Goal: Task Accomplishment & Management: Complete application form

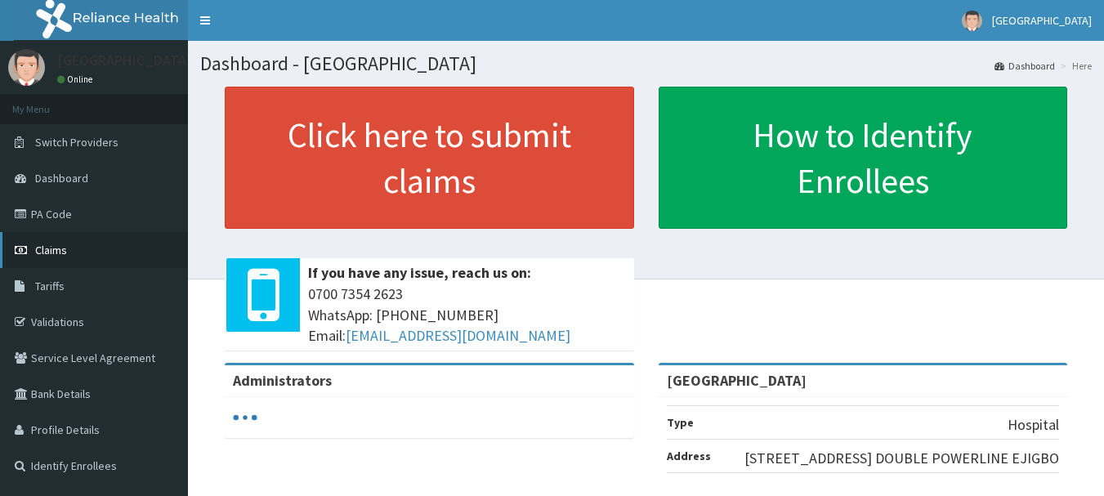
click at [81, 250] on link "Claims" at bounding box center [94, 250] width 188 height 36
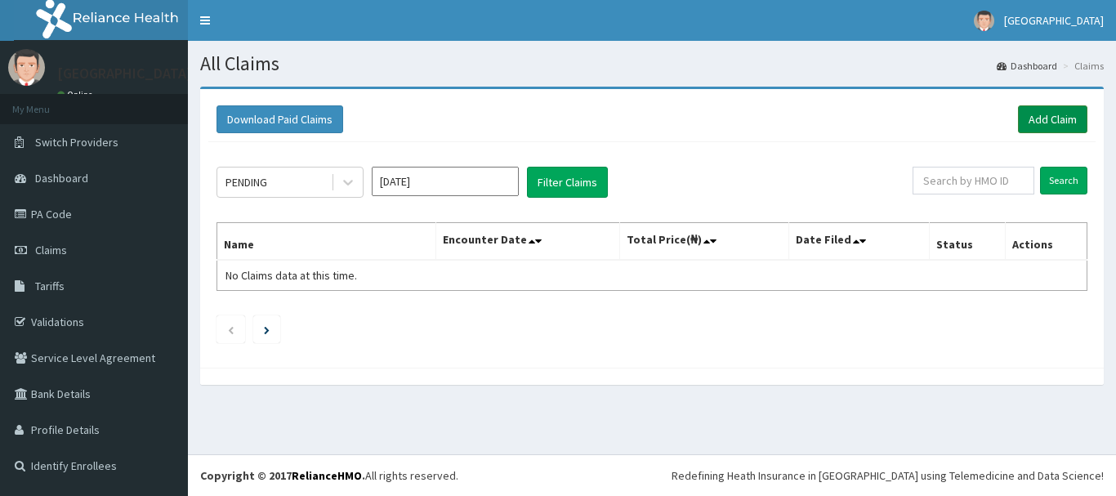
click at [1062, 123] on link "Add Claim" at bounding box center [1052, 119] width 69 height 28
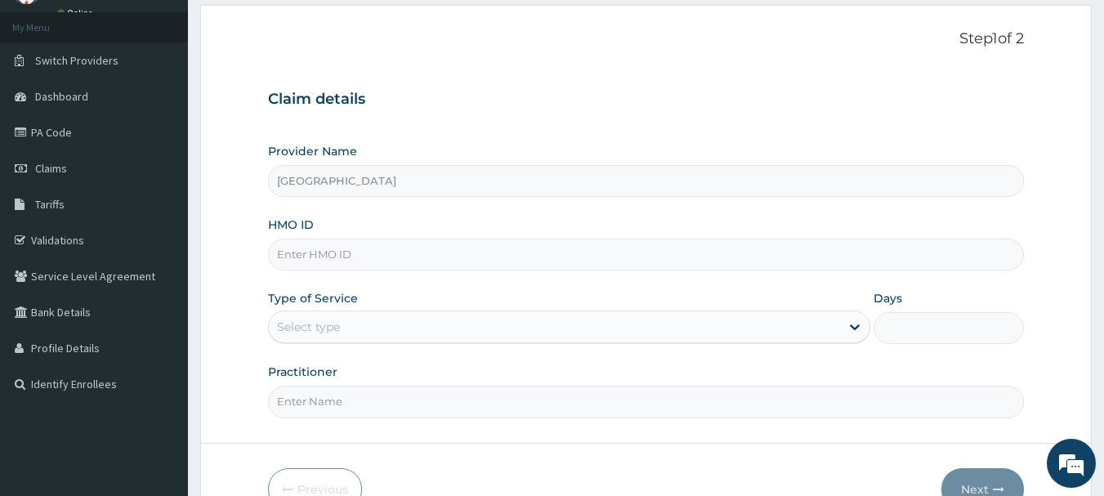
click at [332, 252] on input "HMO ID" at bounding box center [646, 255] width 757 height 32
type input "S"
type input "ISL/10015/B"
click at [404, 323] on div "Select type" at bounding box center [554, 327] width 571 height 26
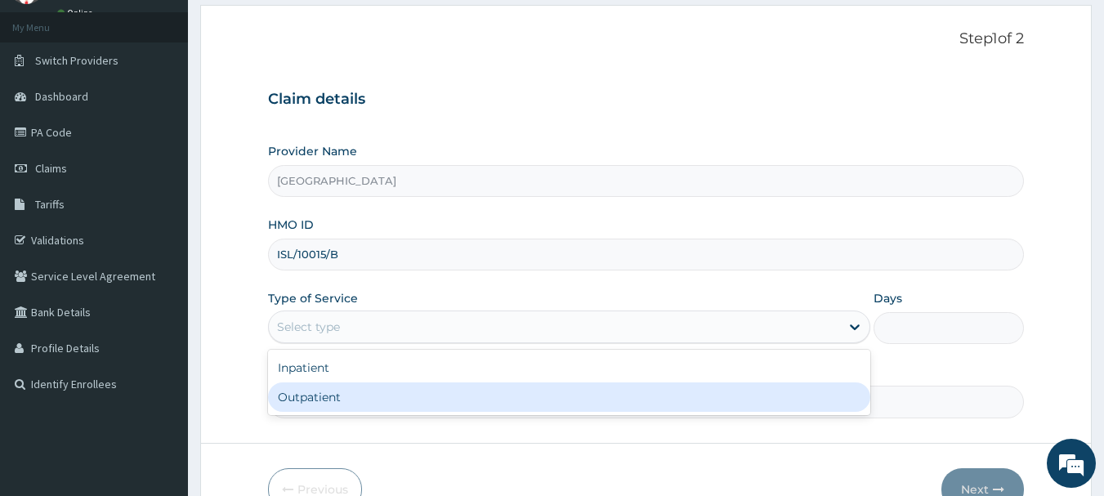
click at [351, 396] on div "Outpatient" at bounding box center [569, 396] width 602 height 29
type input "1"
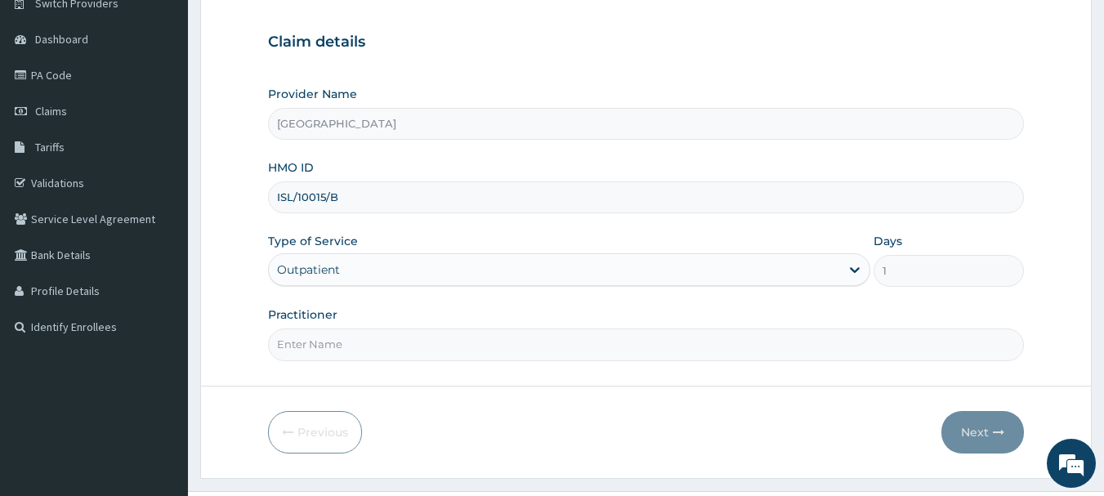
scroll to position [163, 0]
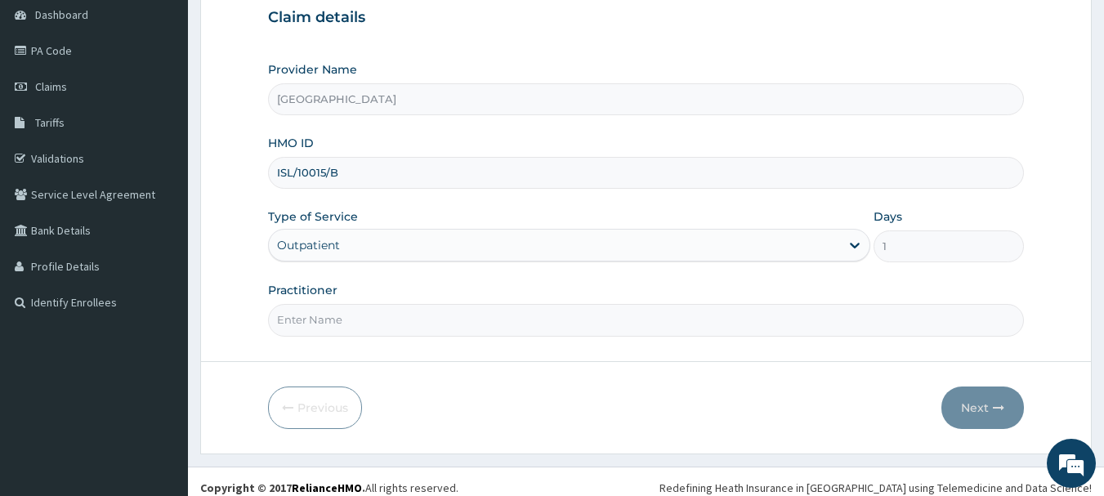
click at [431, 321] on input "Practitioner" at bounding box center [646, 320] width 757 height 32
type input "AKINDE"
click at [1002, 409] on icon "button" at bounding box center [998, 407] width 11 height 11
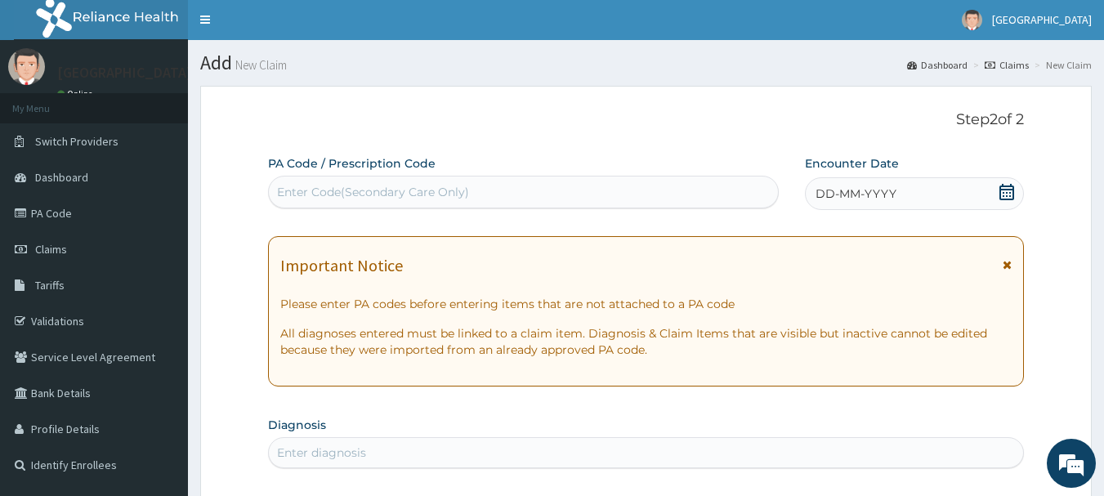
scroll to position [0, 0]
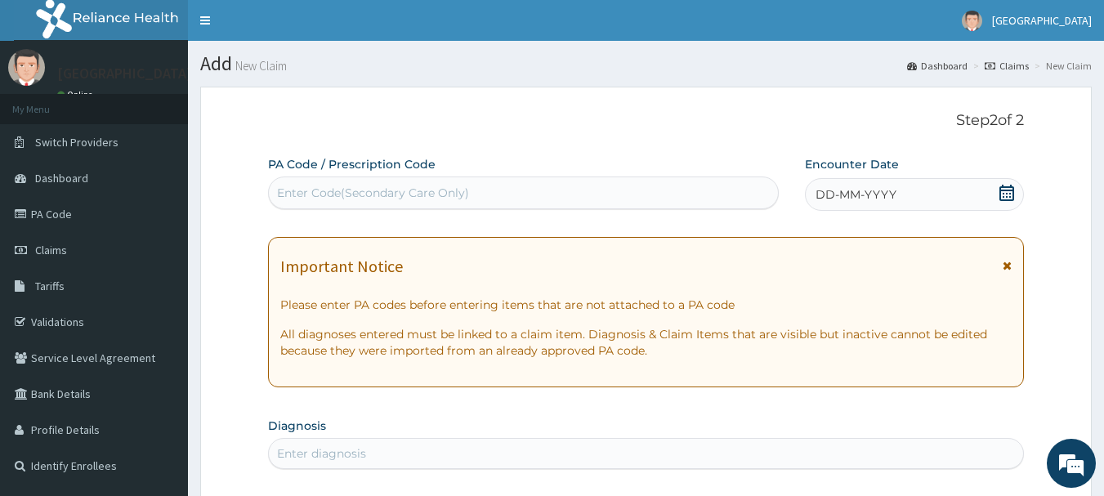
click at [1002, 193] on icon at bounding box center [1006, 193] width 16 height 16
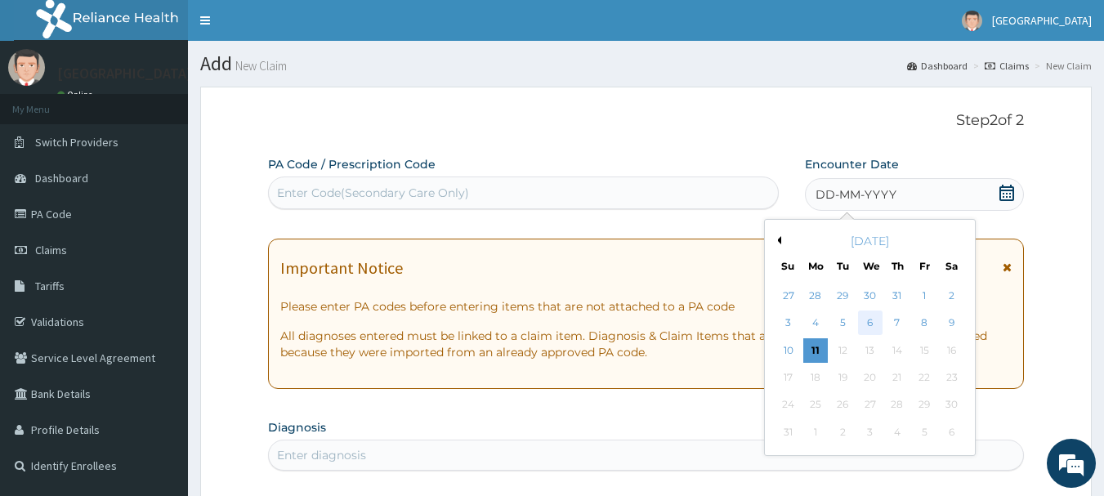
click at [868, 322] on div "6" at bounding box center [870, 323] width 25 height 25
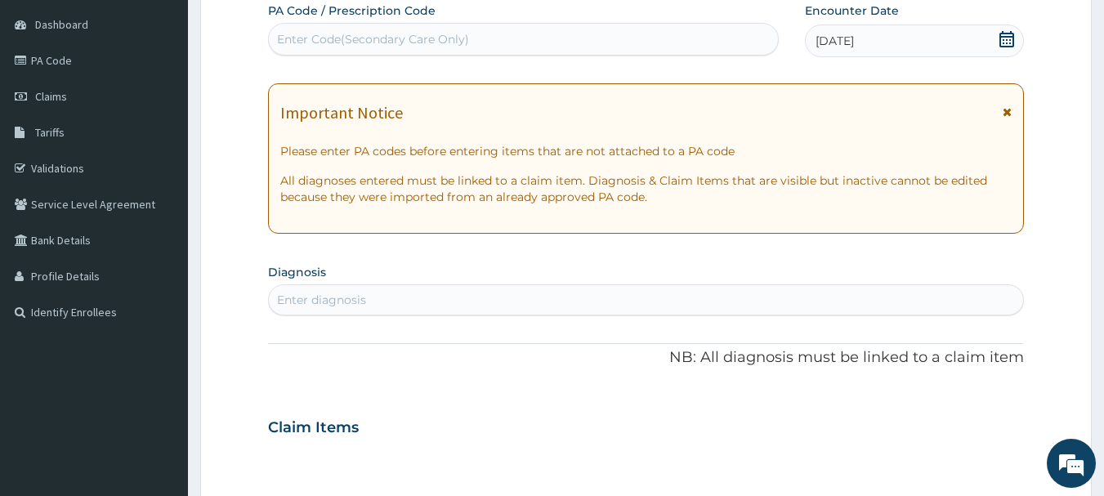
scroll to position [163, 0]
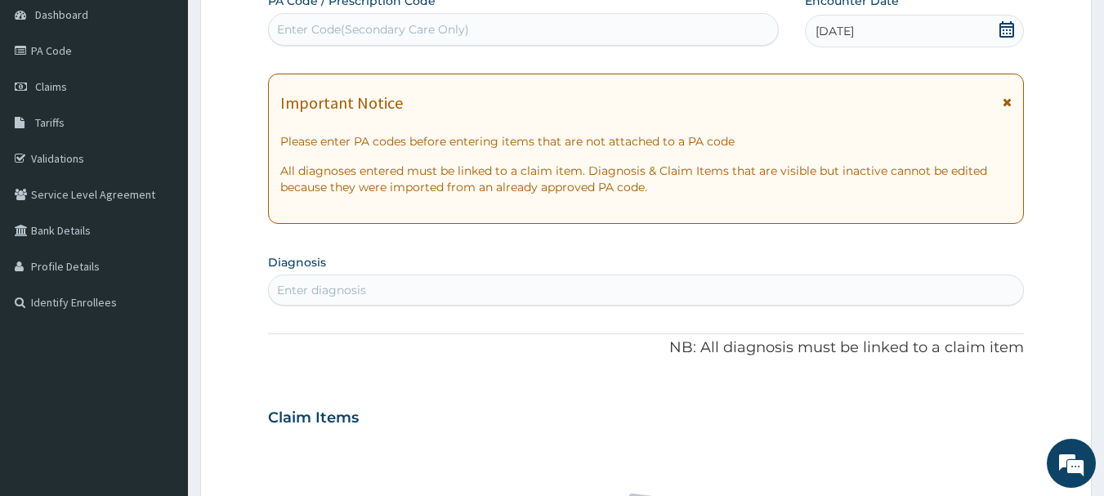
click at [348, 286] on div "Enter diagnosis" at bounding box center [321, 290] width 89 height 16
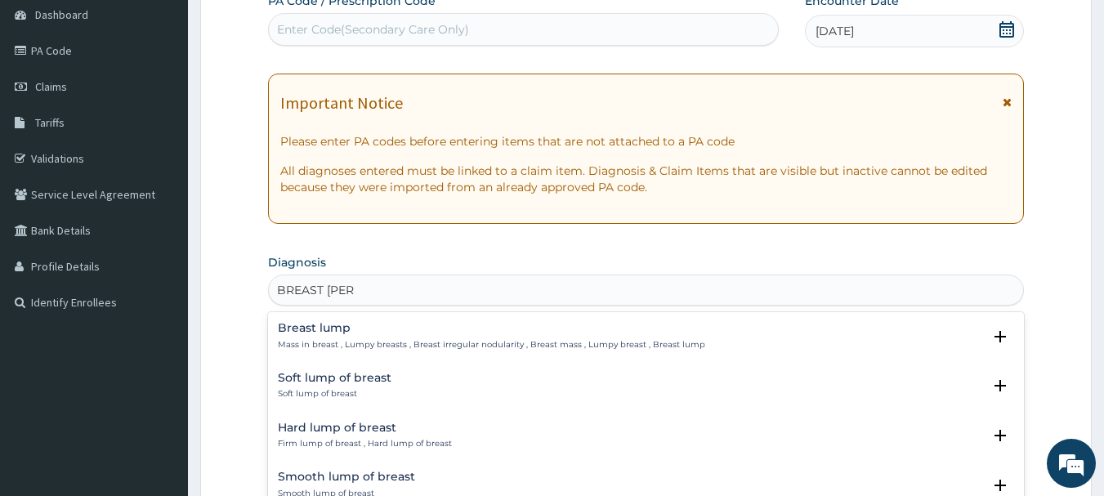
type input "BREAST LUMP"
click at [328, 333] on h4 "Breast lump" at bounding box center [491, 328] width 427 height 12
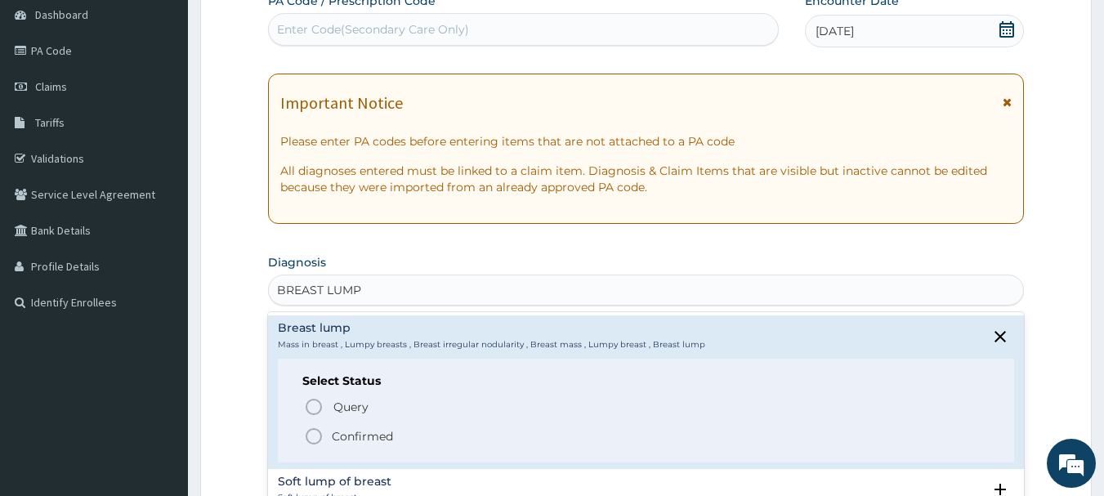
click at [317, 436] on icon "status option filled" at bounding box center [314, 436] width 20 height 20
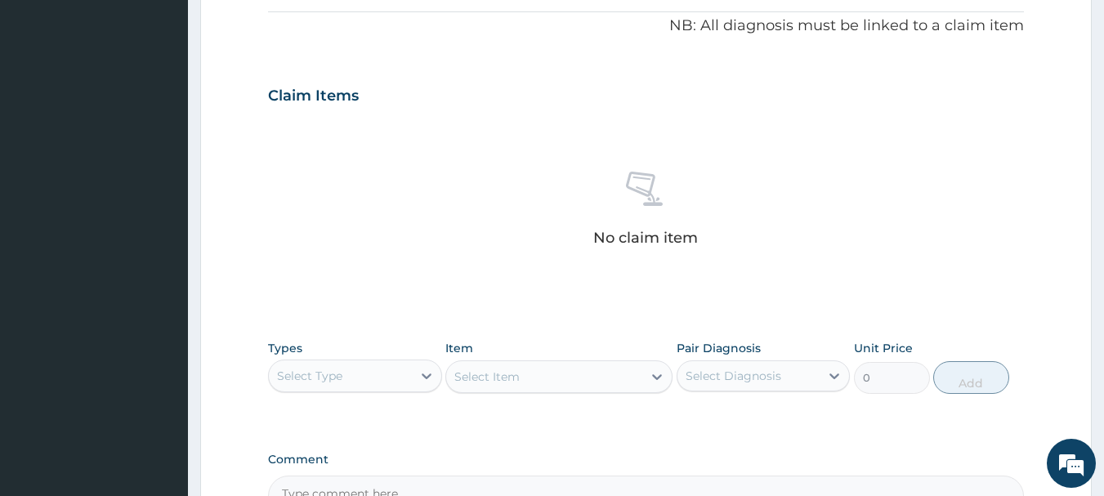
scroll to position [572, 0]
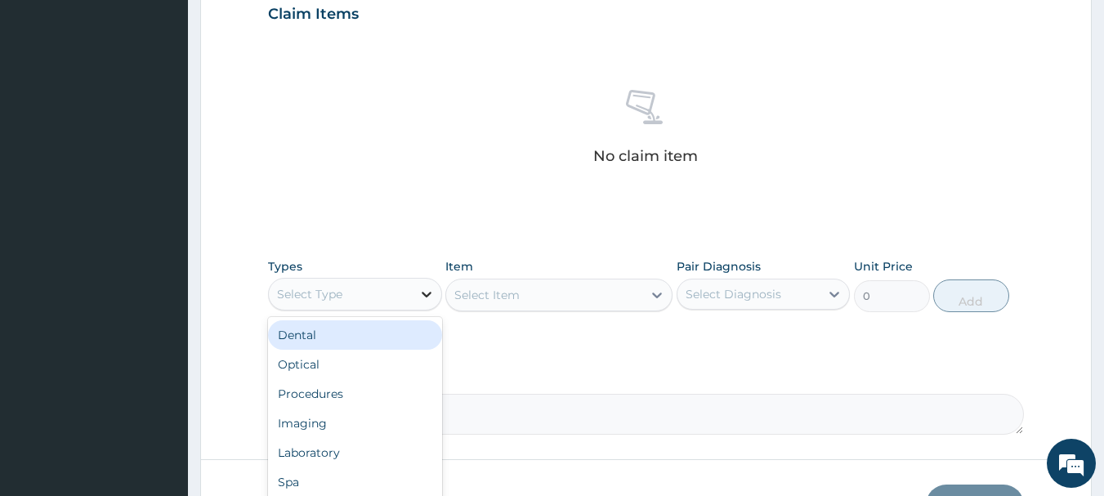
click at [430, 293] on icon at bounding box center [427, 295] width 10 height 6
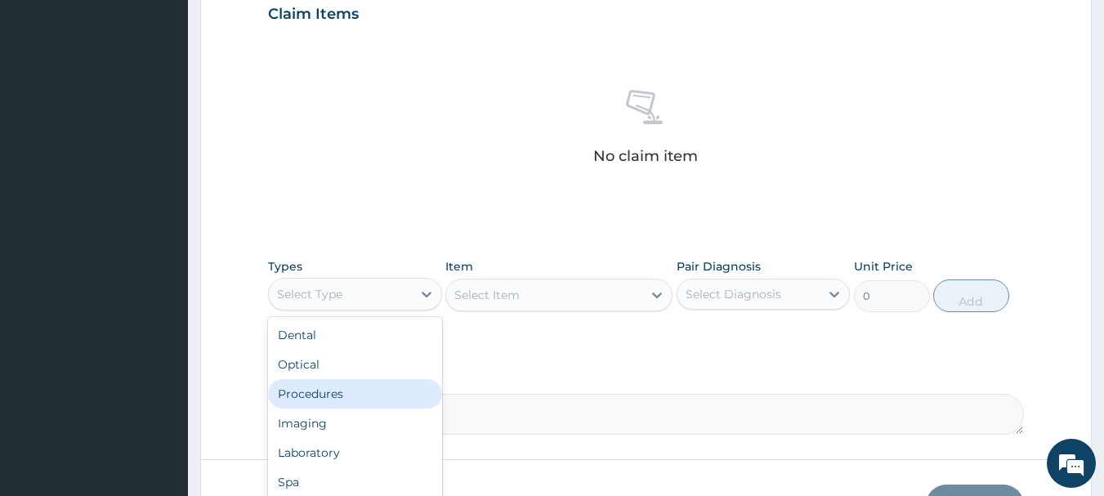
click at [339, 398] on div "Procedures" at bounding box center [355, 393] width 174 height 29
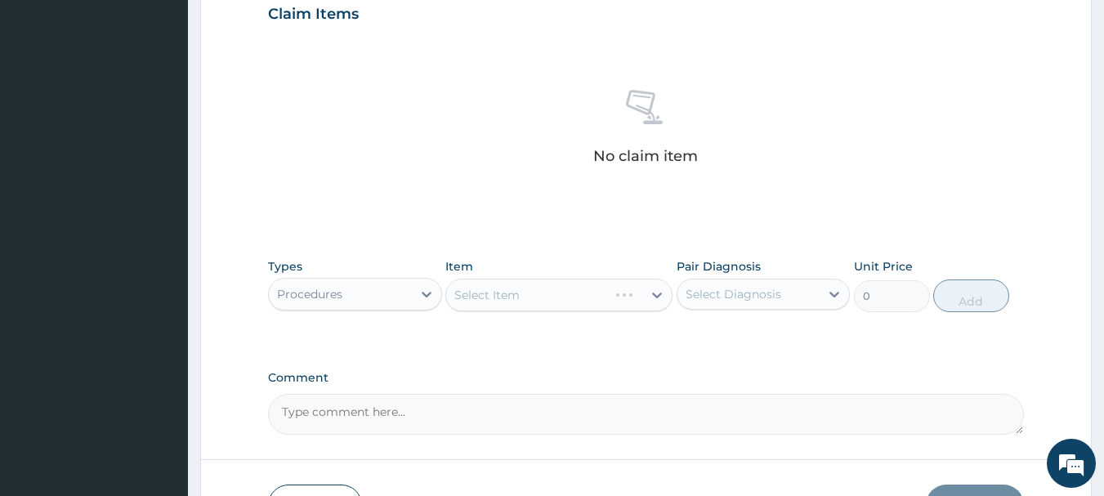
click at [659, 295] on div "Select Item" at bounding box center [558, 295] width 227 height 33
click at [654, 297] on icon at bounding box center [657, 295] width 16 height 16
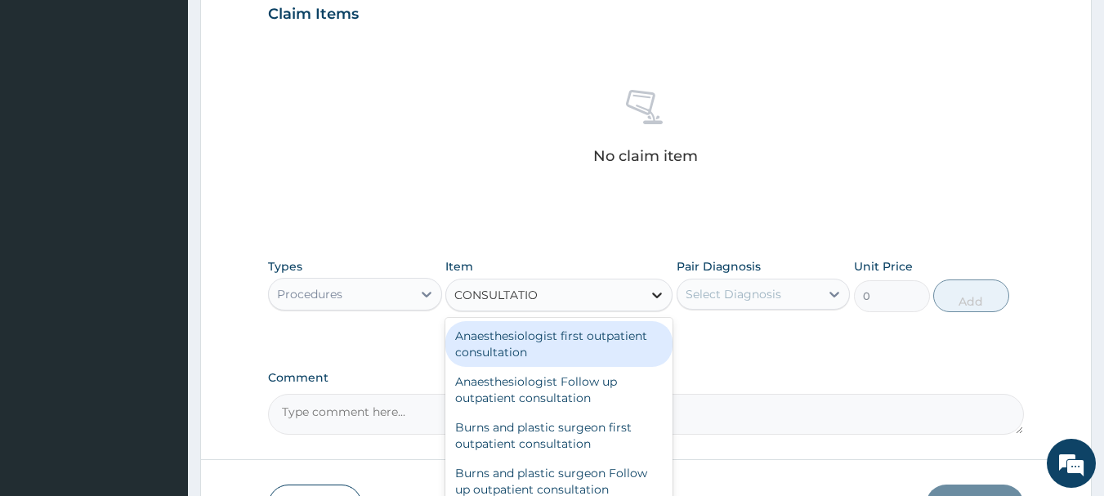
type input "CONSULTATION"
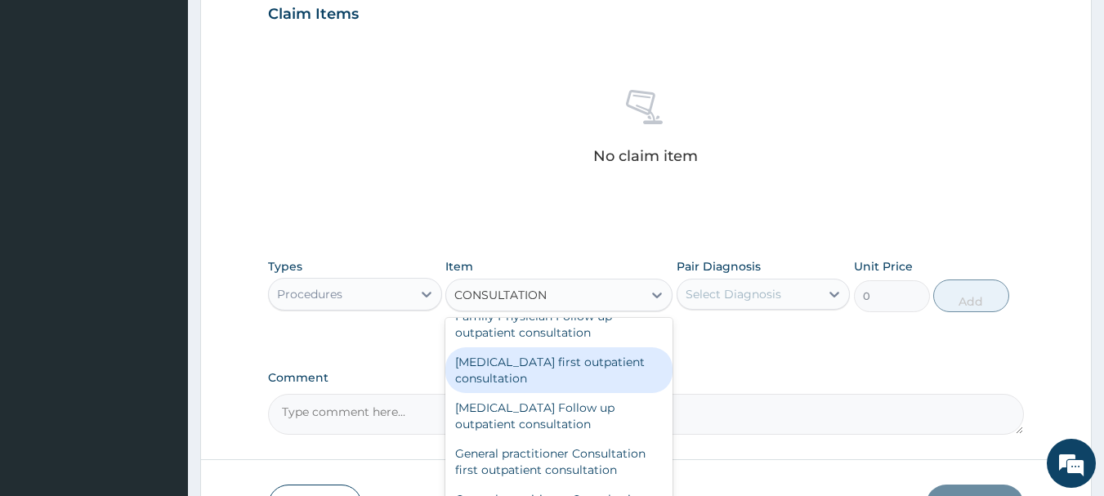
scroll to position [817, 0]
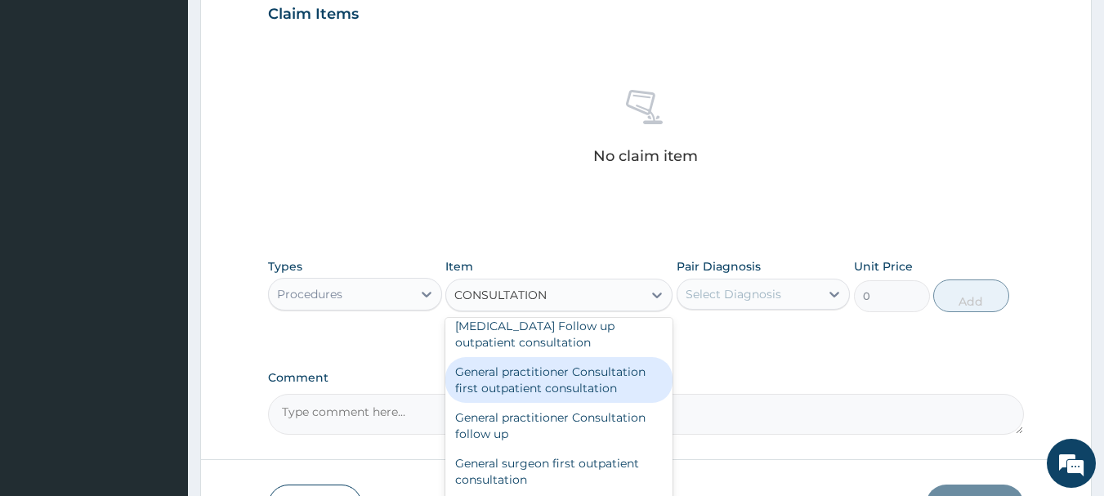
click at [549, 385] on div "General practitioner Consultation first outpatient consultation" at bounding box center [558, 380] width 227 height 46
type input "3547.5"
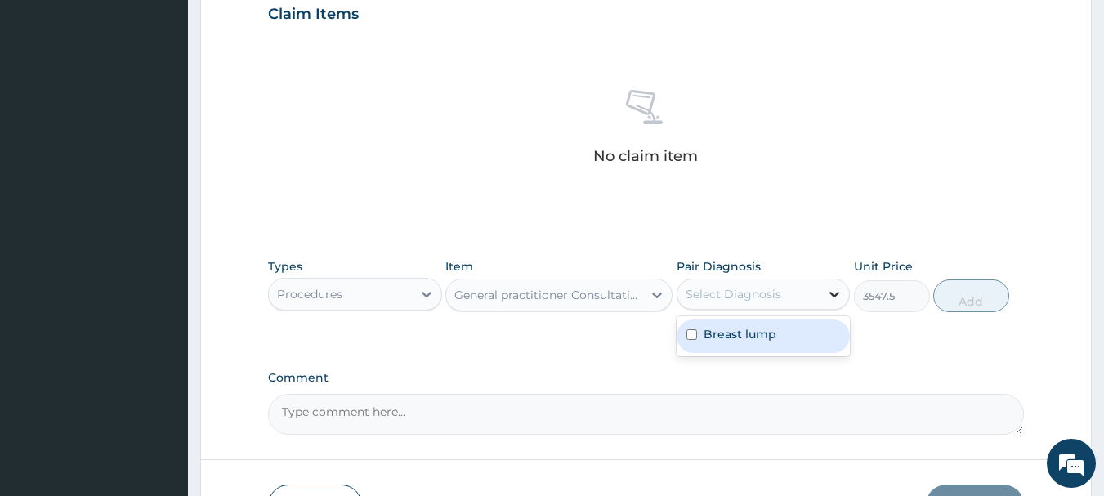
click at [833, 293] on icon at bounding box center [835, 295] width 10 height 6
click at [779, 327] on div "Breast lump" at bounding box center [763, 335] width 174 height 33
checkbox input "true"
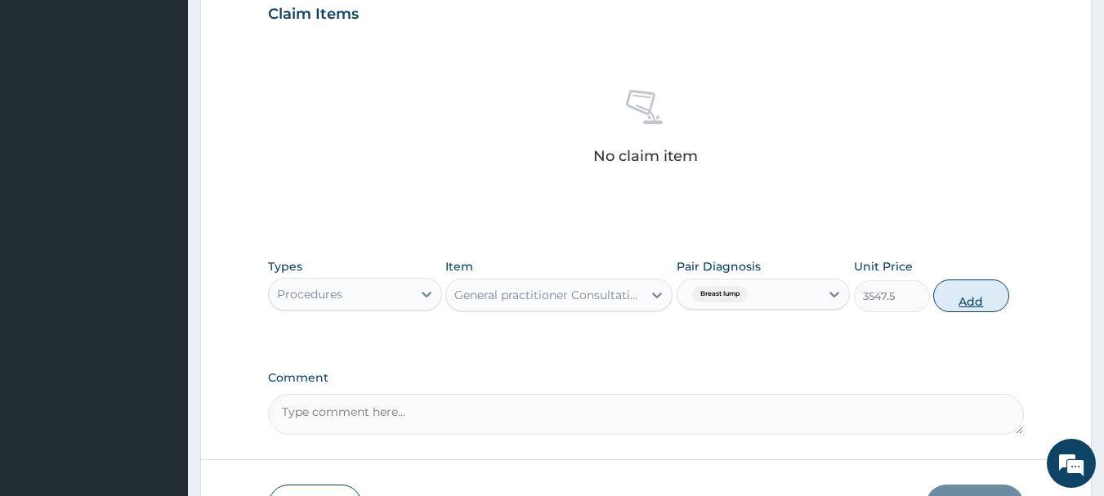
click at [1004, 297] on button "Add" at bounding box center [971, 295] width 76 height 33
type input "0"
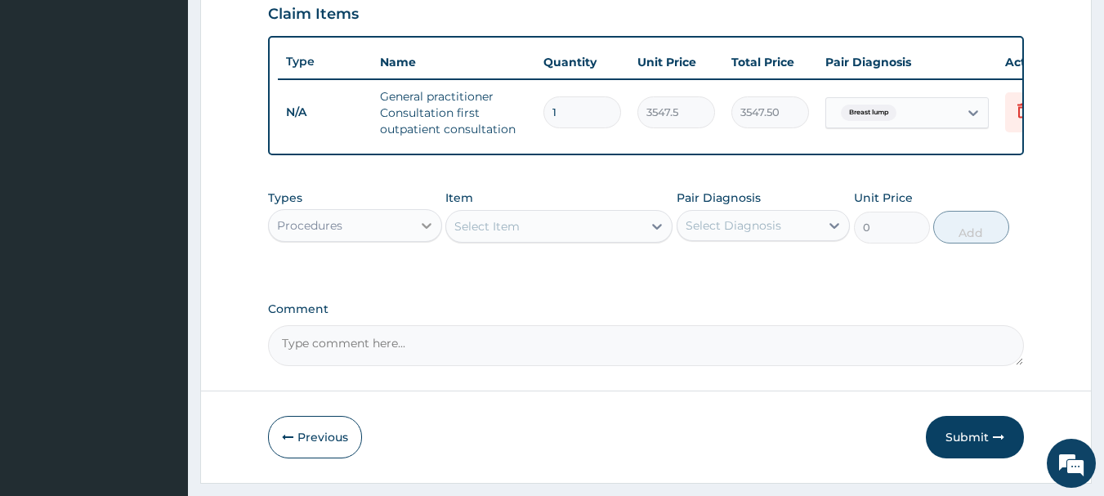
click at [430, 233] on icon at bounding box center [426, 225] width 16 height 16
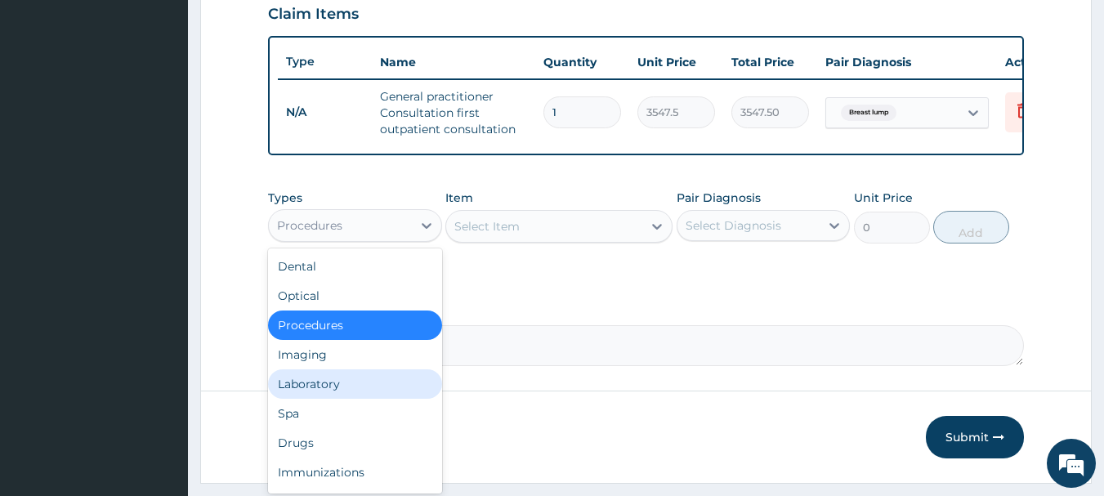
scroll to position [56, 0]
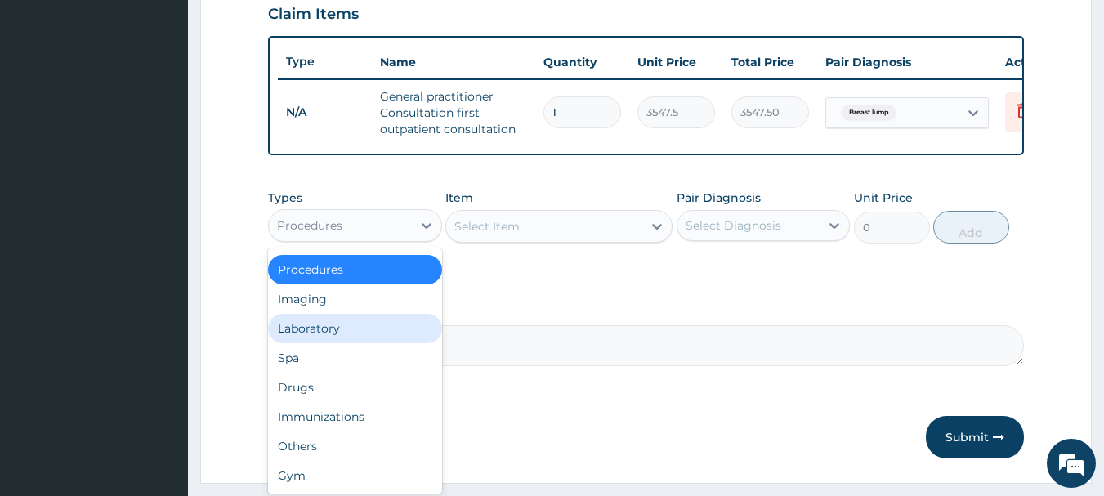
click at [340, 343] on div "Laboratory" at bounding box center [355, 328] width 174 height 29
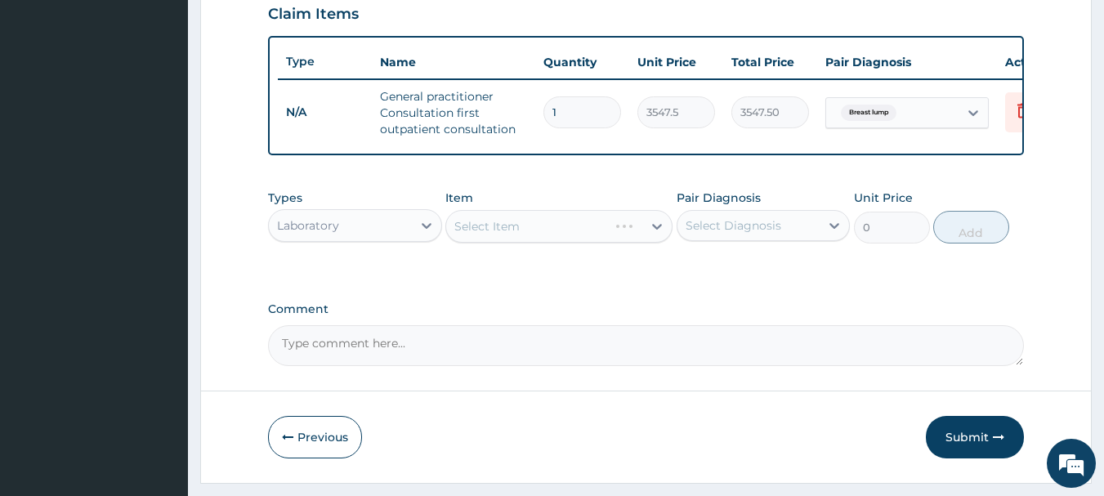
click at [653, 237] on div "Select Item" at bounding box center [558, 226] width 227 height 33
click at [657, 230] on icon at bounding box center [657, 227] width 10 height 6
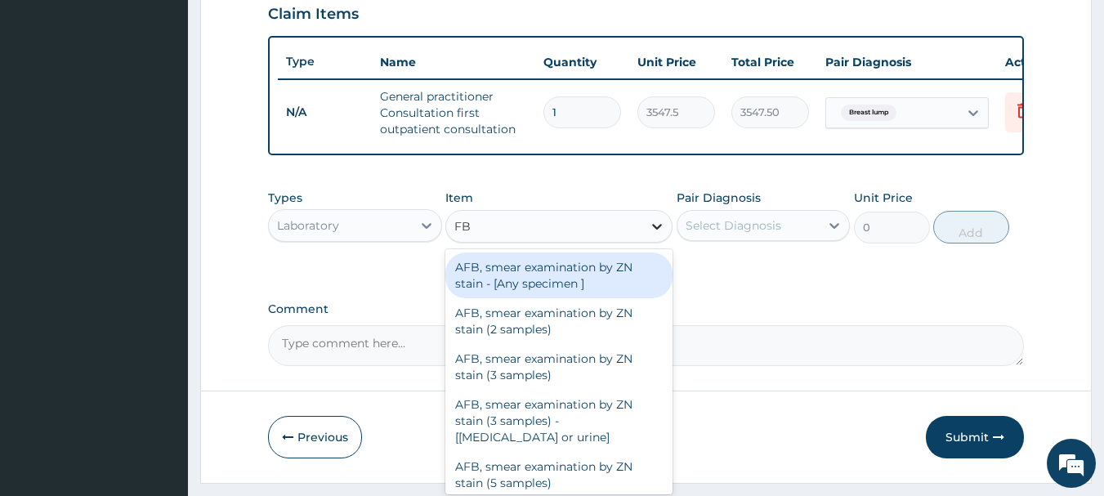
type input "FBC"
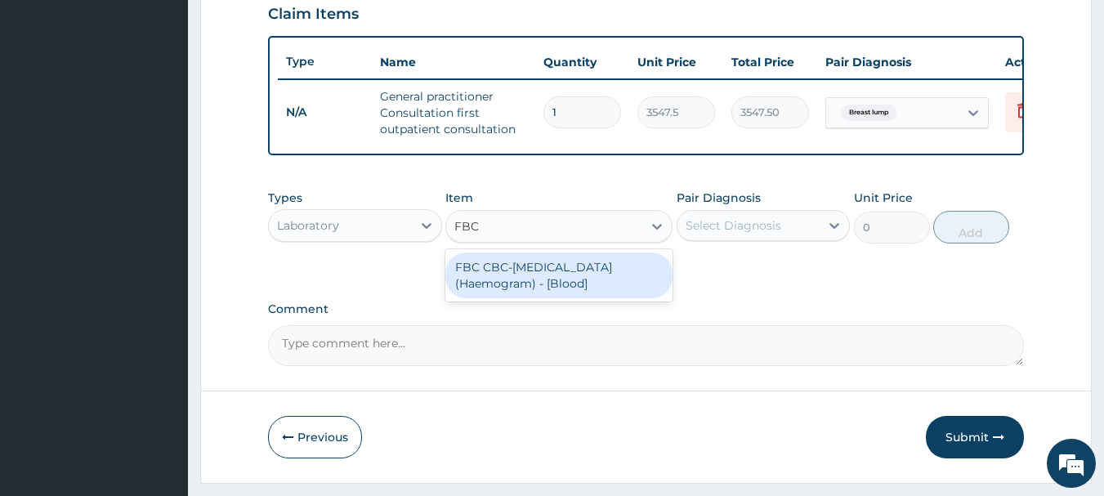
click at [616, 280] on div "FBC CBC-Complete Blood Count (Haemogram) - [Blood]" at bounding box center [558, 275] width 227 height 46
type input "4300"
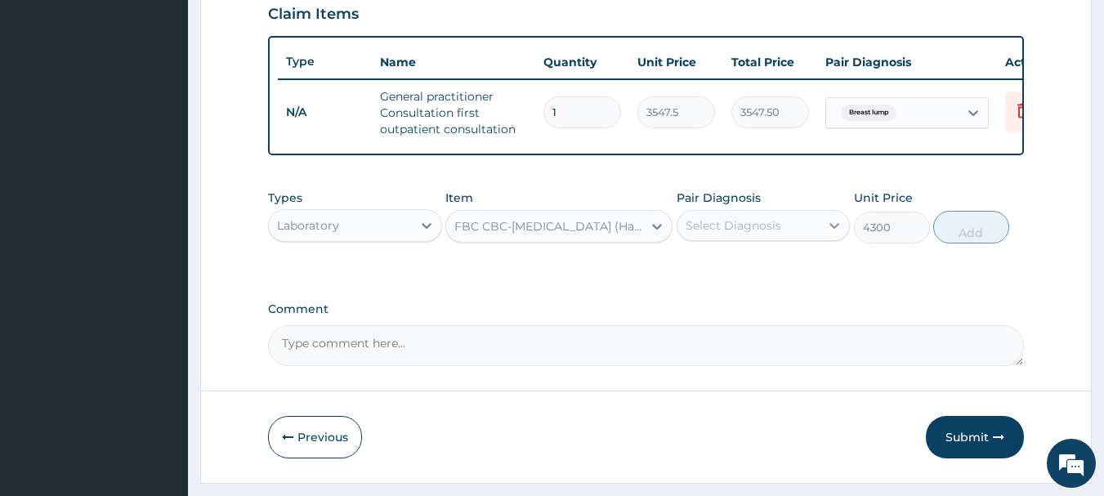
click at [829, 234] on icon at bounding box center [834, 225] width 16 height 16
click at [787, 273] on div "Breast lump" at bounding box center [763, 267] width 174 height 33
checkbox input "true"
click at [968, 243] on button "Add" at bounding box center [971, 227] width 76 height 33
type input "0"
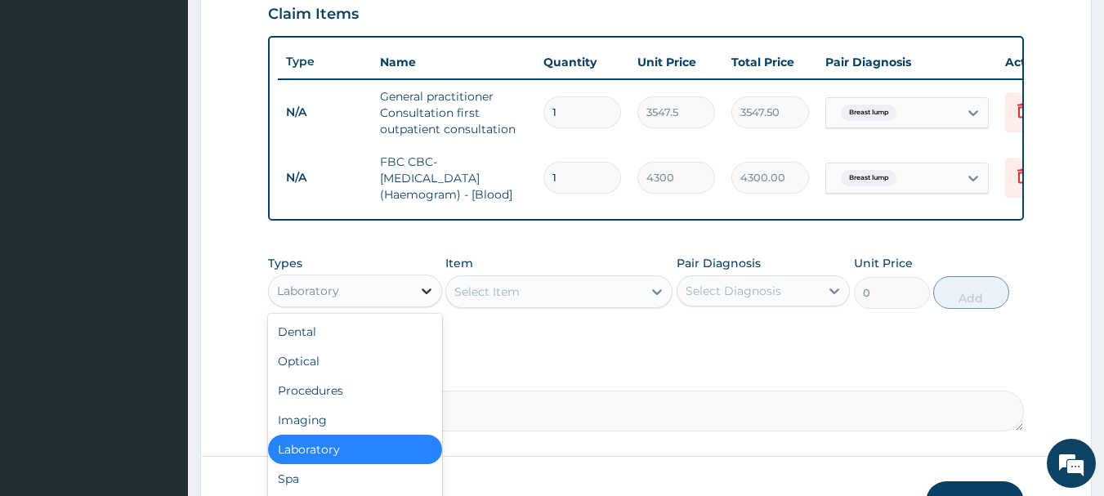
click at [429, 294] on icon at bounding box center [427, 291] width 10 height 6
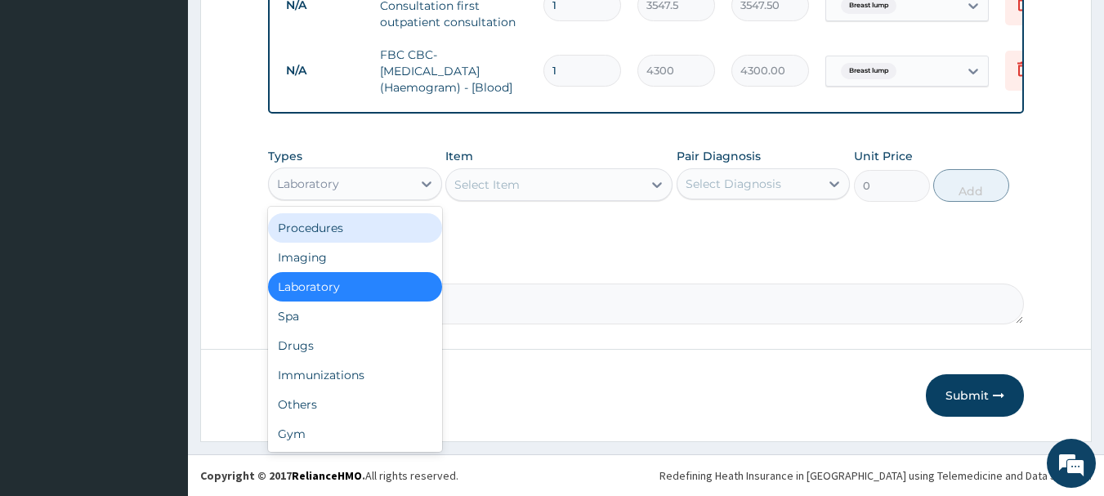
scroll to position [0, 0]
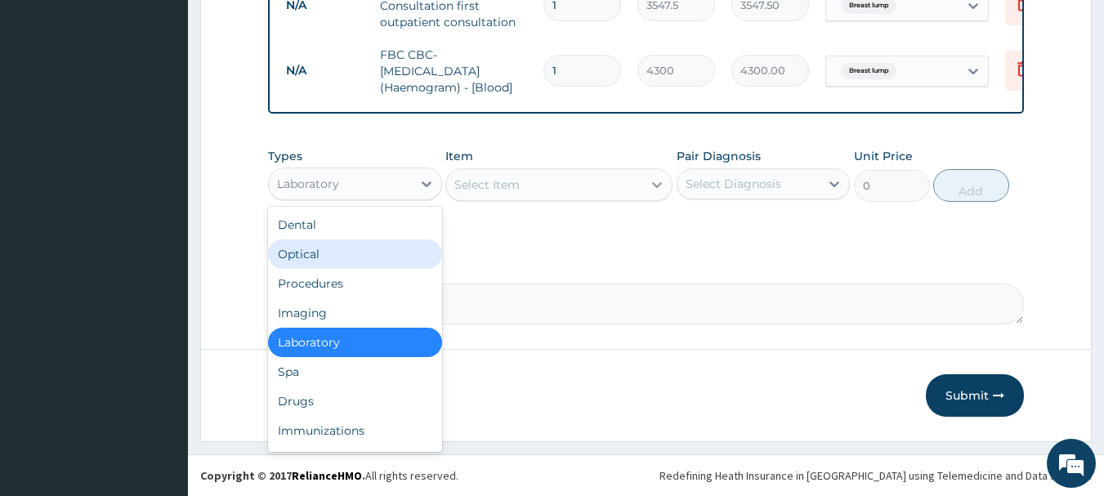
click at [665, 182] on div at bounding box center [656, 184] width 29 height 29
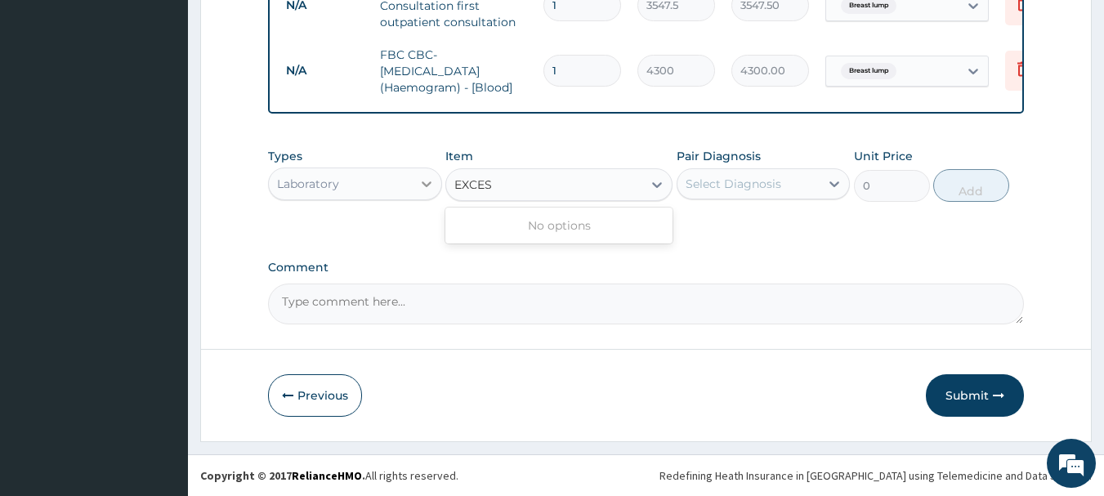
type input "EXCES"
click at [431, 186] on icon at bounding box center [426, 184] width 16 height 16
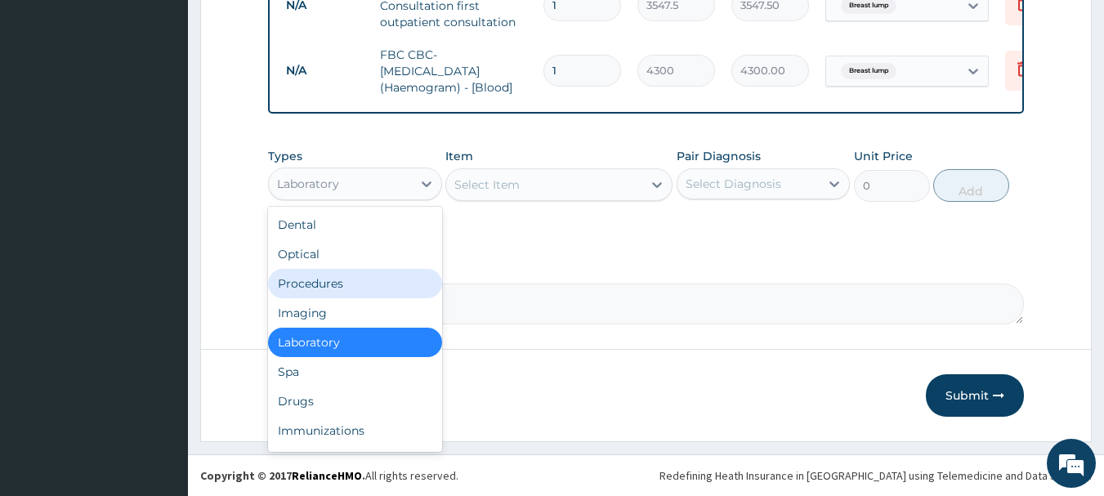
click at [368, 289] on div "Procedures" at bounding box center [355, 283] width 174 height 29
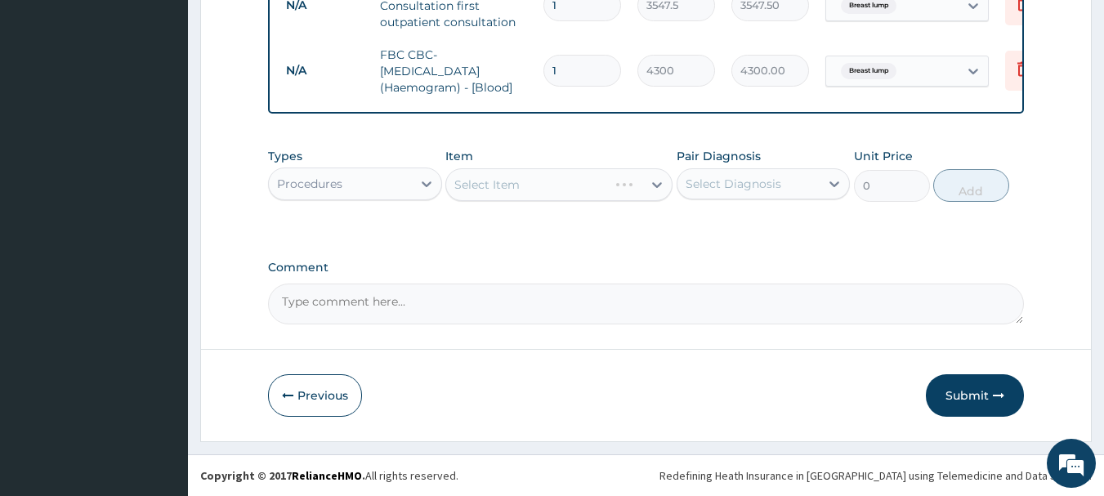
click at [654, 186] on div "Select Item" at bounding box center [558, 184] width 227 height 33
click at [654, 182] on div "Select Item" at bounding box center [558, 184] width 227 height 33
click at [659, 182] on icon at bounding box center [657, 184] width 16 height 16
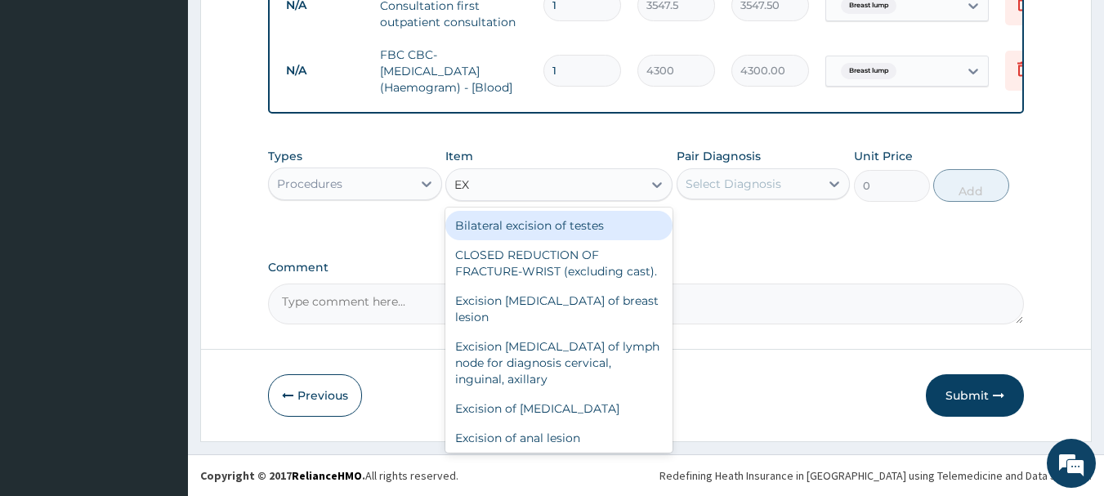
type input "E"
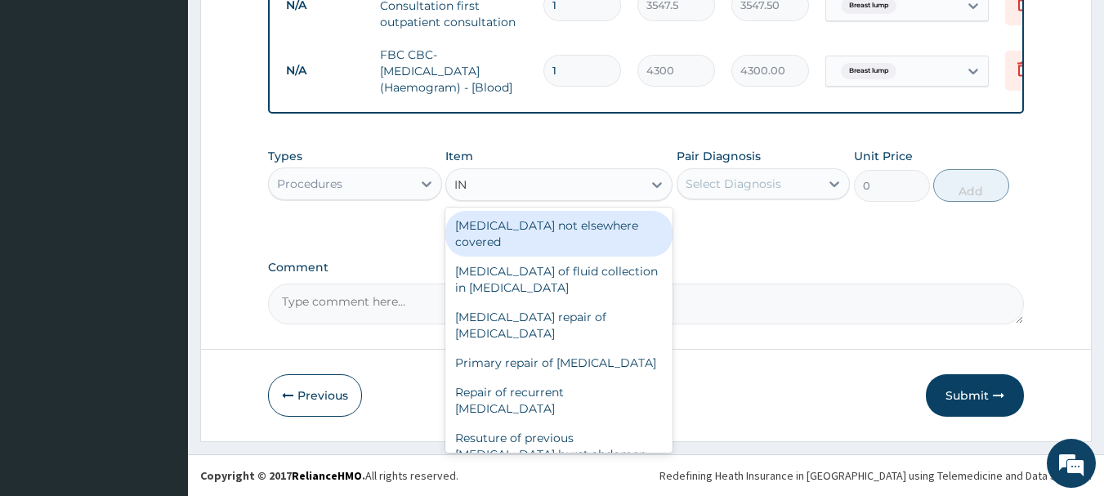
type input "I"
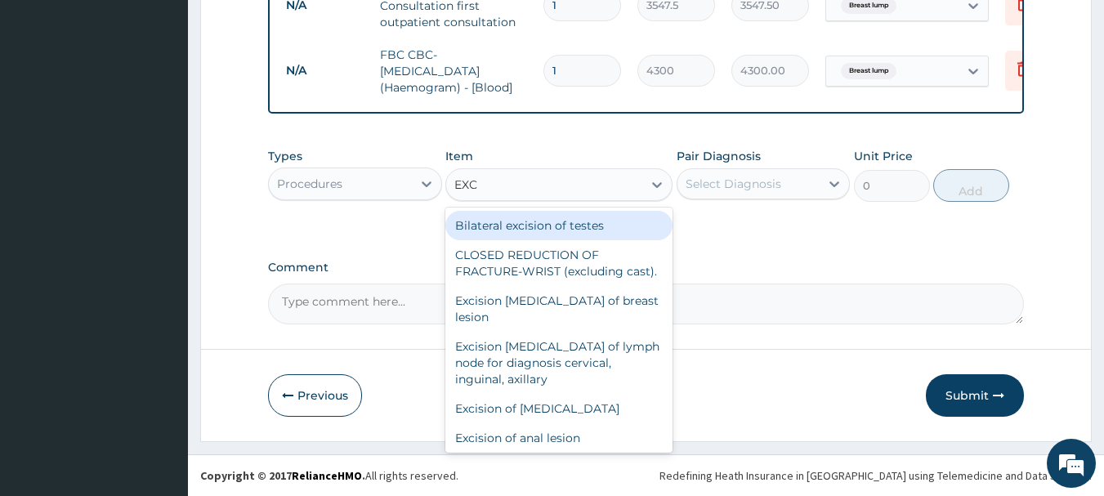
type input "EXCI"
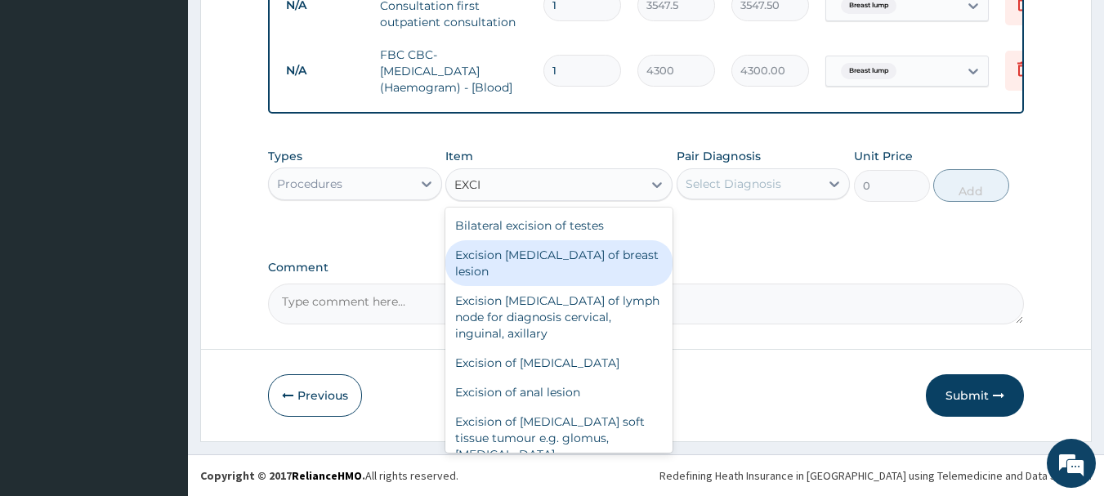
click at [562, 250] on div "Excision [MEDICAL_DATA] of breast lesion" at bounding box center [558, 263] width 227 height 46
type input "43000"
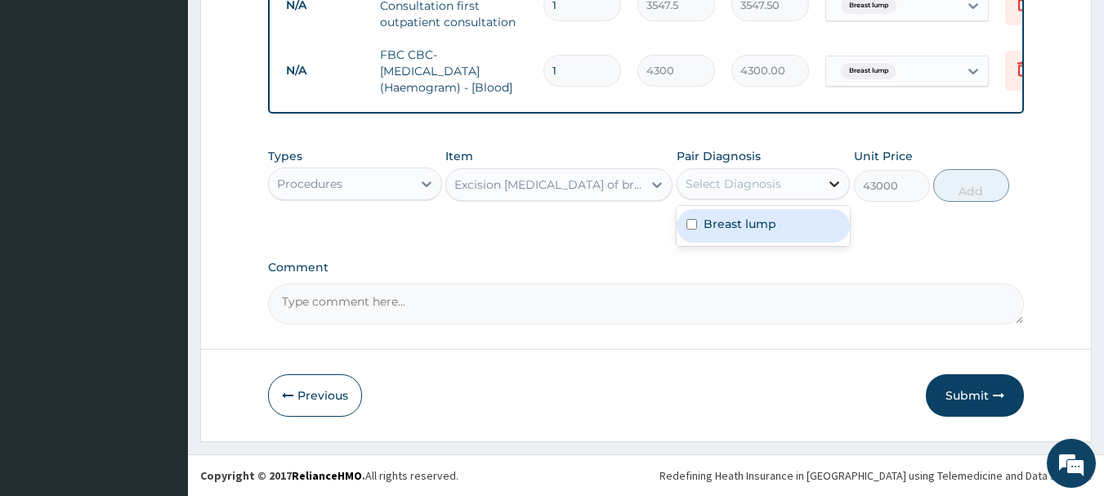
click at [827, 180] on icon at bounding box center [834, 184] width 16 height 16
click at [811, 225] on div "Breast lump" at bounding box center [763, 225] width 174 height 33
checkbox input "true"
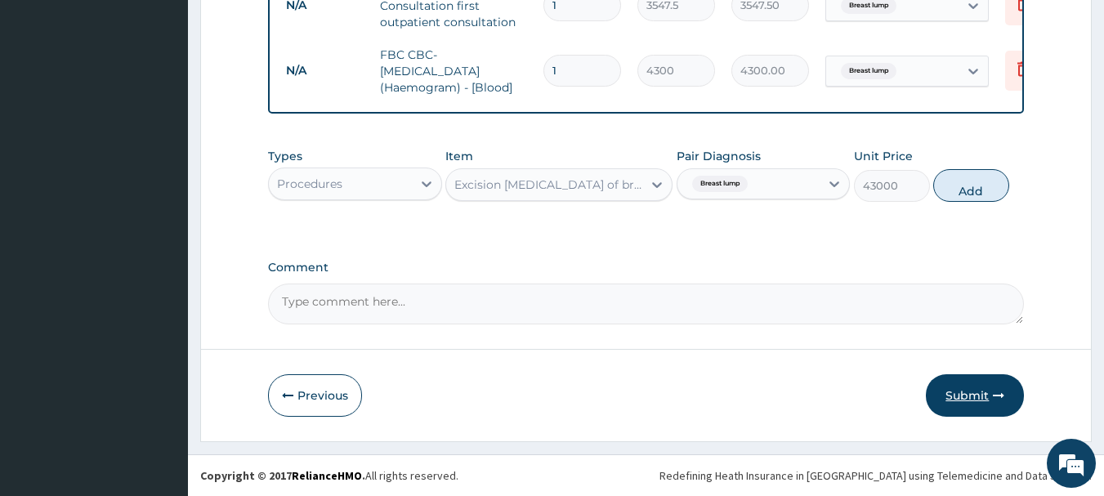
click at [972, 390] on button "Submit" at bounding box center [975, 395] width 98 height 42
click at [426, 181] on icon at bounding box center [426, 184] width 16 height 16
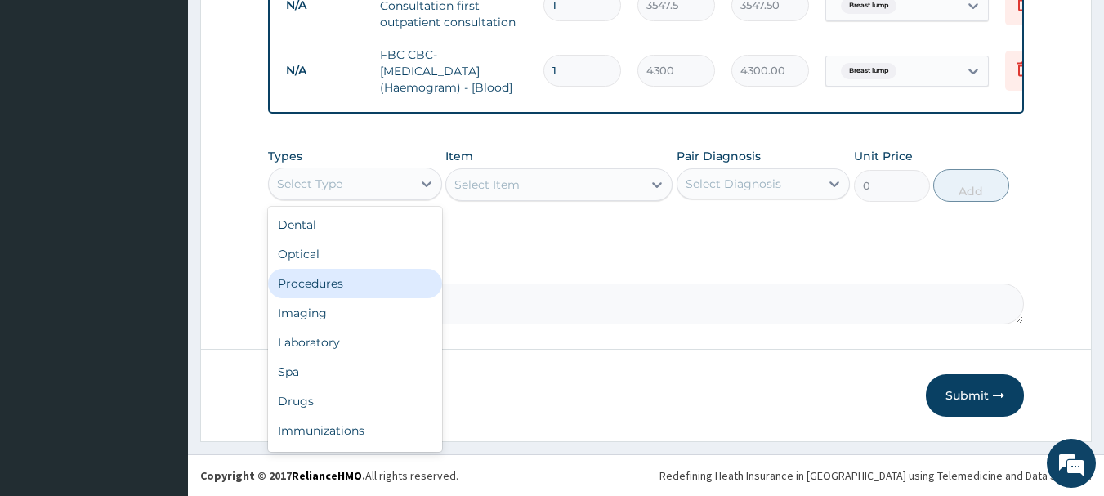
click at [343, 281] on div "Procedures" at bounding box center [355, 283] width 174 height 29
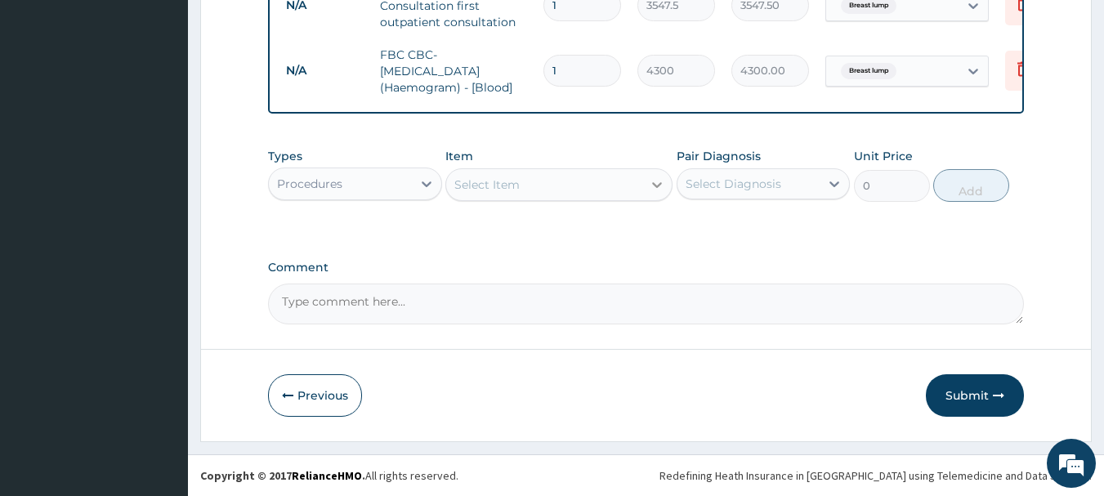
click at [664, 186] on icon at bounding box center [657, 184] width 16 height 16
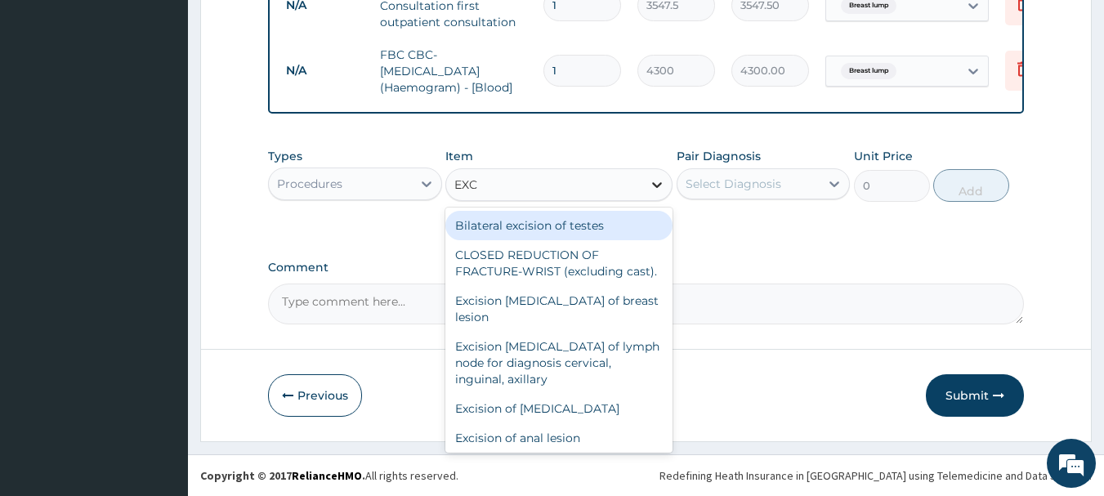
type input "EXCI"
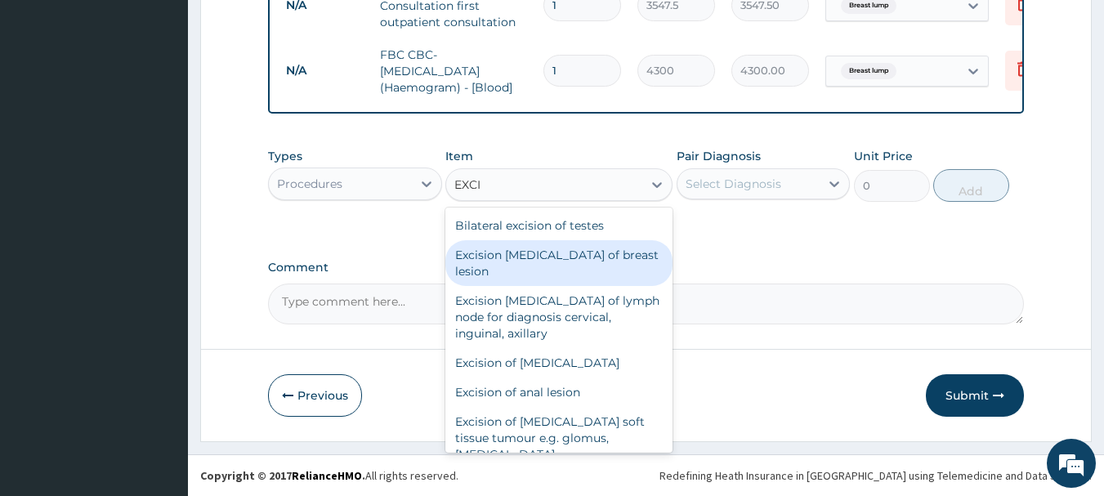
click at [613, 251] on div "Excision [MEDICAL_DATA] of breast lesion" at bounding box center [558, 263] width 227 height 46
type input "43000"
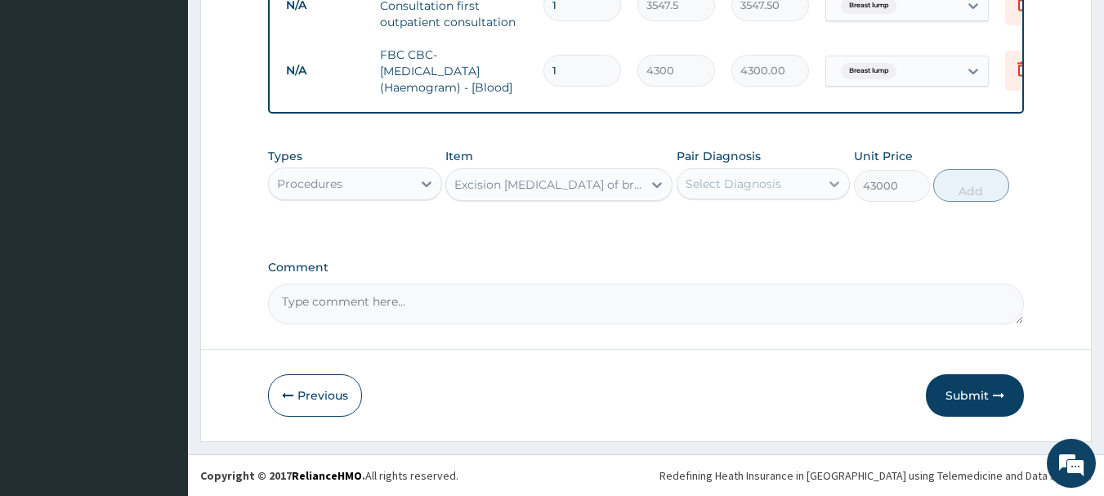
click at [837, 181] on icon at bounding box center [834, 184] width 16 height 16
click at [799, 223] on div "Breast lump" at bounding box center [763, 225] width 174 height 33
checkbox input "true"
click at [984, 177] on button "Add" at bounding box center [971, 185] width 76 height 33
type input "0"
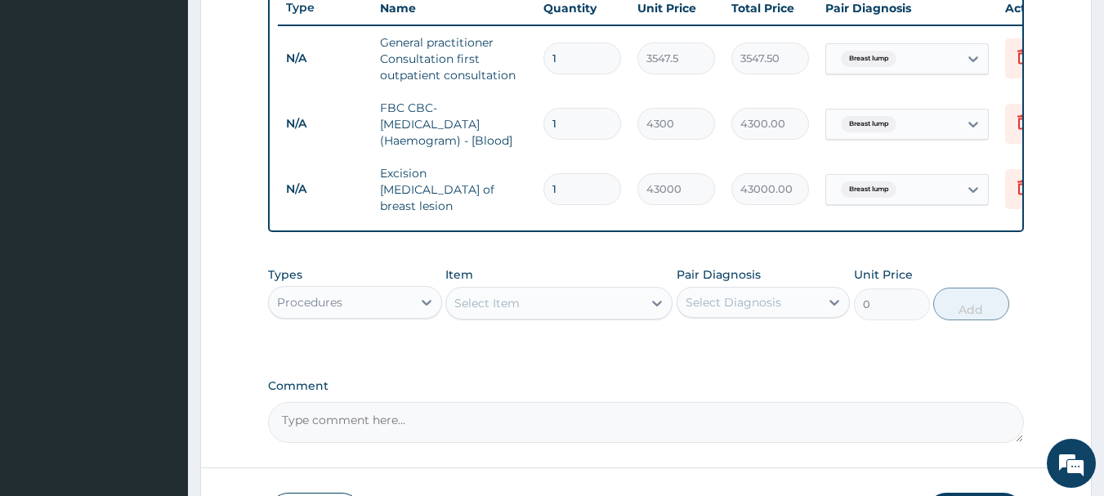
scroll to position [735, 0]
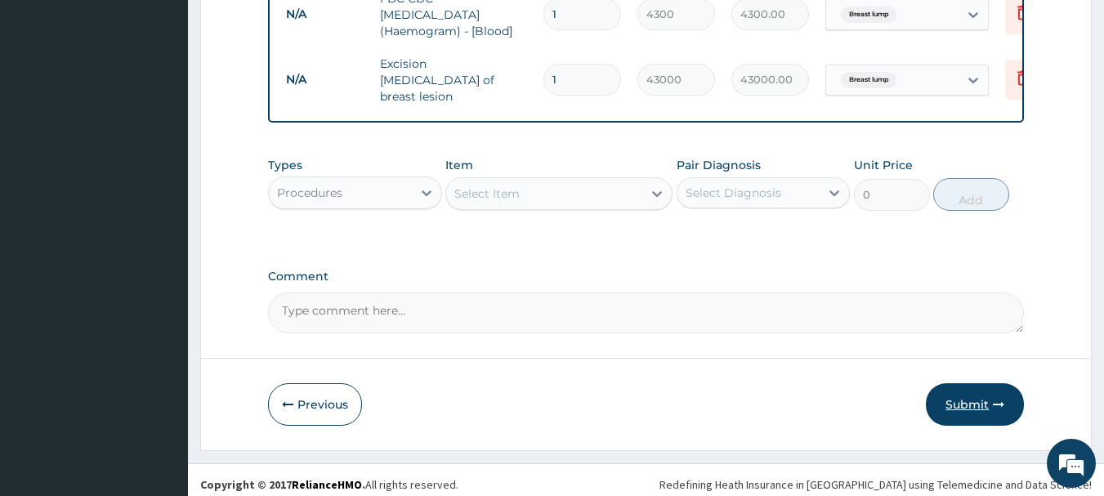
click at [977, 406] on button "Submit" at bounding box center [975, 404] width 98 height 42
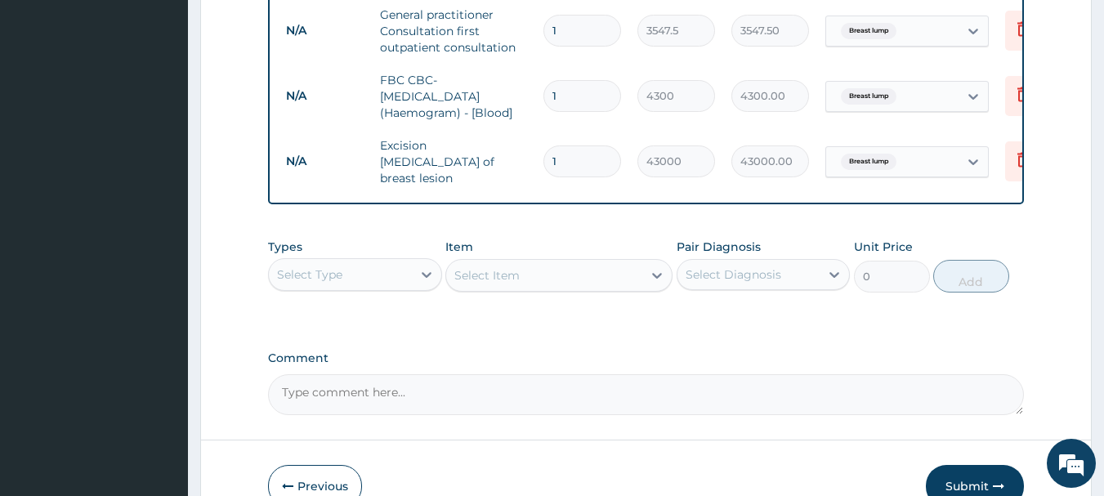
scroll to position [748, 0]
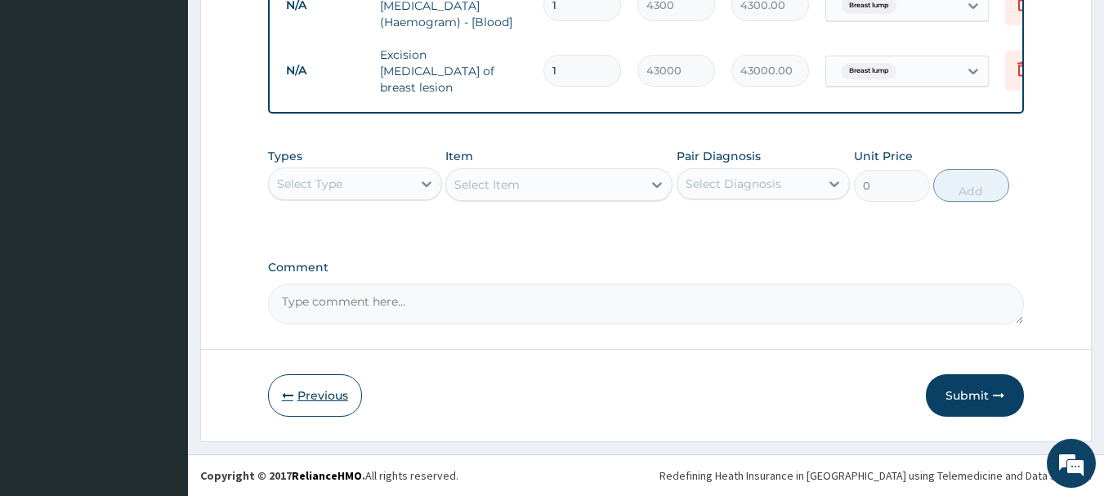
click at [289, 400] on button "Previous" at bounding box center [315, 395] width 94 height 42
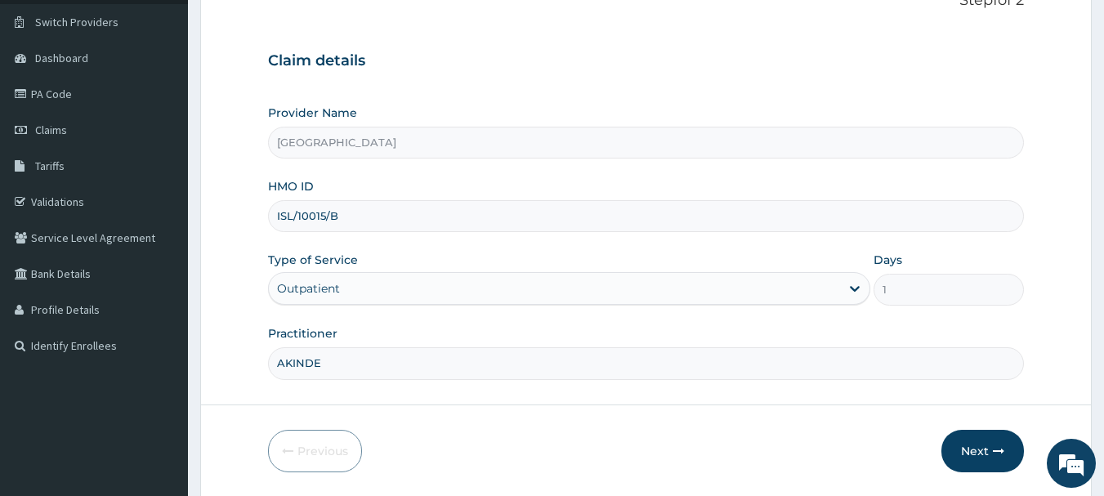
scroll to position [82, 0]
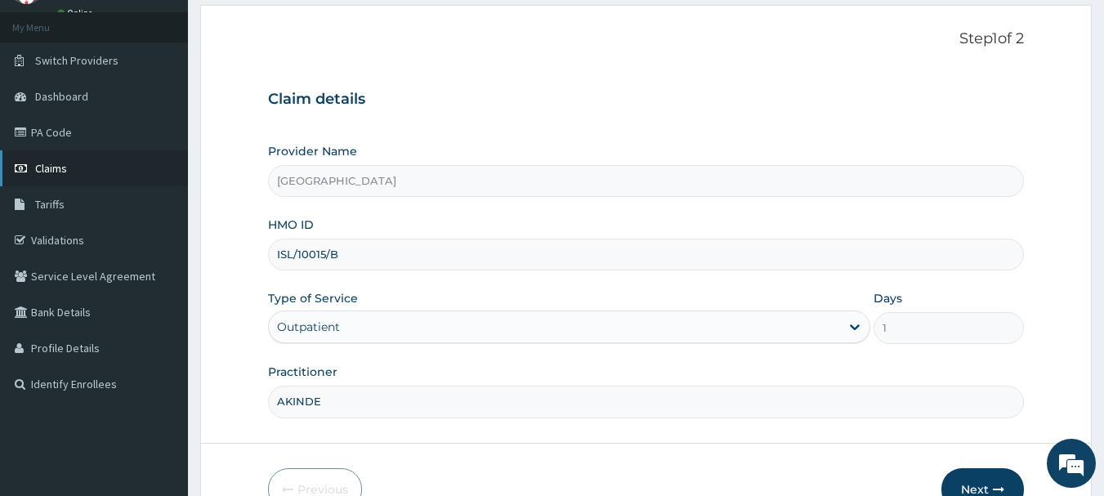
click at [69, 158] on link "Claims" at bounding box center [94, 168] width 188 height 36
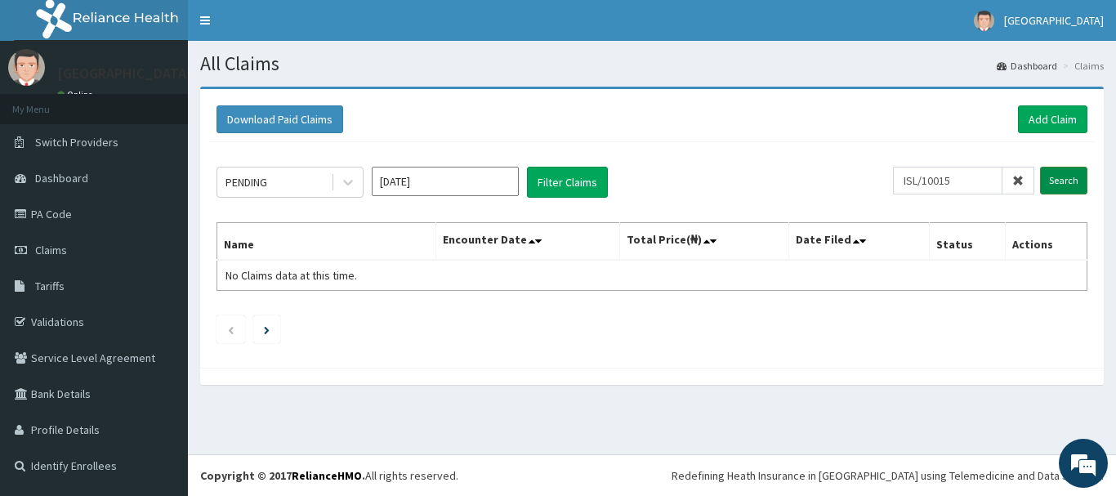
type input "ISL/10015"
click at [1078, 188] on input "Search" at bounding box center [1063, 181] width 47 height 28
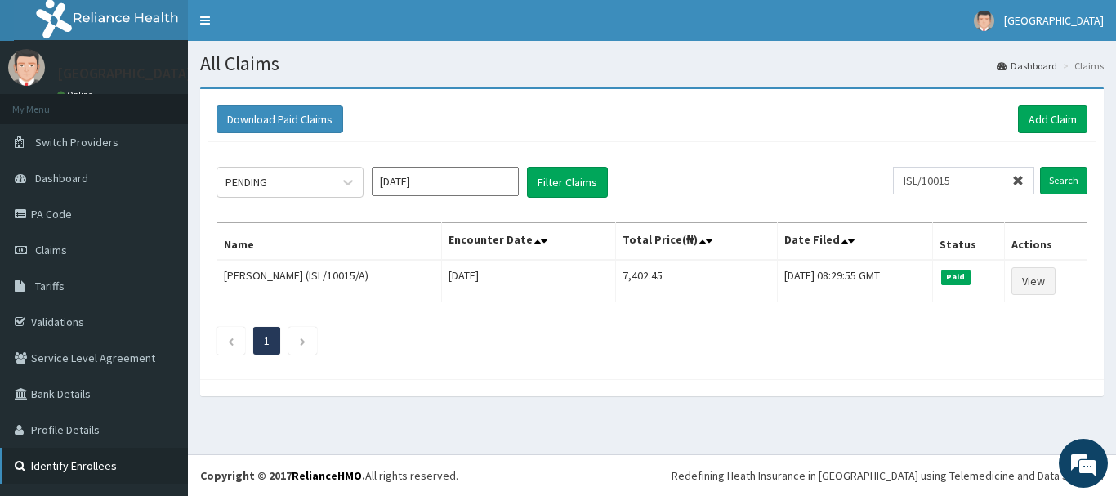
click at [101, 464] on link "Identify Enrollees" at bounding box center [94, 466] width 188 height 36
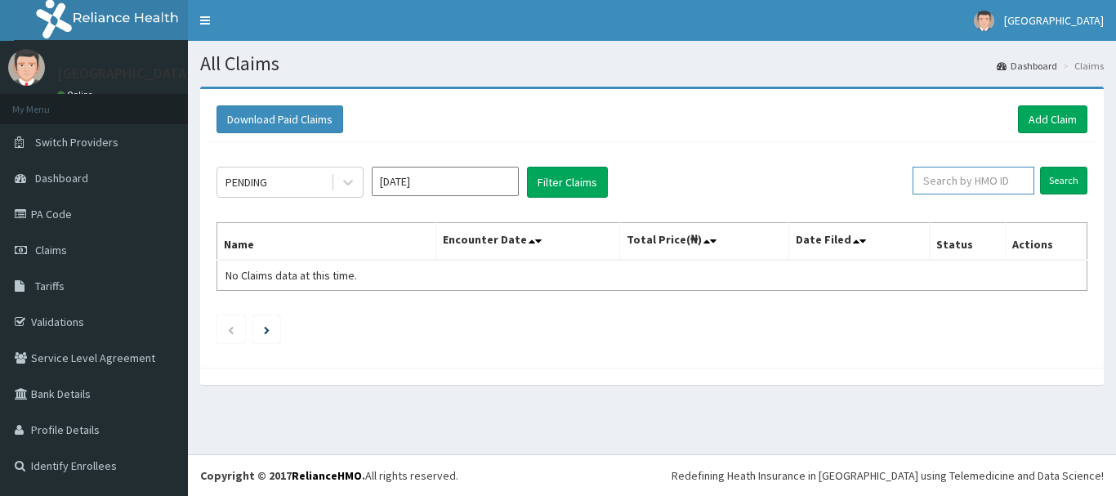
click at [955, 182] on input "text" at bounding box center [974, 181] width 122 height 28
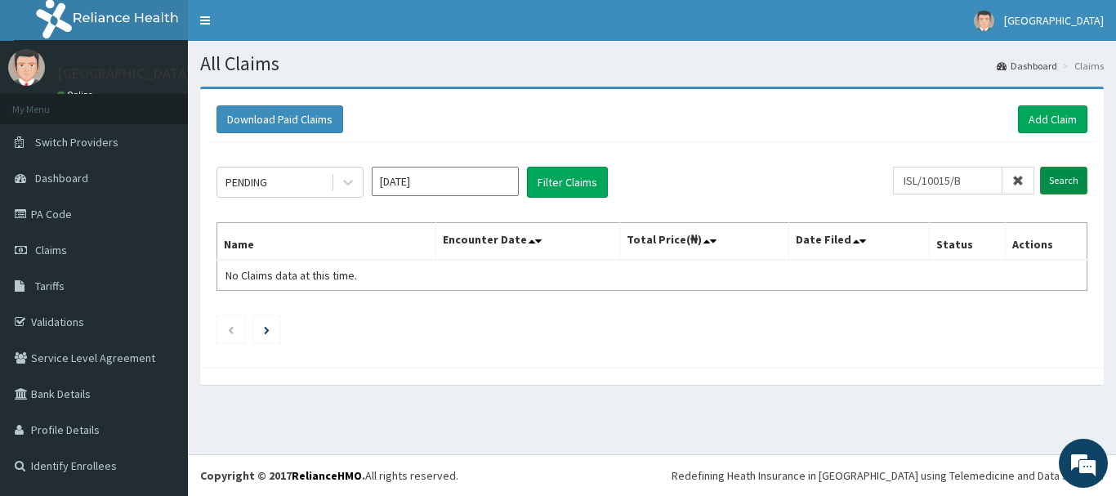
click at [1056, 185] on input "Search" at bounding box center [1063, 181] width 47 height 28
click at [987, 177] on input "ISL/10015/B" at bounding box center [947, 181] width 109 height 28
type input "ISL/10015/A"
click at [1040, 167] on input "Search" at bounding box center [1063, 181] width 47 height 28
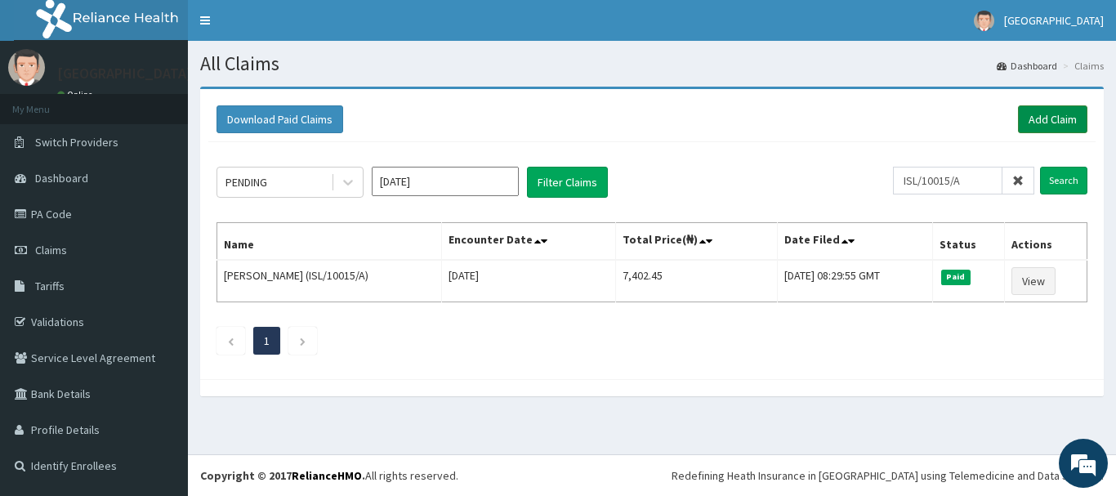
click at [1036, 128] on link "Add Claim" at bounding box center [1052, 119] width 69 height 28
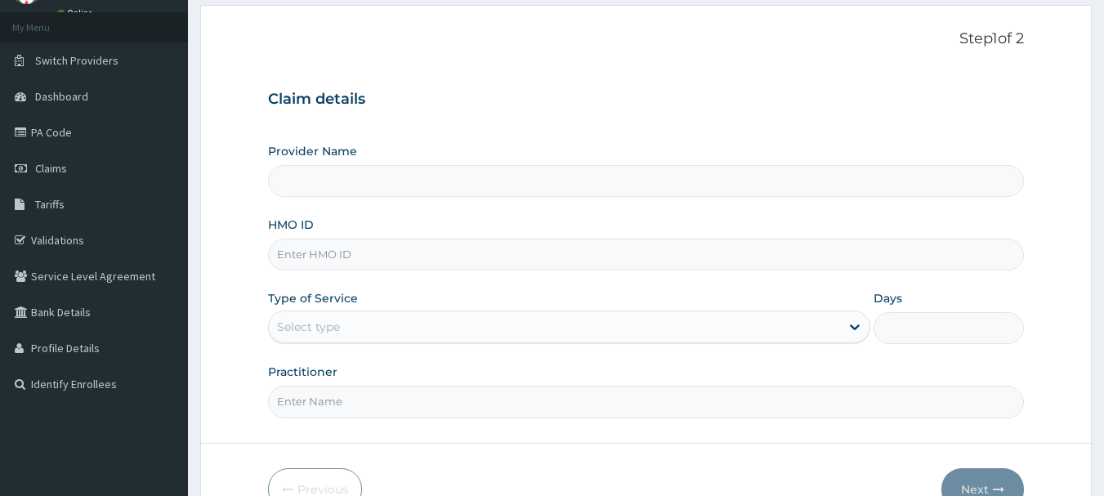
type input "[GEOGRAPHIC_DATA]"
click at [344, 247] on input "HMO ID" at bounding box center [646, 255] width 757 height 32
type input "GTC/10046/B"
click at [852, 330] on icon at bounding box center [854, 327] width 16 height 16
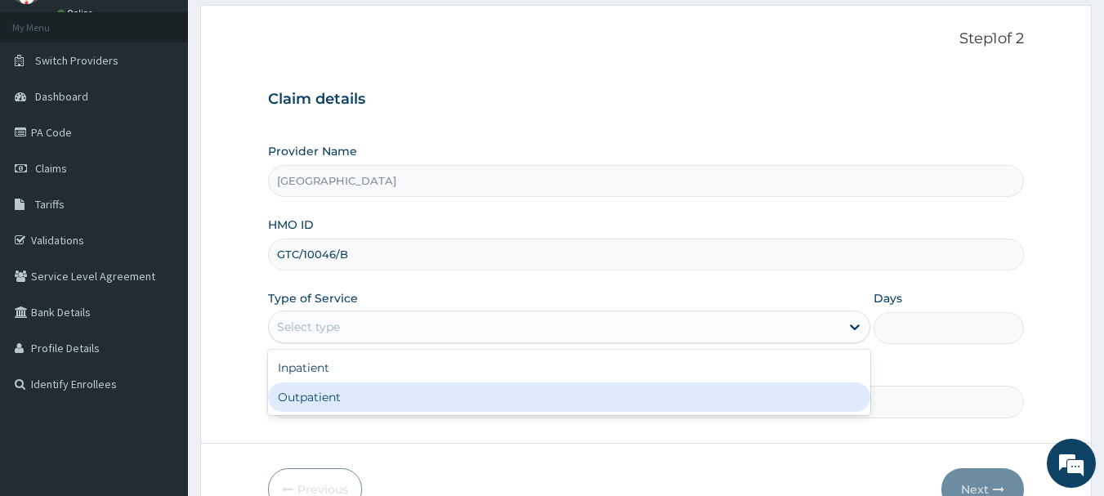
click at [707, 395] on div "Outpatient" at bounding box center [569, 396] width 602 height 29
type input "1"
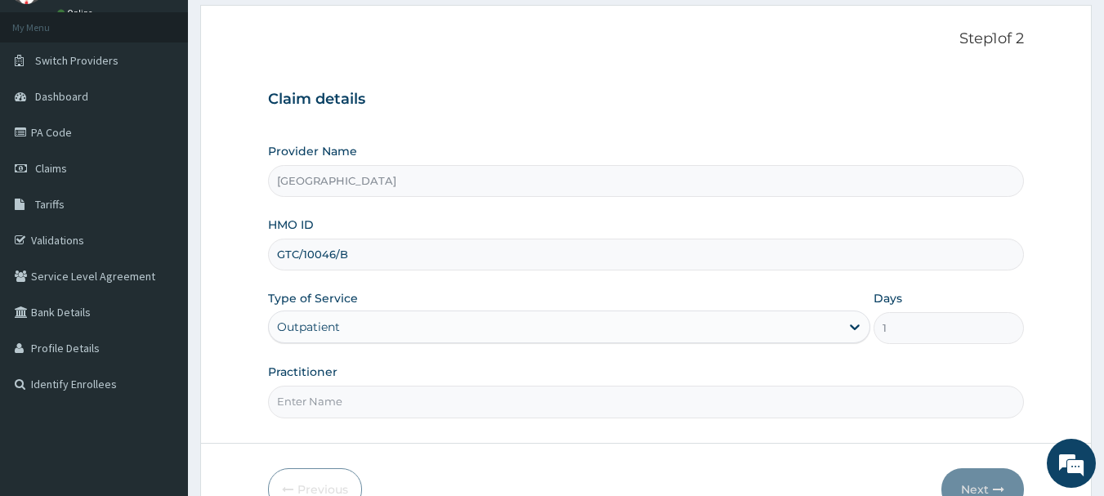
click at [582, 394] on input "Practitioner" at bounding box center [646, 402] width 757 height 32
type input "AKINDE"
click at [1009, 482] on button "Next" at bounding box center [982, 489] width 83 height 42
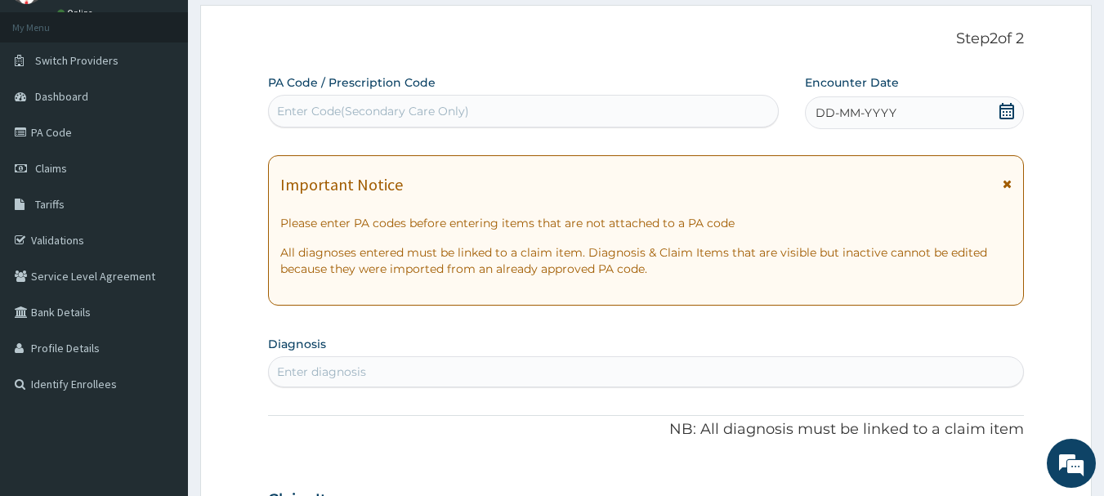
click at [1009, 110] on icon at bounding box center [1006, 111] width 16 height 16
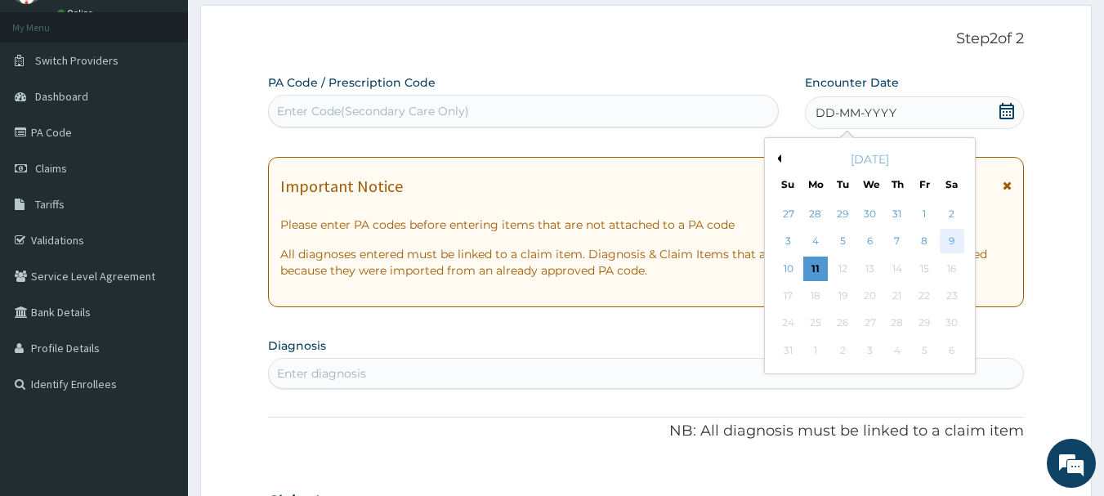
click at [949, 235] on div "9" at bounding box center [952, 242] width 25 height 25
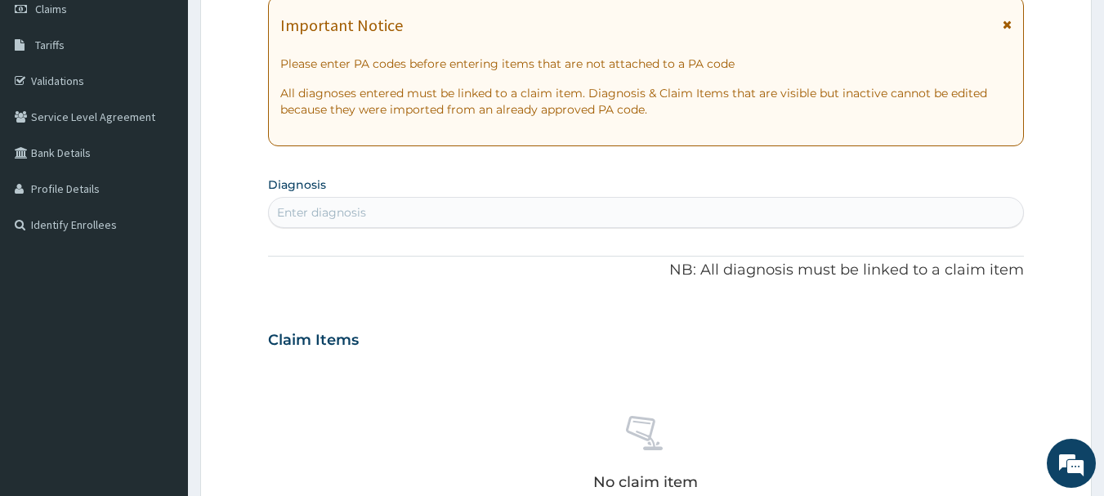
scroll to position [245, 0]
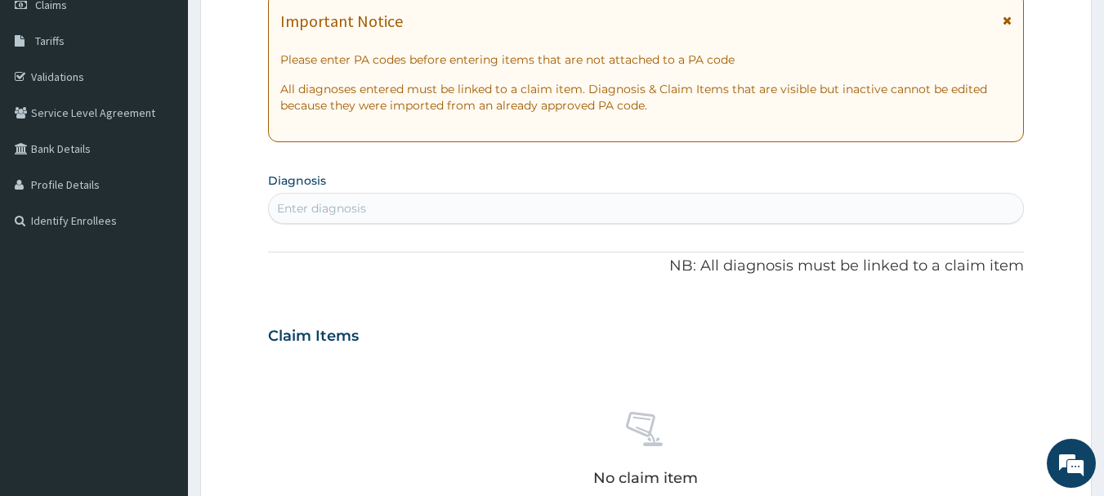
click at [393, 201] on div "Enter diagnosis" at bounding box center [646, 208] width 755 height 26
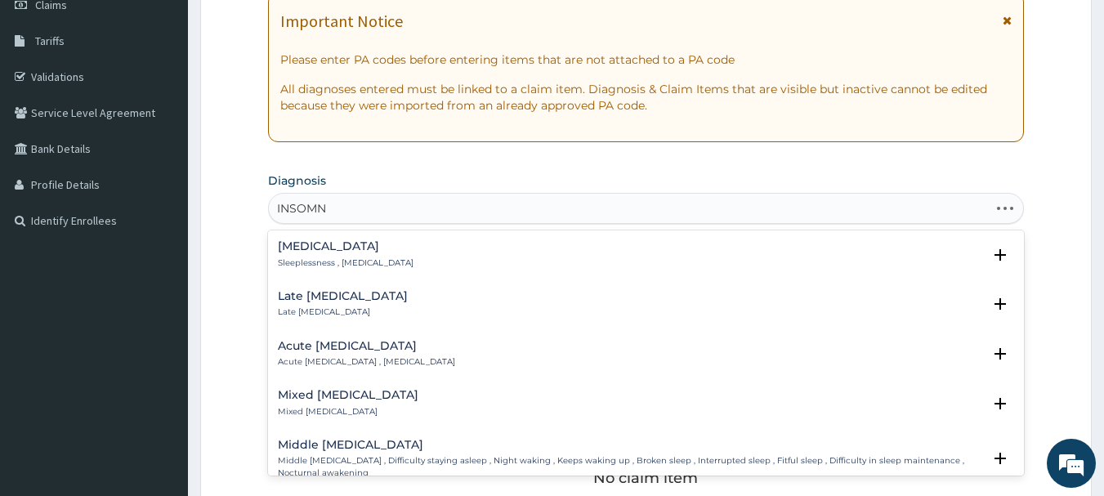
type input "INSOMNI"
click at [368, 248] on h4 "[MEDICAL_DATA]" at bounding box center [346, 246] width 136 height 12
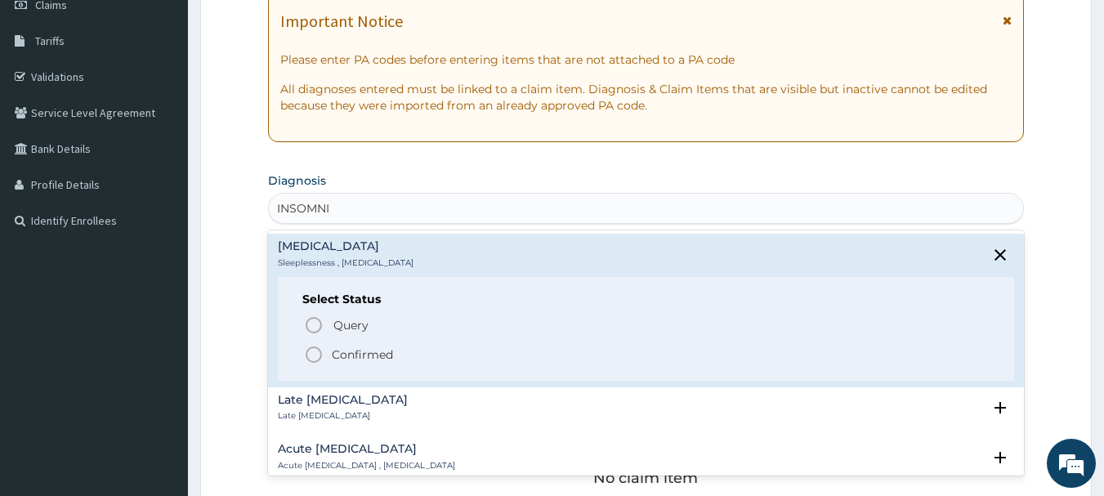
click at [315, 356] on icon "status option filled" at bounding box center [314, 355] width 20 height 20
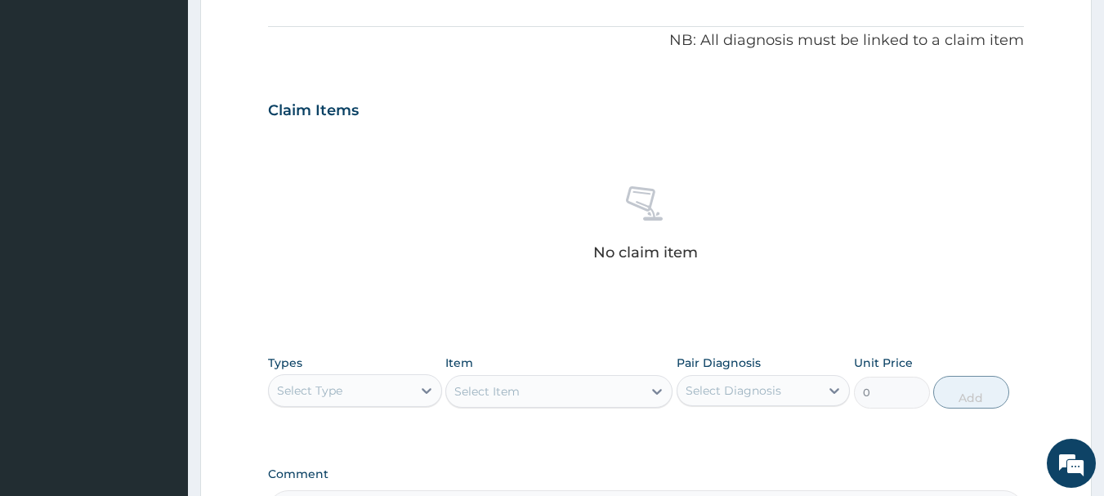
scroll to position [490, 0]
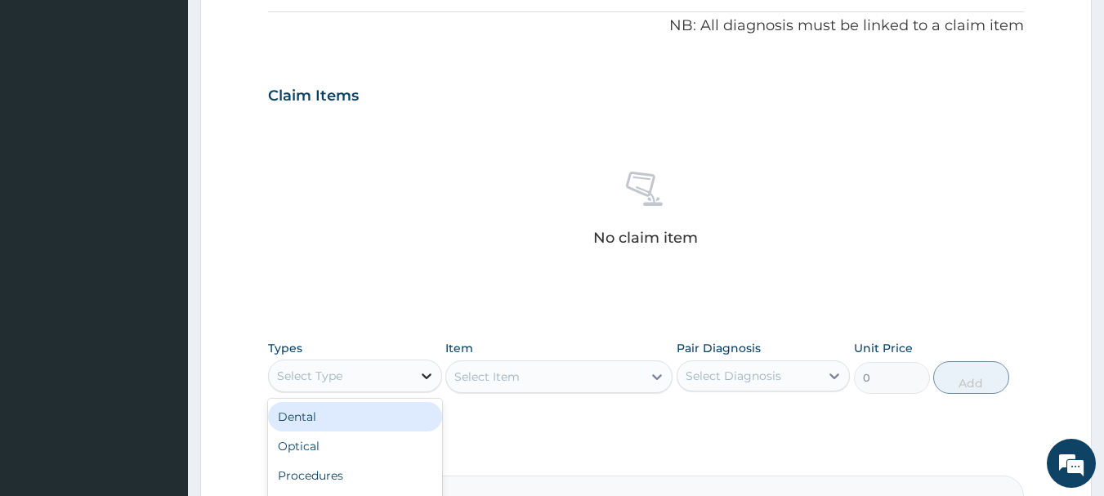
click at [434, 373] on icon at bounding box center [426, 376] width 16 height 16
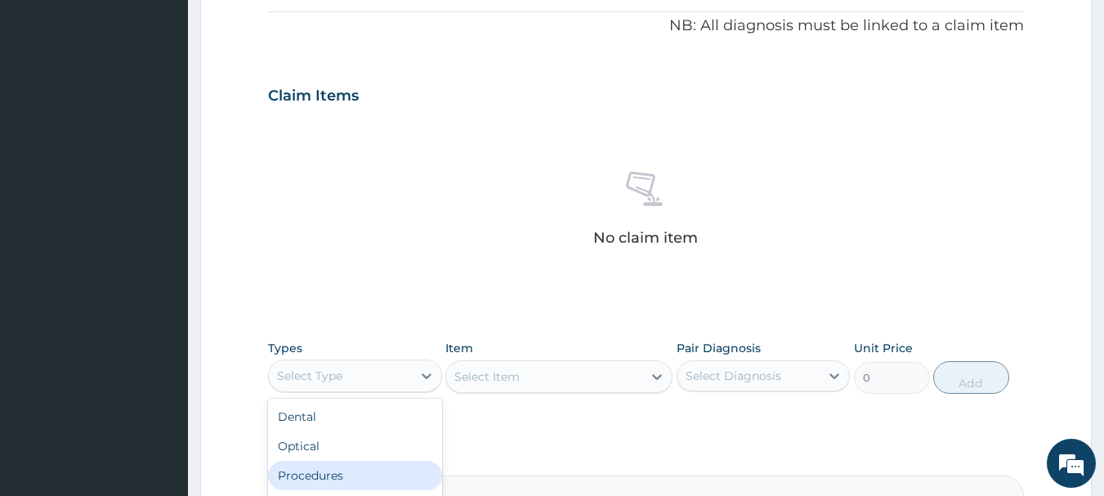
click at [387, 465] on div "Procedures" at bounding box center [355, 475] width 174 height 29
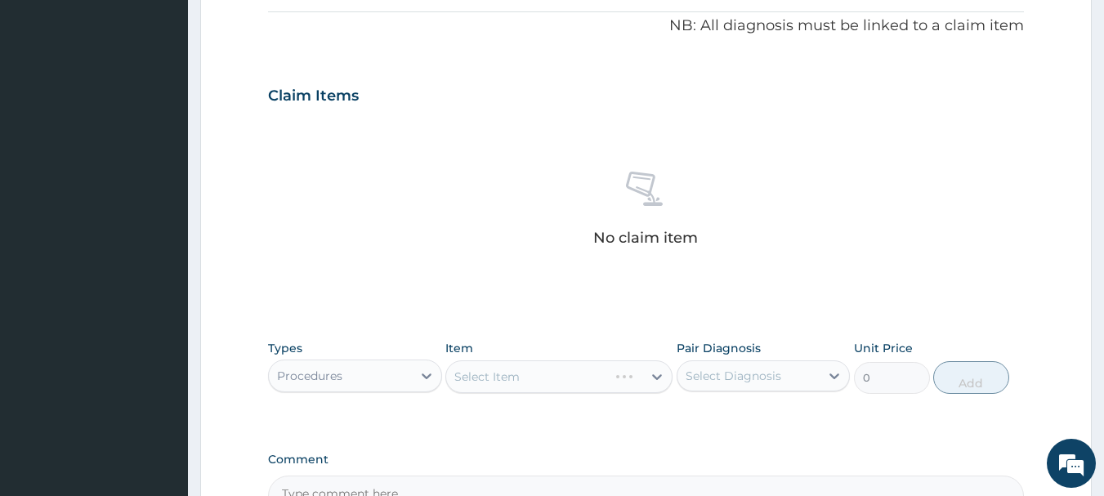
click at [654, 377] on div "Select Item" at bounding box center [558, 376] width 227 height 33
click at [657, 373] on icon at bounding box center [657, 376] width 16 height 16
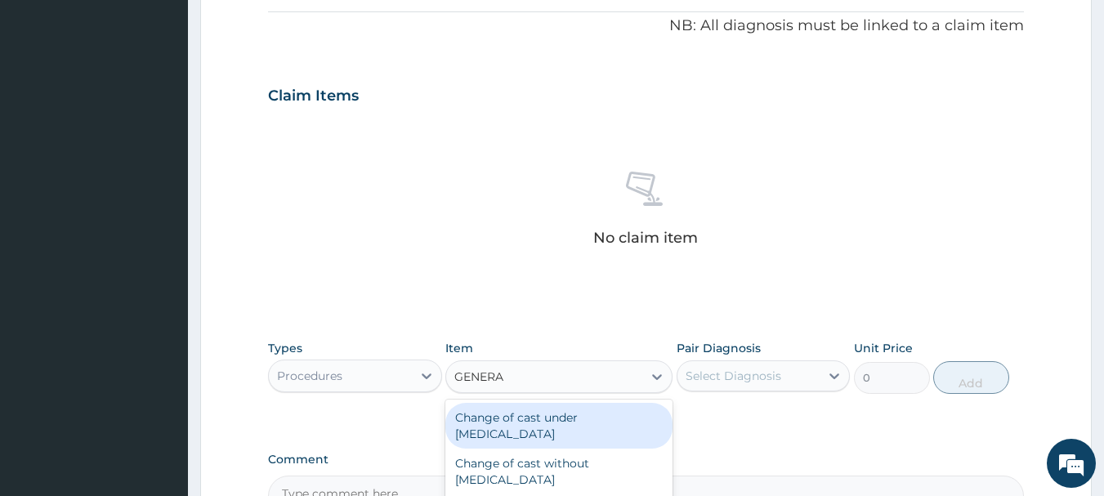
type input "GENERAL"
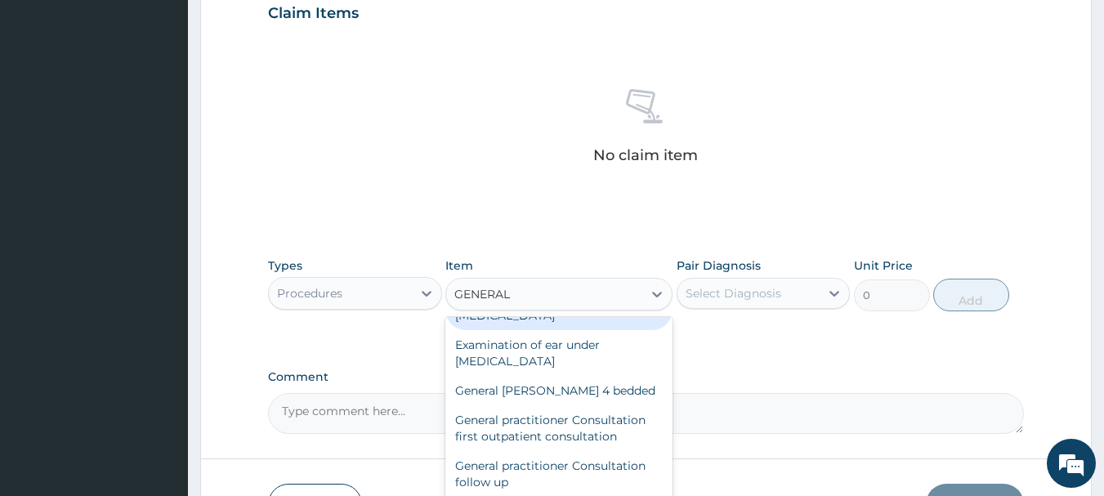
scroll to position [577, 0]
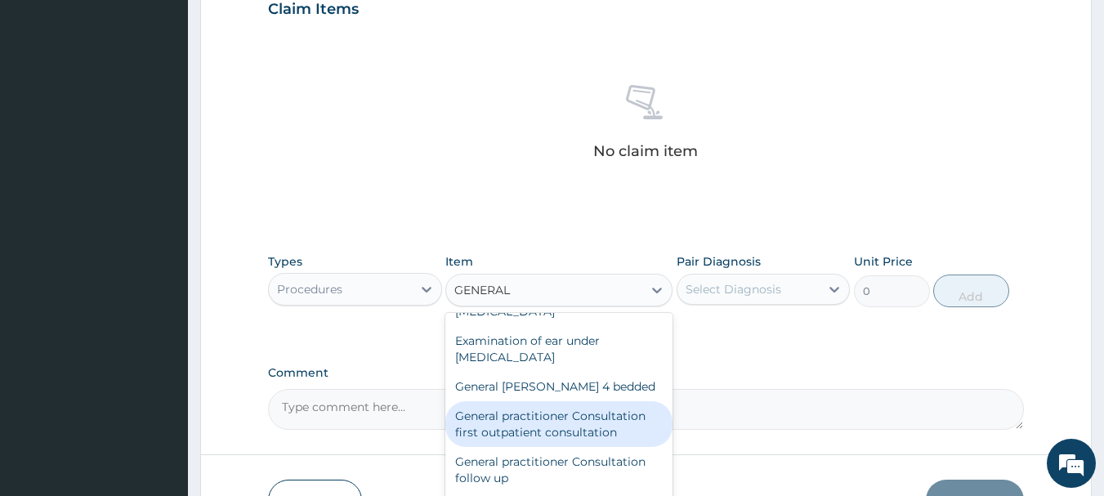
click at [582, 421] on div "General practitioner Consultation first outpatient consultation" at bounding box center [558, 424] width 227 height 46
type input "3547.5"
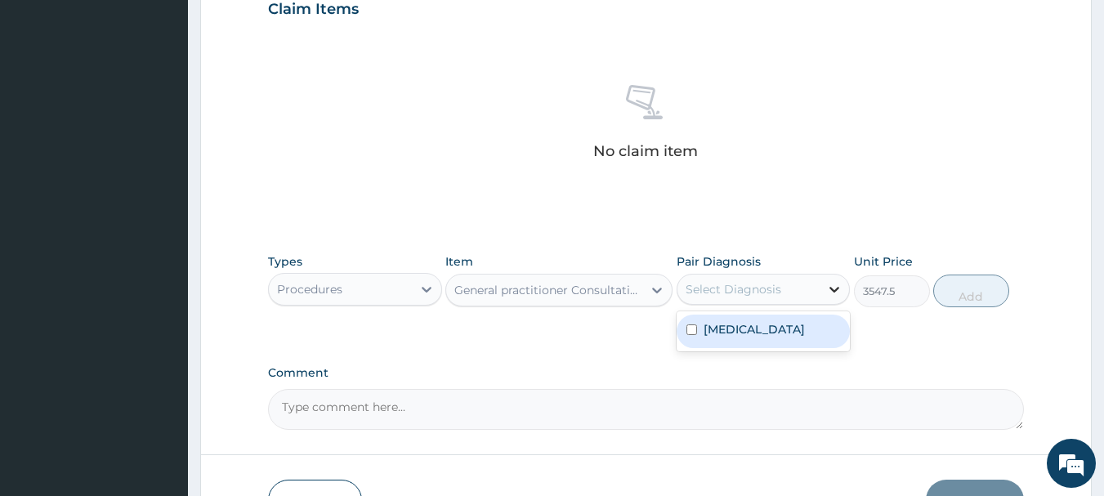
click at [838, 291] on icon at bounding box center [834, 289] width 16 height 16
click at [747, 324] on label "Insomnia" at bounding box center [753, 329] width 101 height 16
checkbox input "true"
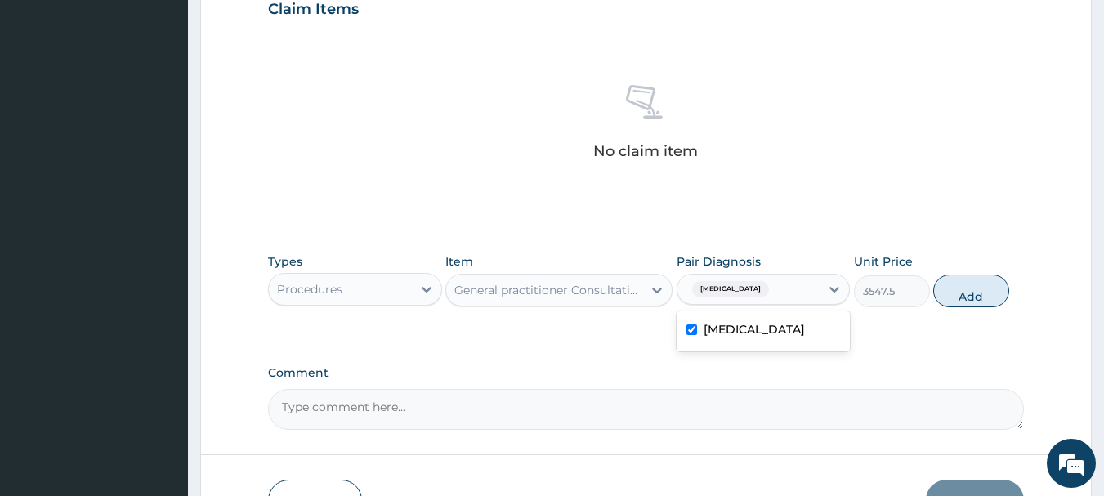
click at [955, 288] on button "Add" at bounding box center [971, 291] width 76 height 33
type input "0"
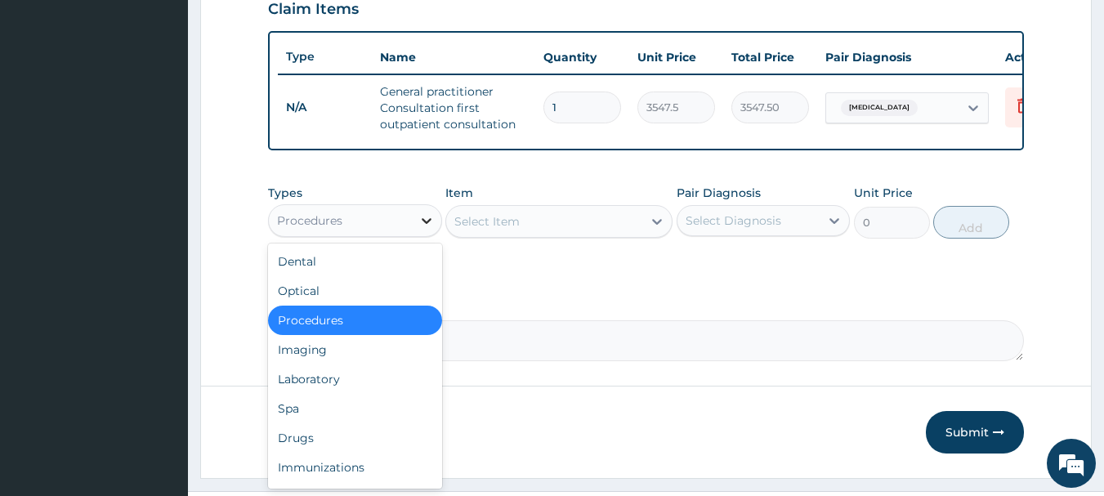
click at [425, 229] on icon at bounding box center [426, 220] width 16 height 16
click at [314, 445] on div "Drugs" at bounding box center [355, 437] width 174 height 29
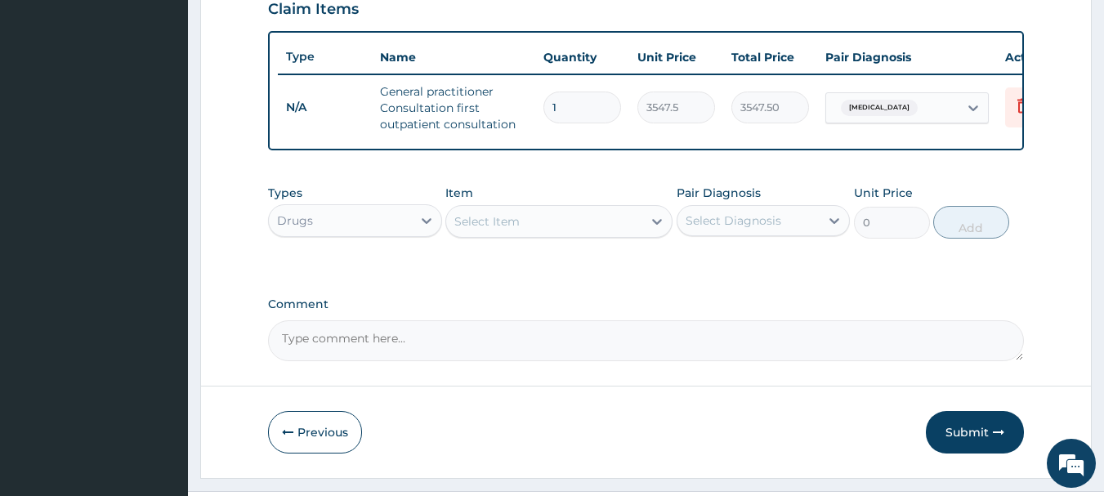
click at [657, 225] on icon at bounding box center [657, 222] width 10 height 6
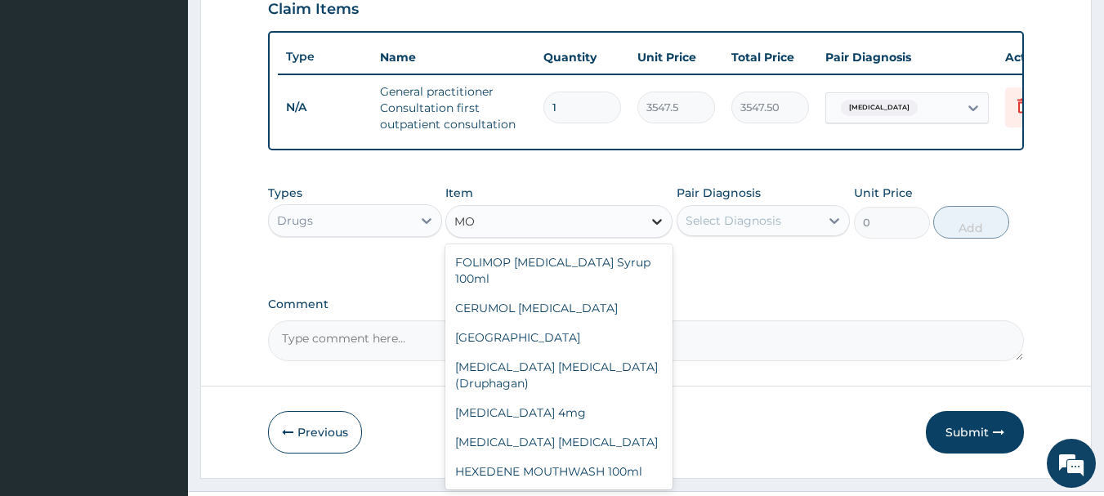
type input "M"
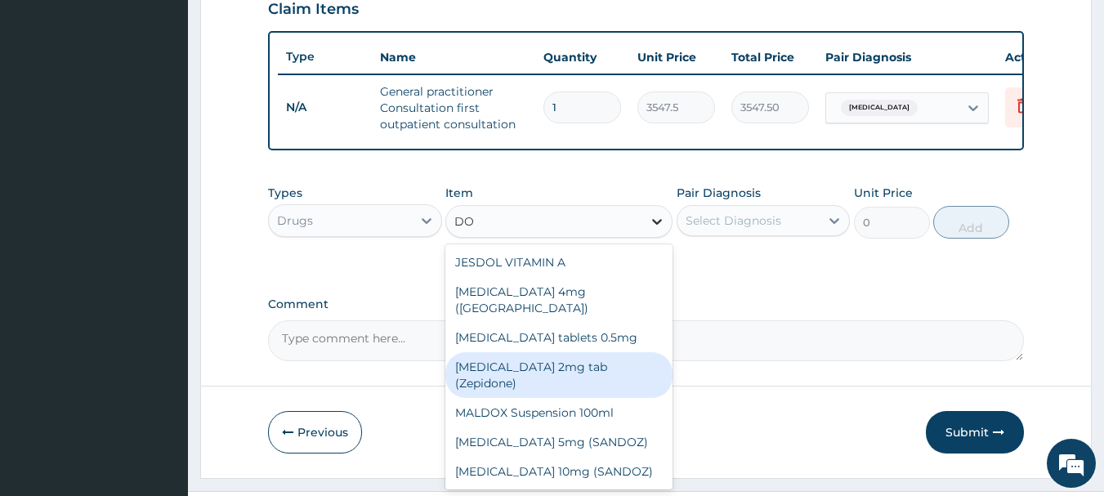
type input "D"
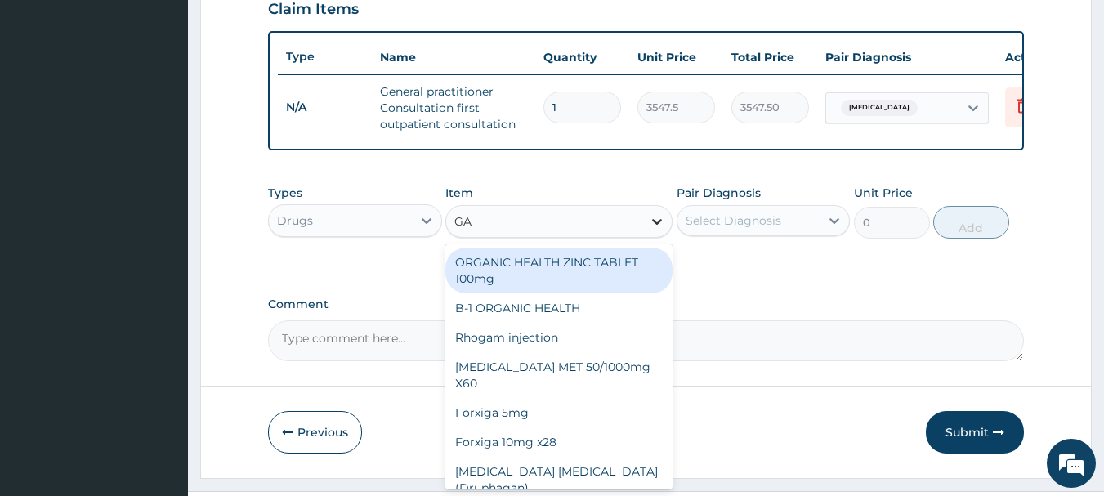
type input "G"
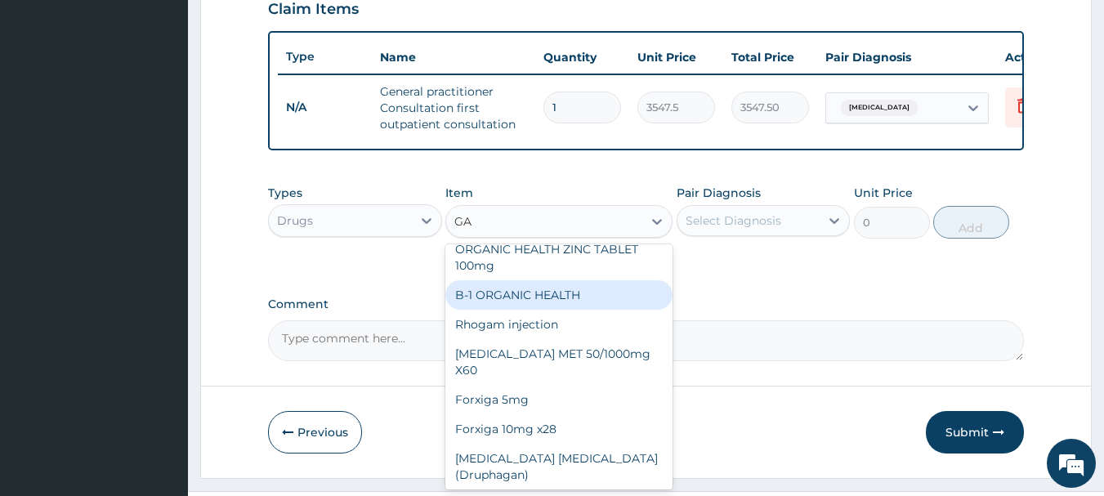
scroll to position [0, 0]
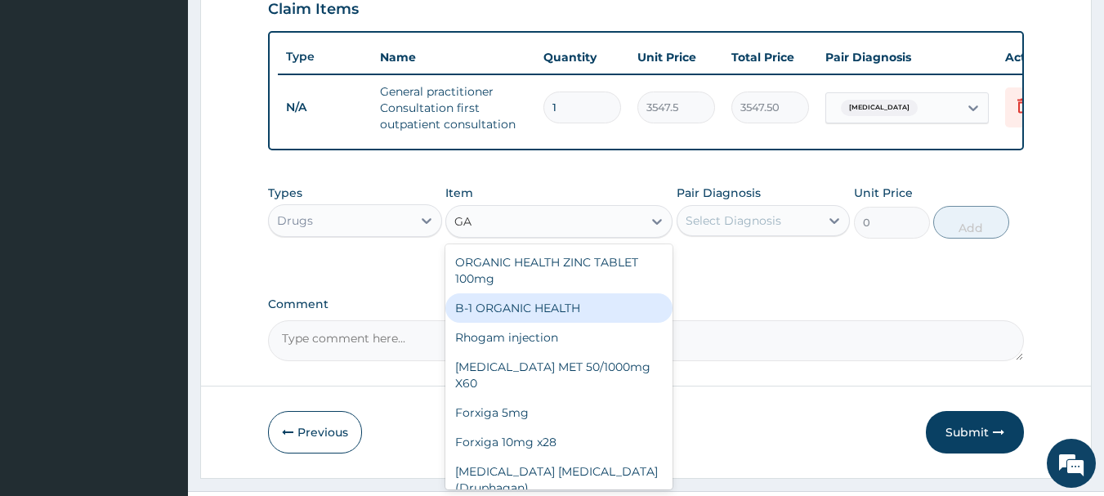
type input "G"
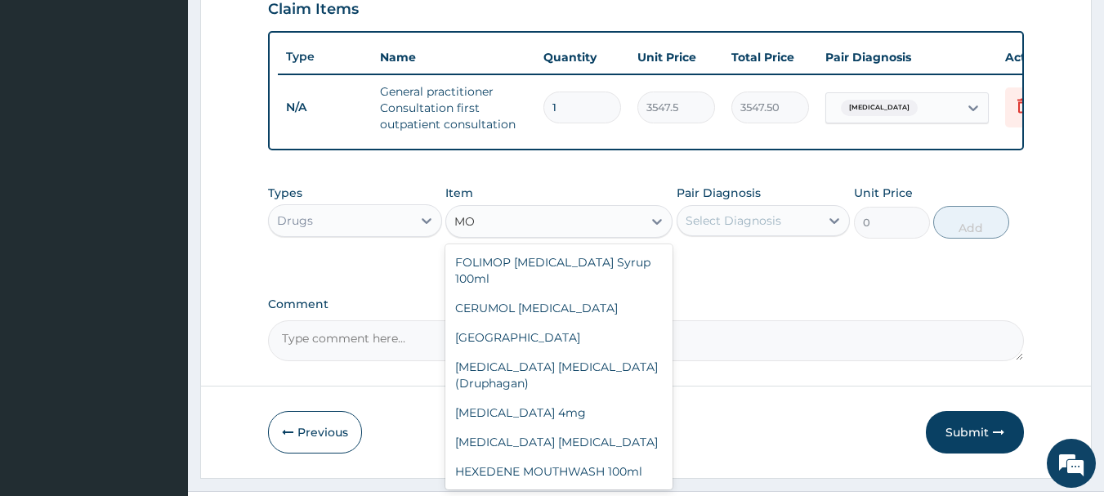
type input "M"
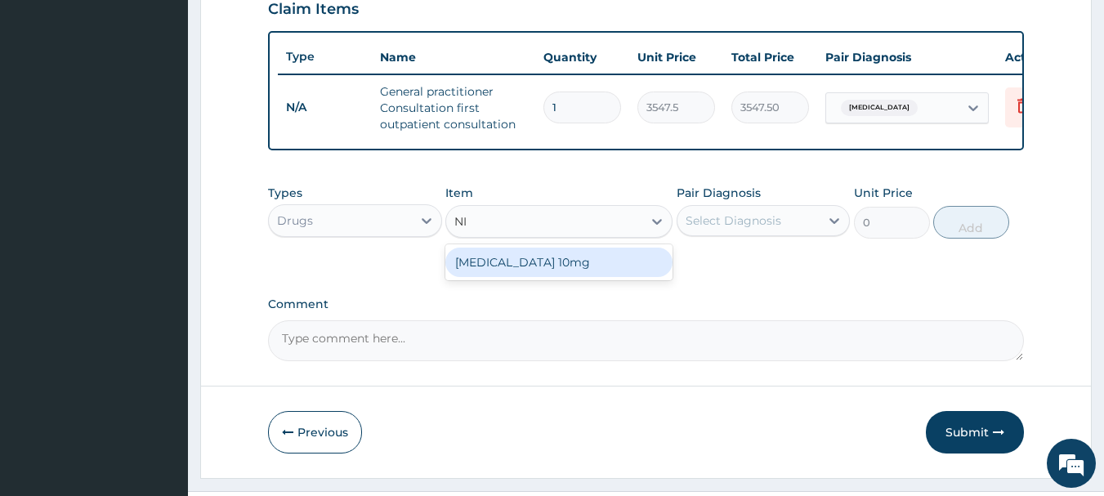
type input "N"
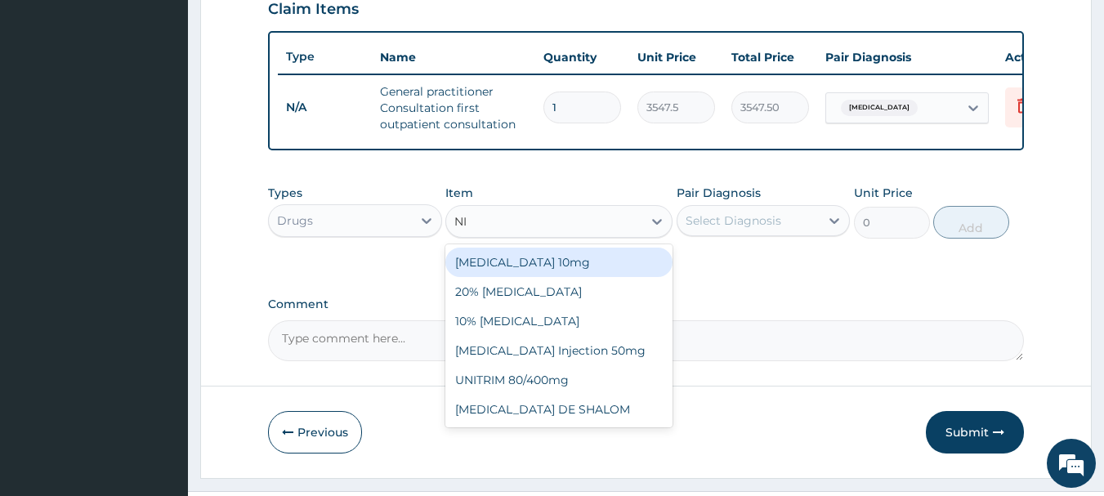
type input "N"
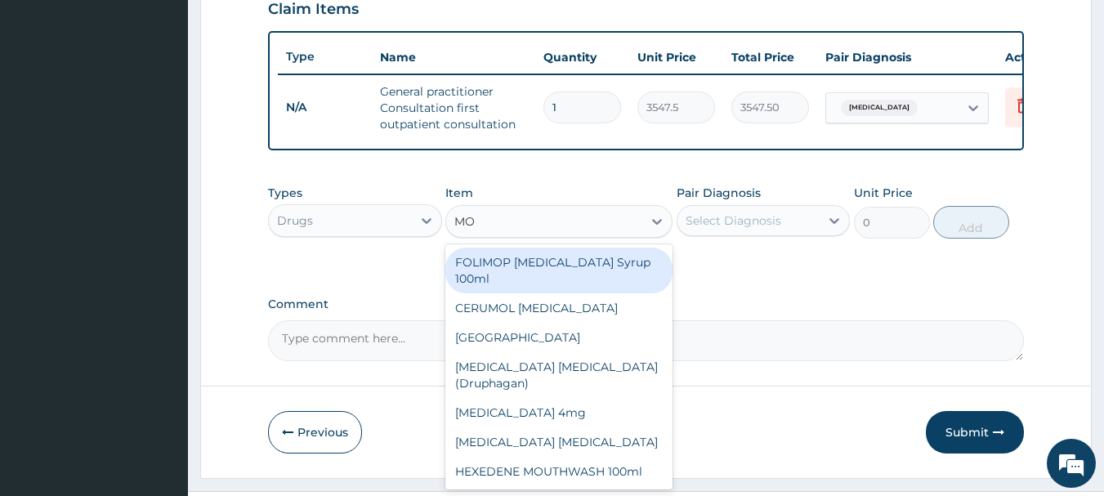
type input "M"
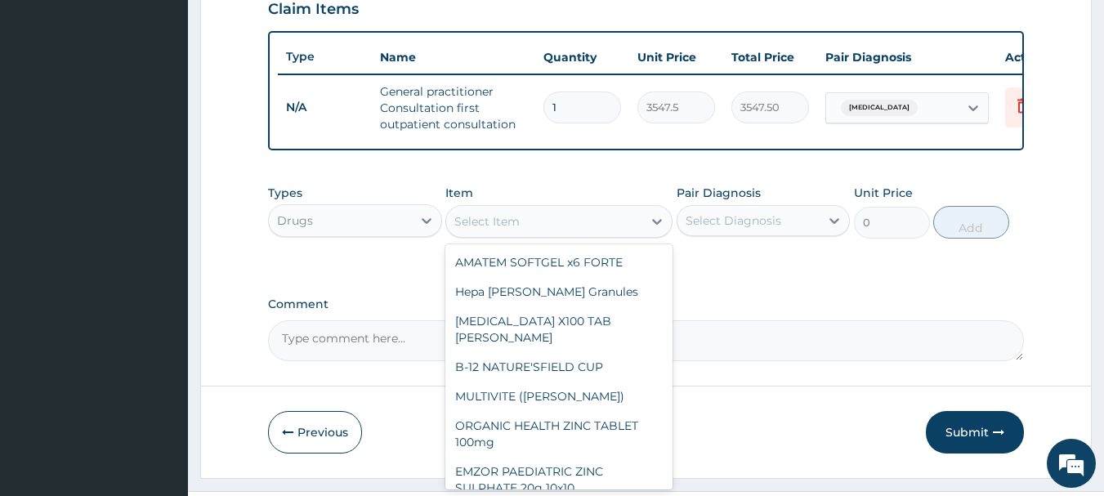
type input "M"
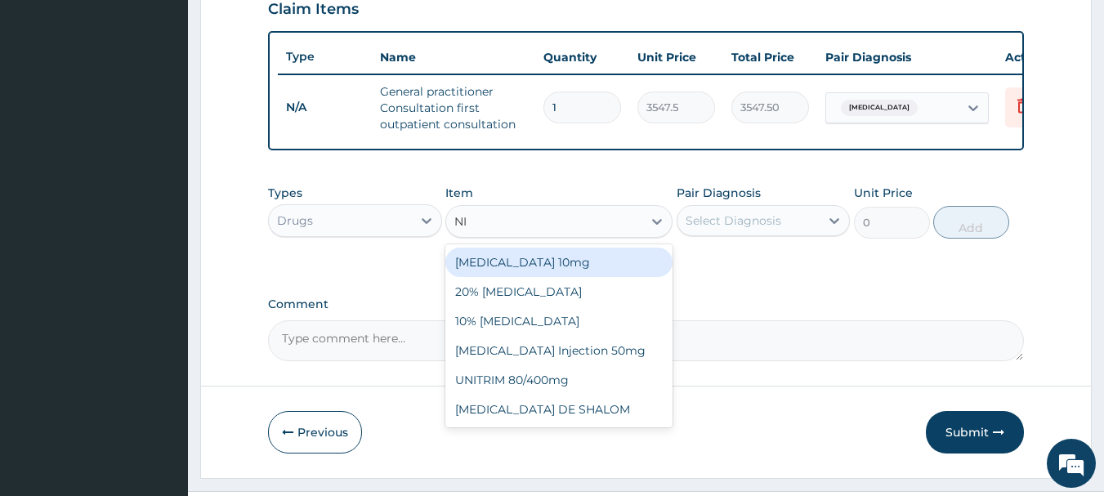
type input "N"
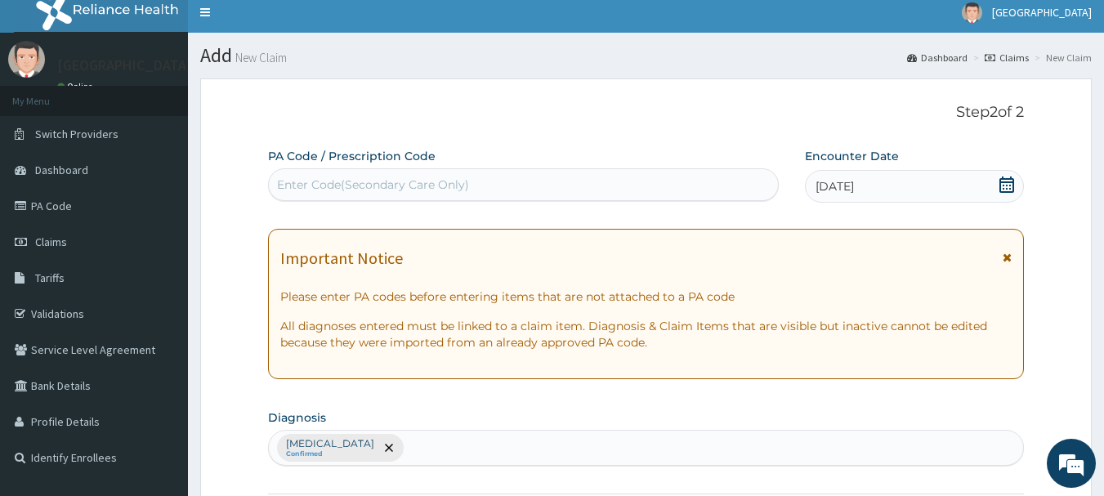
scroll to position [5, 0]
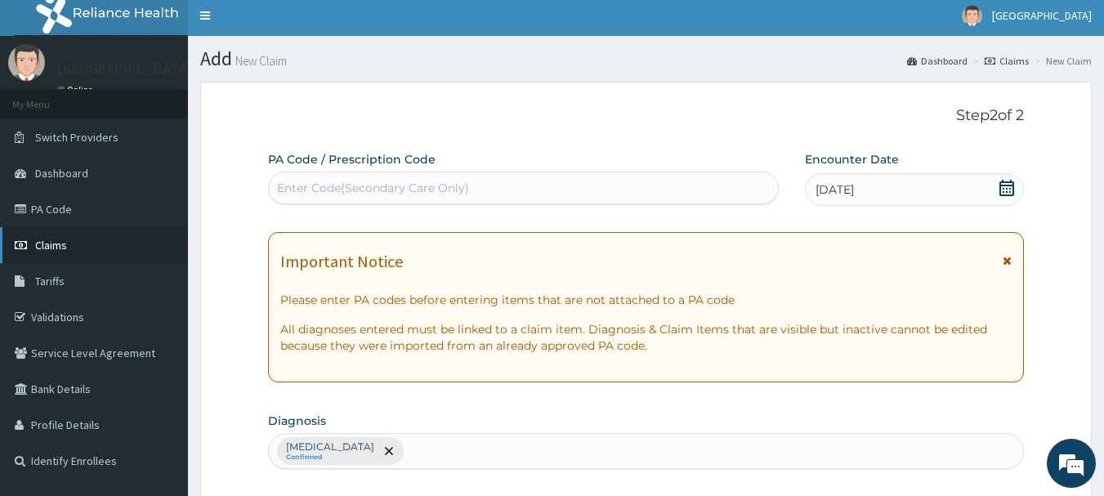
click at [54, 252] on span "Claims" at bounding box center [51, 245] width 32 height 15
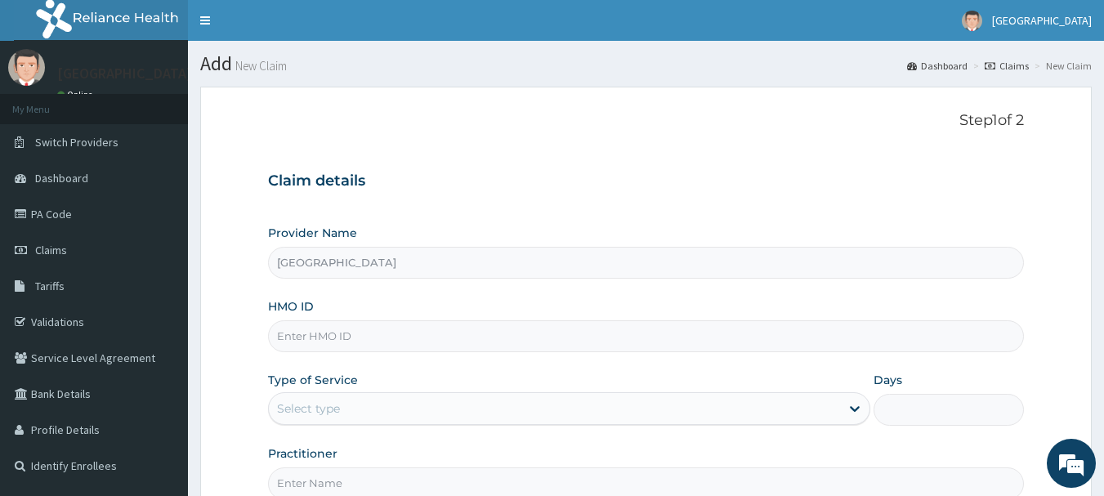
type input "[GEOGRAPHIC_DATA]"
click at [464, 337] on input "HMO ID" at bounding box center [646, 336] width 757 height 32
type input "SBG/10531/A"
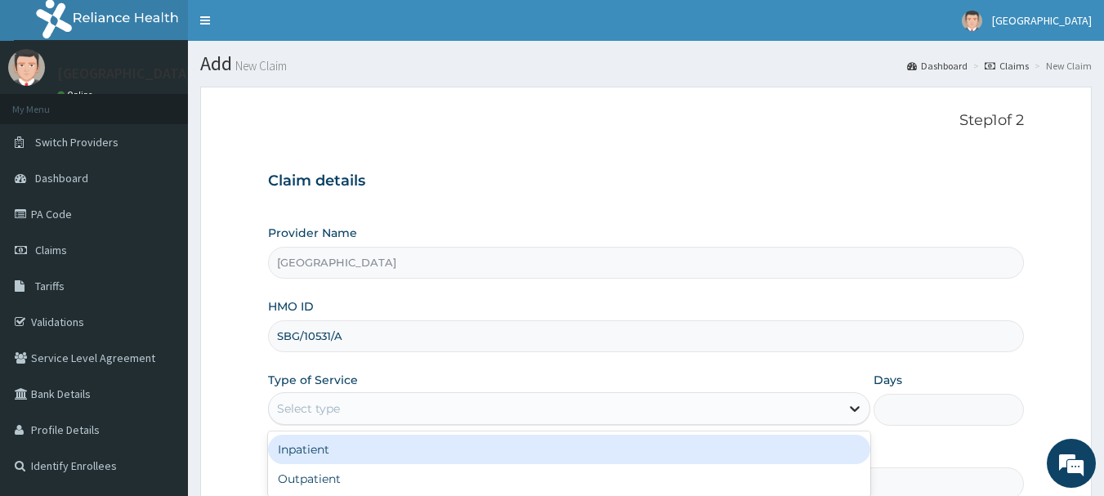
click at [852, 411] on icon at bounding box center [854, 408] width 16 height 16
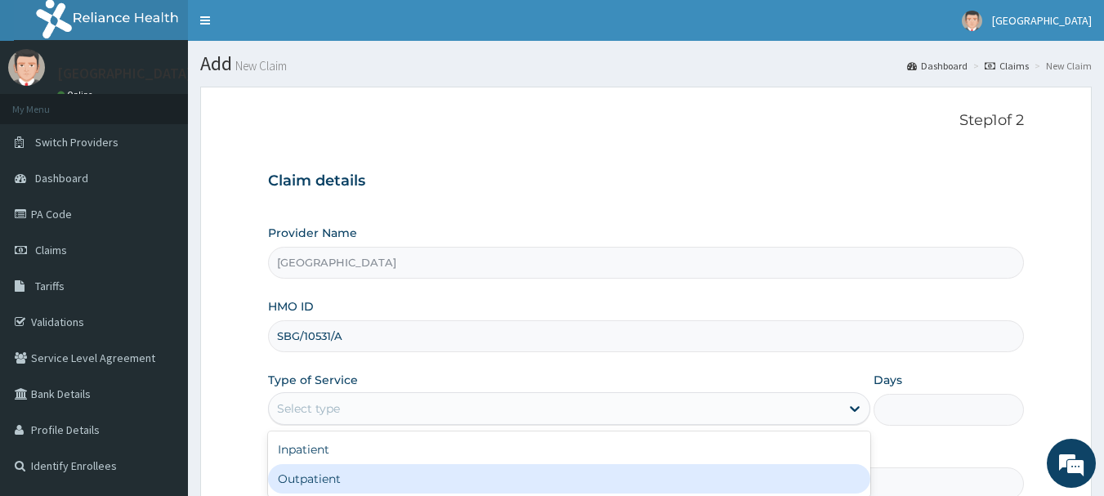
click at [605, 474] on div "Outpatient" at bounding box center [569, 478] width 602 height 29
type input "1"
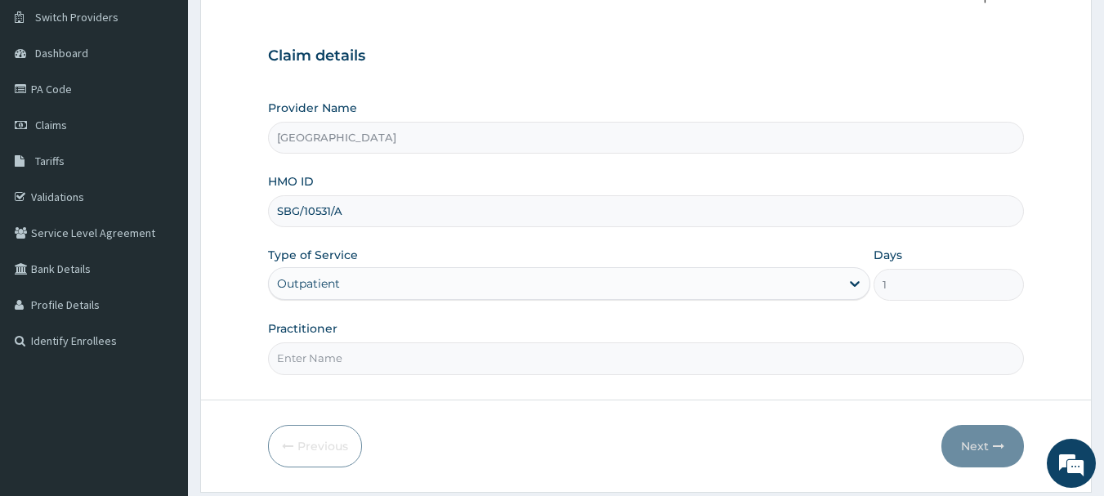
scroll to position [163, 0]
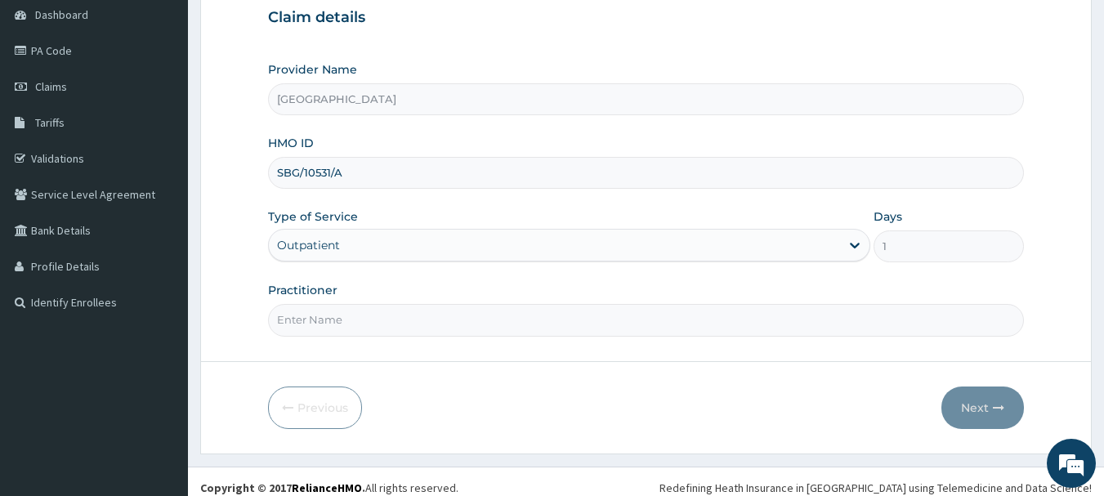
click at [444, 328] on input "Practitioner" at bounding box center [646, 320] width 757 height 32
type input "AKINDE"
click at [965, 404] on button "Next" at bounding box center [982, 407] width 83 height 42
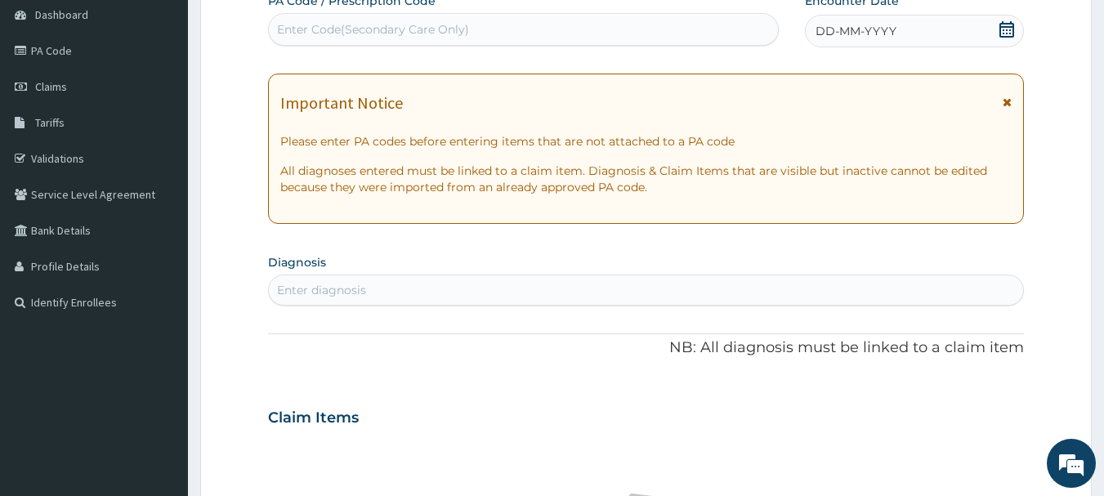
click at [1009, 29] on icon at bounding box center [1006, 29] width 16 height 16
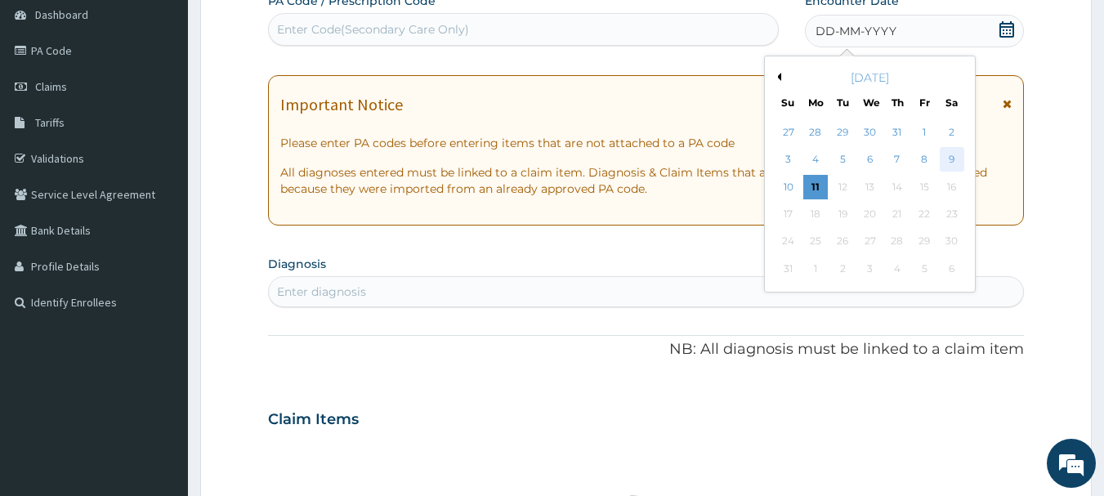
click at [961, 163] on div "9" at bounding box center [952, 160] width 25 height 25
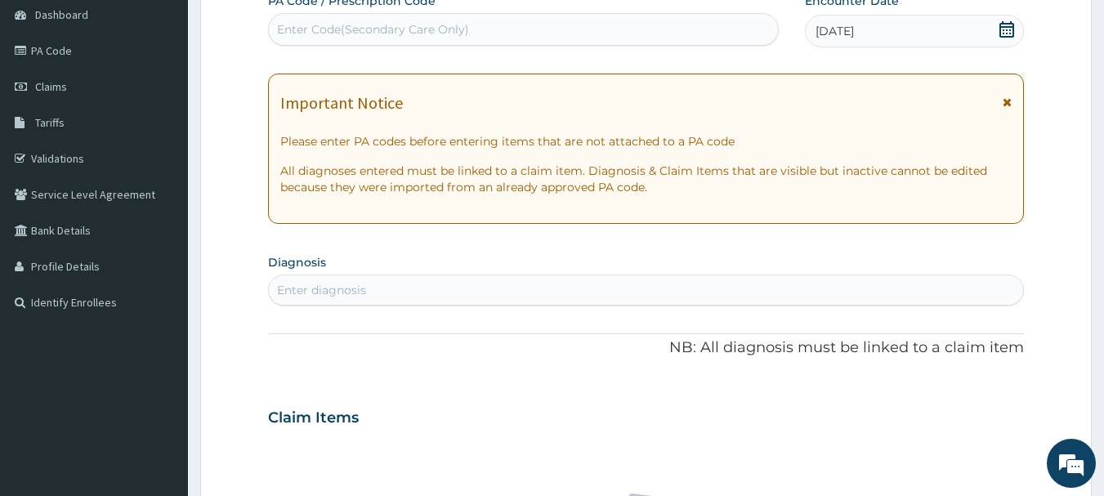
click at [627, 286] on div "Enter diagnosis" at bounding box center [646, 290] width 755 height 26
type input "[MEDICAL_DATA]"
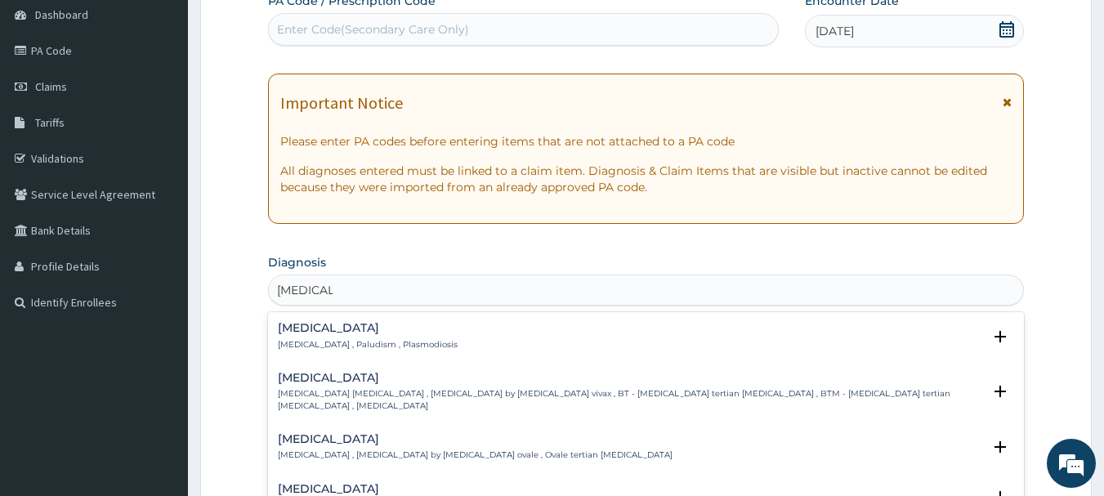
click at [407, 339] on p "[MEDICAL_DATA] , Paludism , Plasmodiosis" at bounding box center [368, 344] width 180 height 11
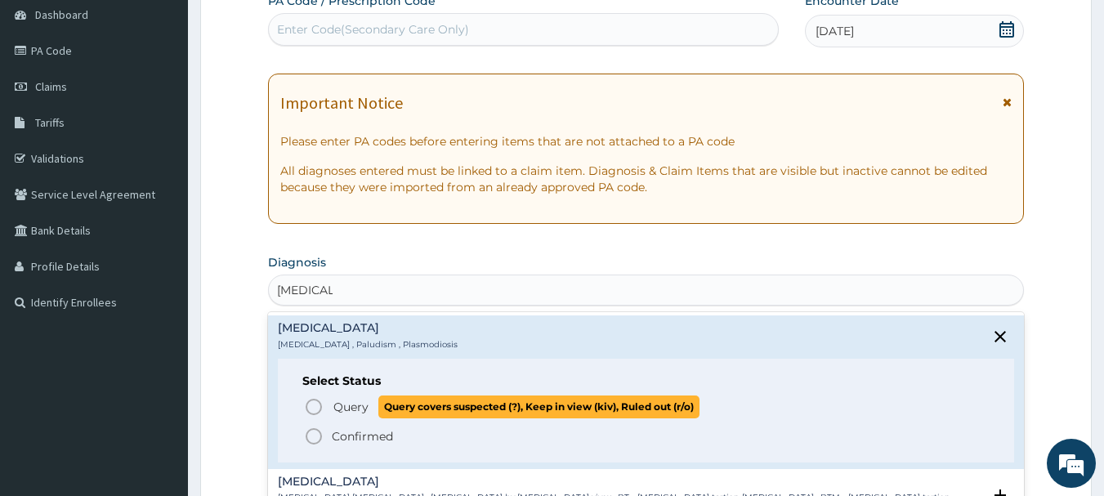
click at [358, 405] on span "Query" at bounding box center [350, 407] width 35 height 16
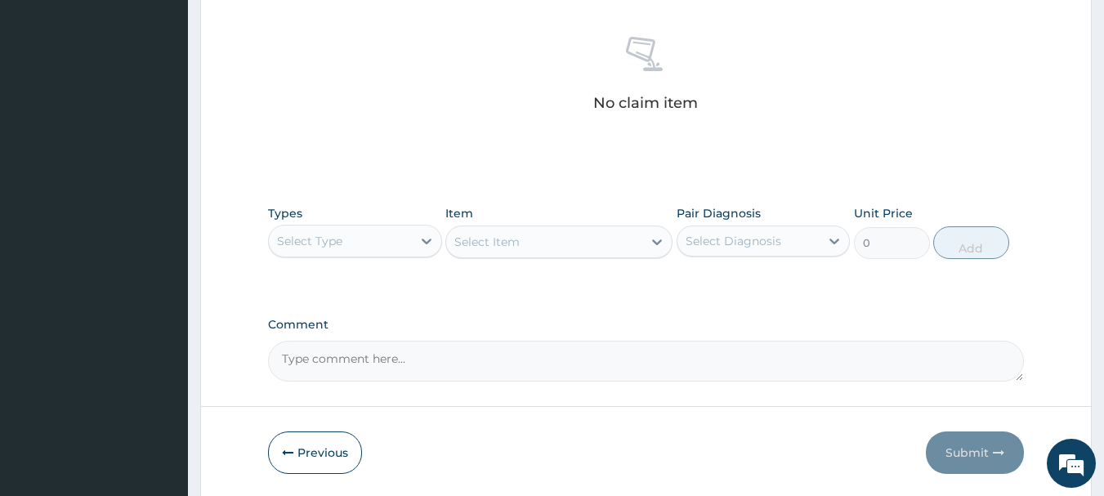
scroll to position [654, 0]
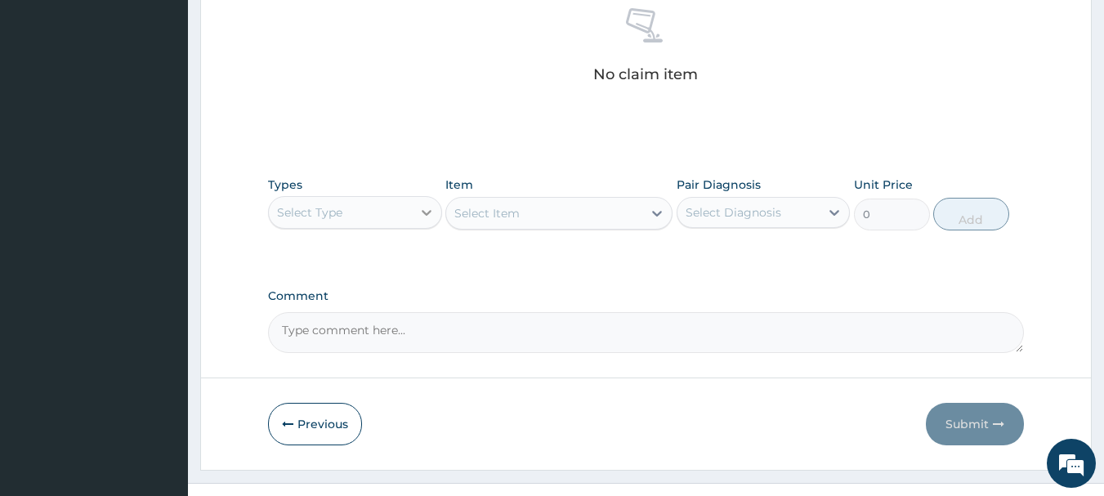
click at [427, 205] on icon at bounding box center [426, 212] width 16 height 16
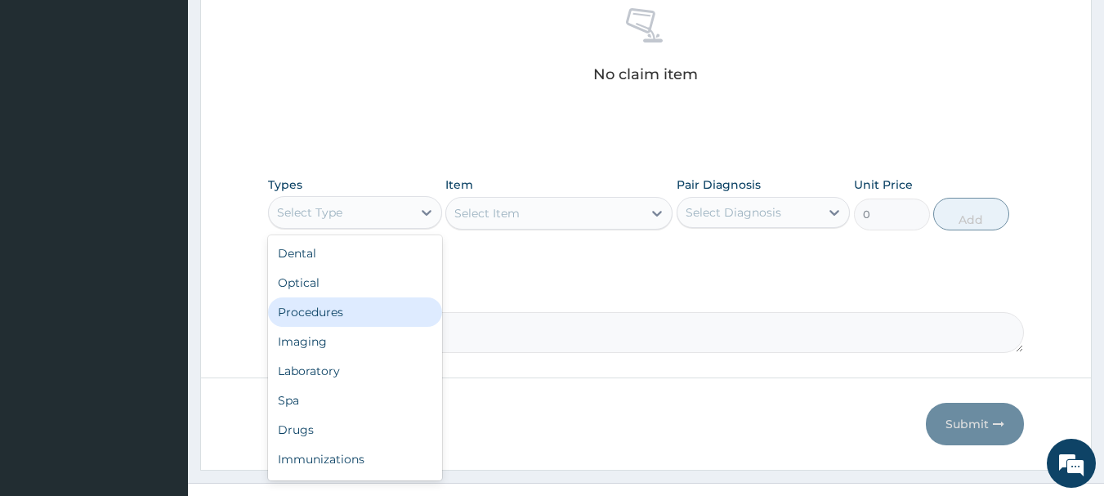
click at [364, 308] on div "Procedures" at bounding box center [355, 311] width 174 height 29
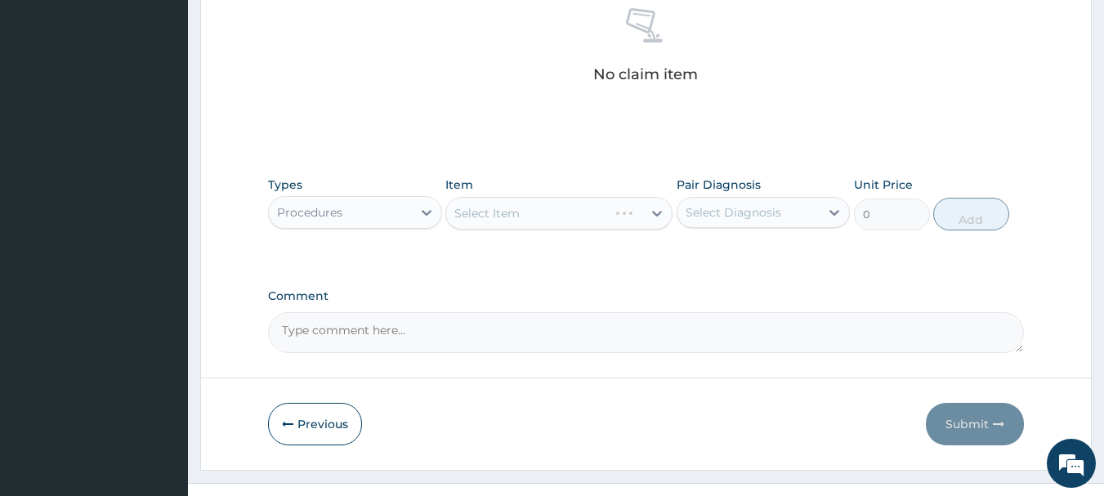
click at [660, 210] on div "Select Item" at bounding box center [558, 213] width 227 height 33
click at [656, 216] on icon at bounding box center [657, 214] width 10 height 6
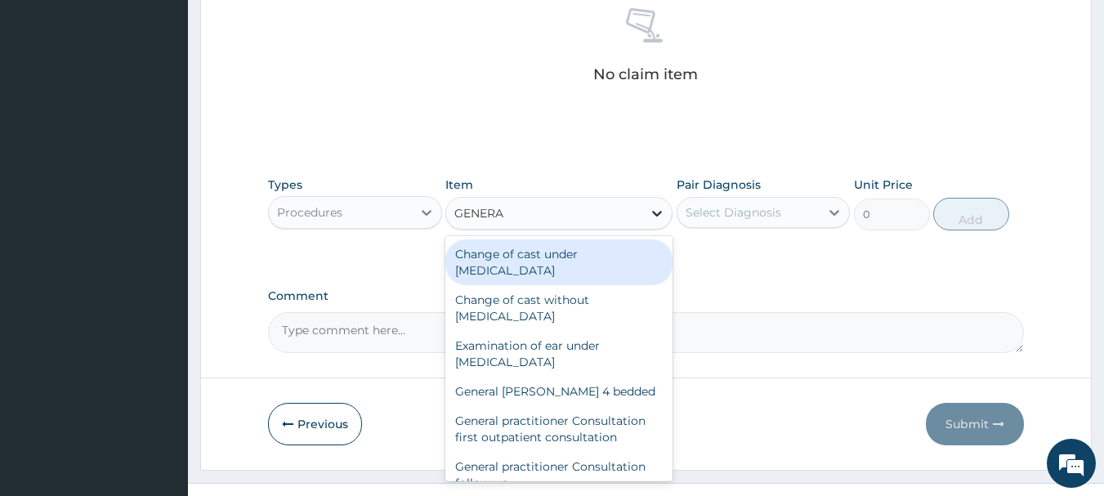
type input "GENERAL"
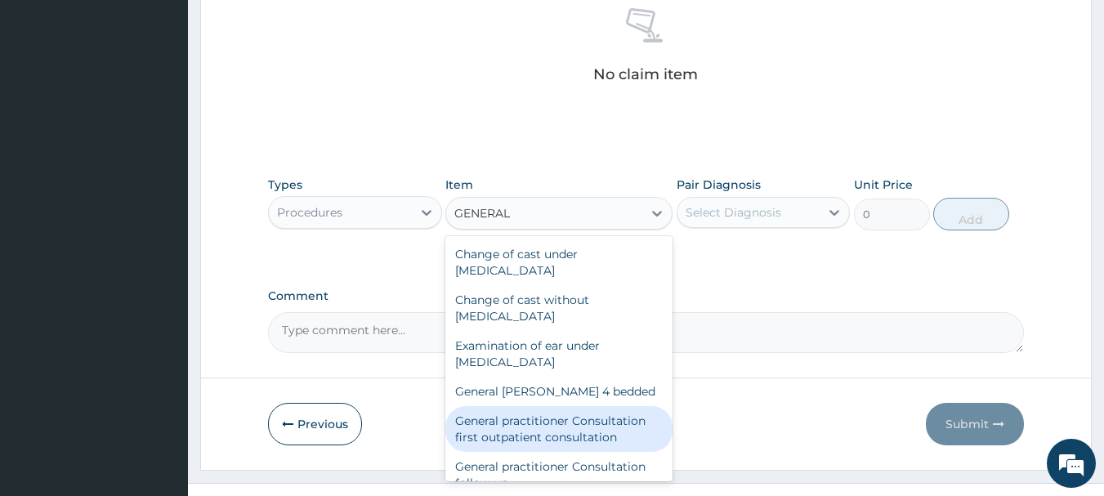
click at [615, 426] on div "General practitioner Consultation first outpatient consultation" at bounding box center [558, 429] width 227 height 46
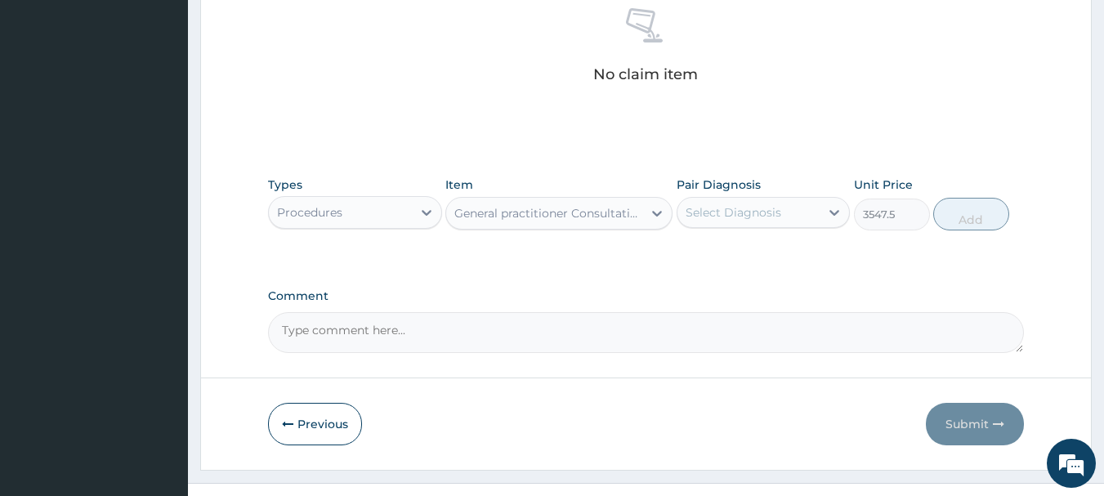
type input "3547.5"
click at [830, 212] on icon at bounding box center [834, 212] width 16 height 16
click at [810, 252] on div "[MEDICAL_DATA]" at bounding box center [763, 254] width 174 height 33
checkbox input "true"
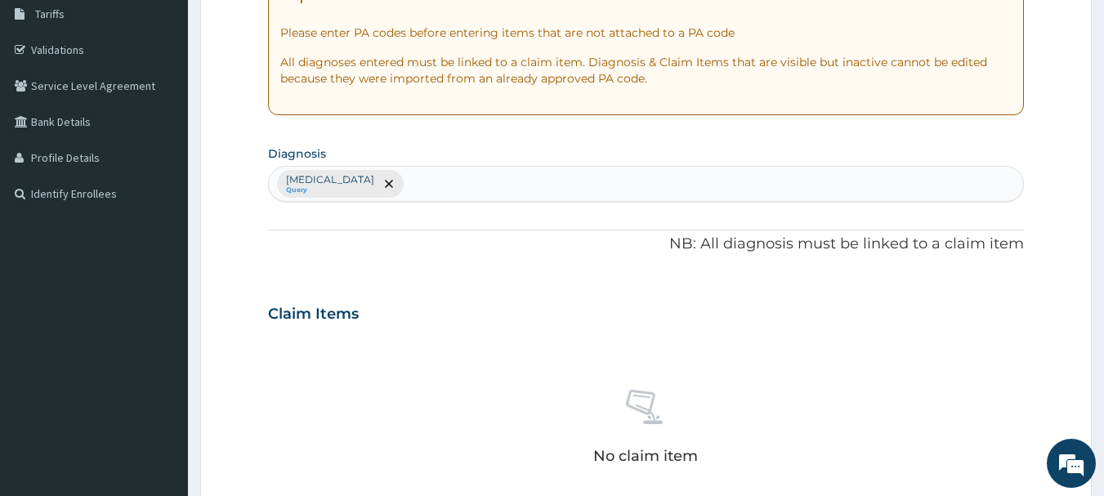
scroll to position [245, 0]
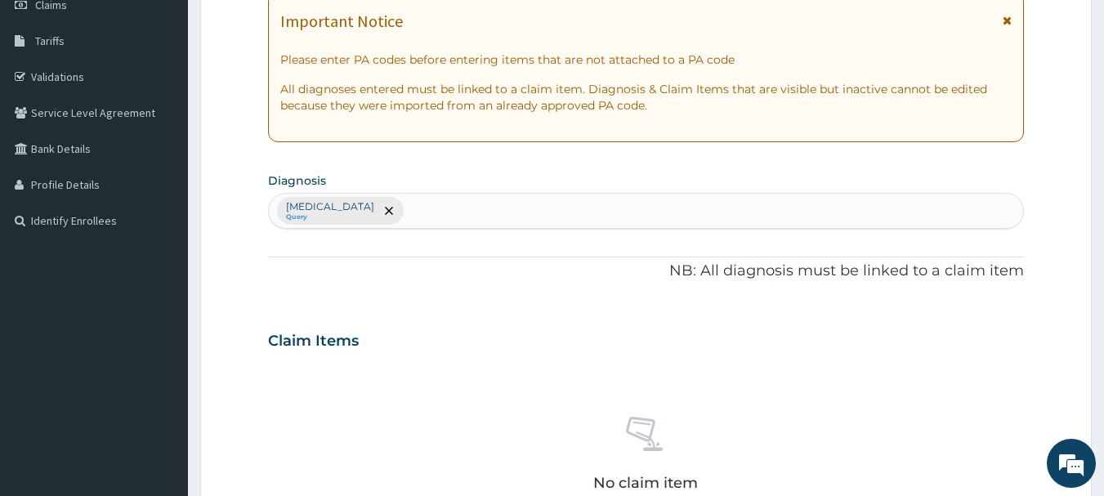
click at [374, 205] on div "Malaria Query" at bounding box center [646, 211] width 755 height 34
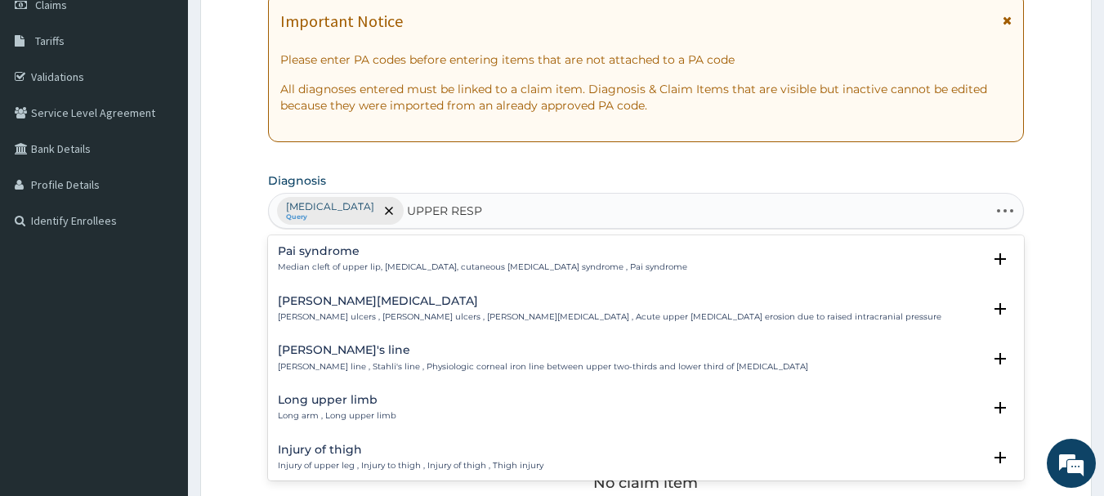
type input "UPPER RESPI"
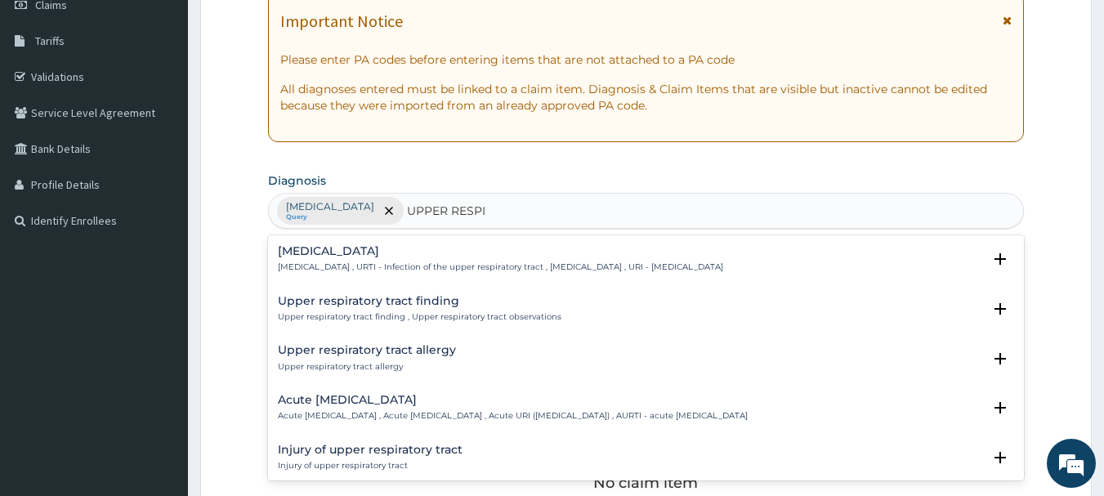
click at [393, 247] on h4 "Upper respiratory infection" at bounding box center [500, 251] width 445 height 12
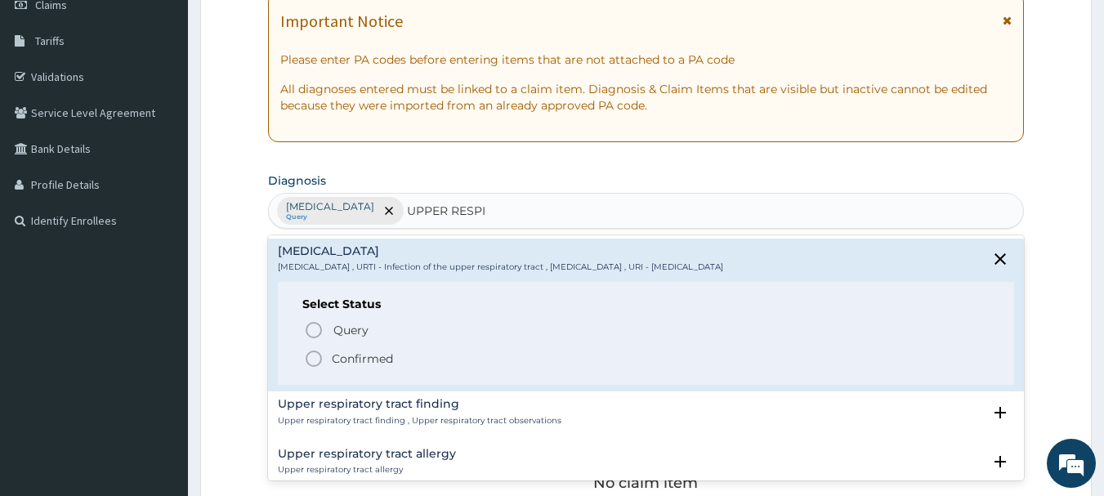
click at [316, 356] on icon "status option filled" at bounding box center [314, 359] width 20 height 20
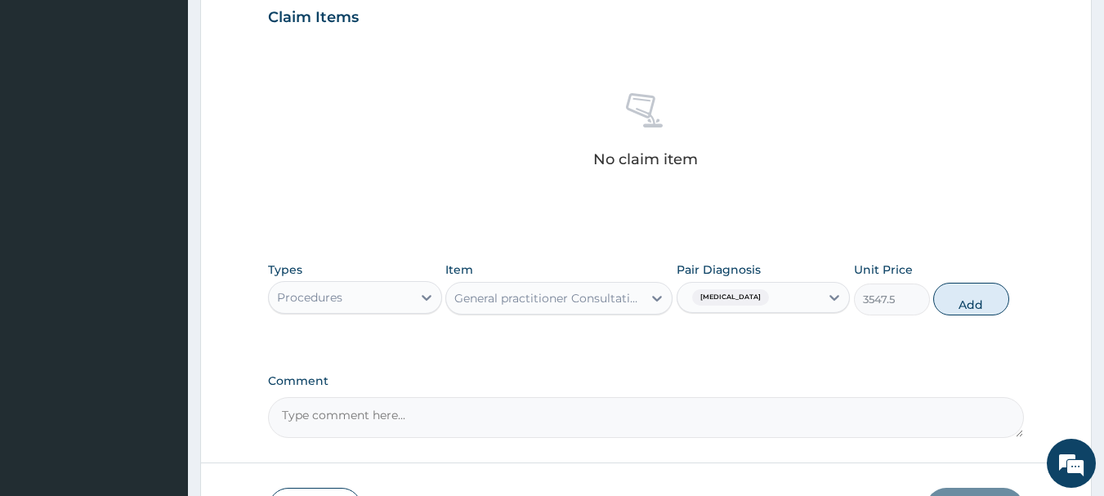
scroll to position [572, 0]
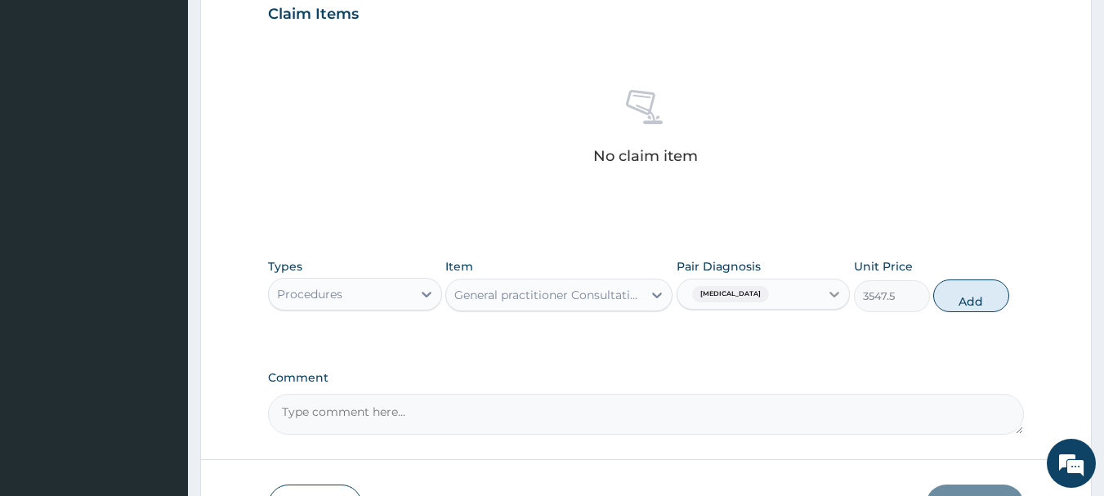
click at [839, 297] on icon at bounding box center [834, 294] width 16 height 16
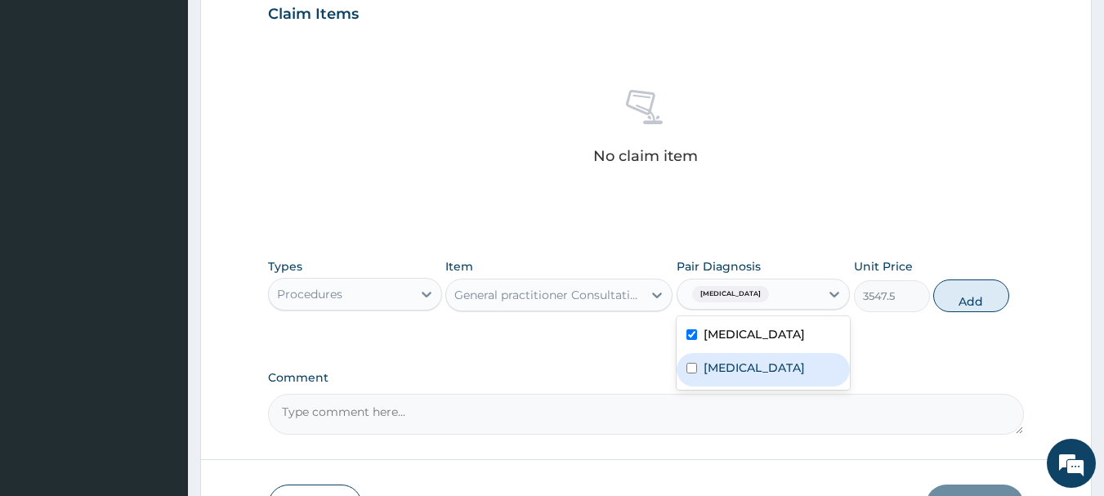
click at [756, 367] on label "[MEDICAL_DATA]" at bounding box center [753, 367] width 101 height 16
checkbox input "true"
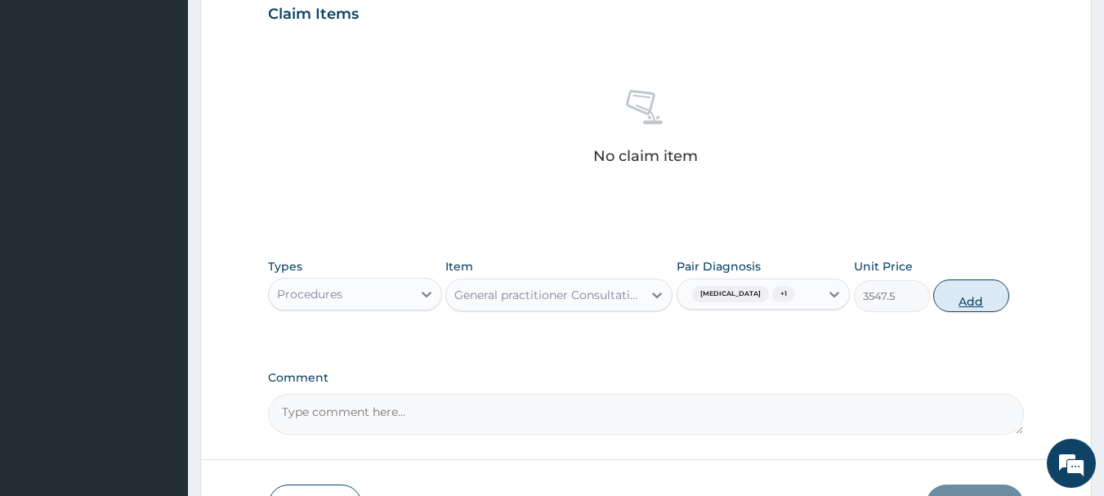
click at [990, 305] on button "Add" at bounding box center [971, 295] width 76 height 33
type input "0"
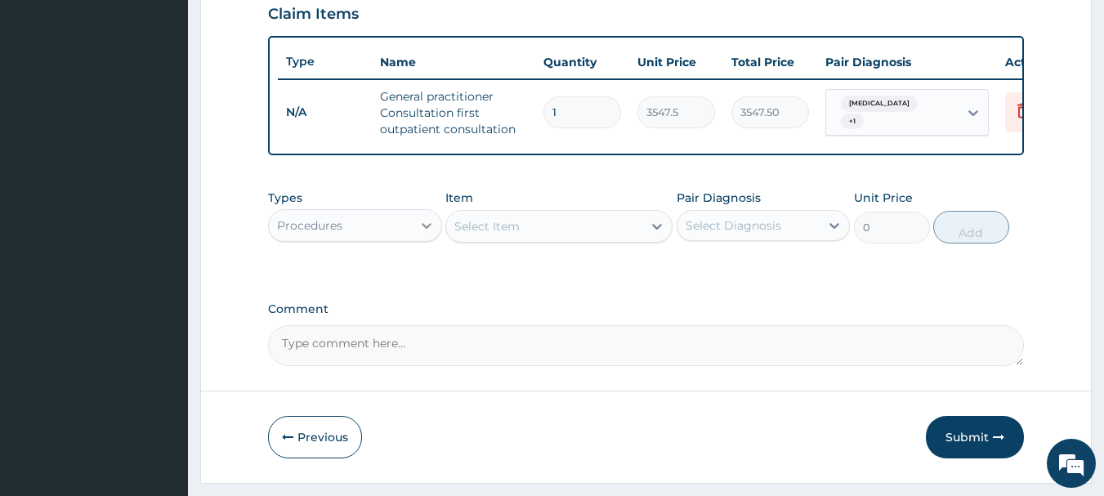
click at [426, 234] on icon at bounding box center [426, 225] width 16 height 16
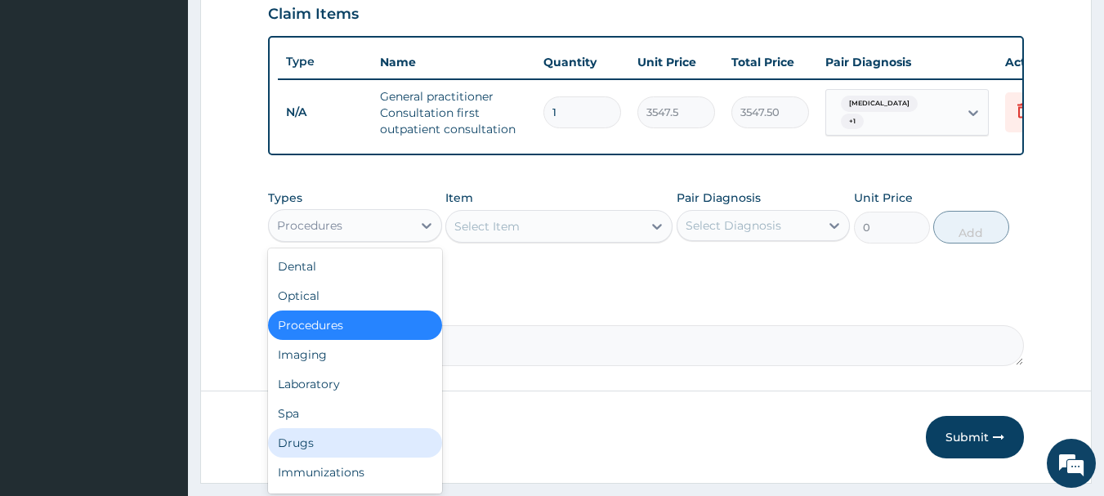
click at [333, 446] on div "Drugs" at bounding box center [355, 442] width 174 height 29
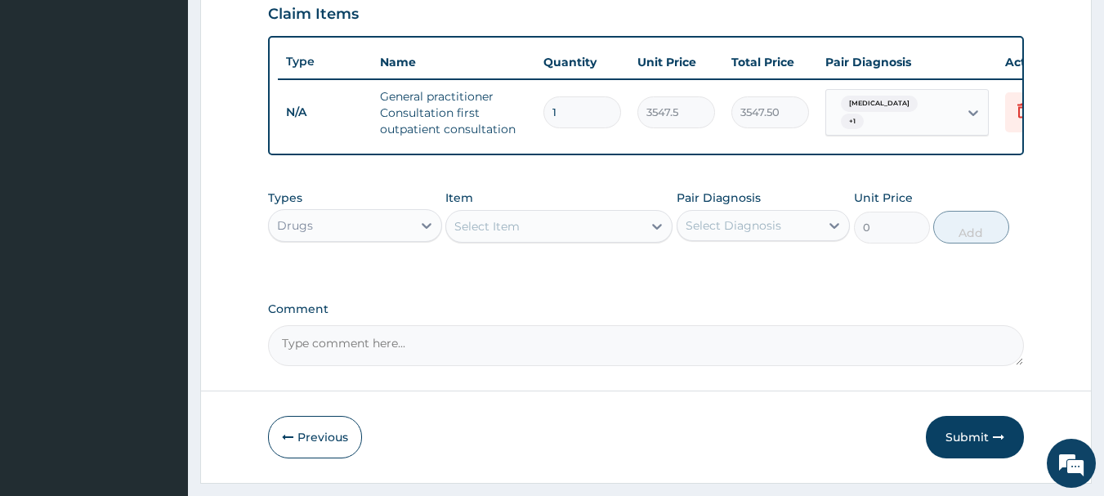
click at [652, 234] on icon at bounding box center [657, 226] width 16 height 16
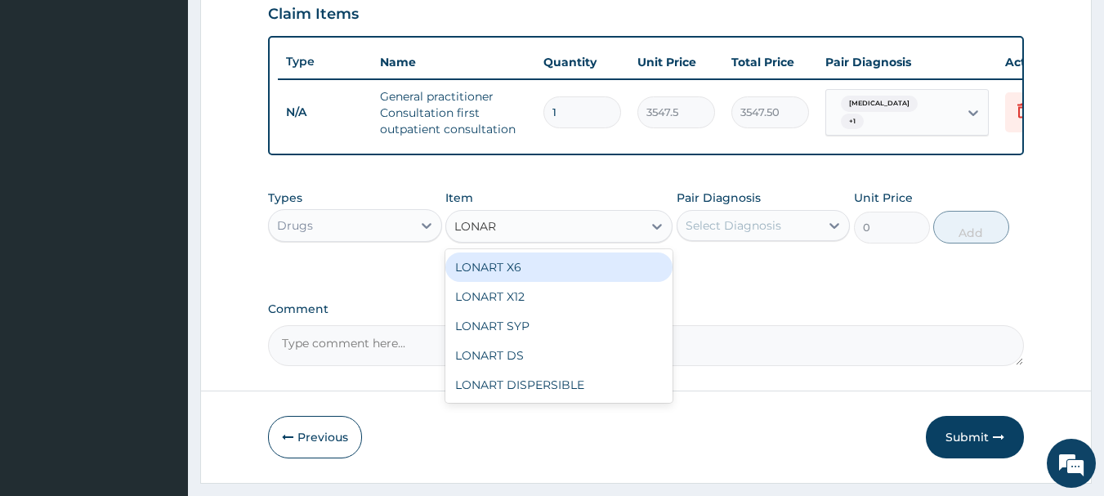
type input "LONART"
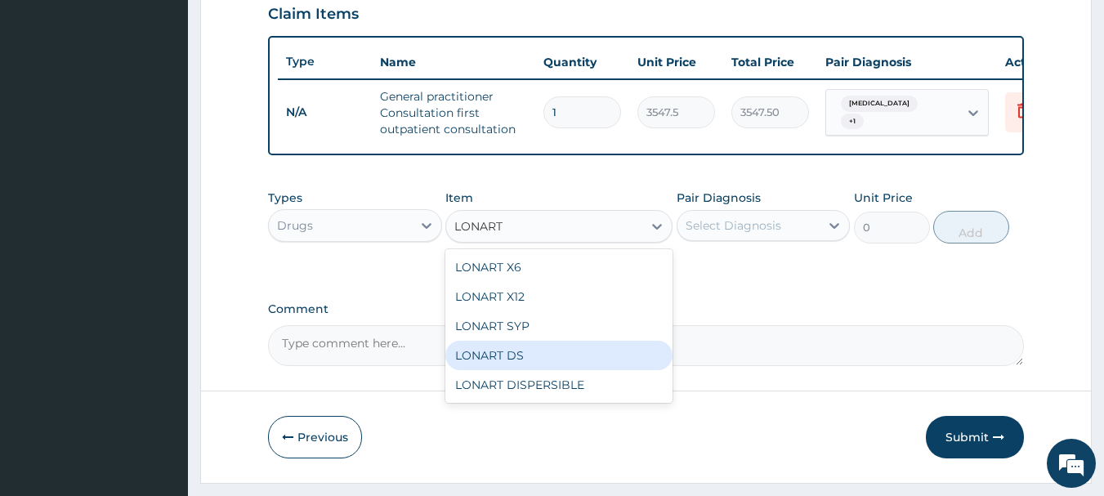
click at [520, 370] on div "LONART DS" at bounding box center [558, 355] width 227 height 29
type input "473"
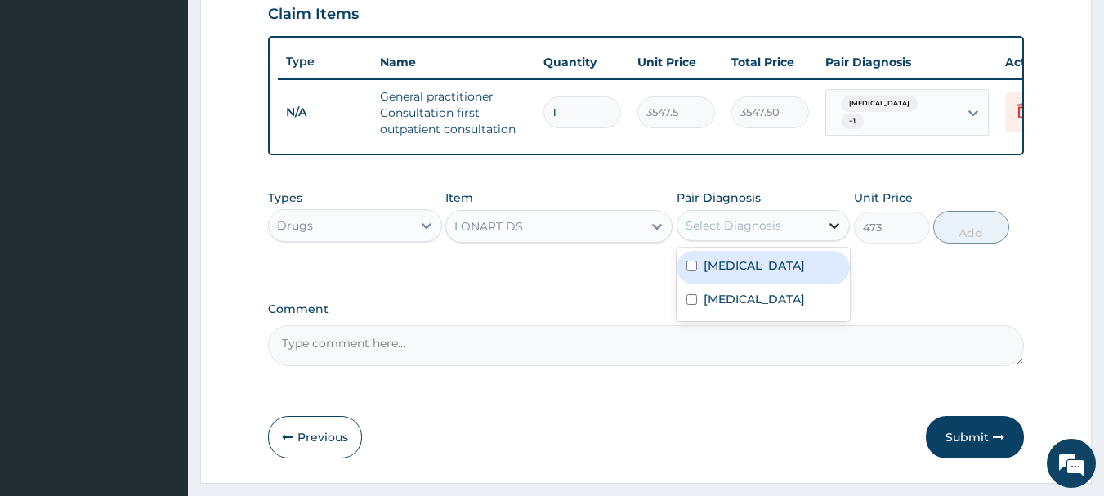
click at [835, 234] on icon at bounding box center [834, 225] width 16 height 16
click at [782, 270] on div "Malaria" at bounding box center [763, 267] width 174 height 33
checkbox input "true"
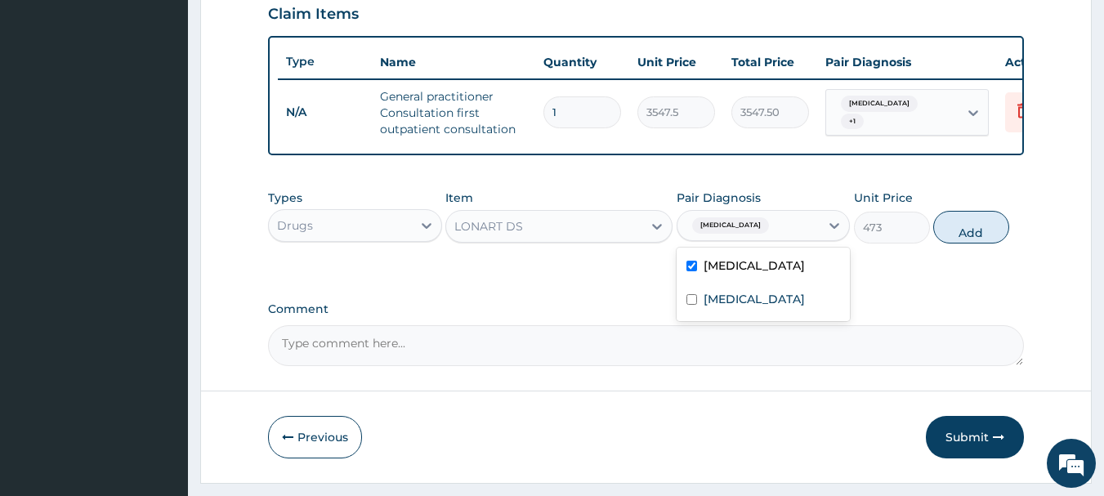
drag, startPoint x: 962, startPoint y: 249, endPoint x: 853, endPoint y: 218, distance: 113.0
click at [962, 243] on button "Add" at bounding box center [971, 227] width 76 height 33
type input "0"
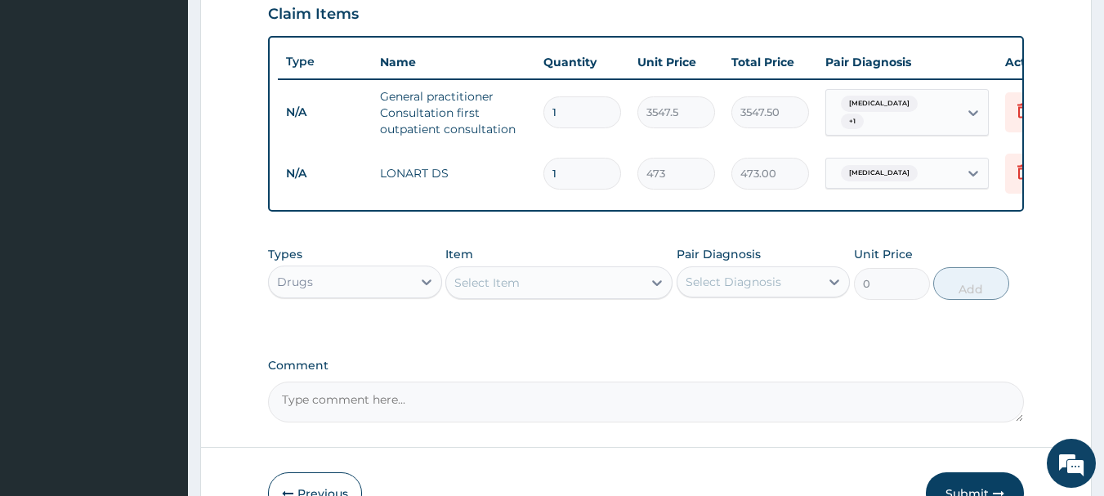
type input "0.00"
type input "6"
type input "2838.00"
type input "6"
click at [656, 286] on icon at bounding box center [657, 283] width 10 height 6
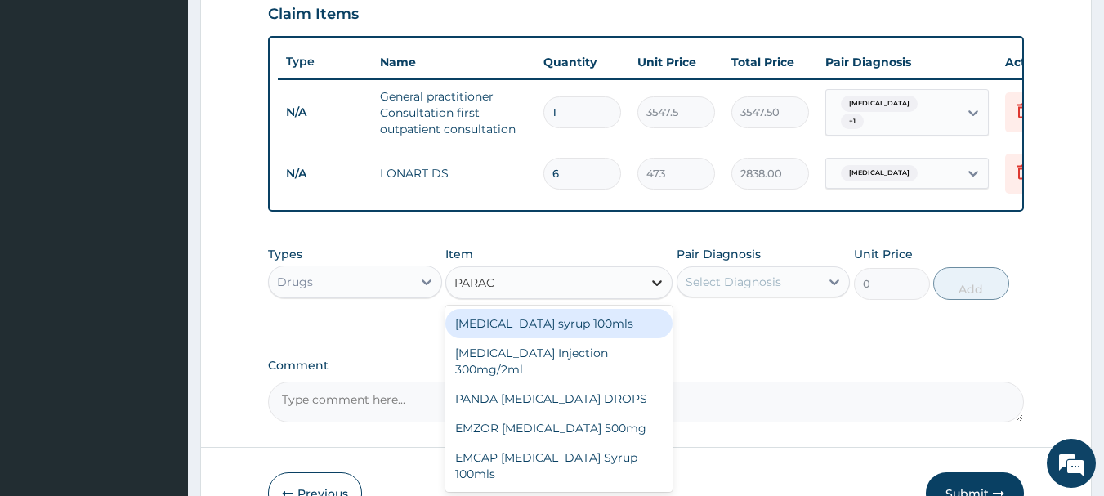
type input "PARACE"
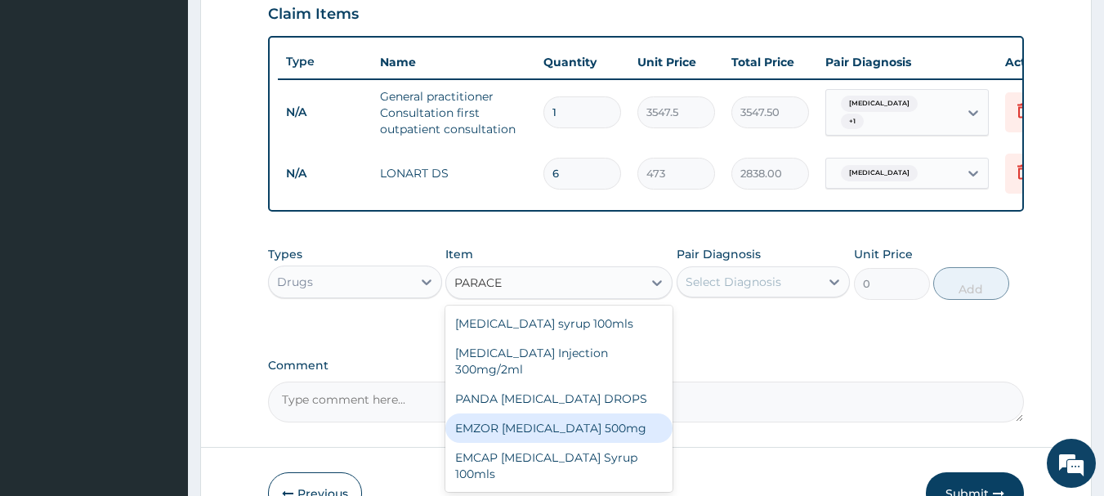
click at [609, 443] on div "EMZOR PARACETAMOL 500mg" at bounding box center [558, 427] width 227 height 29
type input "23.65"
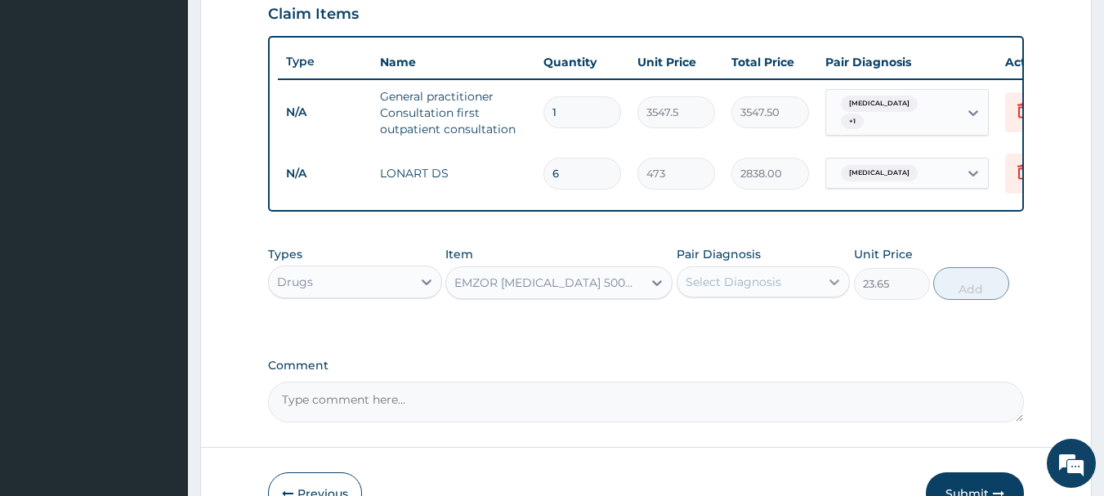
click at [845, 293] on div at bounding box center [833, 281] width 29 height 29
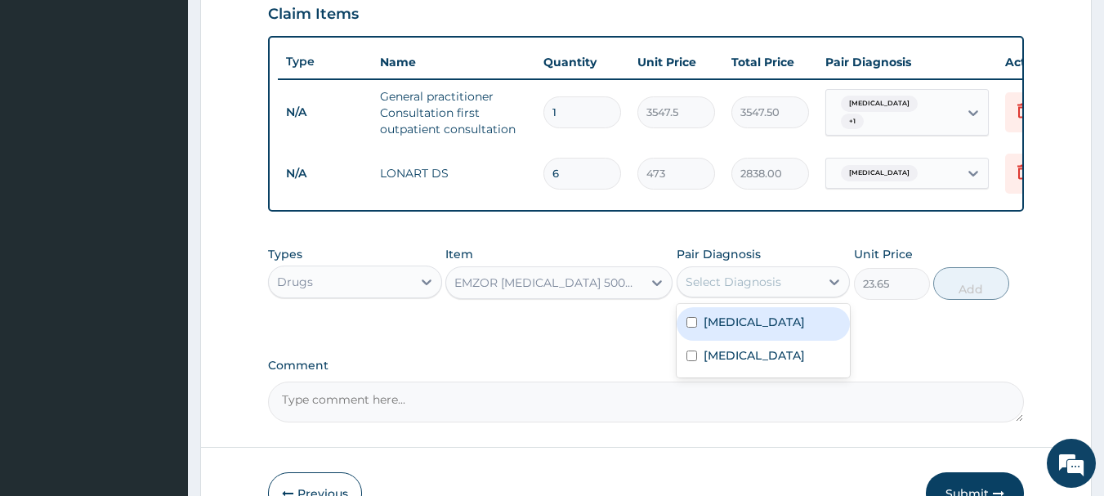
click at [816, 327] on div "Malaria" at bounding box center [763, 323] width 174 height 33
checkbox input "true"
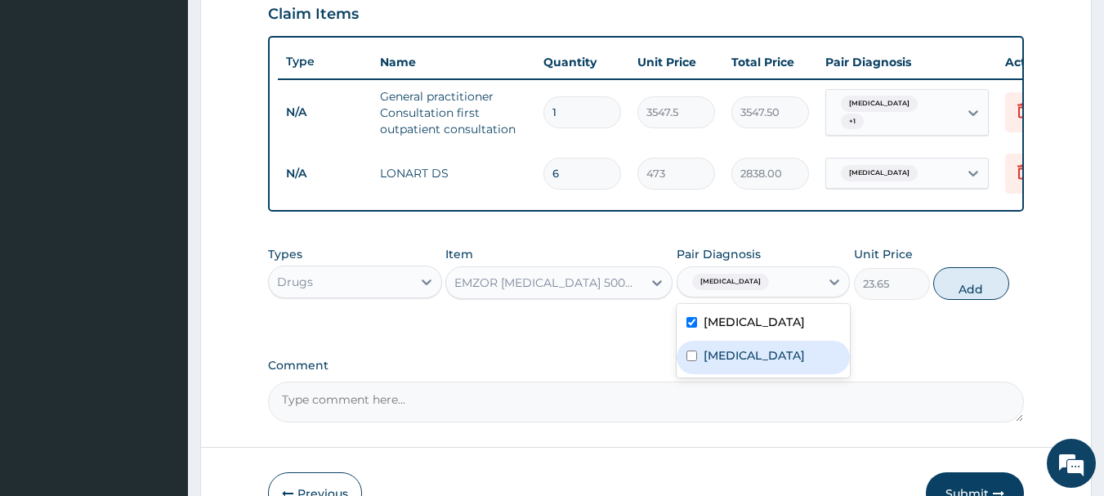
click at [805, 364] on label "Upper respiratory infection" at bounding box center [753, 355] width 101 height 16
checkbox input "true"
click at [971, 300] on button "Add" at bounding box center [971, 283] width 76 height 33
type input "0"
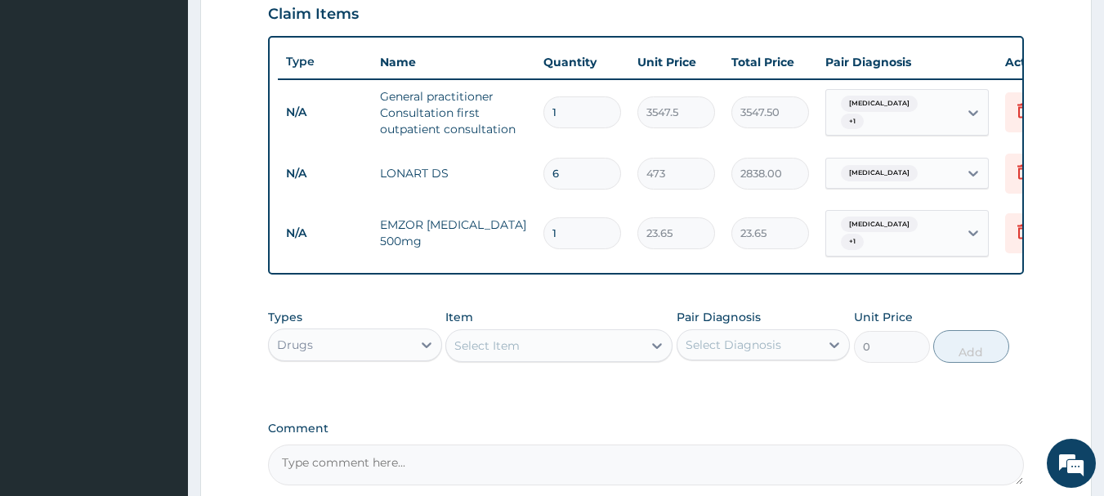
type input "18"
type input "425.70"
type input "18"
click at [655, 349] on icon at bounding box center [657, 345] width 16 height 16
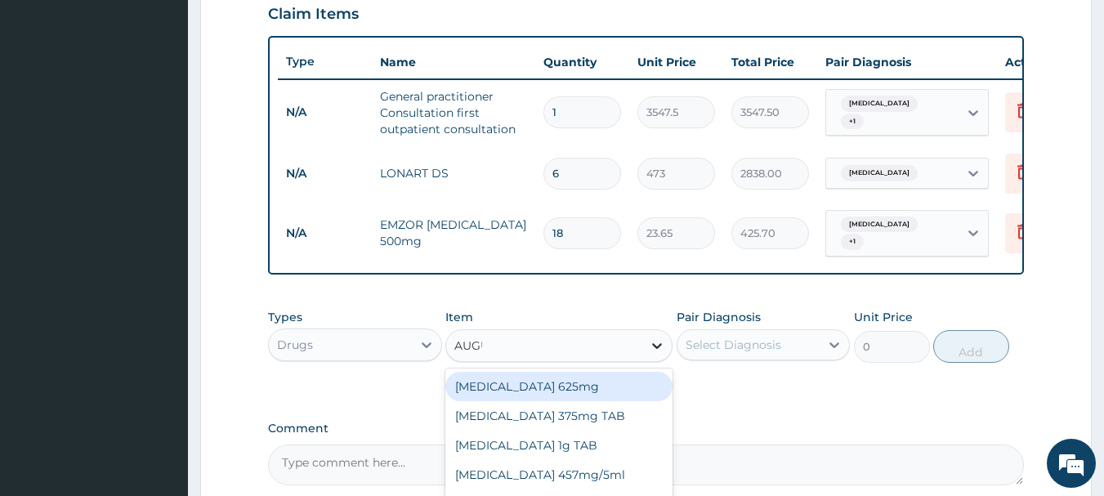
type input "AUG"
click at [563, 391] on div "AUGMENTIN 625mg" at bounding box center [558, 386] width 227 height 29
type input "886.875"
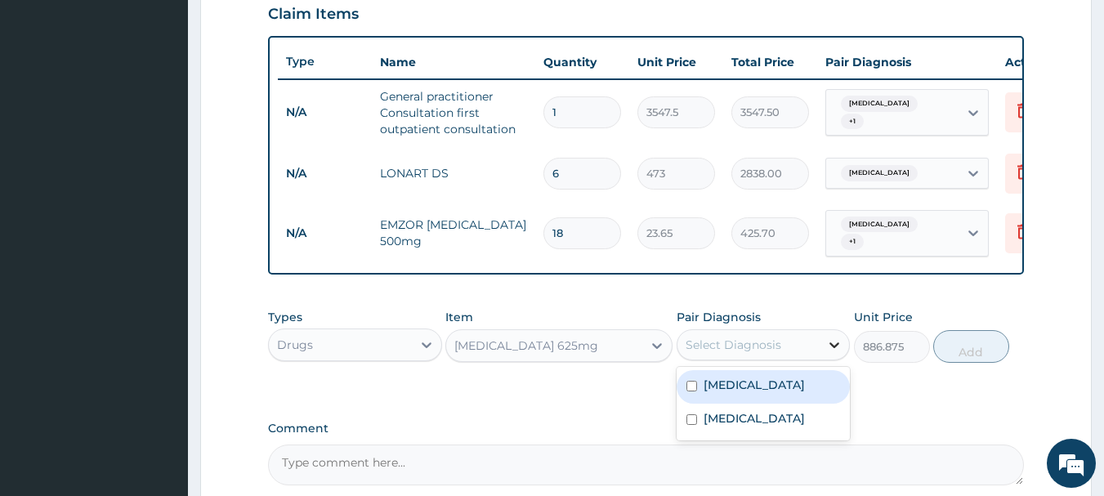
click at [837, 353] on icon at bounding box center [834, 345] width 16 height 16
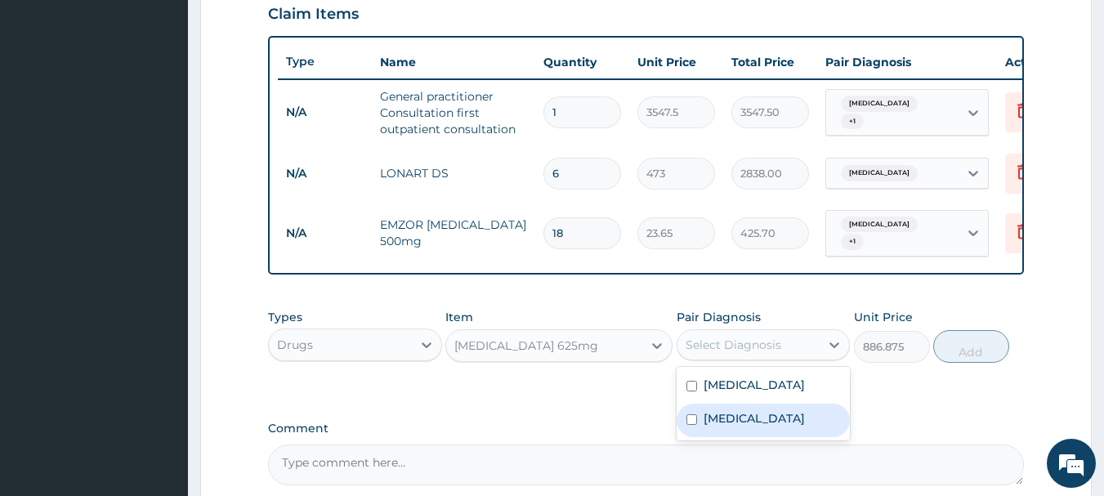
click at [805, 422] on label "Upper respiratory infection" at bounding box center [753, 418] width 101 height 16
checkbox input "true"
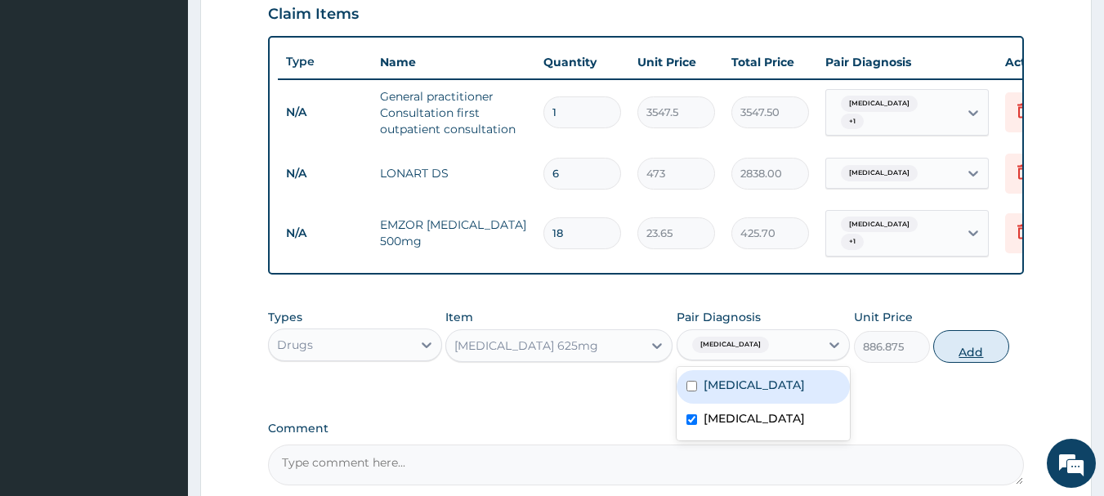
click at [963, 360] on button "Add" at bounding box center [971, 346] width 76 height 33
type input "0"
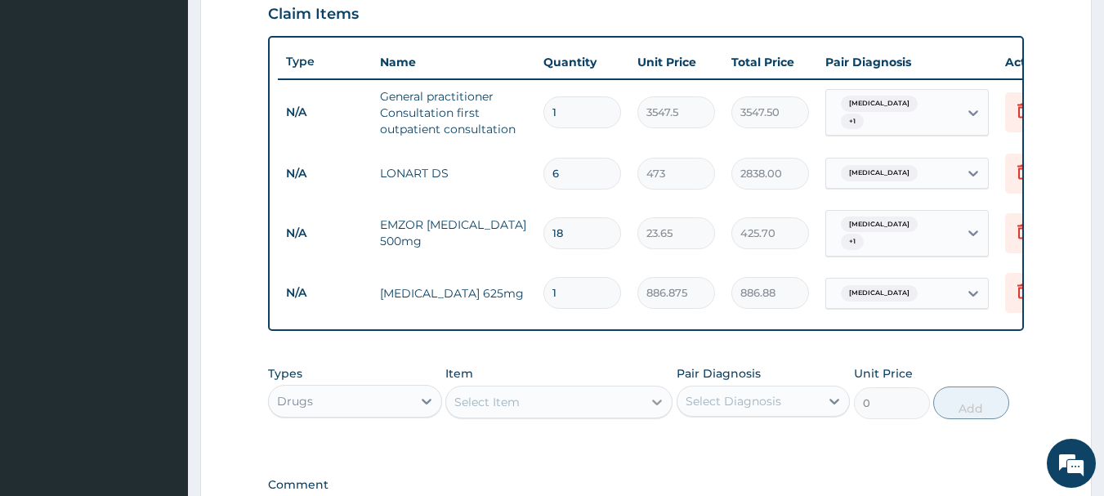
click at [649, 410] on icon at bounding box center [657, 402] width 16 height 16
click at [566, 288] on input "1" at bounding box center [582, 293] width 78 height 32
type input "10"
type input "8868.75"
type input "1"
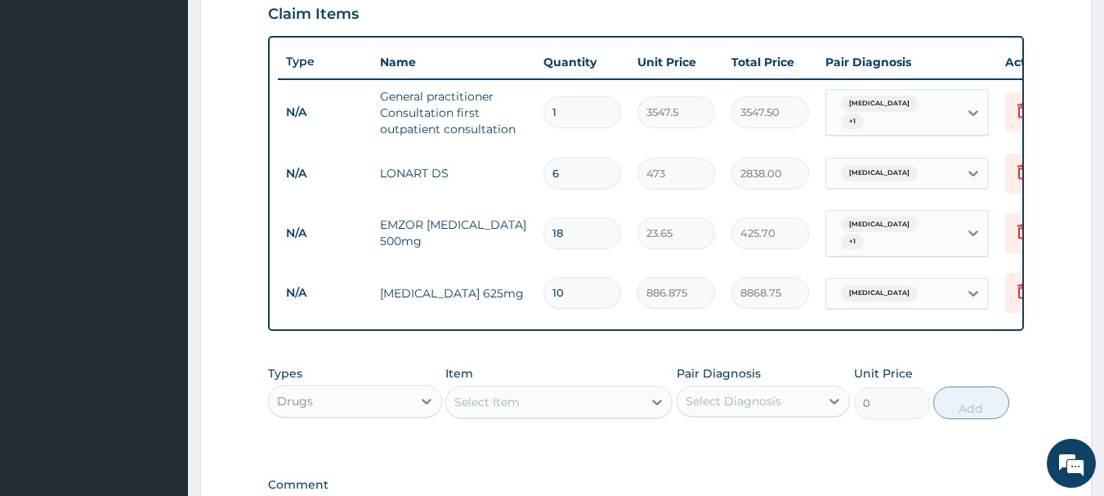
type input "886.88"
type input "10"
type input "8868.75"
type input "10"
click at [643, 408] on div at bounding box center [656, 401] width 29 height 29
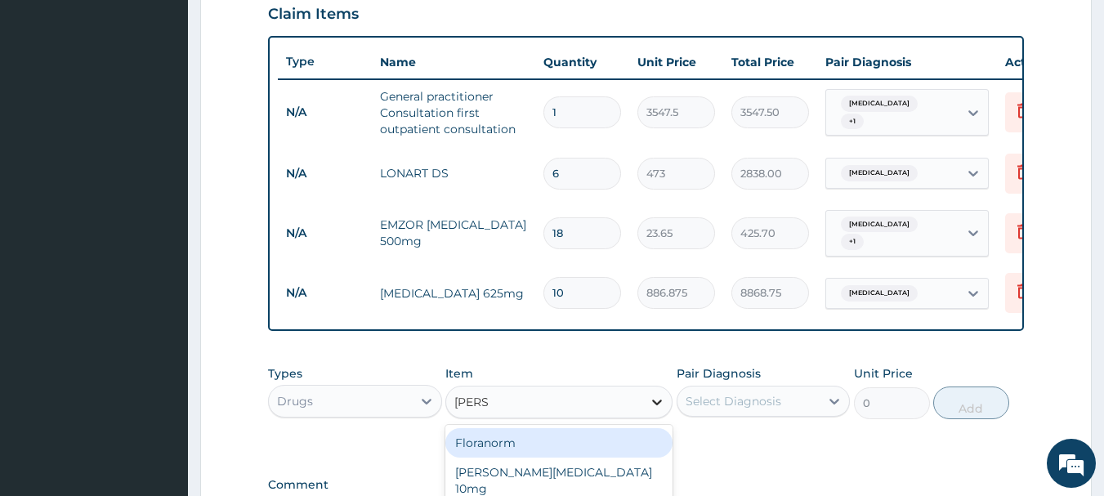
type input "LORAT"
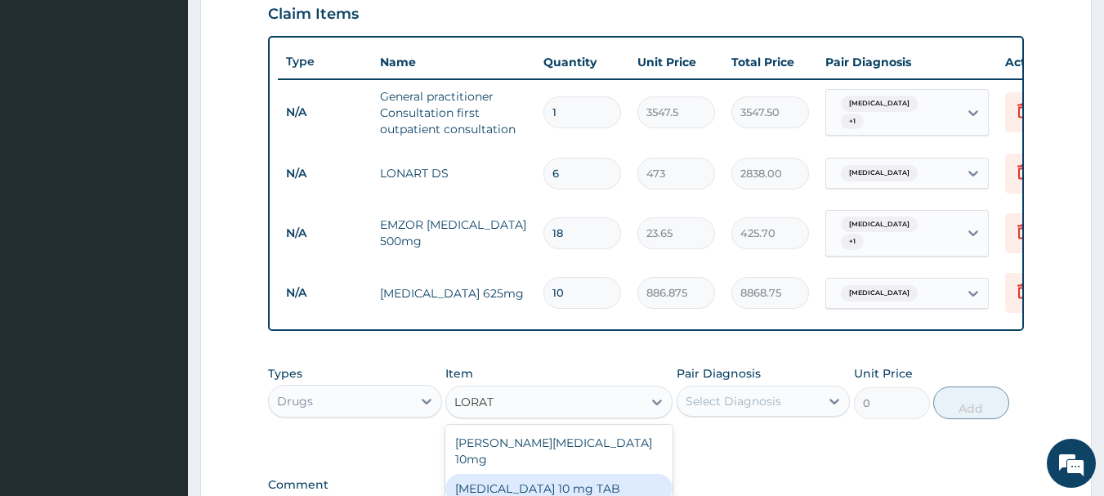
click at [598, 474] on div "LORATADINE 10 mg TAB" at bounding box center [558, 488] width 227 height 29
type input "59.125"
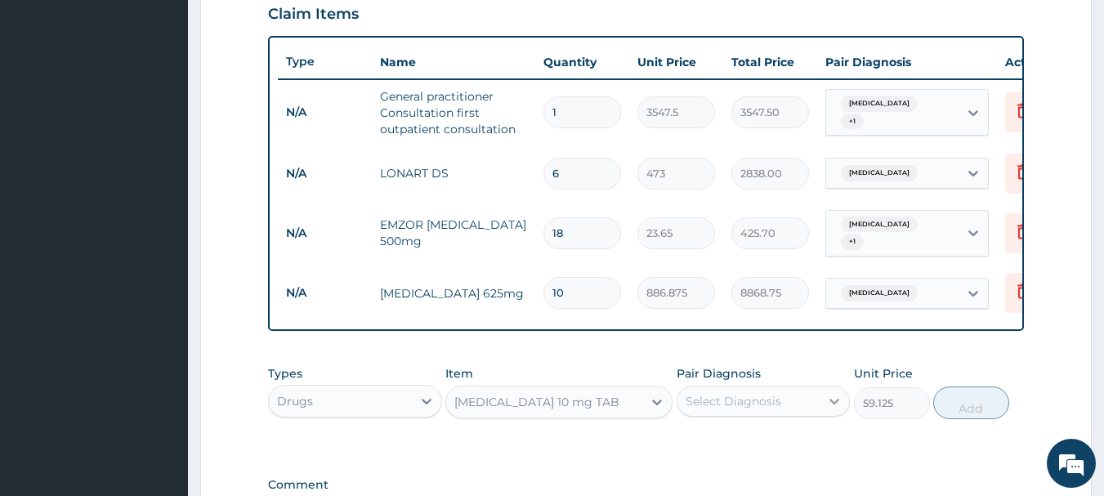
click at [834, 404] on icon at bounding box center [835, 402] width 10 height 6
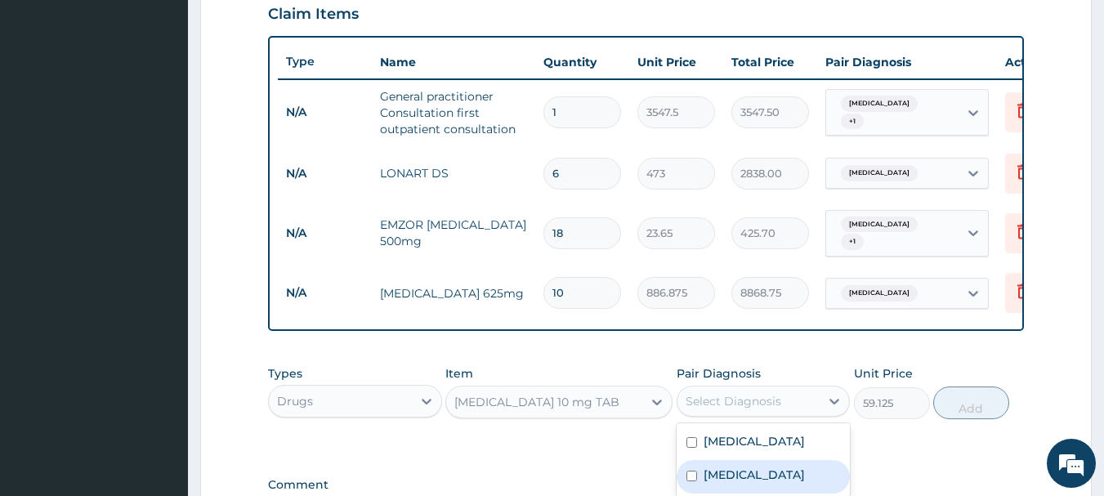
click at [766, 475] on label "Upper respiratory infection" at bounding box center [753, 475] width 101 height 16
checkbox input "true"
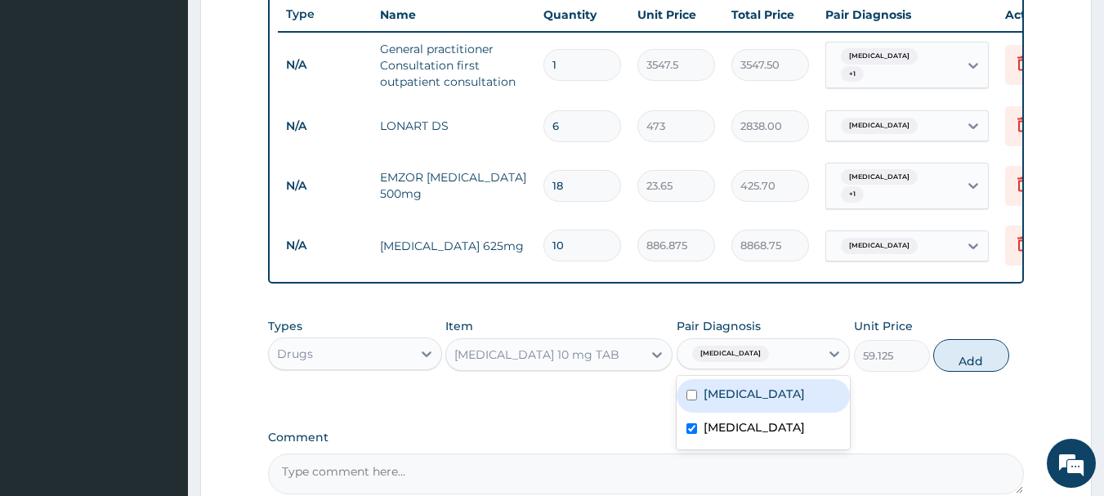
scroll to position [628, 0]
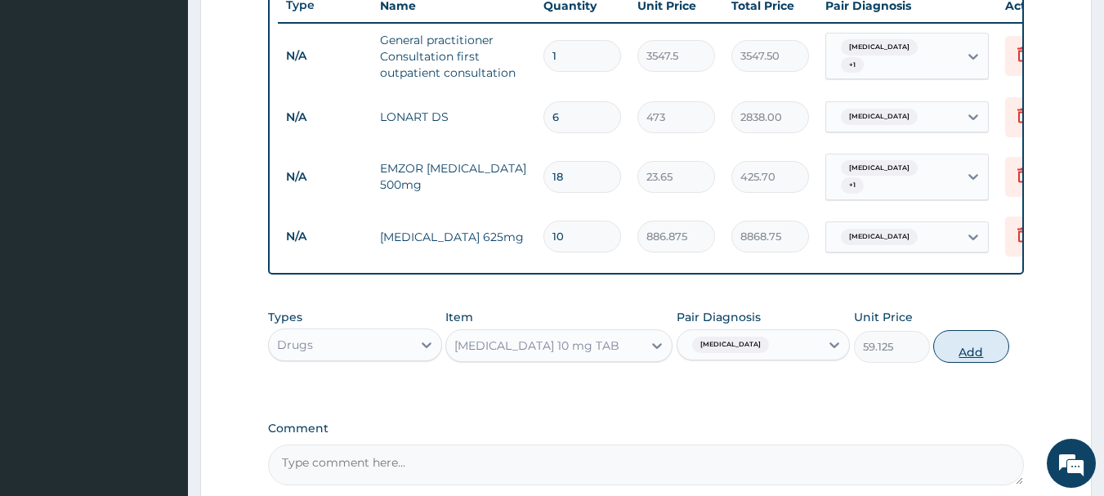
click at [961, 355] on button "Add" at bounding box center [971, 346] width 76 height 33
type input "0"
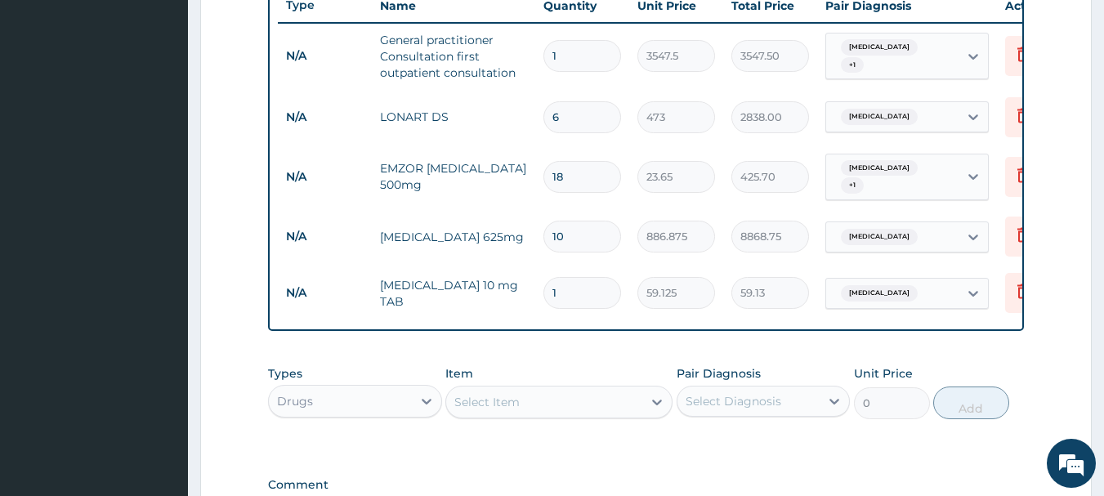
type input "0.00"
type input "5"
type input "295.63"
type input "0.00"
type input "1"
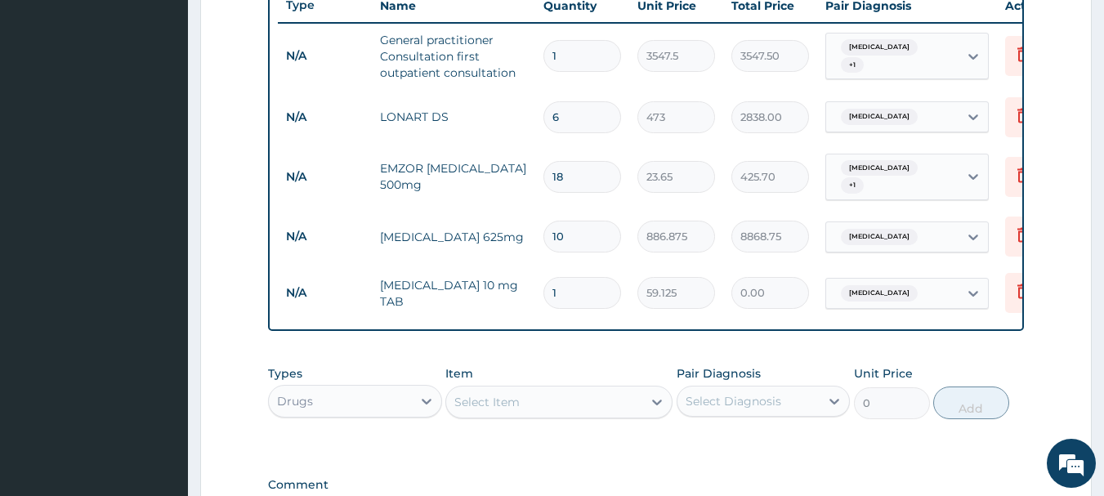
type input "59.13"
type input "15"
type input "886.88"
type input "1"
type input "59.13"
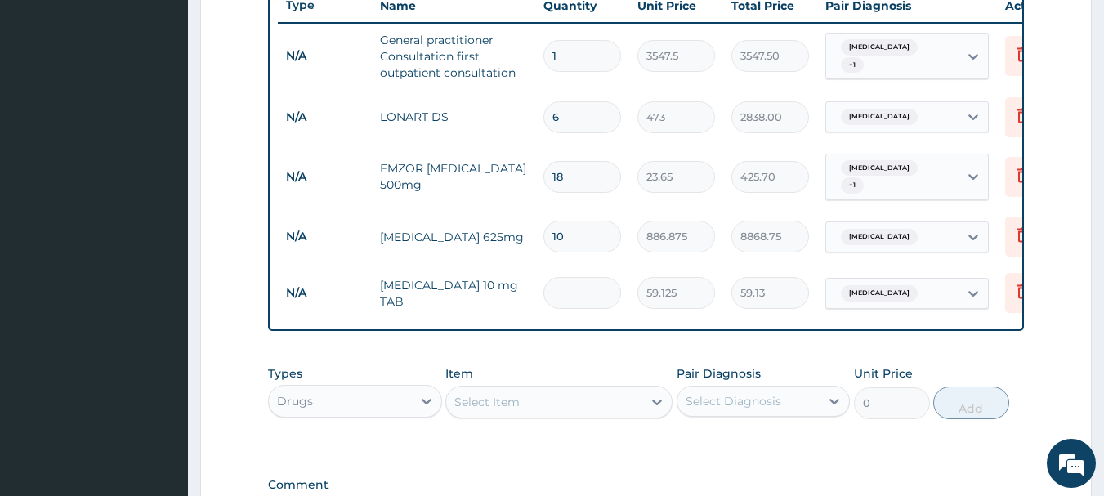
type input "0.00"
type input "5"
type input "295.63"
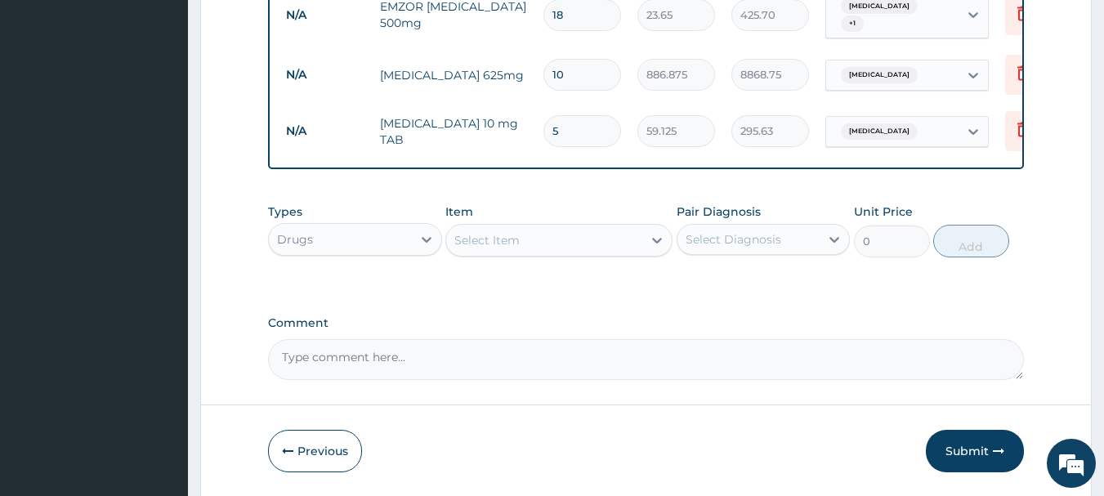
scroll to position [792, 0]
type input "5"
click at [974, 445] on button "Submit" at bounding box center [975, 449] width 98 height 42
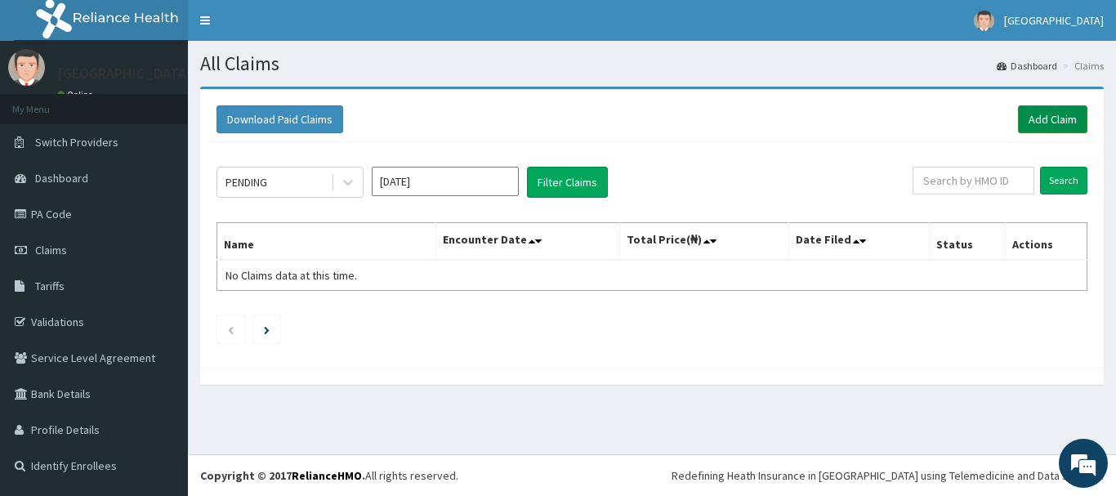
click at [1033, 124] on link "Add Claim" at bounding box center [1052, 119] width 69 height 28
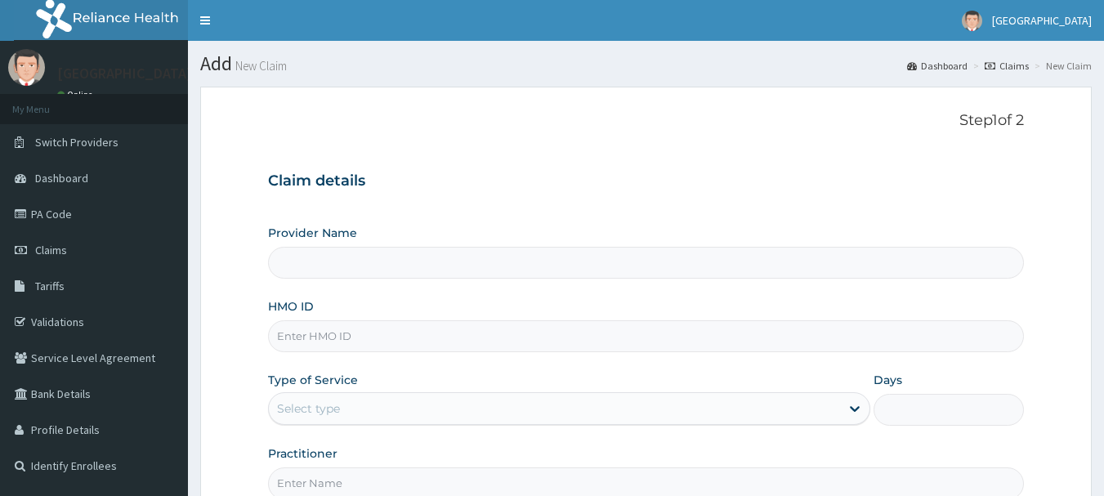
type input "[GEOGRAPHIC_DATA]"
click at [313, 337] on input "HMO ID" at bounding box center [646, 336] width 757 height 32
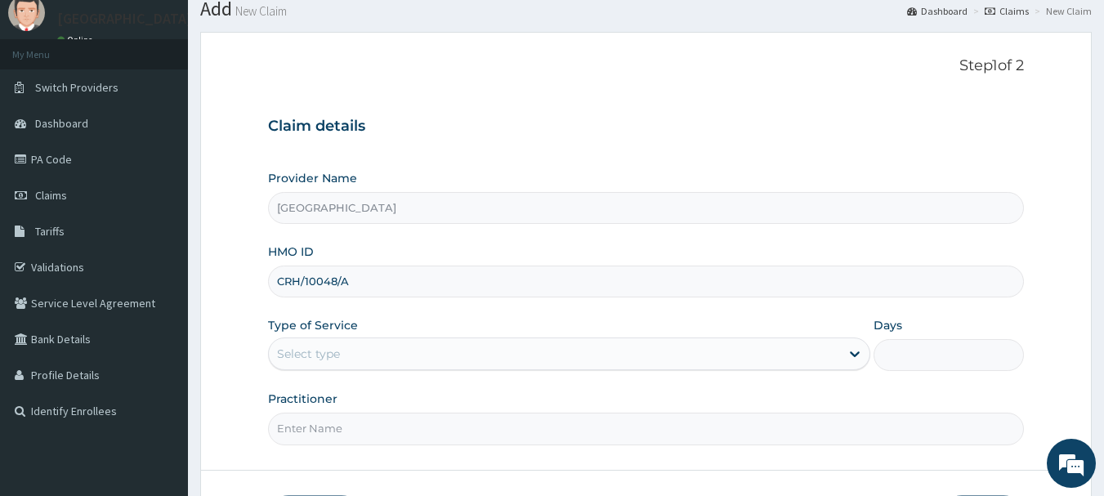
scroll to position [82, 0]
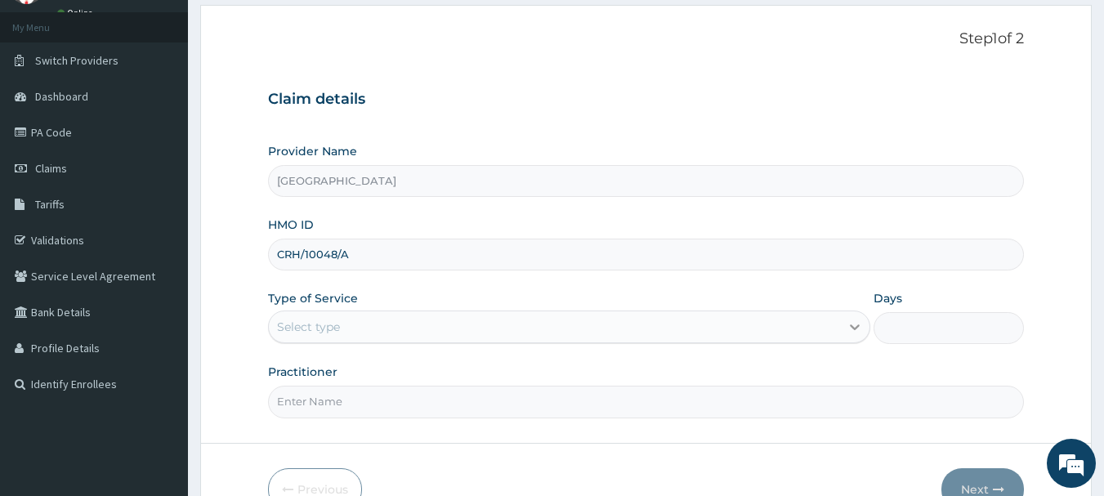
type input "CRH/10048/A"
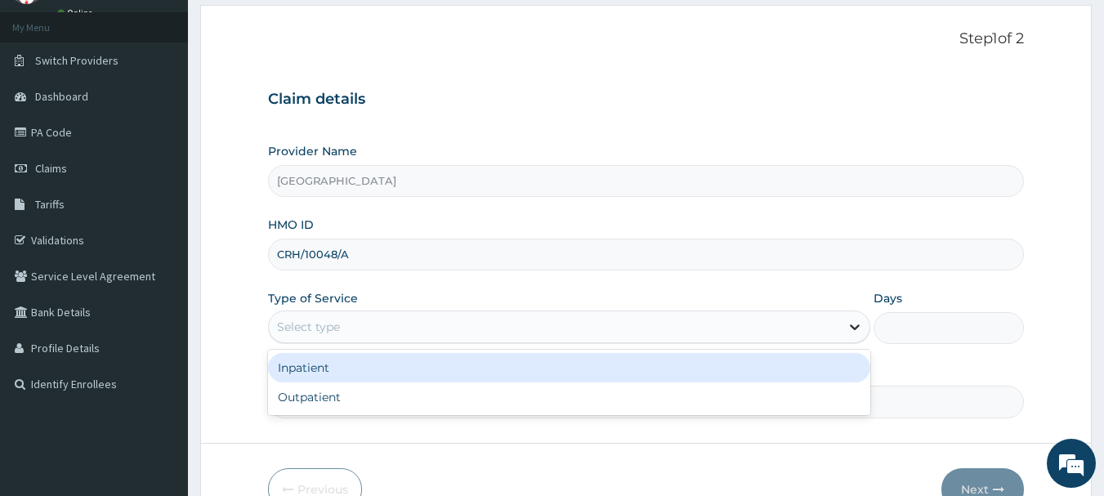
click at [851, 329] on icon at bounding box center [854, 327] width 16 height 16
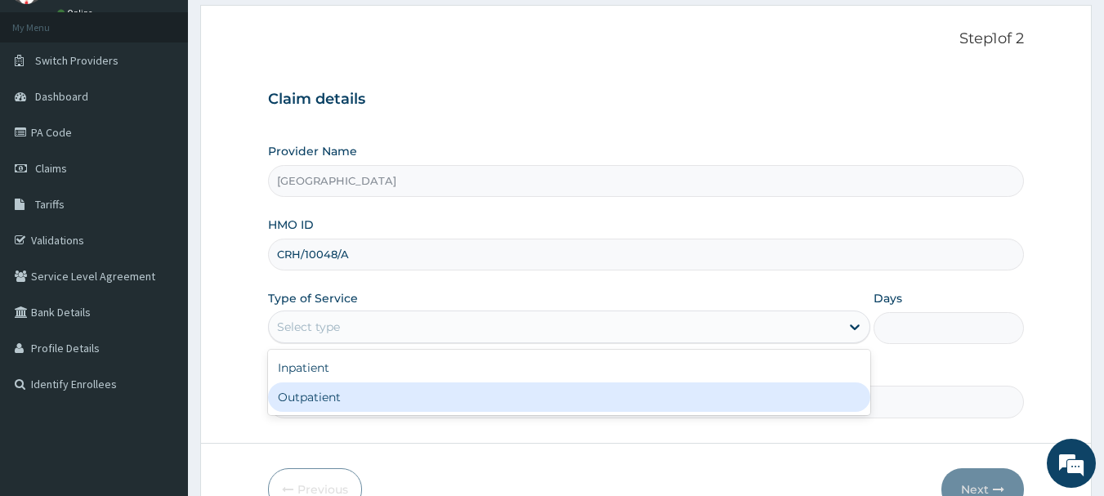
click at [672, 393] on div "Outpatient" at bounding box center [569, 396] width 602 height 29
type input "1"
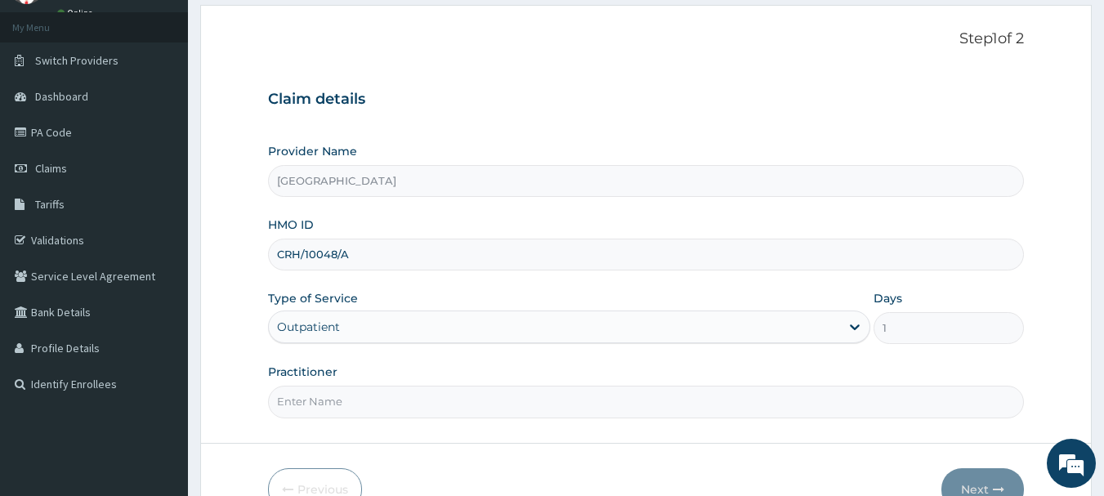
click at [569, 408] on input "Practitioner" at bounding box center [646, 402] width 757 height 32
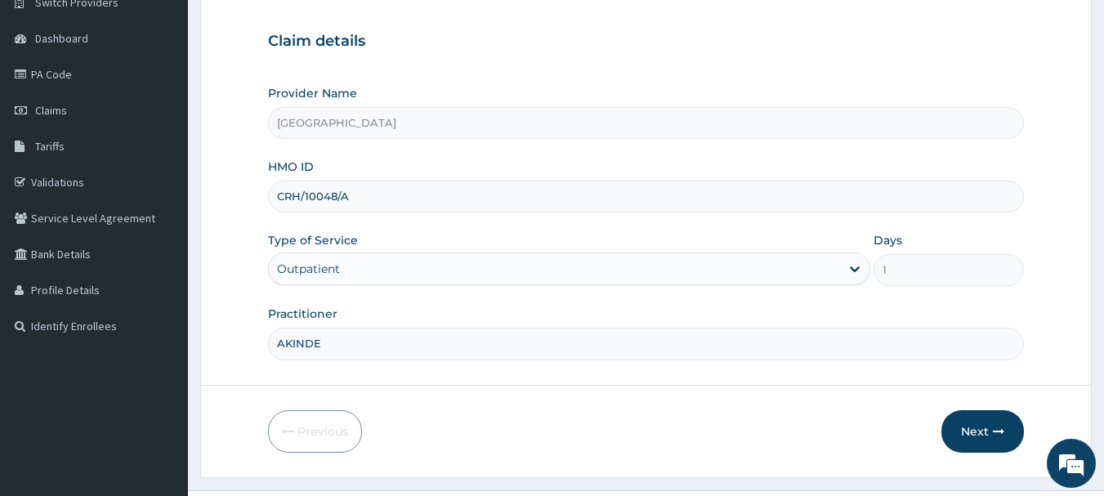
scroll to position [163, 0]
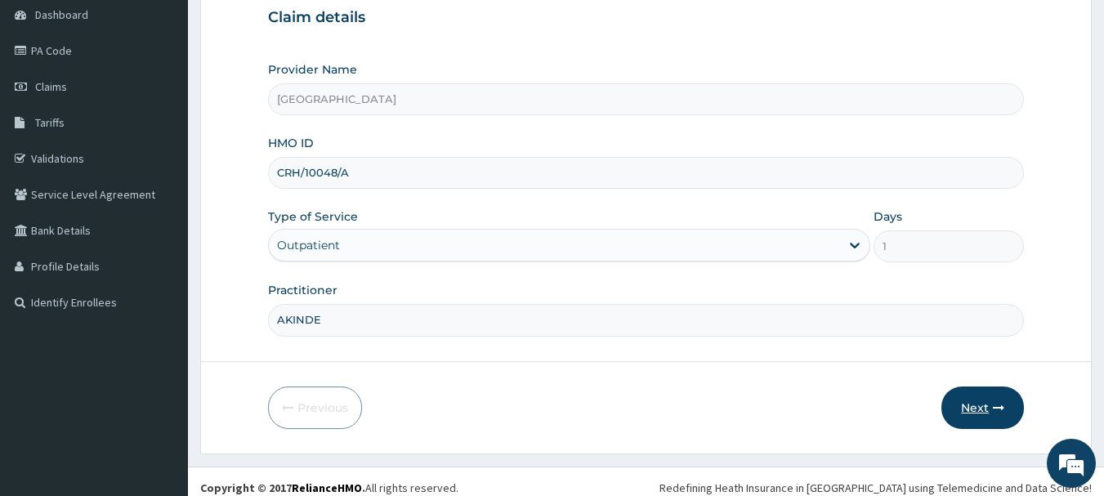
type input "AKINDE"
click at [980, 402] on button "Next" at bounding box center [982, 407] width 83 height 42
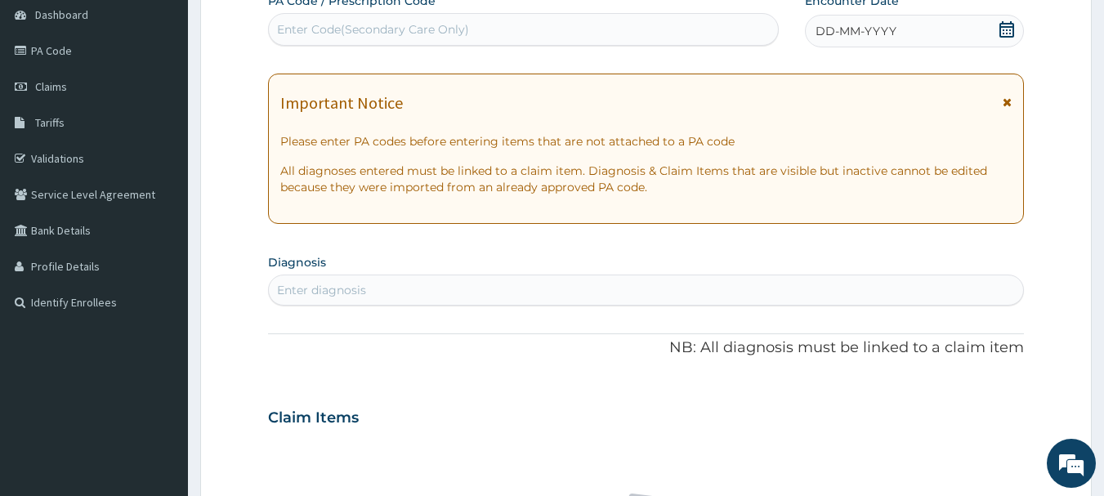
scroll to position [82, 0]
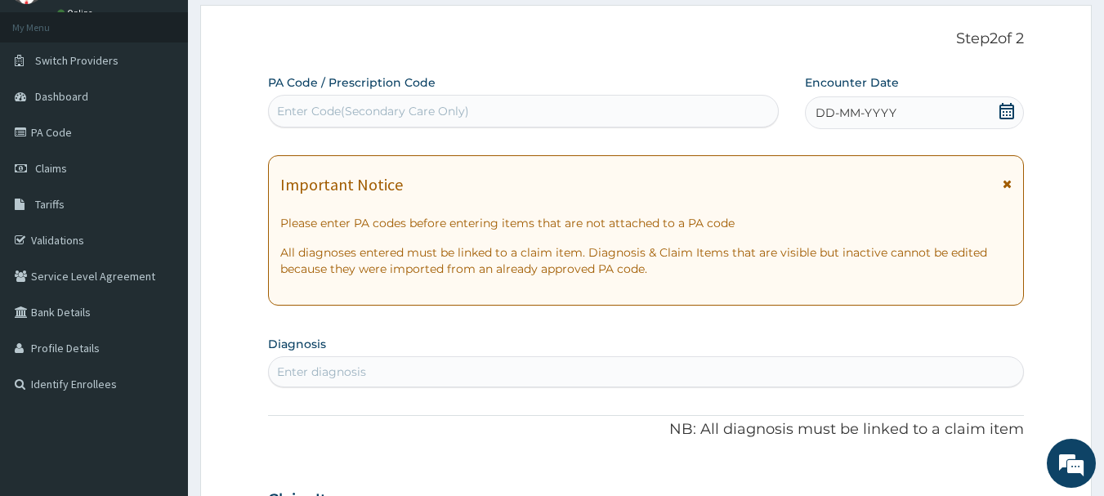
click at [1007, 114] on icon at bounding box center [1006, 111] width 16 height 16
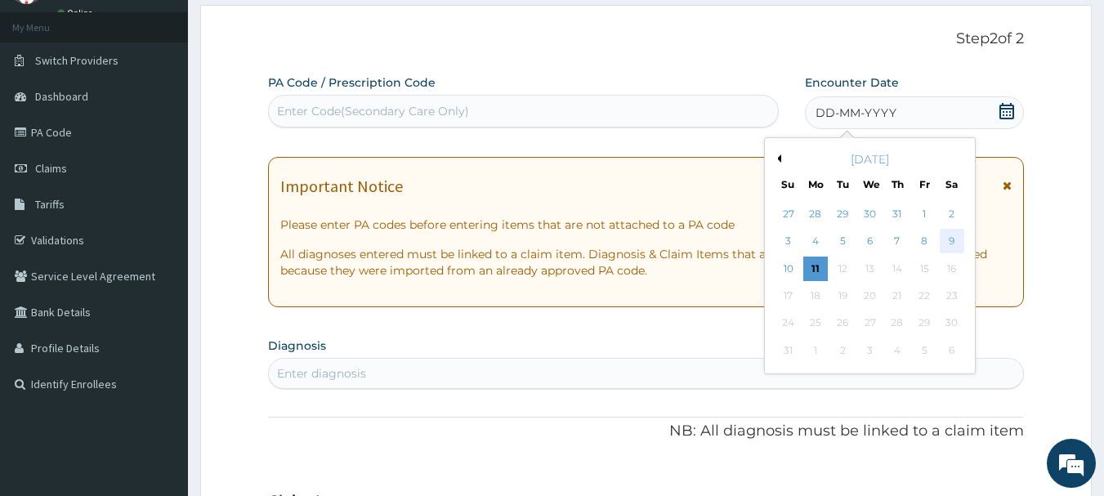
click at [956, 240] on div "9" at bounding box center [952, 242] width 25 height 25
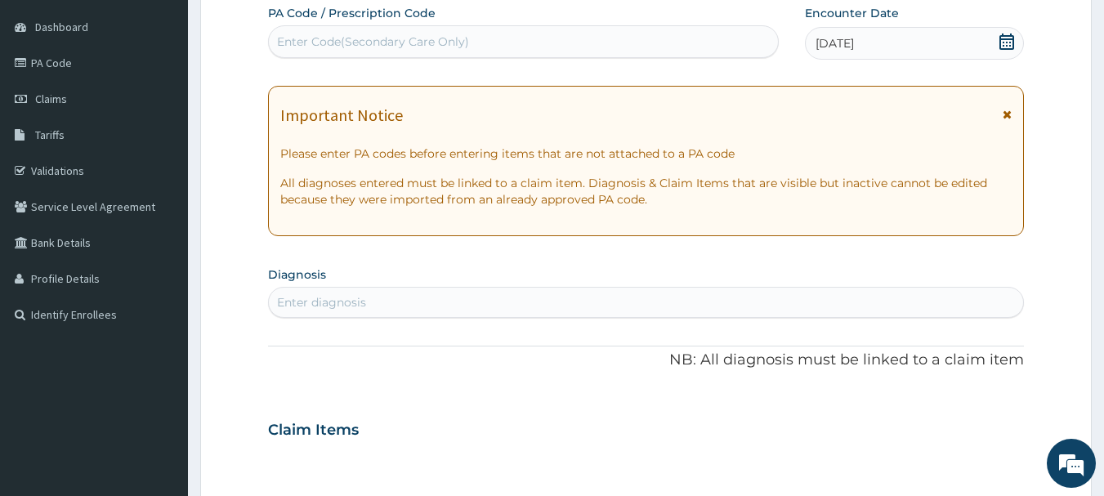
scroll to position [163, 0]
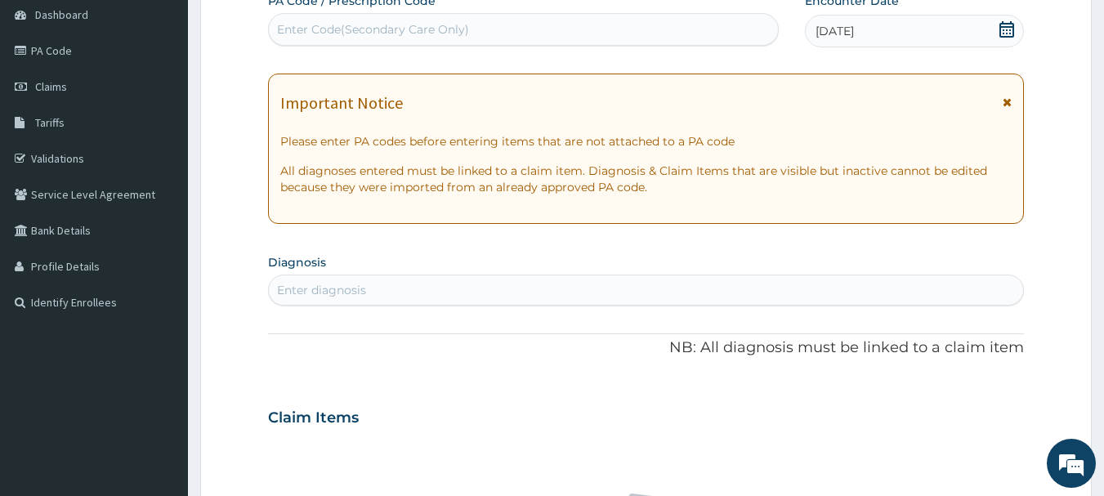
click at [725, 284] on div "Enter diagnosis" at bounding box center [646, 290] width 755 height 26
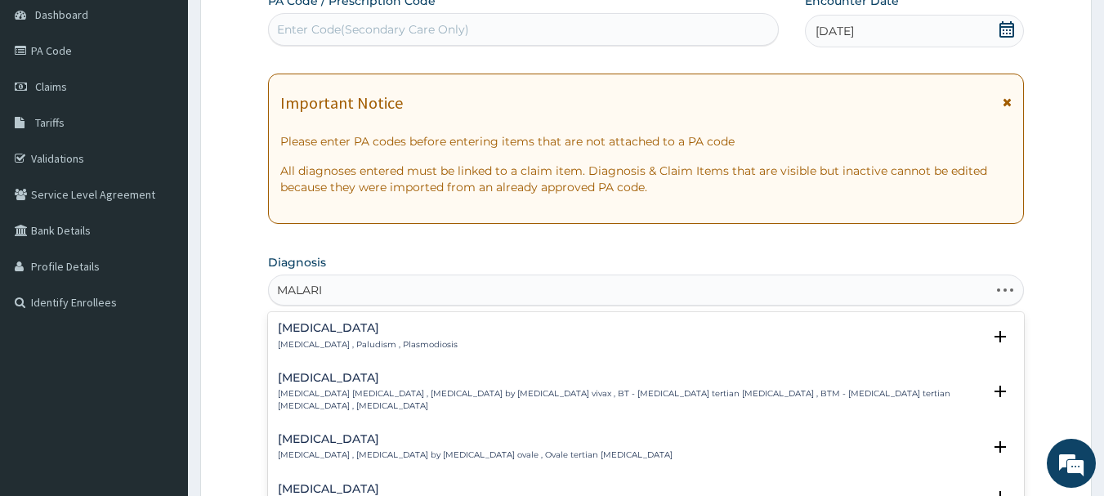
type input "[MEDICAL_DATA]"
click at [328, 339] on p "[MEDICAL_DATA] , Paludism , Plasmodiosis" at bounding box center [368, 344] width 180 height 11
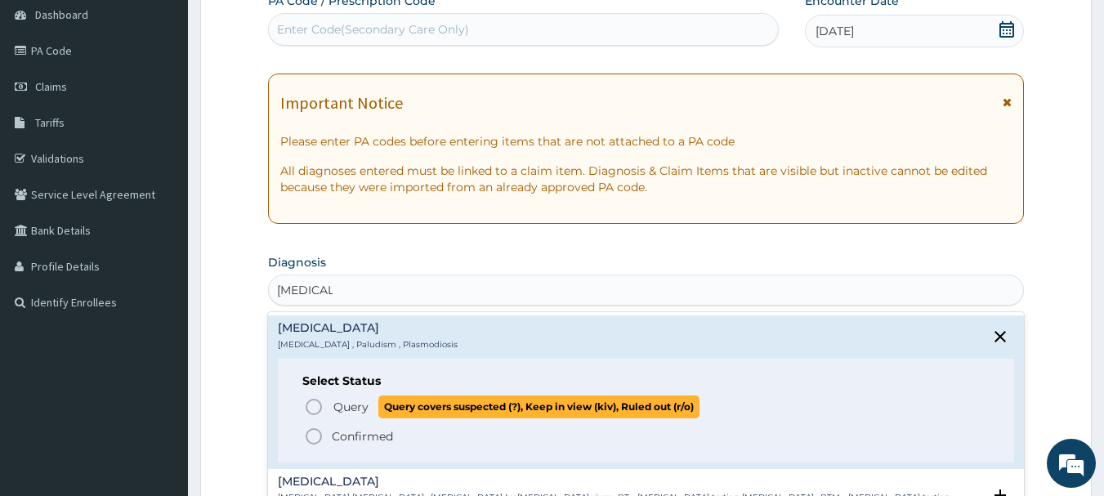
click at [312, 400] on circle "status option query" at bounding box center [313, 407] width 15 height 15
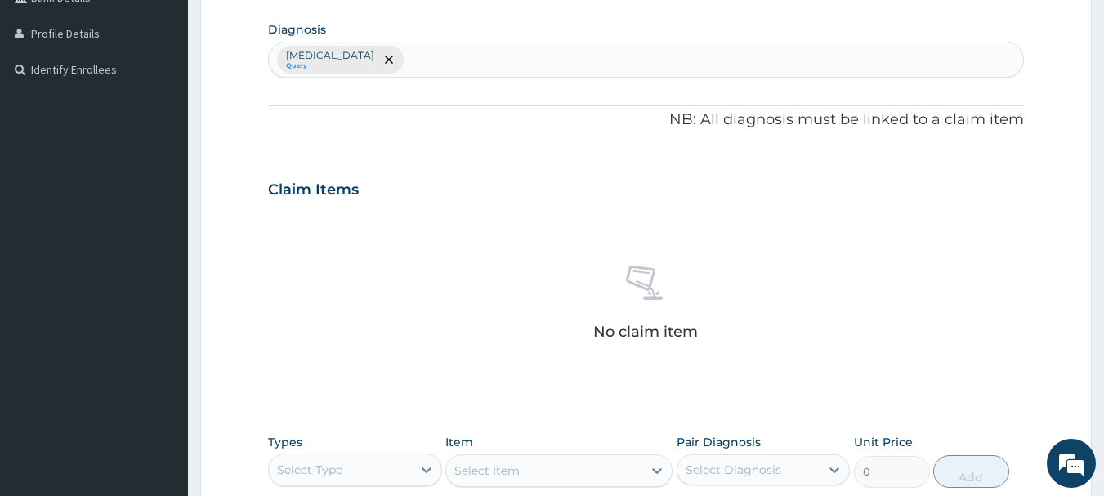
scroll to position [490, 0]
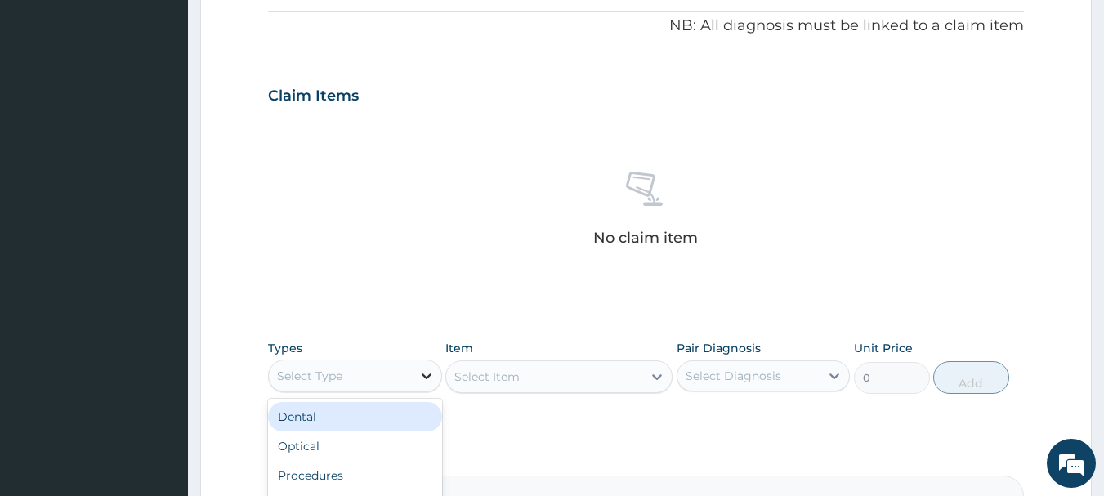
click at [422, 379] on icon at bounding box center [426, 376] width 16 height 16
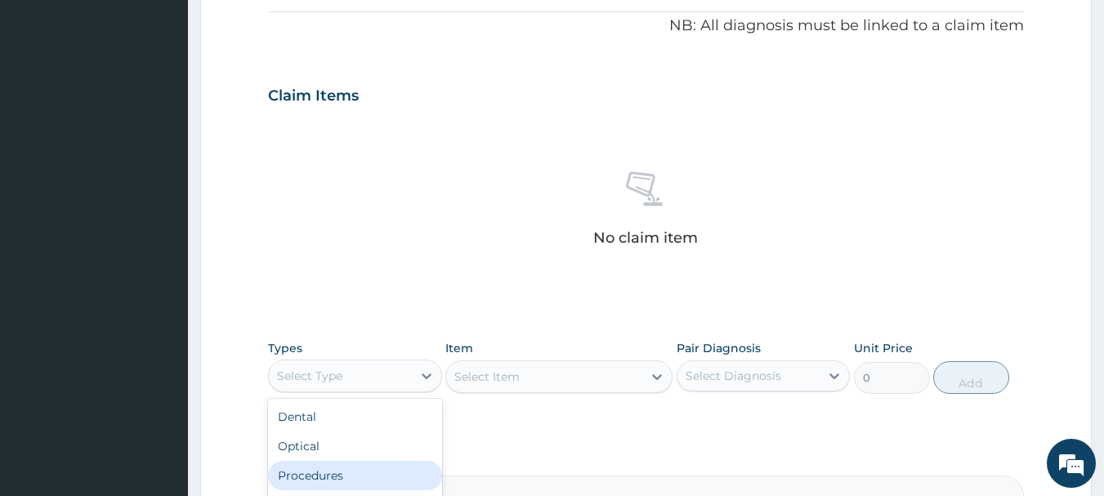
click at [373, 480] on div "Procedures" at bounding box center [355, 475] width 174 height 29
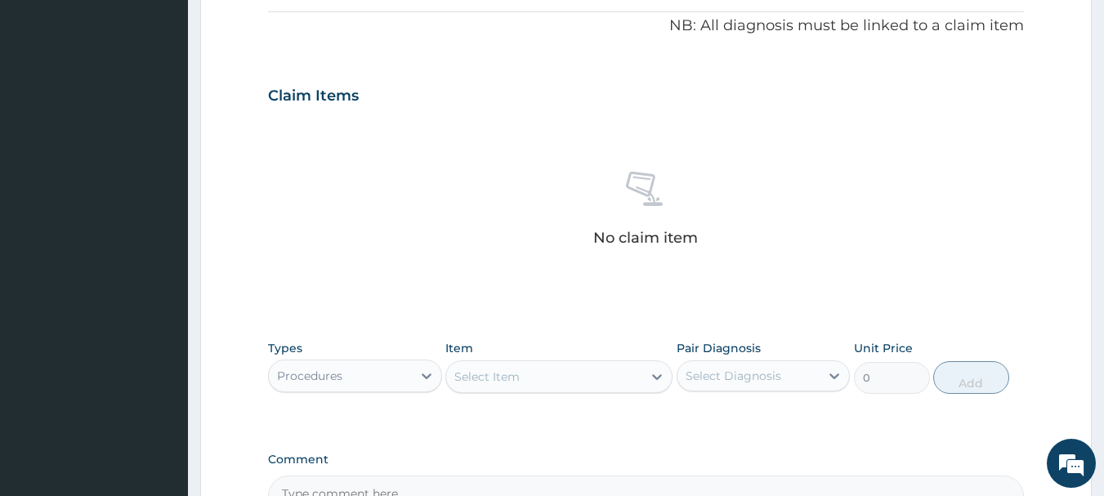
click at [656, 374] on icon at bounding box center [657, 376] width 16 height 16
type input "GENERAL"
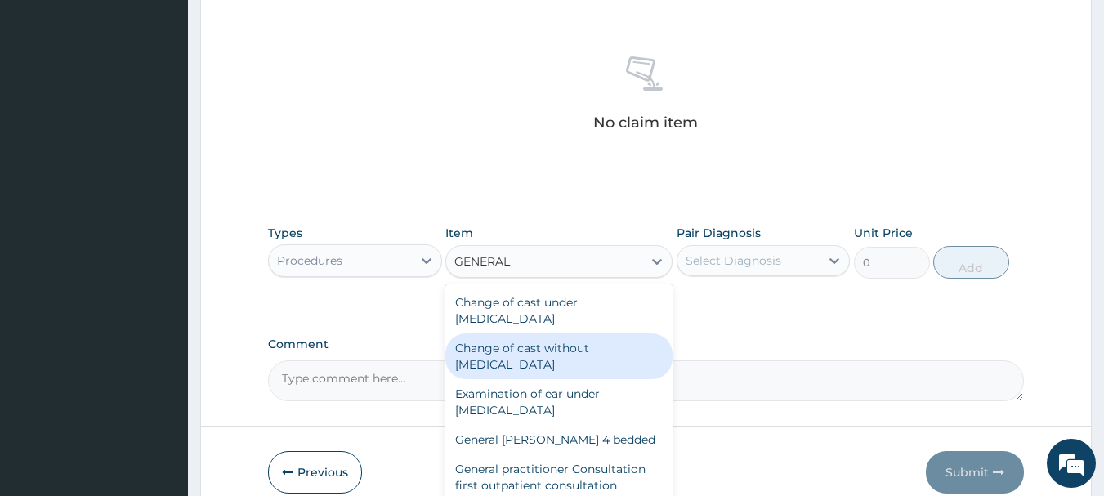
scroll to position [82, 0]
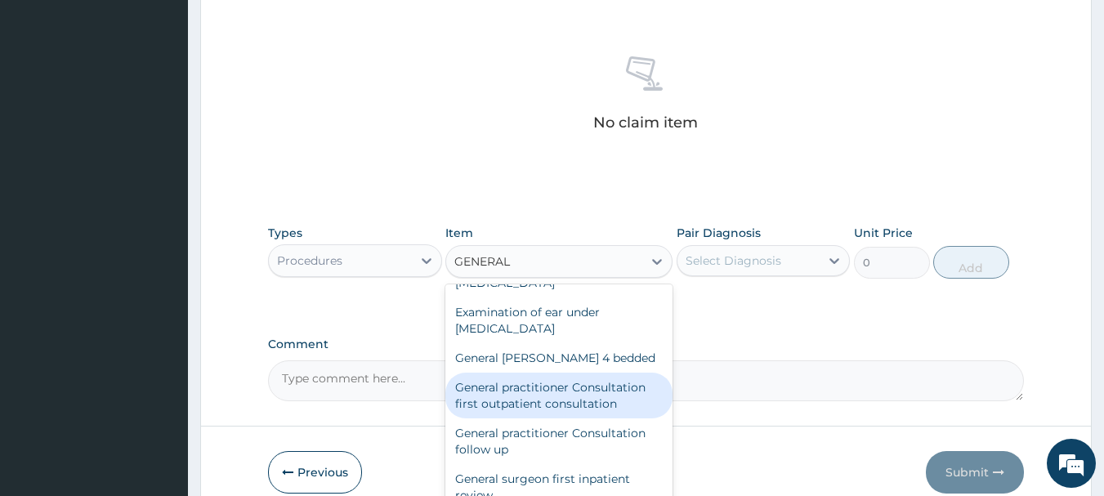
click at [575, 391] on div "General practitioner Consultation first outpatient consultation" at bounding box center [558, 396] width 227 height 46
type input "3547.5"
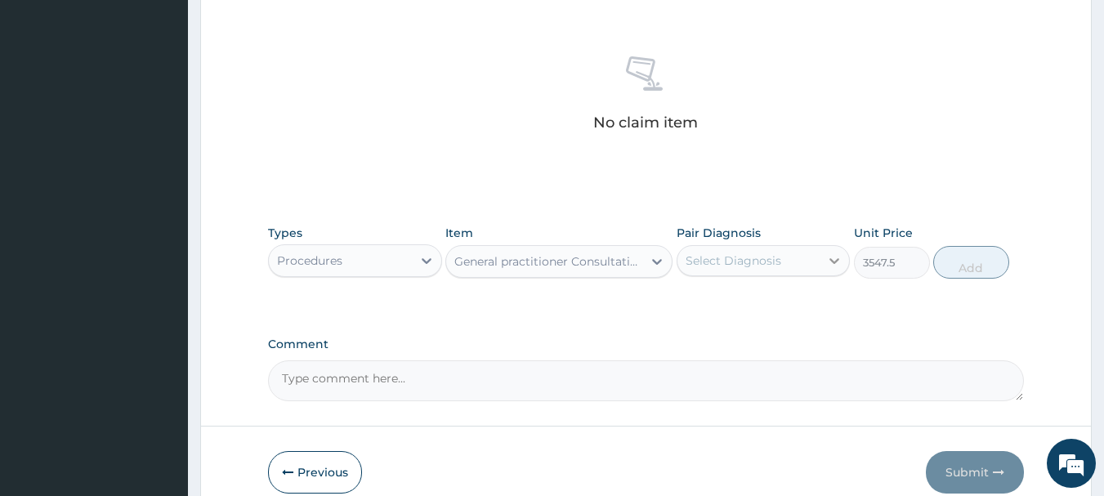
click at [824, 258] on div at bounding box center [833, 260] width 29 height 29
click at [821, 294] on div "[MEDICAL_DATA]" at bounding box center [763, 302] width 174 height 33
checkbox input "true"
click at [974, 257] on button "Add" at bounding box center [971, 262] width 76 height 33
type input "0"
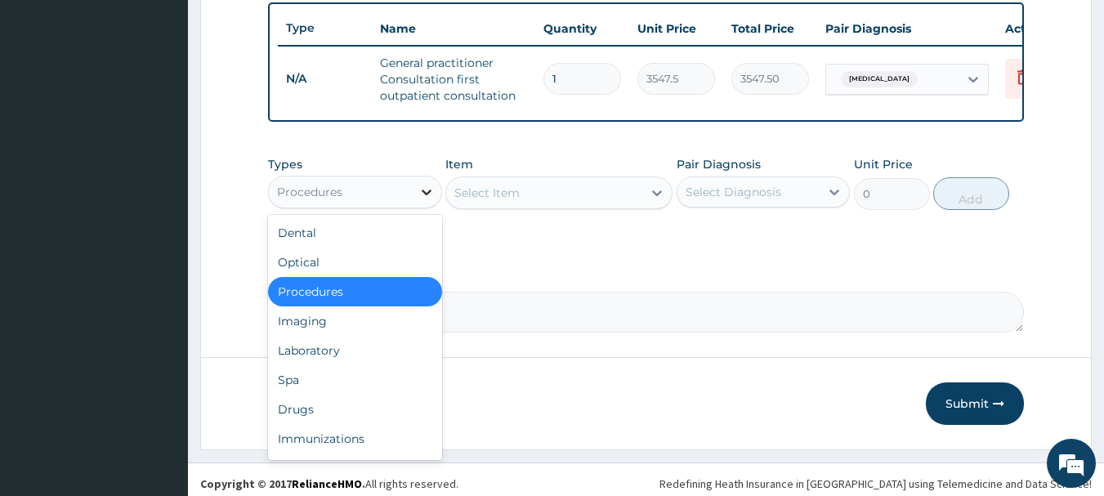
click at [422, 200] on icon at bounding box center [426, 192] width 16 height 16
click at [372, 414] on div "Drugs" at bounding box center [355, 409] width 174 height 29
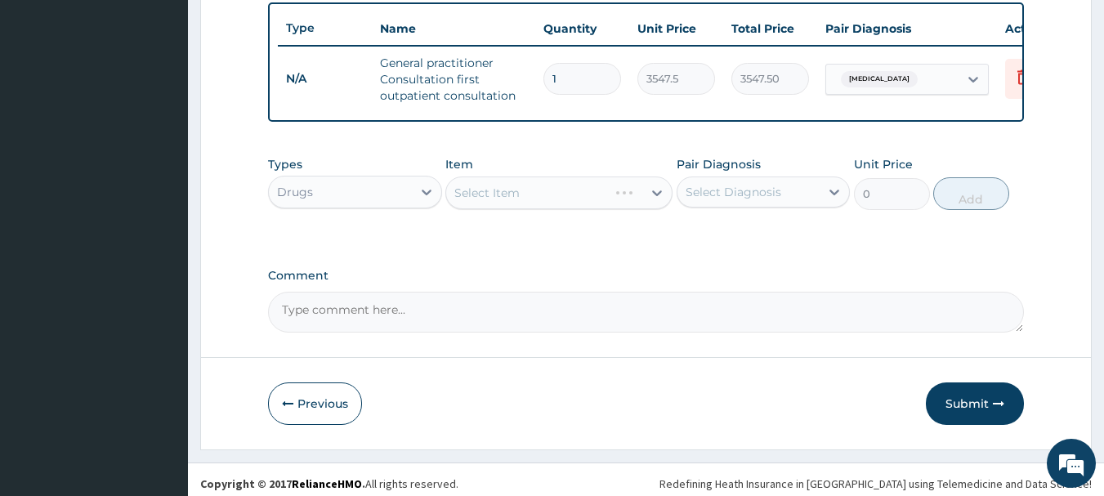
click at [655, 204] on div "Select Item" at bounding box center [558, 192] width 227 height 33
click at [658, 199] on icon at bounding box center [657, 193] width 16 height 16
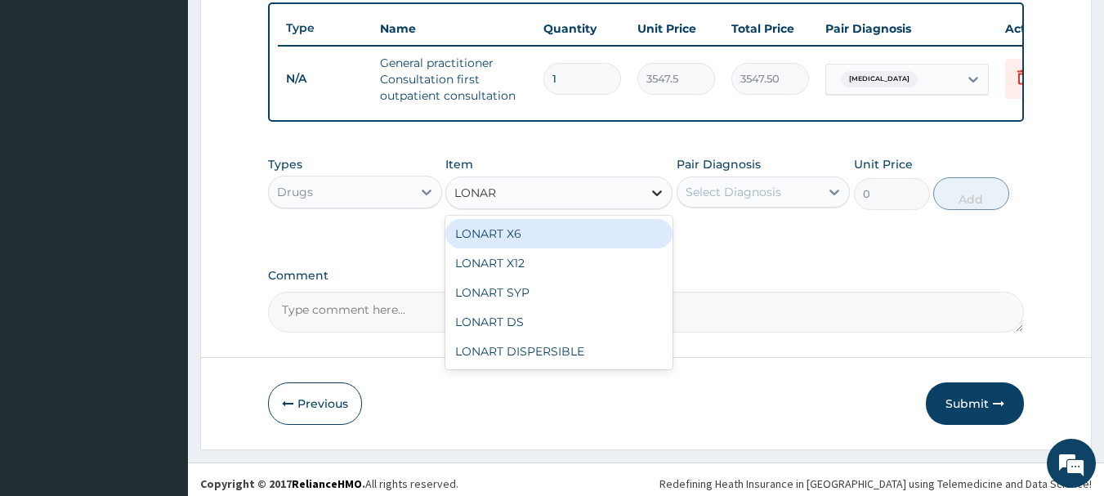
type input "LONART"
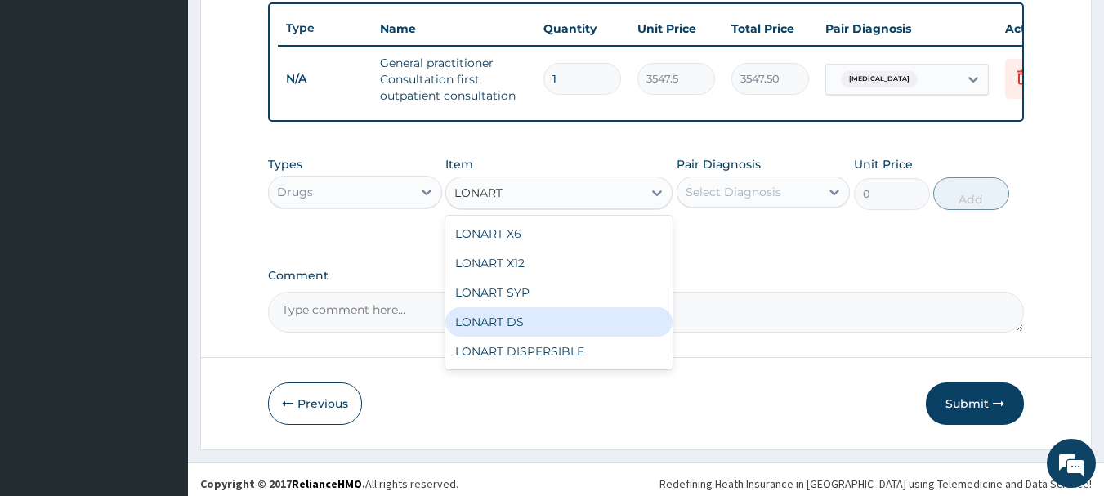
click at [536, 327] on div "LONART DS" at bounding box center [558, 321] width 227 height 29
type input "473"
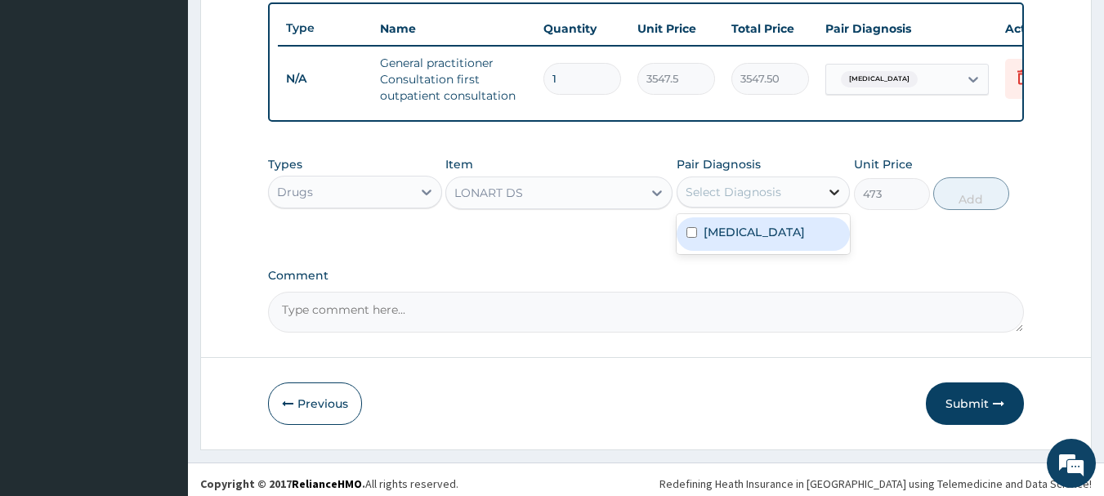
click at [838, 199] on icon at bounding box center [834, 192] width 16 height 16
click at [793, 251] on div "[MEDICAL_DATA]" at bounding box center [763, 233] width 174 height 33
checkbox input "true"
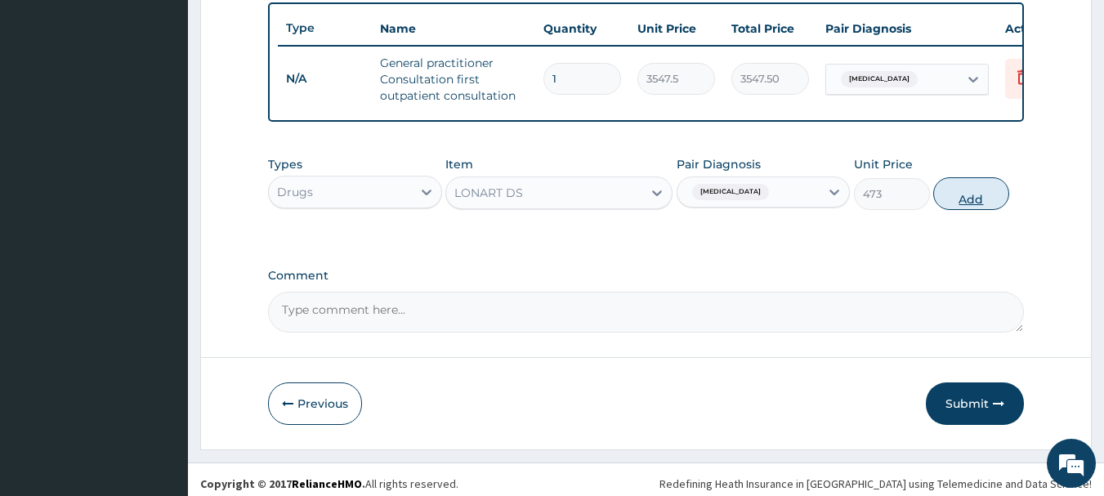
click at [953, 208] on button "Add" at bounding box center [971, 193] width 76 height 33
type input "0"
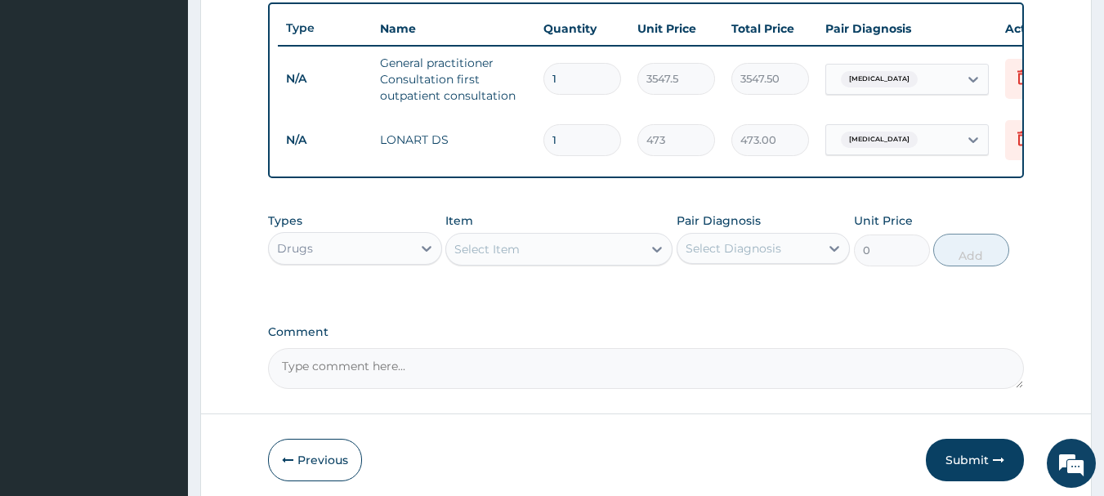
type input "0.00"
type input "6"
type input "2838.00"
type input "6"
click at [657, 252] on icon at bounding box center [657, 250] width 10 height 6
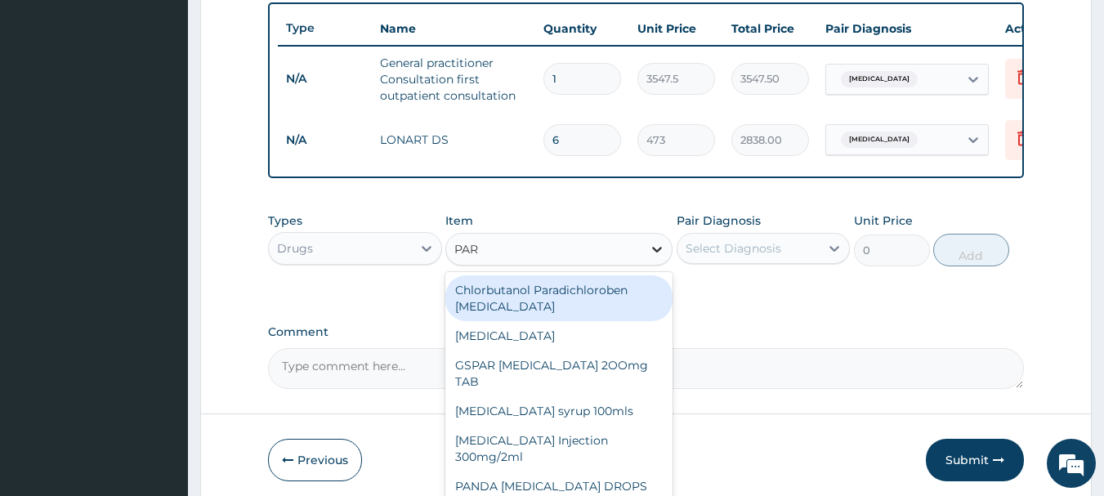
type input "PARA"
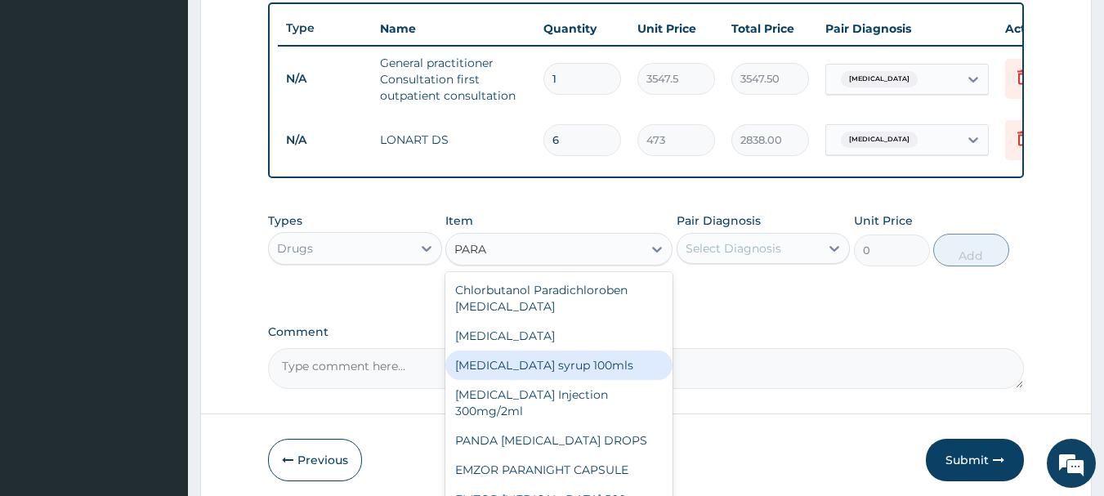
scroll to position [46, 0]
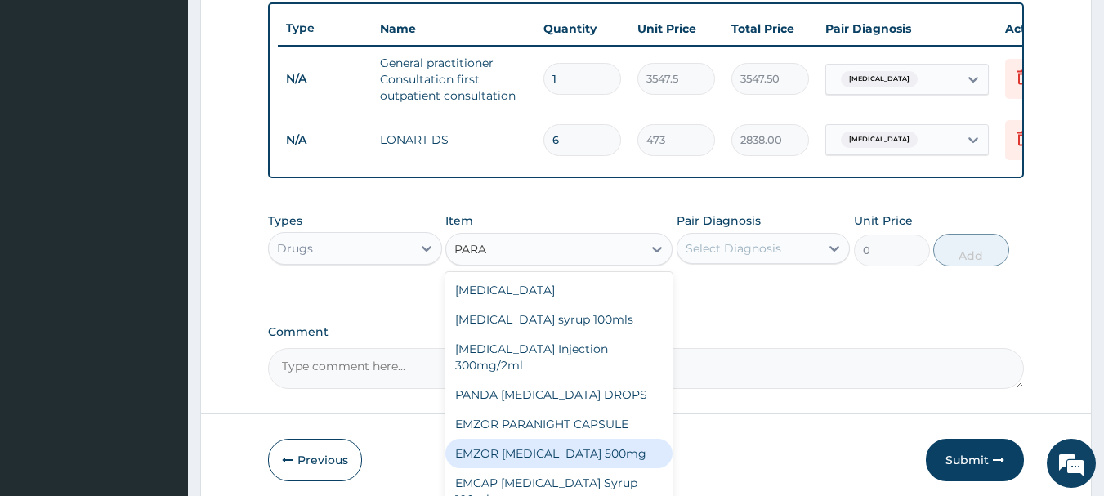
click at [618, 465] on div "EMZOR [MEDICAL_DATA] 500mg" at bounding box center [558, 453] width 227 height 29
type input "23.65"
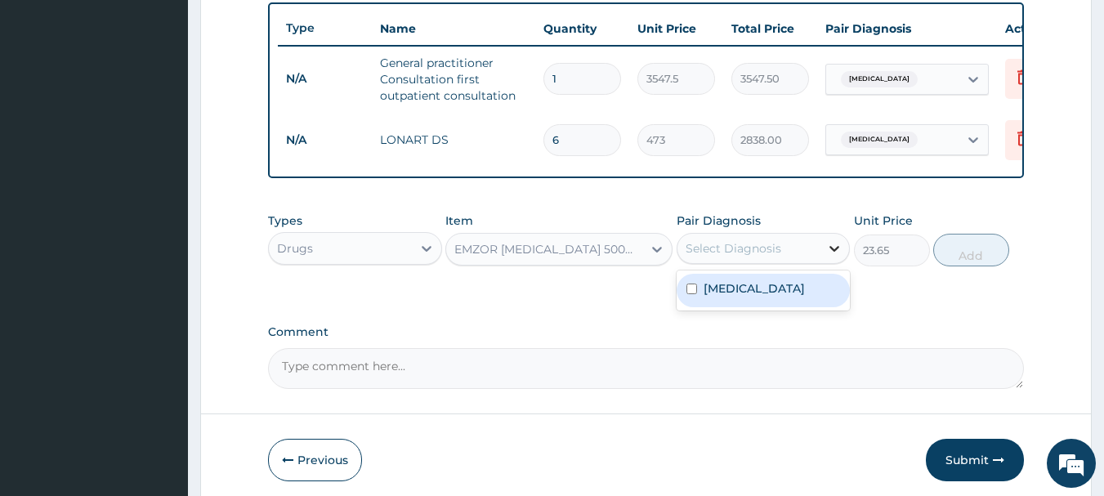
click at [839, 255] on icon at bounding box center [834, 248] width 16 height 16
click at [788, 307] on div "[MEDICAL_DATA]" at bounding box center [763, 290] width 174 height 33
checkbox input "true"
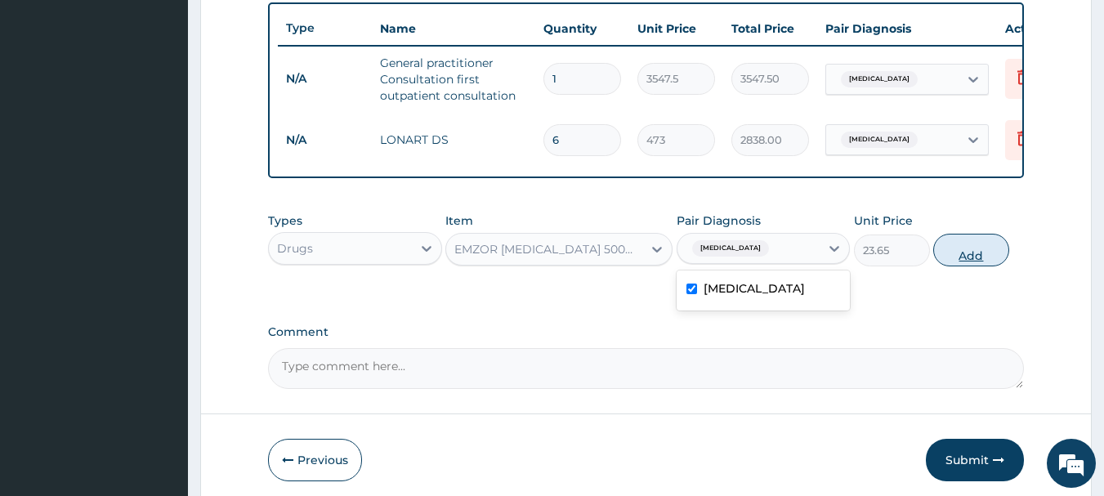
click at [956, 266] on button "Add" at bounding box center [971, 250] width 76 height 33
type input "0"
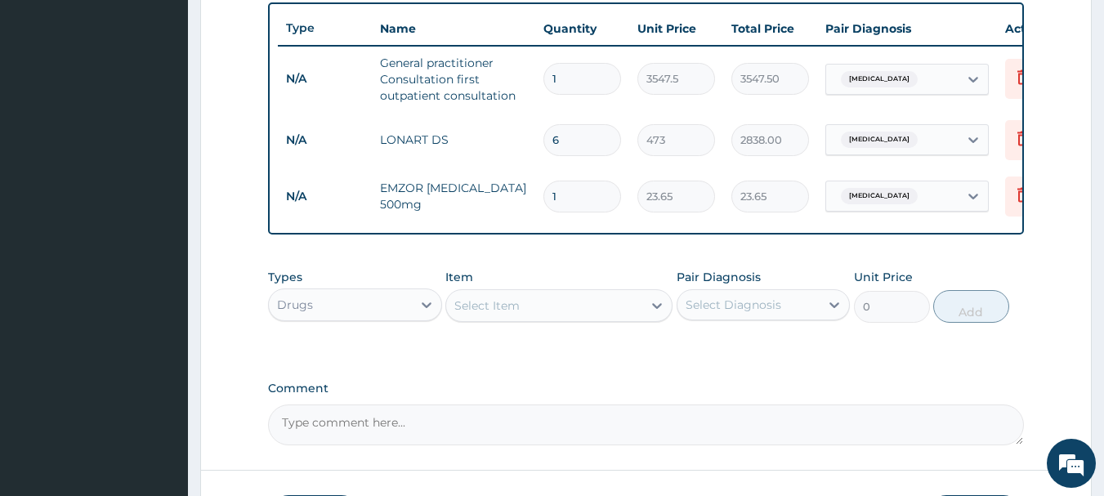
type input "18"
type input "425.70"
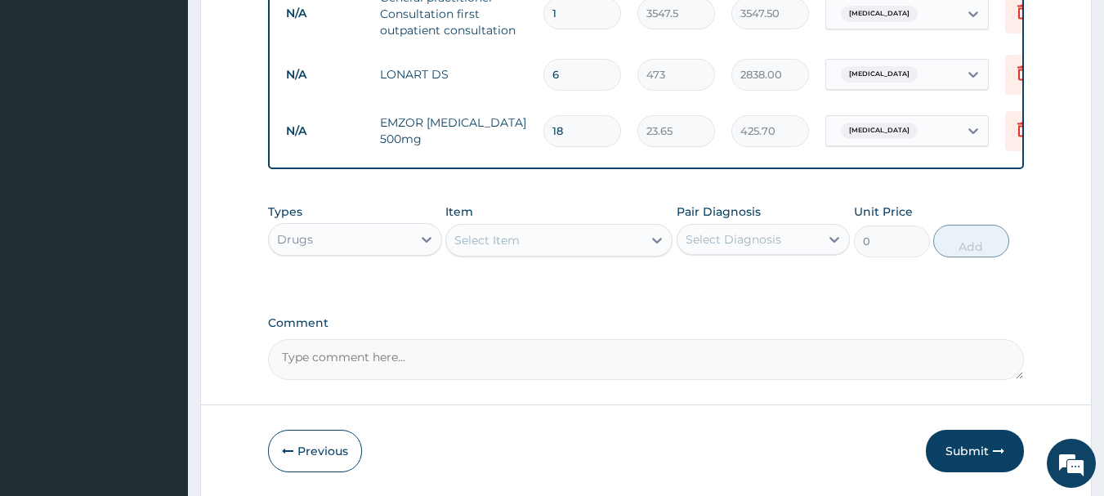
scroll to position [687, 0]
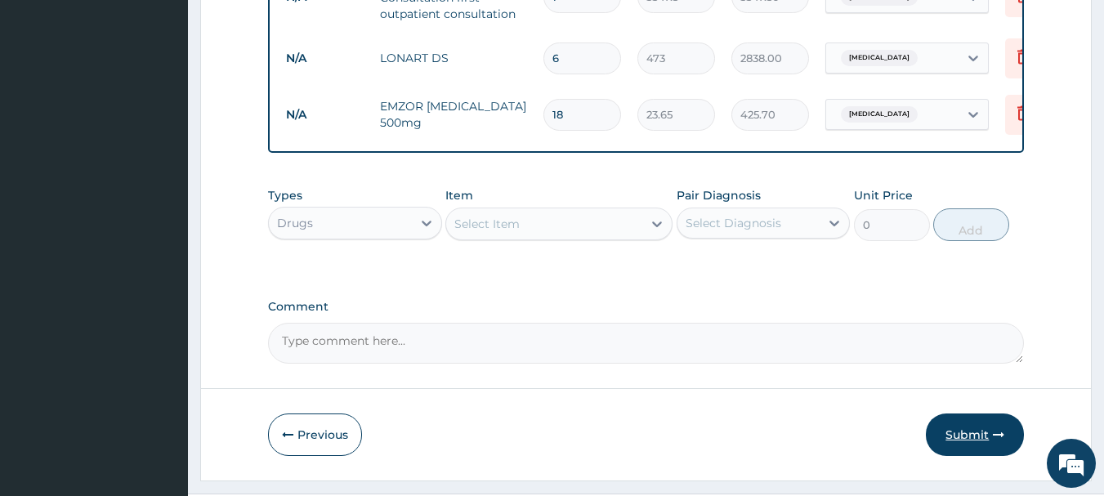
type input "18"
click at [981, 453] on button "Submit" at bounding box center [975, 434] width 98 height 42
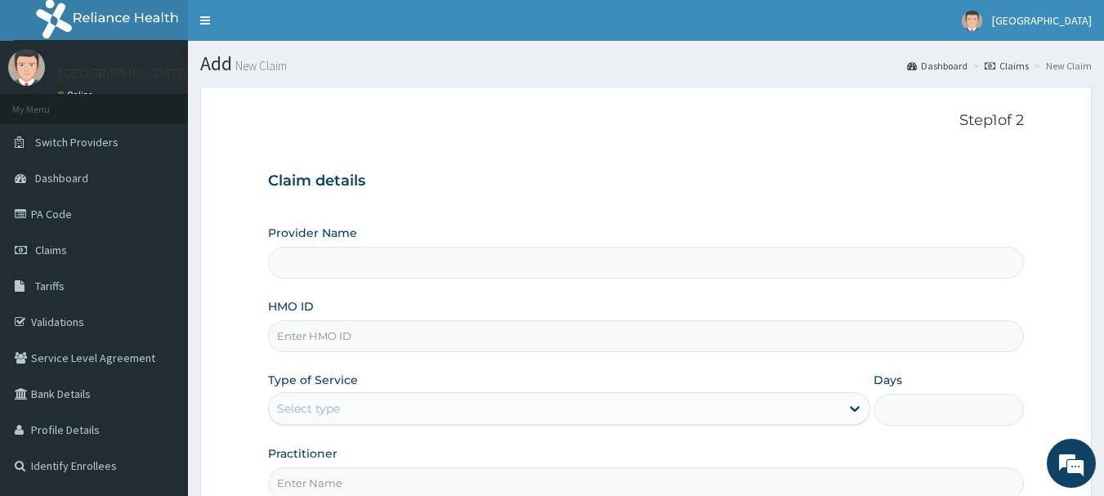
type input "[GEOGRAPHIC_DATA]"
click at [28, 243] on link "Claims" at bounding box center [94, 250] width 188 height 36
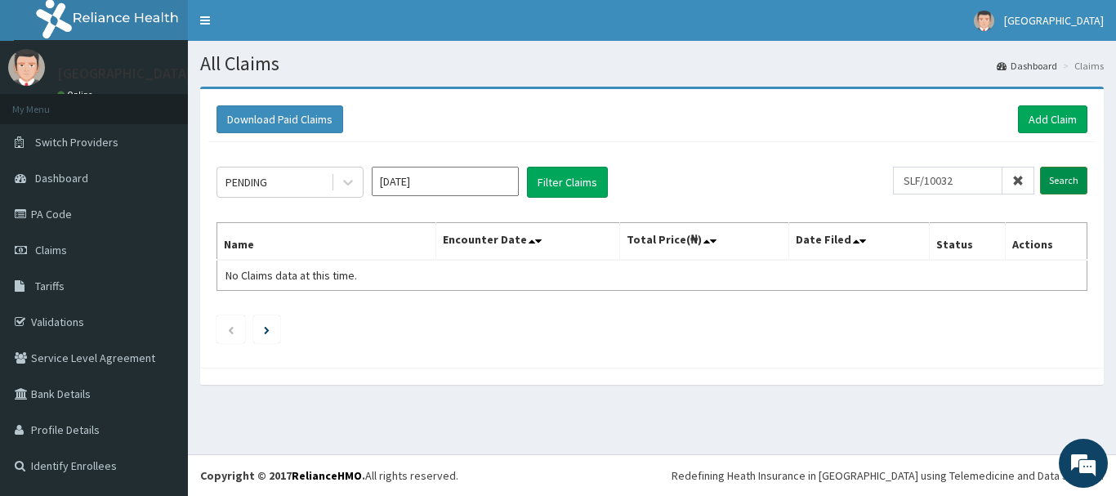
click at [1054, 180] on input "Search" at bounding box center [1063, 181] width 47 height 28
click at [935, 181] on input "SLF/10032" at bounding box center [947, 181] width 109 height 28
click at [1048, 180] on input "Search" at bounding box center [1063, 181] width 47 height 28
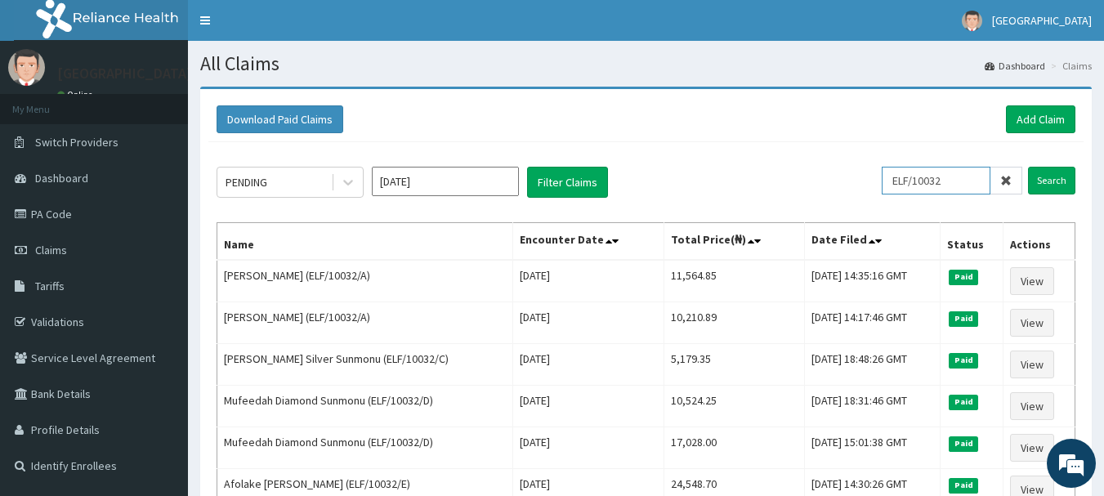
click at [971, 183] on input "ELF/10032" at bounding box center [936, 181] width 109 height 28
type input "E"
click at [1040, 117] on link "Add Claim" at bounding box center [1040, 119] width 69 height 28
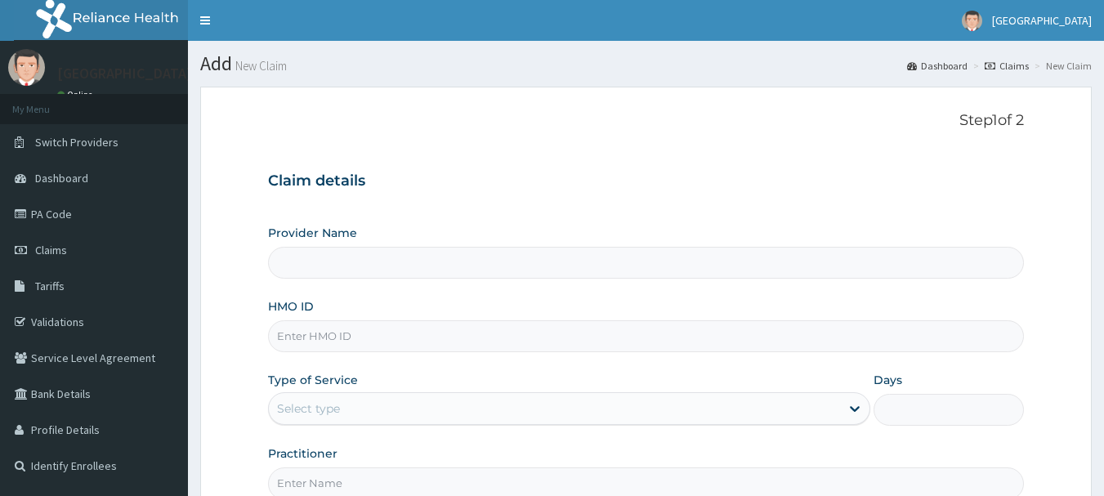
click at [330, 336] on input "HMO ID" at bounding box center [646, 336] width 757 height 32
type input "[GEOGRAPHIC_DATA]"
type input "ELF/10032/D"
click at [405, 404] on div "Select type" at bounding box center [554, 408] width 571 height 26
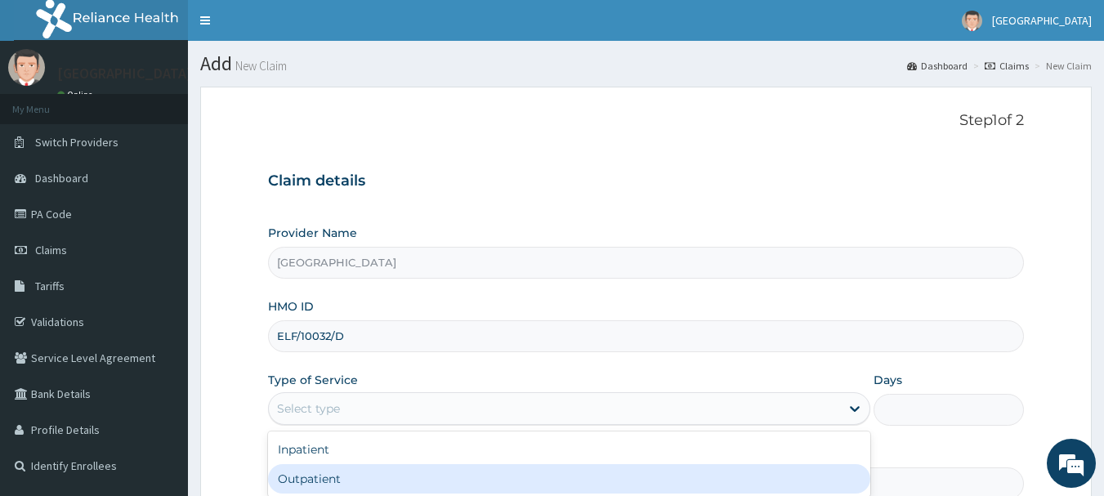
click at [378, 484] on div "Outpatient" at bounding box center [569, 478] width 602 height 29
type input "1"
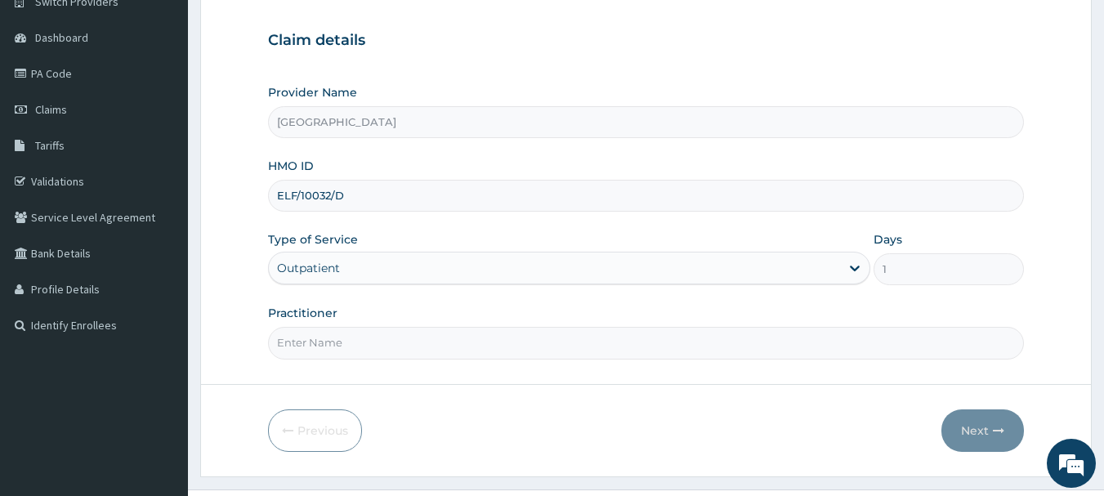
scroll to position [163, 0]
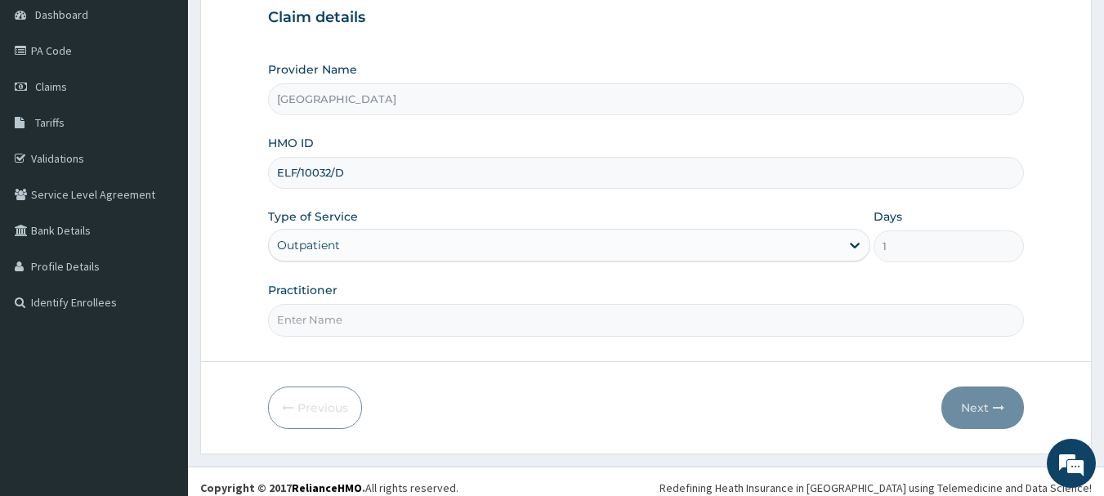
click at [469, 315] on input "Practitioner" at bounding box center [646, 320] width 757 height 32
type input "AKINDE"
click at [997, 415] on button "Next" at bounding box center [982, 407] width 83 height 42
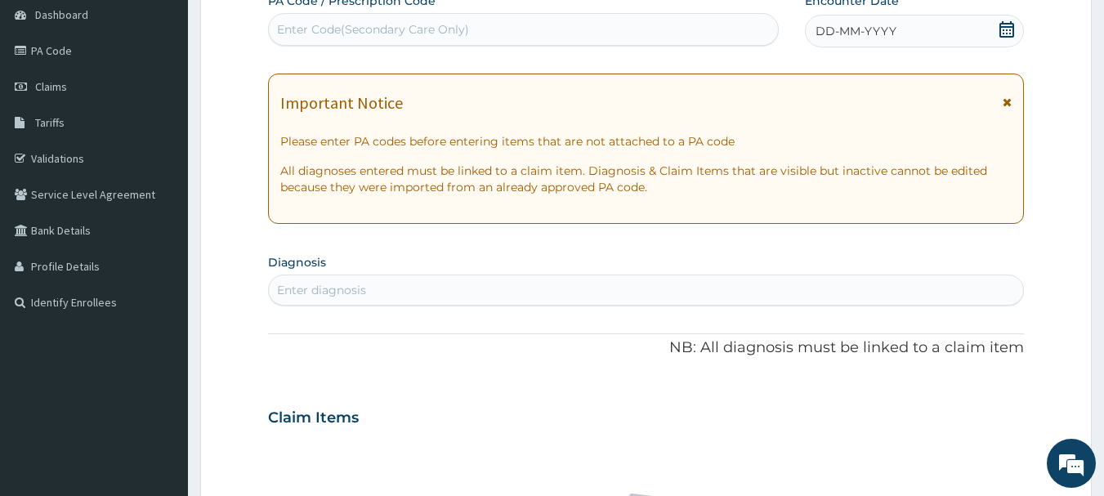
click at [1014, 25] on icon at bounding box center [1006, 29] width 15 height 16
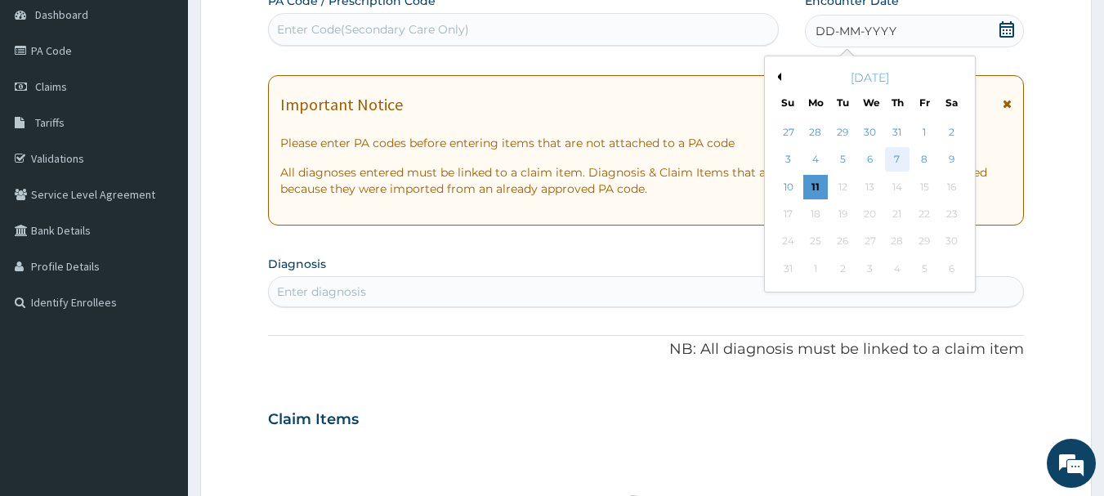
click at [896, 148] on div "7" at bounding box center [897, 160] width 25 height 25
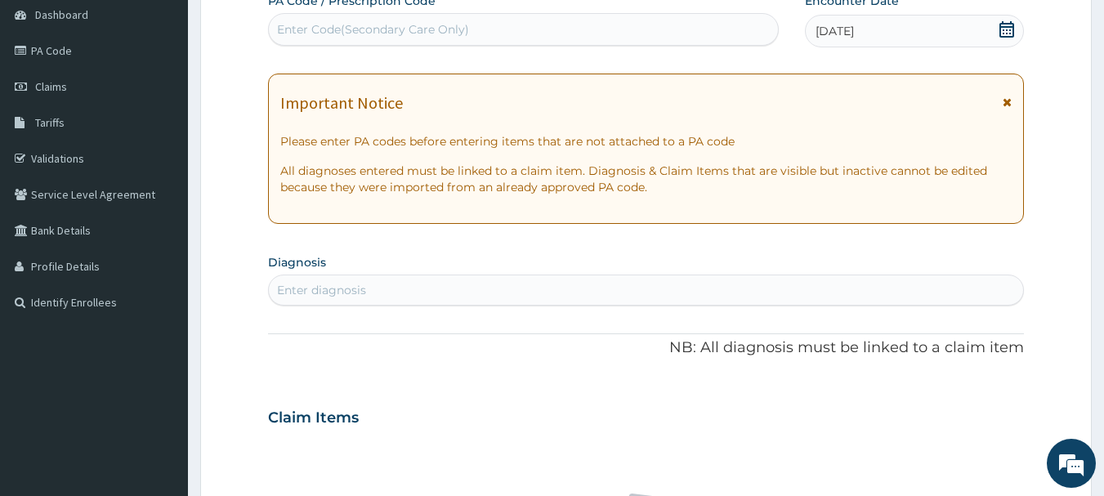
click at [432, 285] on div "Enter diagnosis" at bounding box center [646, 290] width 755 height 26
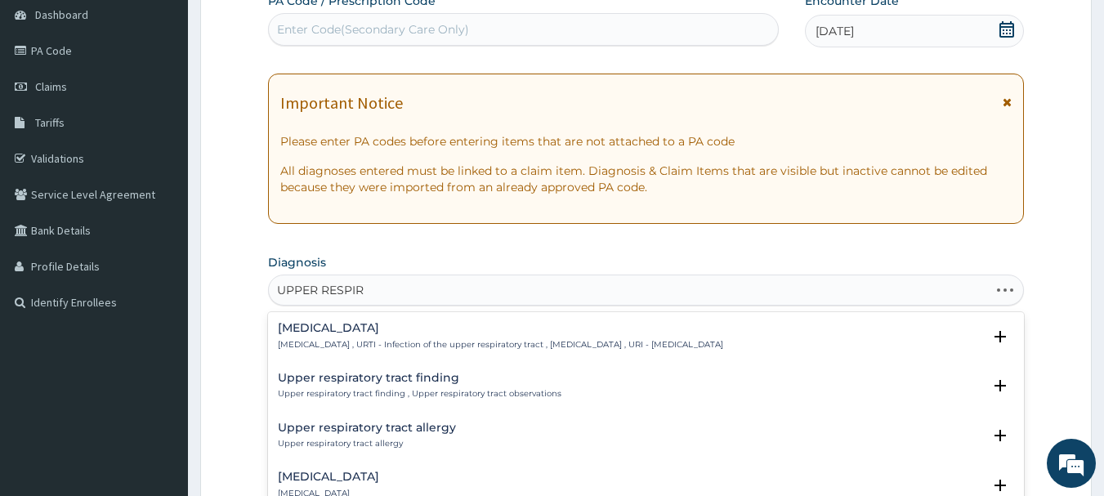
type input "UPPER RESPIRA"
click at [417, 325] on h4 "Upper respiratory infection" at bounding box center [500, 328] width 445 height 12
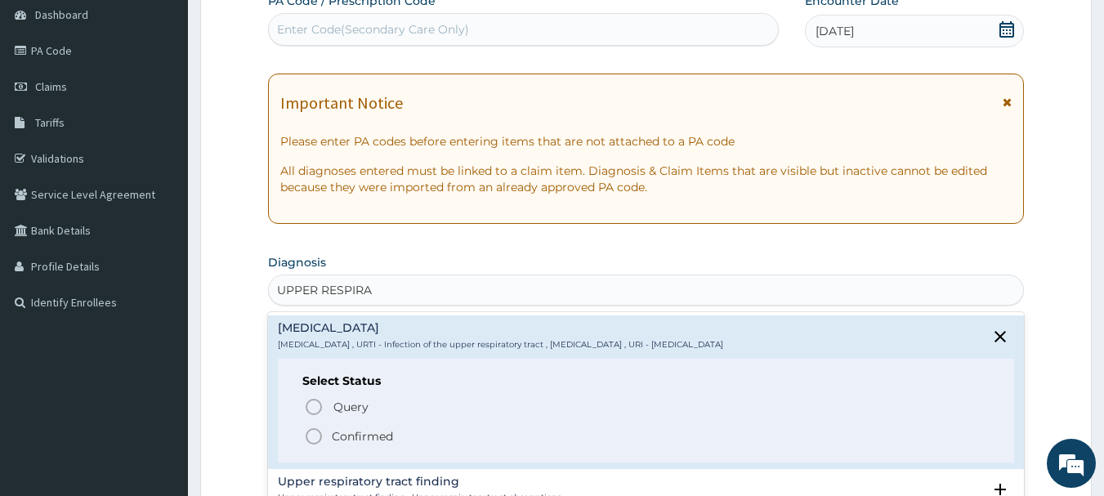
click at [315, 437] on icon "status option filled" at bounding box center [314, 436] width 20 height 20
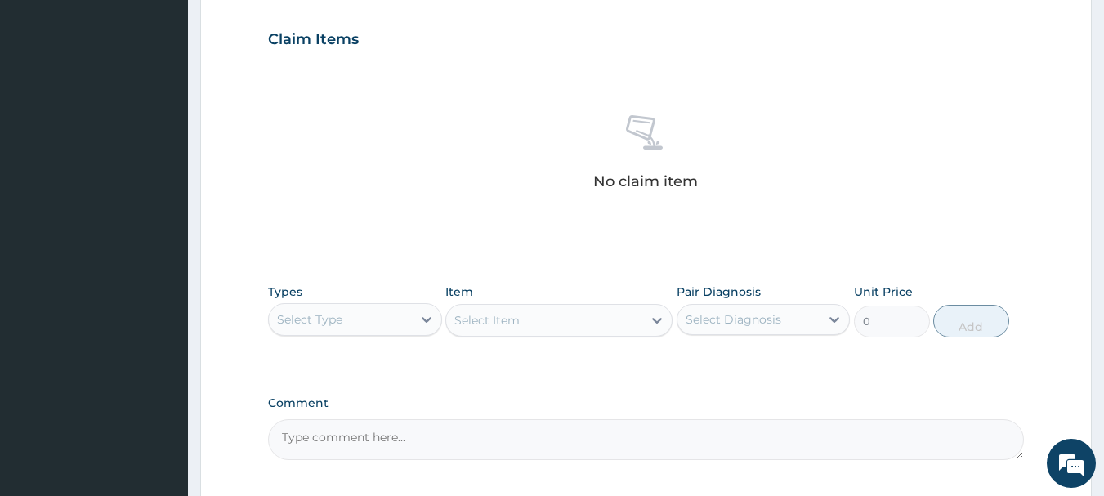
scroll to position [572, 0]
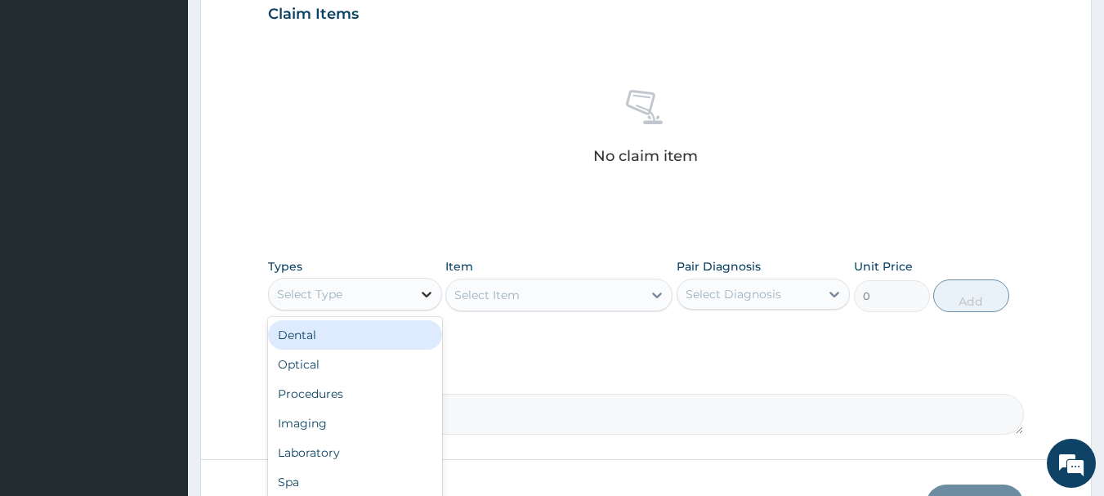
click at [422, 292] on icon at bounding box center [427, 295] width 10 height 6
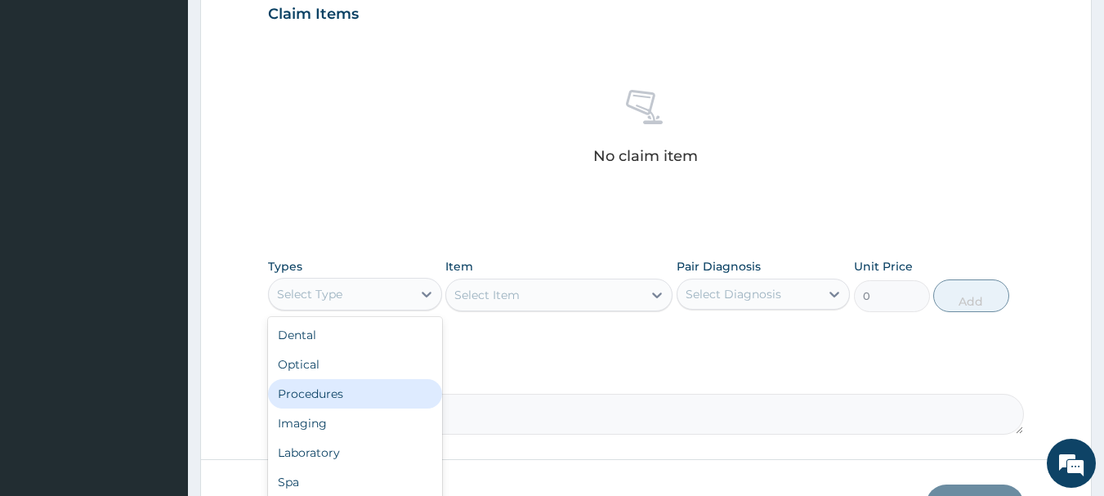
click at [357, 391] on div "Procedures" at bounding box center [355, 393] width 174 height 29
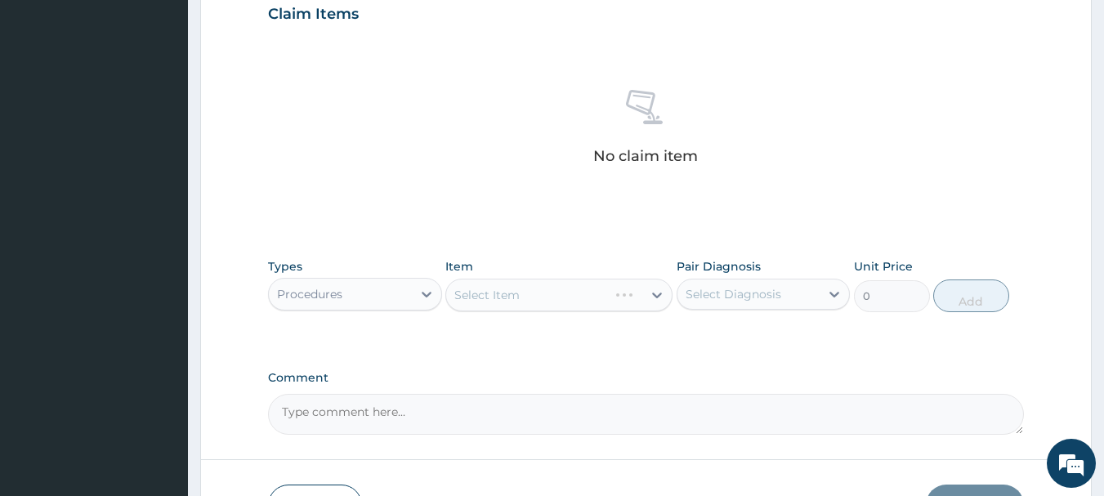
click at [657, 295] on div "Select Item" at bounding box center [558, 295] width 227 height 33
click at [663, 294] on icon at bounding box center [657, 295] width 16 height 16
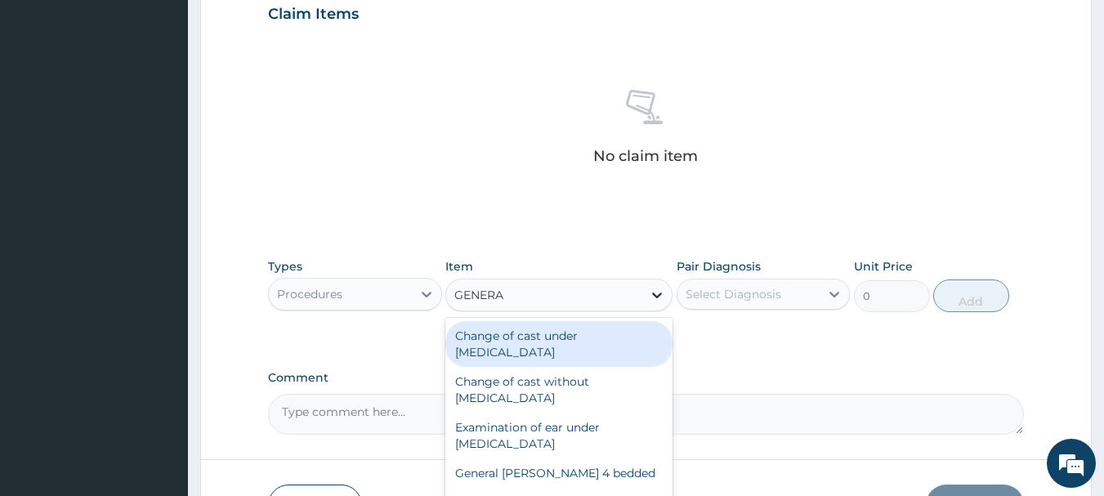
type input "GENERAL"
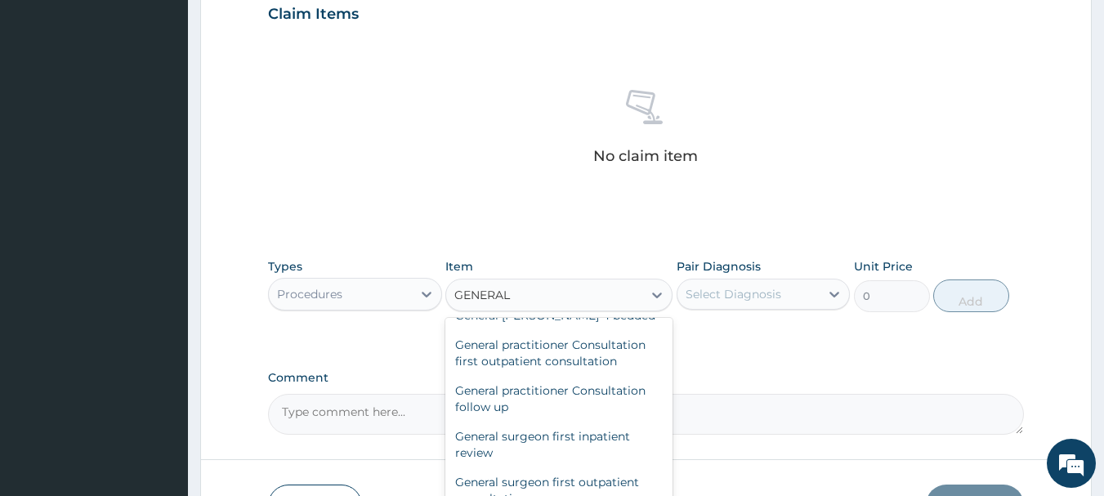
scroll to position [163, 0]
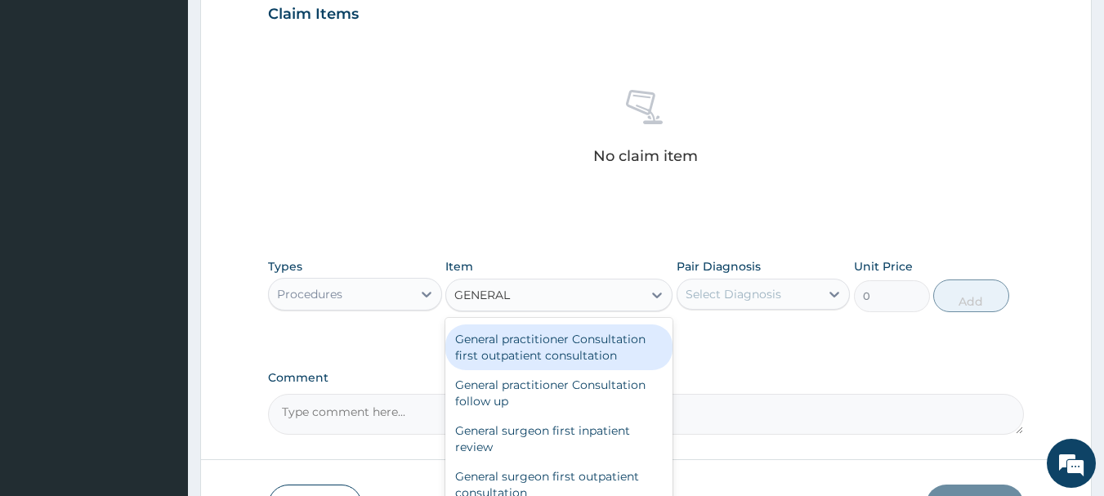
click at [591, 349] on div "General practitioner Consultation first outpatient consultation" at bounding box center [558, 347] width 227 height 46
type input "3547.5"
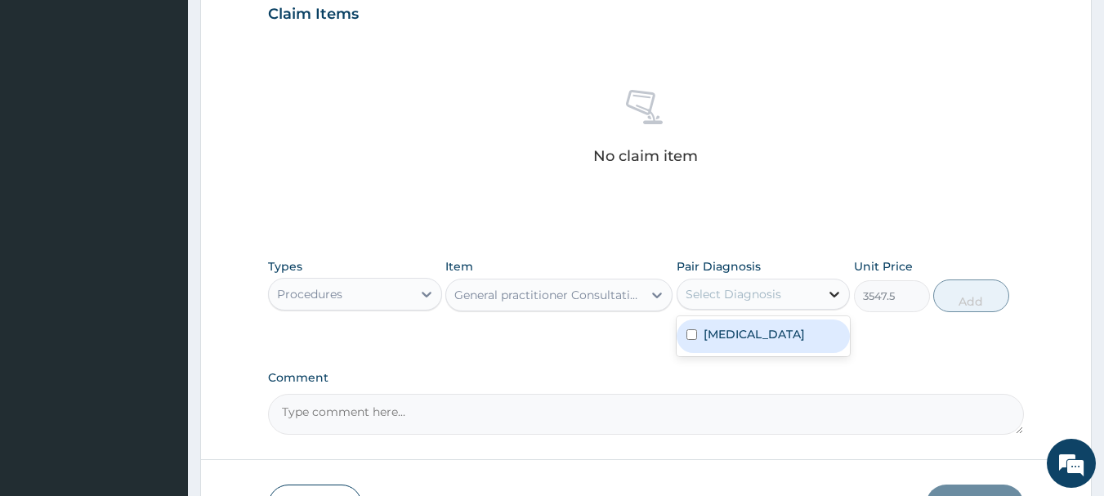
click at [837, 291] on icon at bounding box center [834, 294] width 16 height 16
click at [792, 337] on label "Upper respiratory infection" at bounding box center [753, 334] width 101 height 16
checkbox input "true"
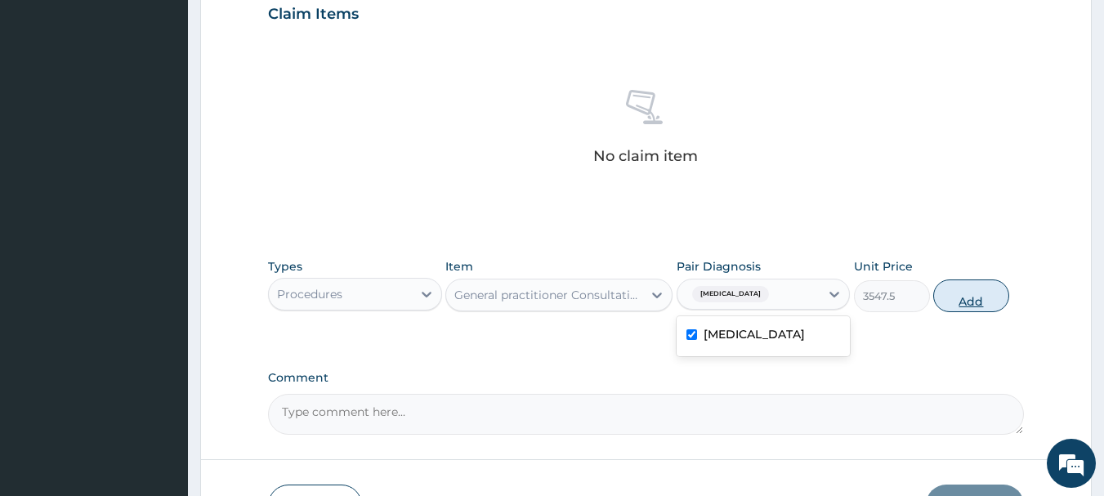
click at [968, 294] on button "Add" at bounding box center [971, 295] width 76 height 33
type input "0"
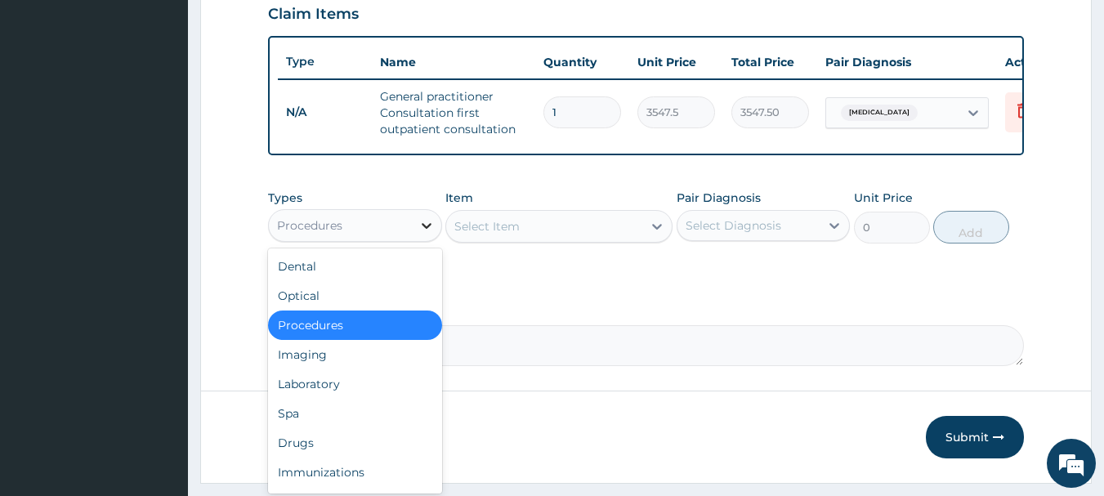
click at [425, 234] on icon at bounding box center [426, 225] width 16 height 16
click at [347, 451] on div "Drugs" at bounding box center [355, 442] width 174 height 29
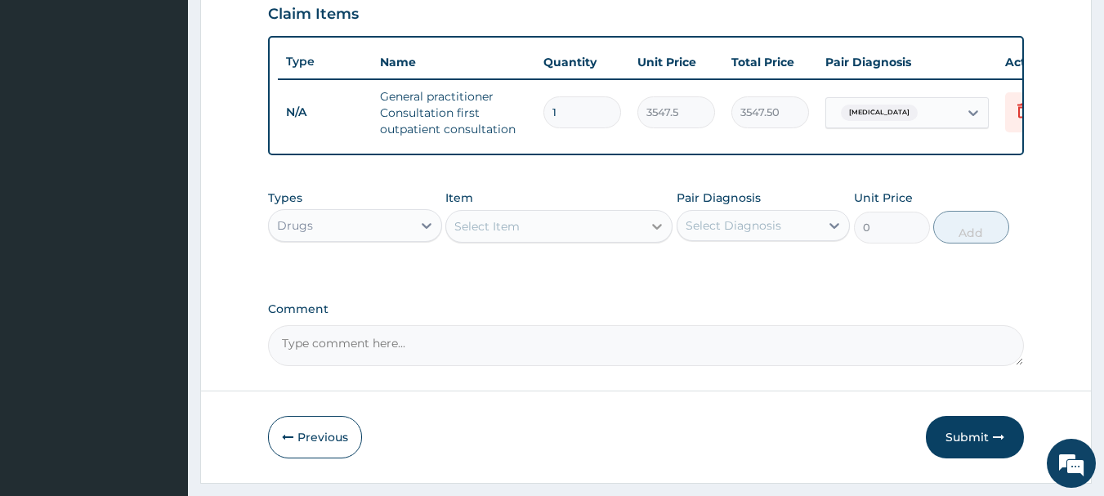
click at [657, 234] on icon at bounding box center [657, 226] width 16 height 16
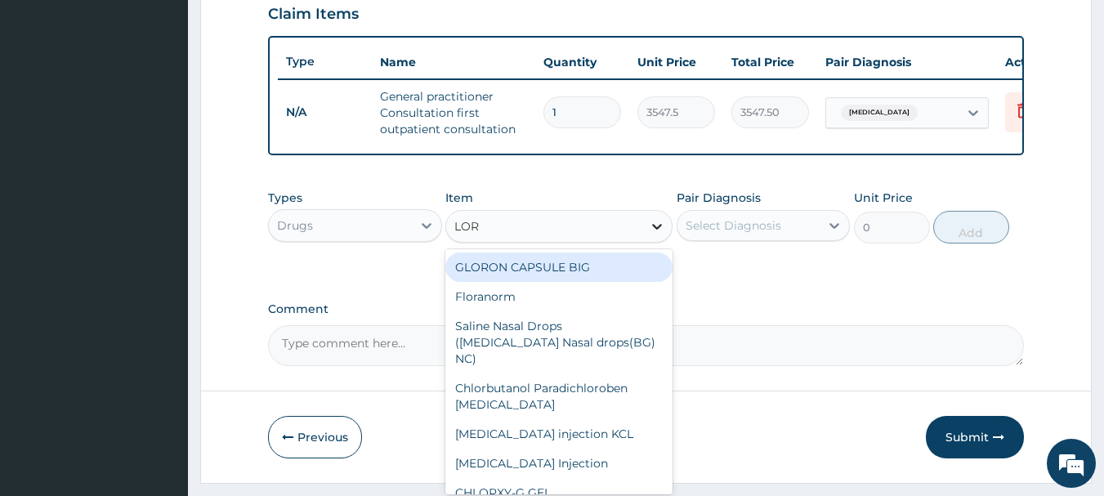
type input "LORA"
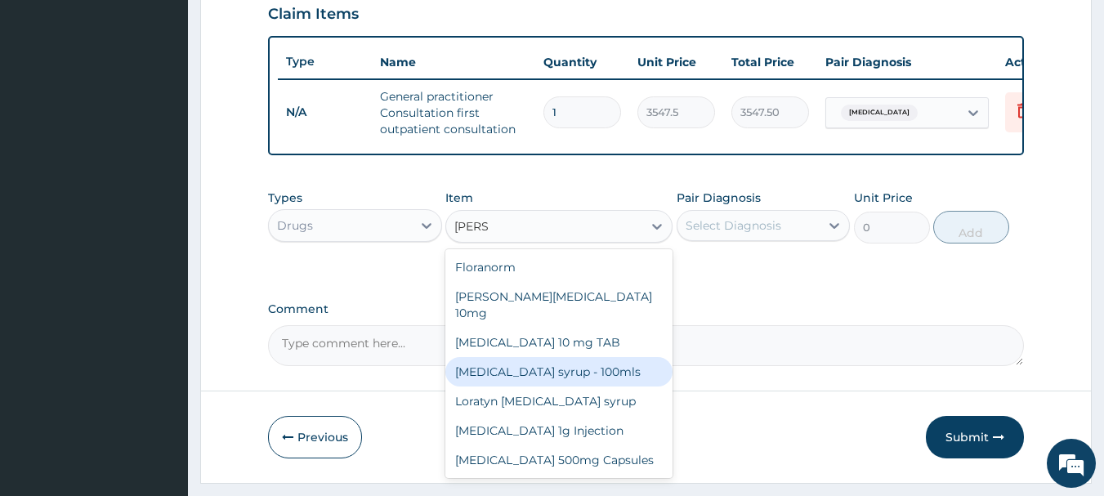
click at [602, 364] on div "Loratadine syrup - 100mls" at bounding box center [558, 371] width 227 height 29
type input "1182.5"
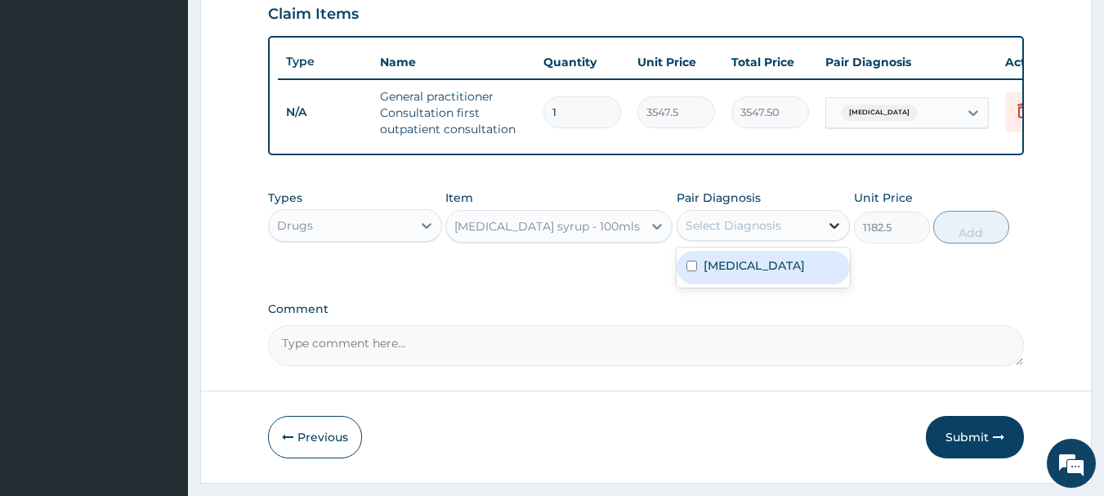
click at [832, 229] on icon at bounding box center [835, 226] width 10 height 6
click at [768, 274] on label "Upper respiratory infection" at bounding box center [753, 265] width 101 height 16
checkbox input "true"
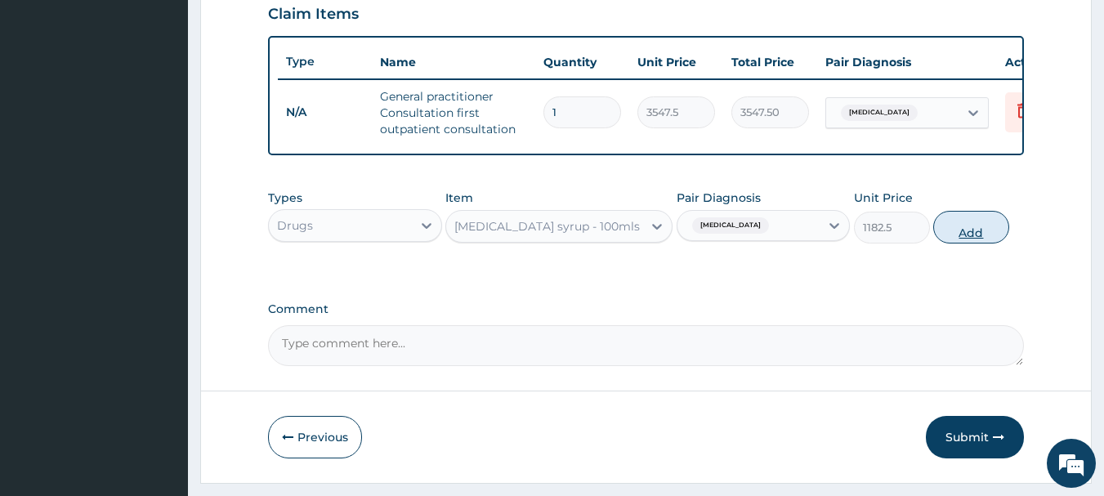
click at [996, 239] on button "Add" at bounding box center [971, 227] width 76 height 33
type input "0"
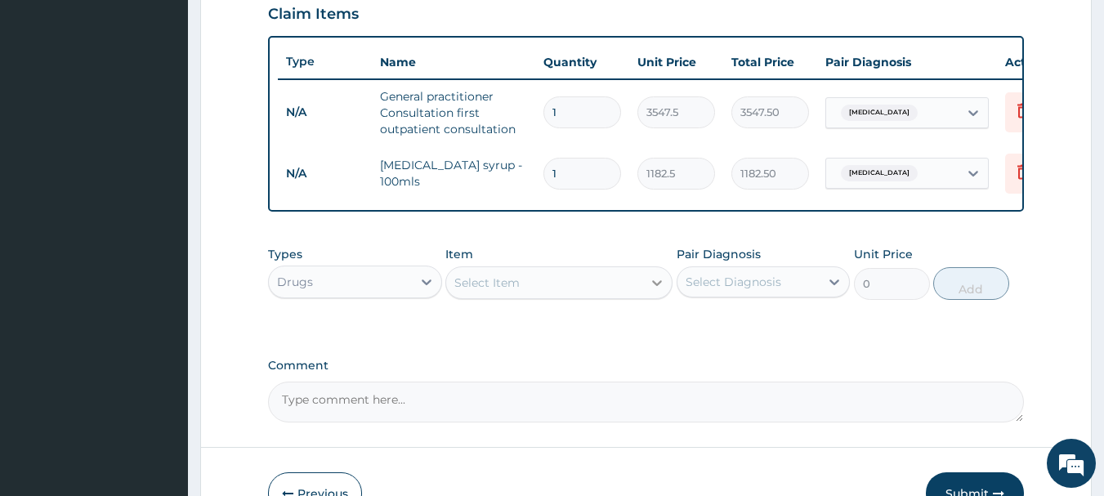
click at [660, 291] on icon at bounding box center [657, 283] width 16 height 16
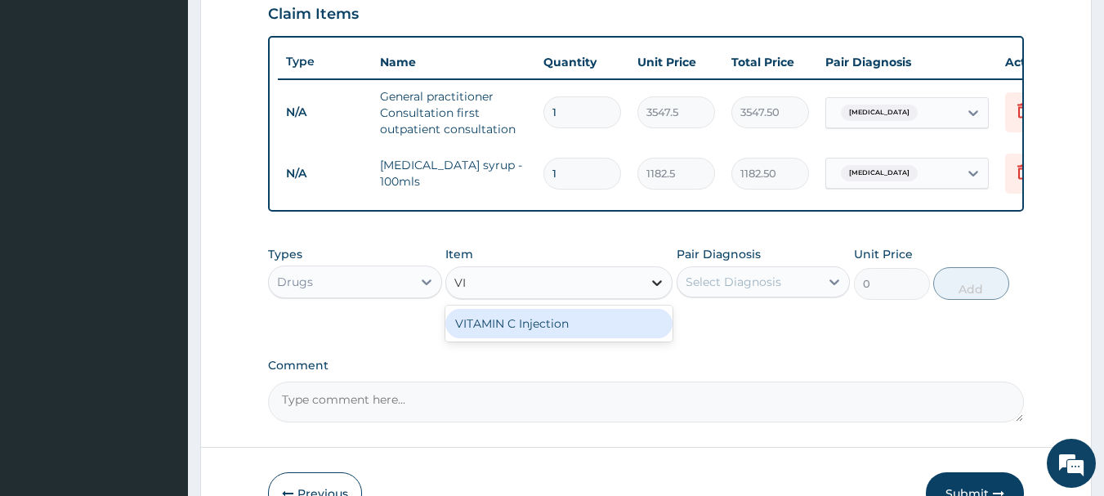
type input "V"
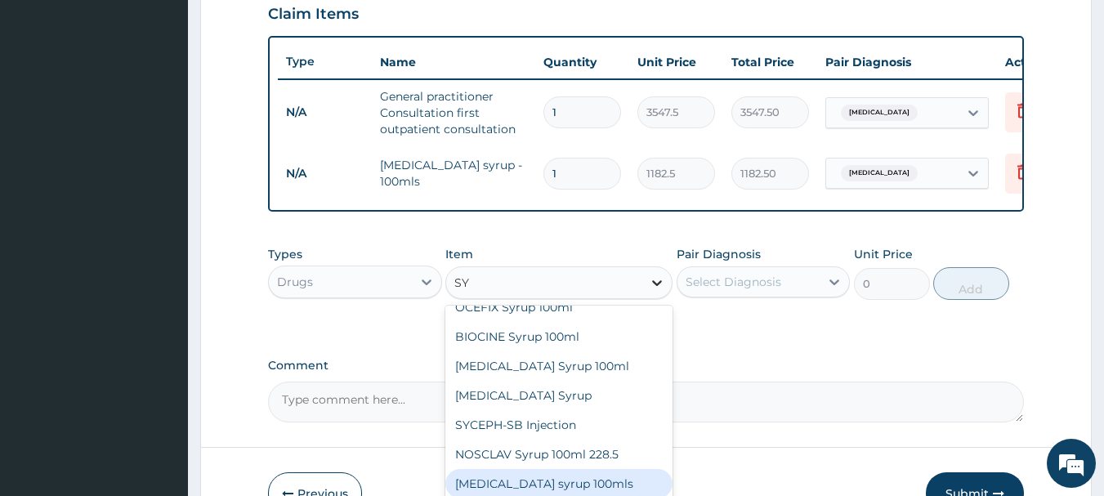
scroll to position [1314, 0]
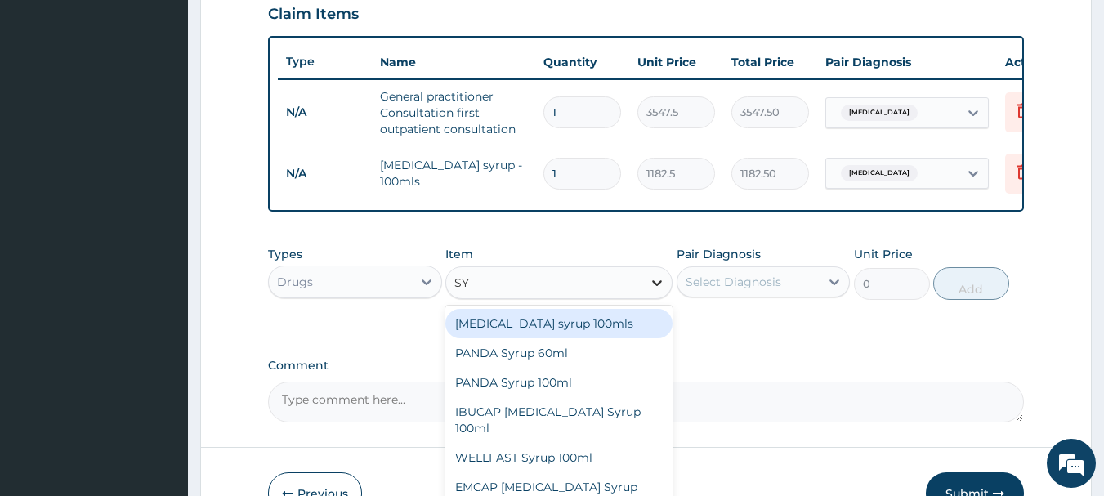
type input "S"
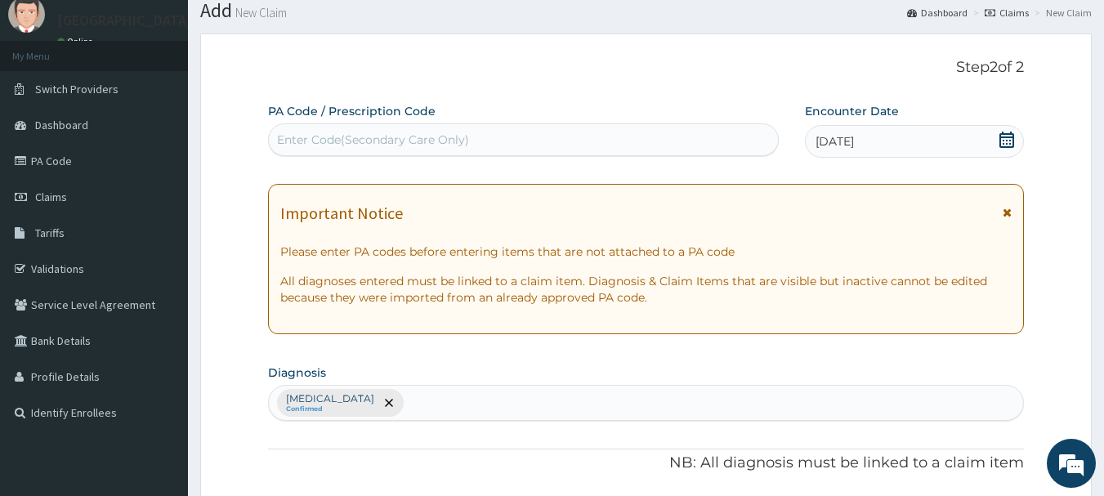
scroll to position [29, 0]
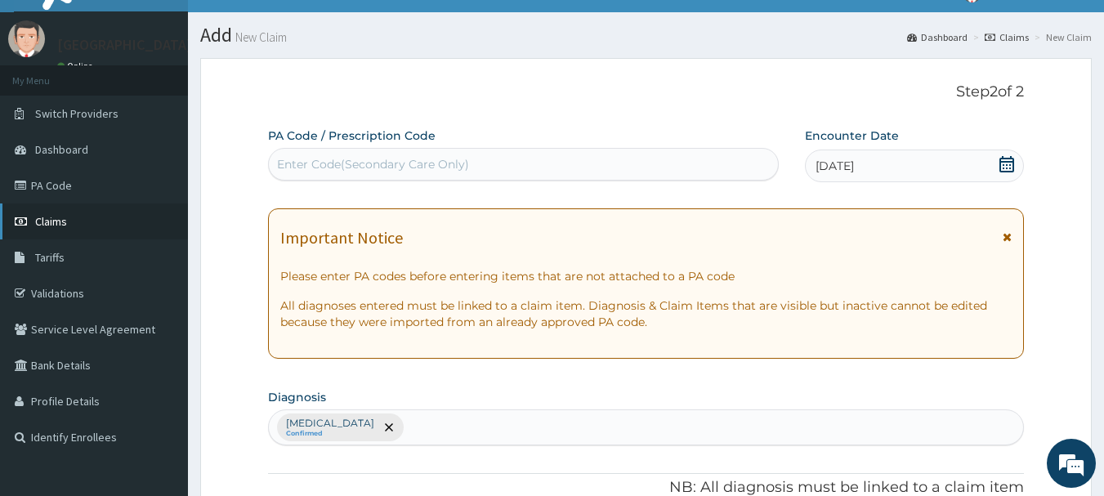
click at [39, 217] on span "Claims" at bounding box center [51, 221] width 32 height 15
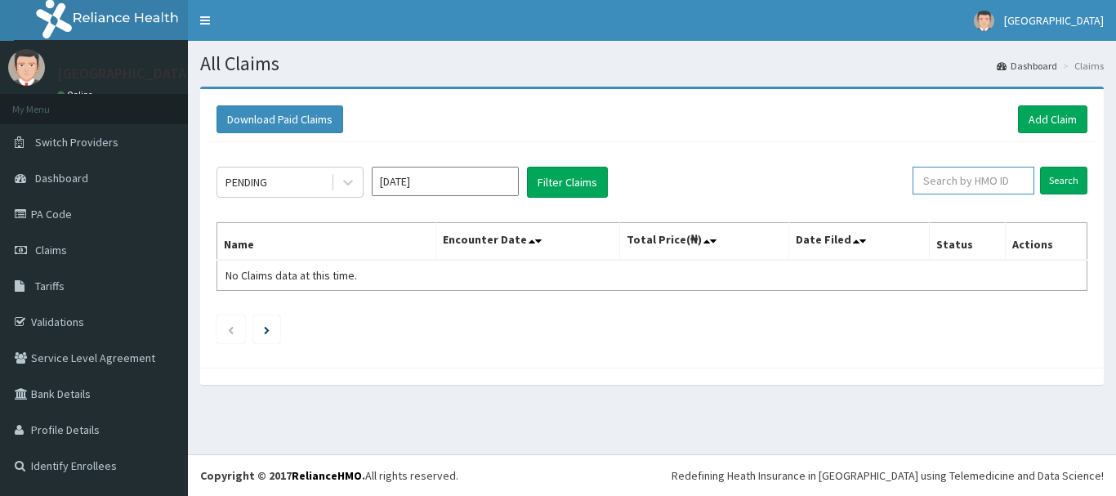
click at [940, 181] on input "text" at bounding box center [974, 181] width 122 height 28
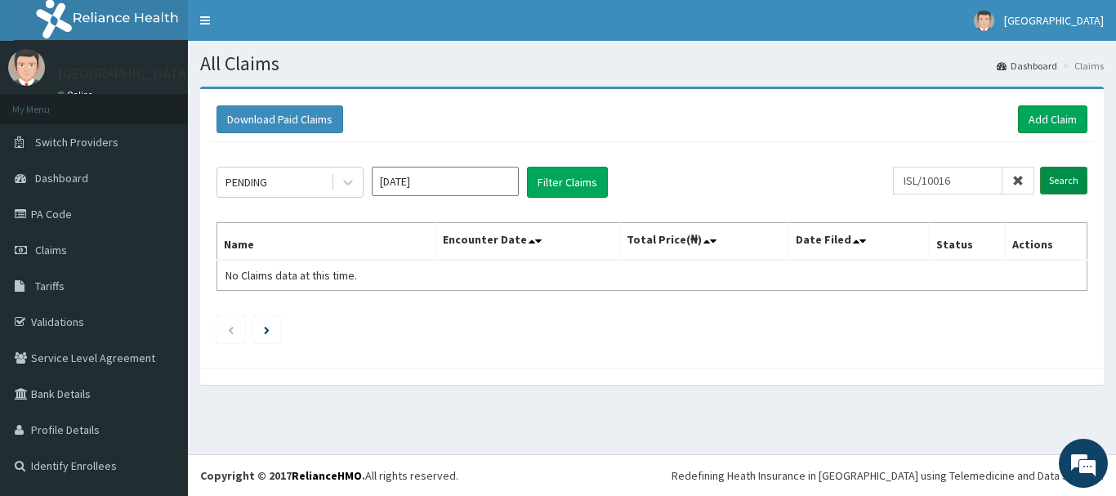
click at [1077, 180] on input "Search" at bounding box center [1063, 181] width 47 height 28
click at [974, 181] on input "ISL/10016" at bounding box center [947, 181] width 109 height 28
type input "ISL/10015"
click at [1058, 181] on input "Search" at bounding box center [1063, 181] width 47 height 28
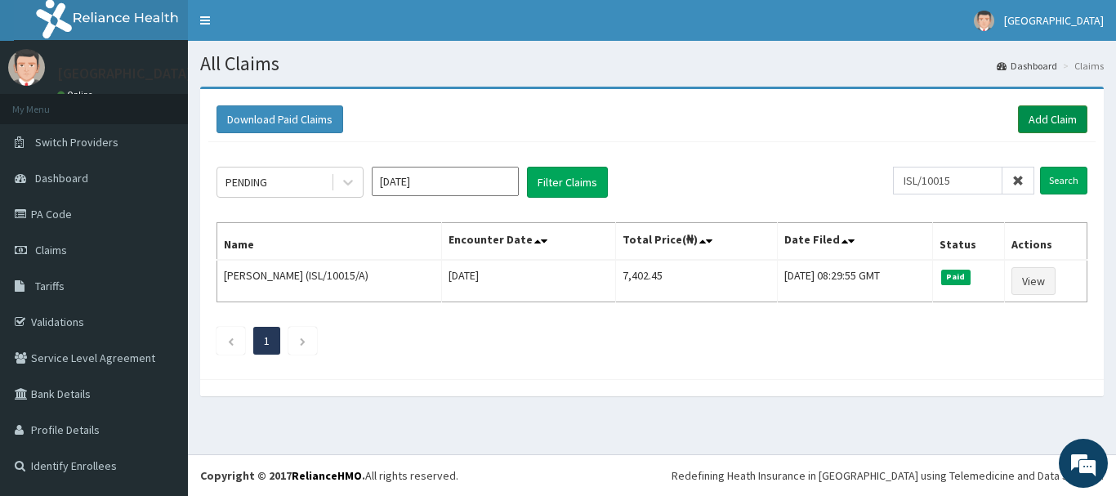
click at [1036, 123] on link "Add Claim" at bounding box center [1052, 119] width 69 height 28
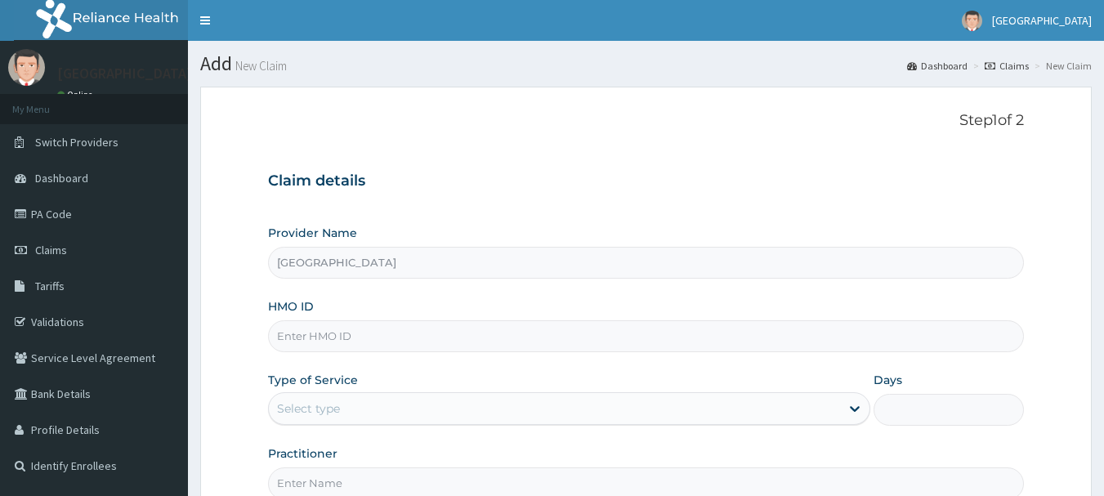
type input "[GEOGRAPHIC_DATA]"
click at [336, 334] on input "HMO ID" at bounding box center [646, 336] width 757 height 32
type input "ISL/10016/A"
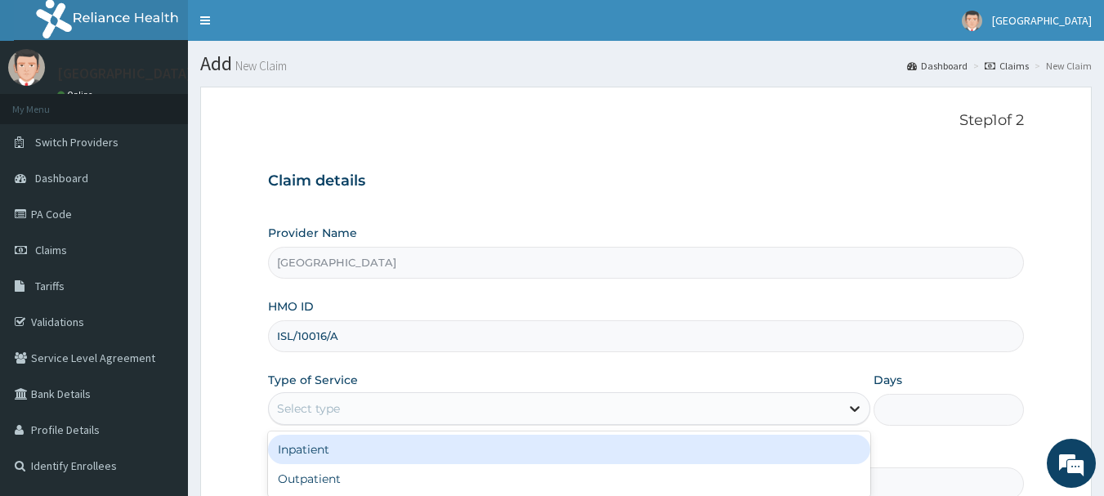
click at [851, 409] on icon at bounding box center [854, 408] width 16 height 16
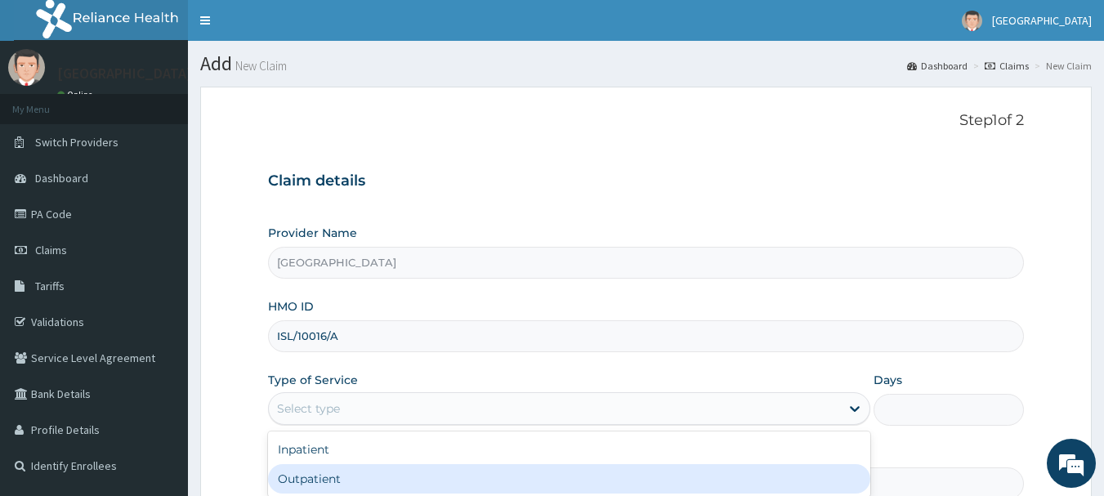
click at [556, 476] on div "Outpatient" at bounding box center [569, 478] width 602 height 29
type input "1"
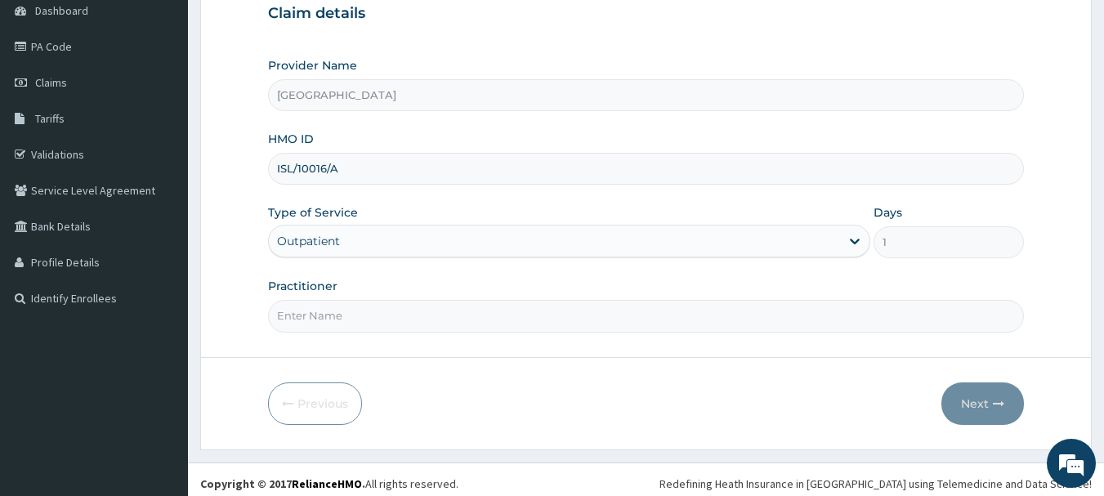
scroll to position [176, 0]
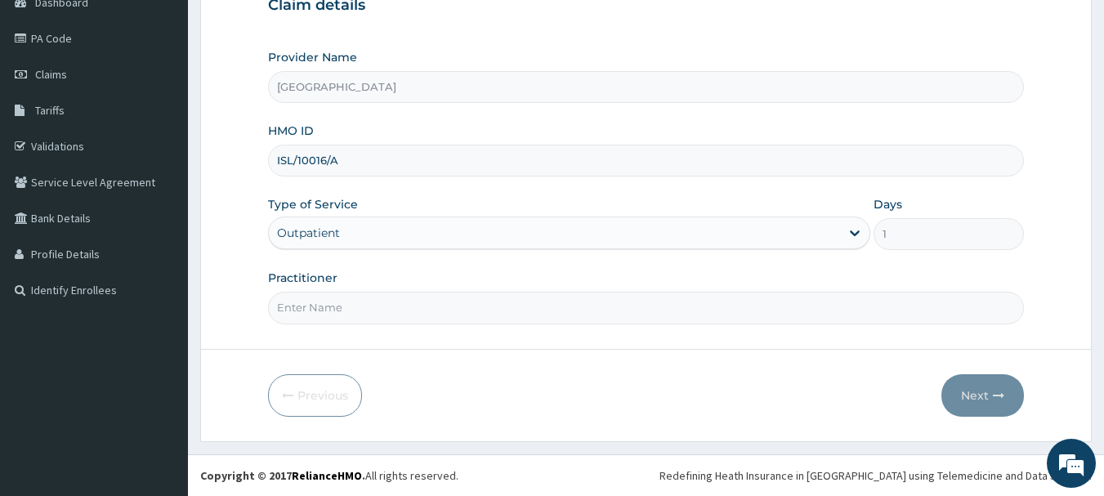
click at [455, 303] on input "Practitioner" at bounding box center [646, 308] width 757 height 32
type input "AKINDE"
click at [995, 378] on button "Next" at bounding box center [982, 395] width 83 height 42
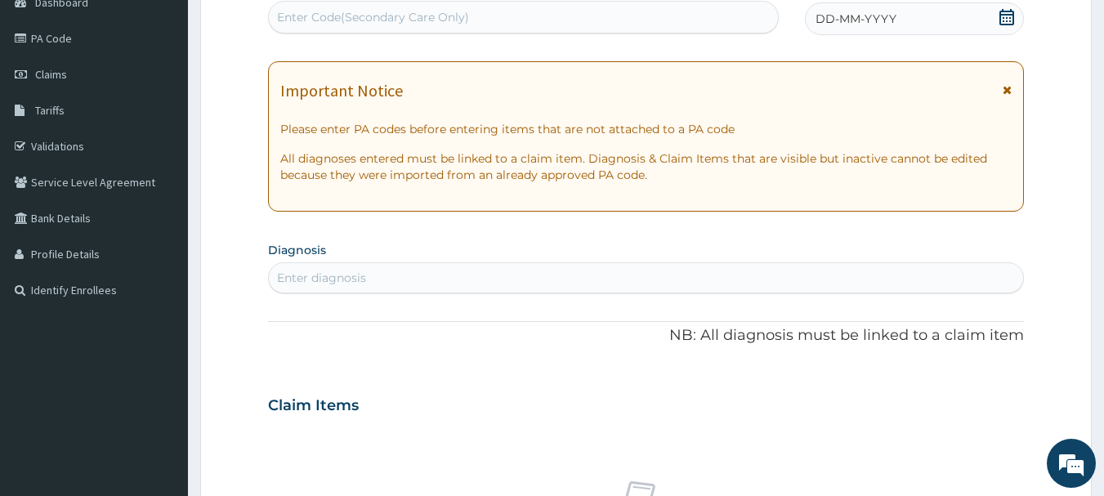
click at [1010, 18] on icon at bounding box center [1006, 17] width 15 height 16
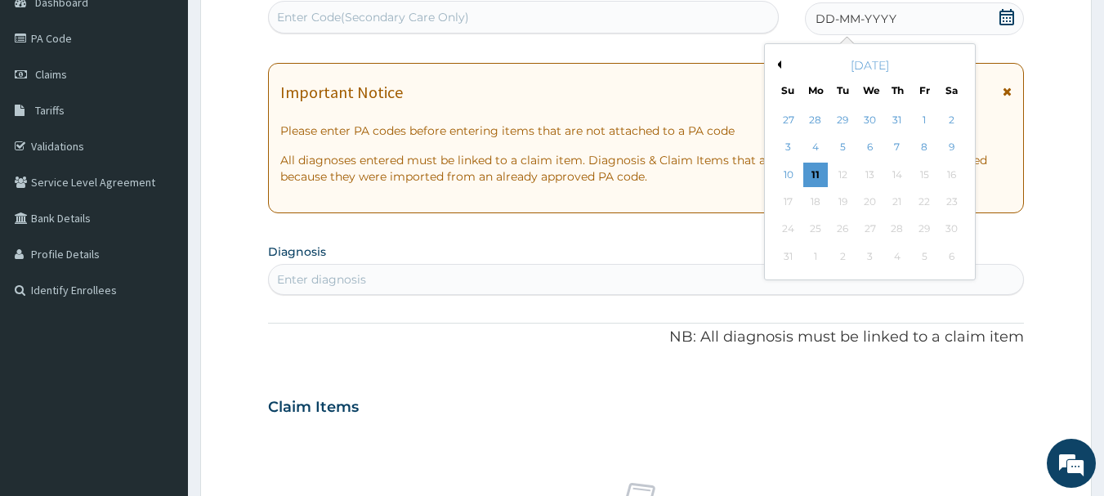
click at [873, 150] on div "6" at bounding box center [870, 148] width 25 height 25
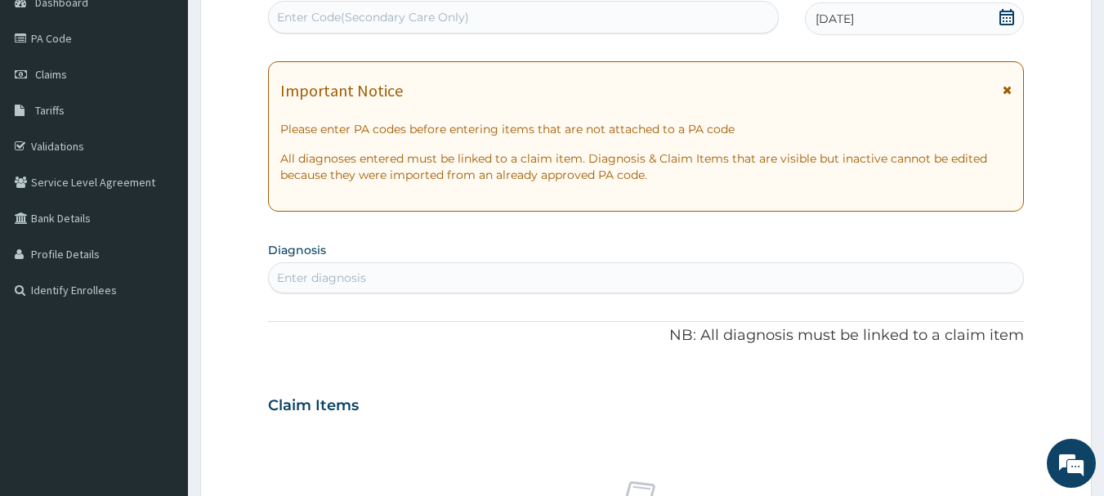
click at [323, 274] on div "Enter diagnosis" at bounding box center [321, 278] width 89 height 16
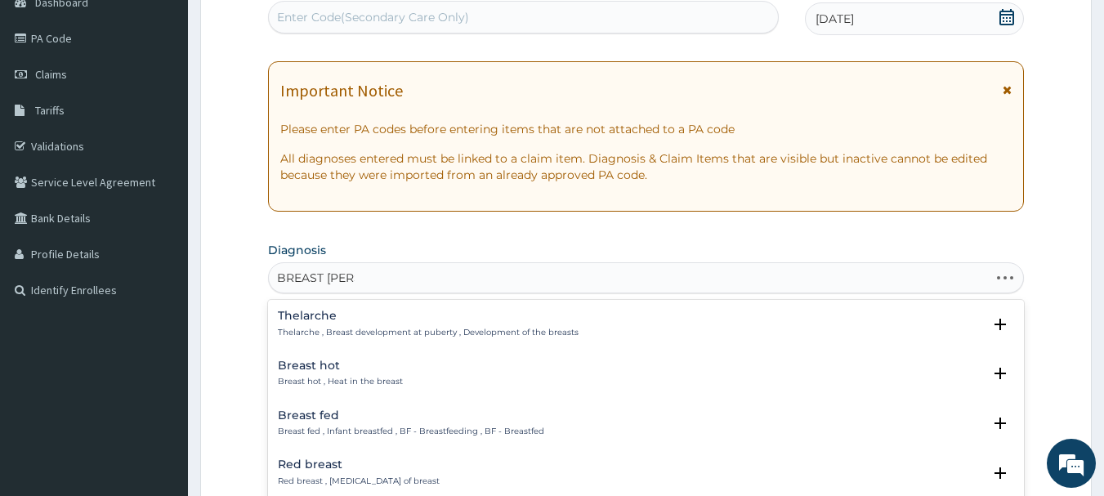
type input "BREAST LUMP"
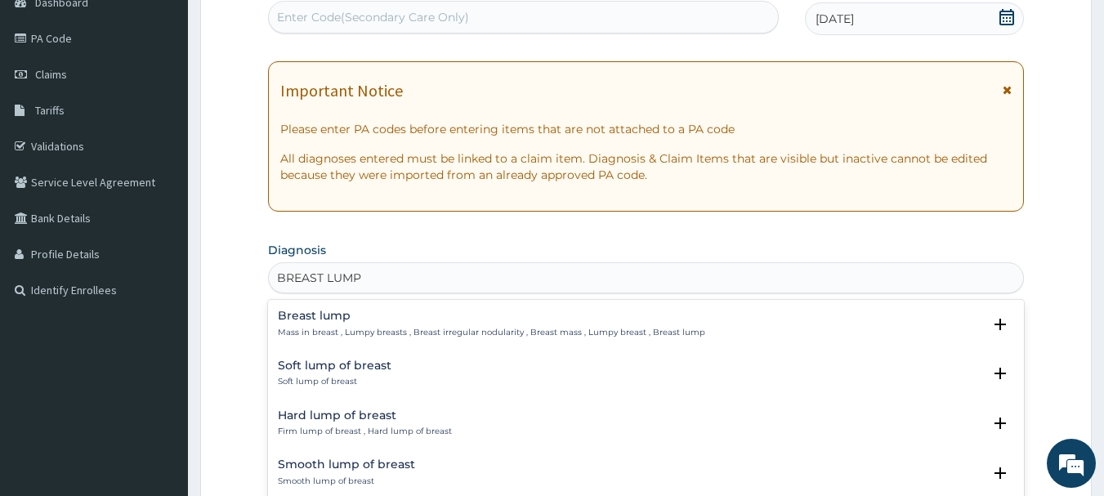
click at [326, 315] on h4 "Breast lump" at bounding box center [491, 316] width 427 height 12
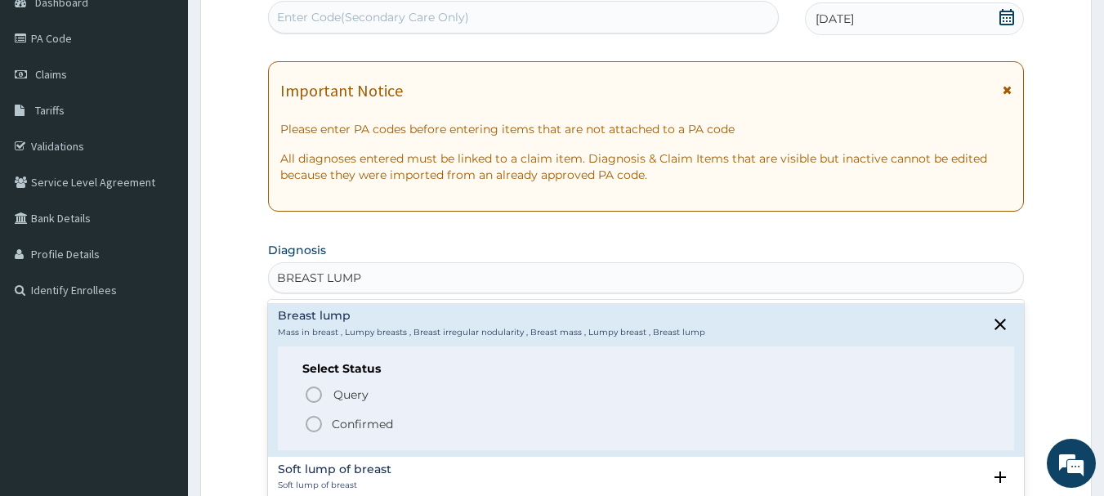
click at [319, 425] on icon "status option filled" at bounding box center [314, 424] width 20 height 20
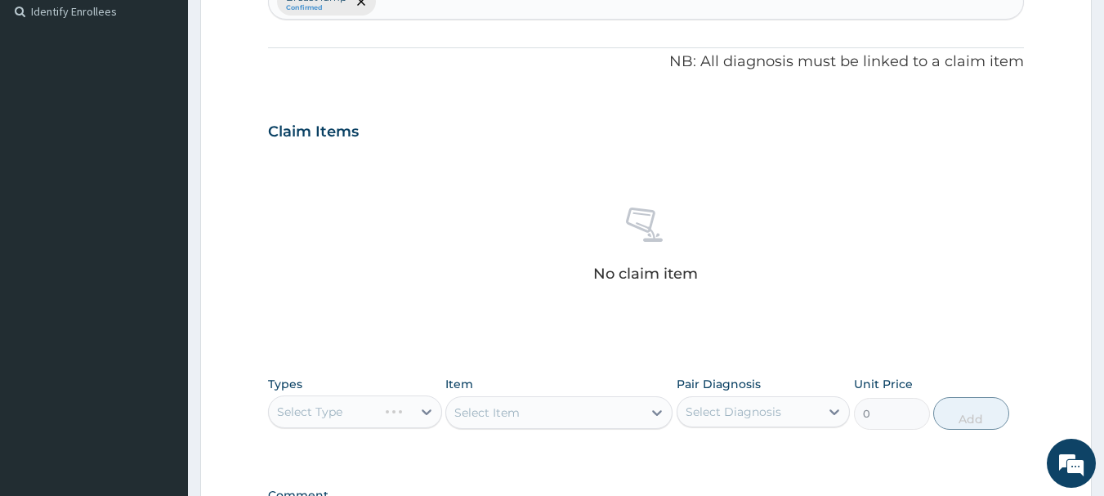
scroll to position [502, 0]
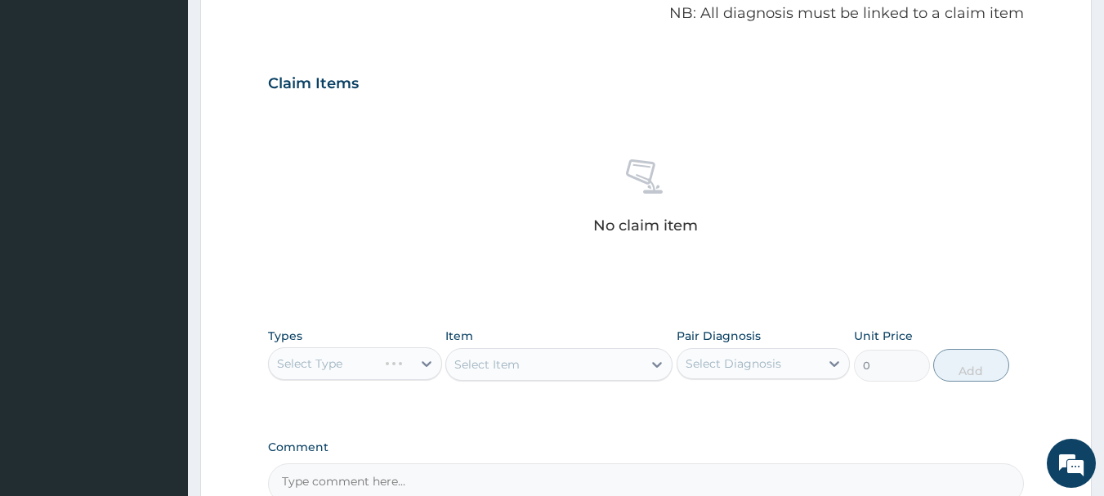
click at [420, 361] on div "Select Type" at bounding box center [355, 363] width 174 height 33
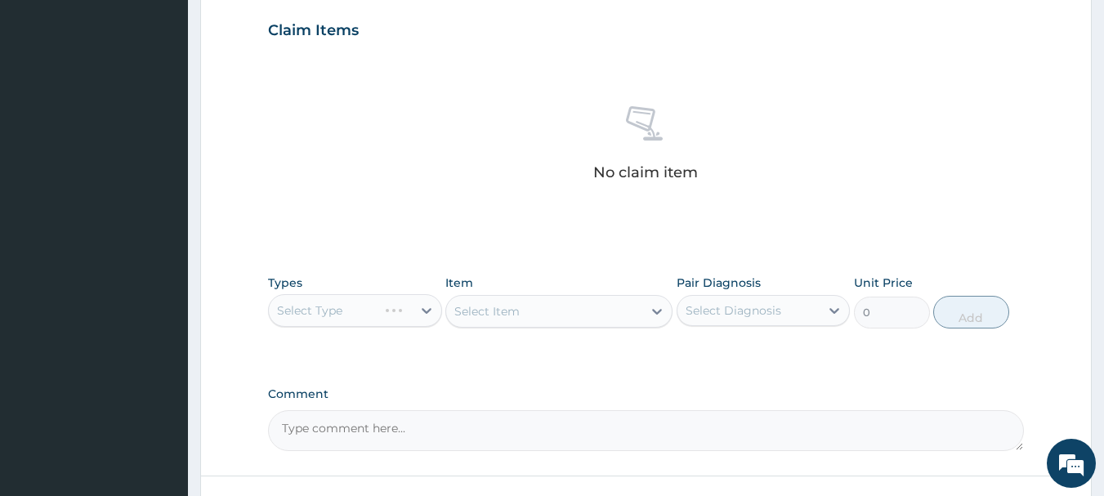
scroll to position [584, 0]
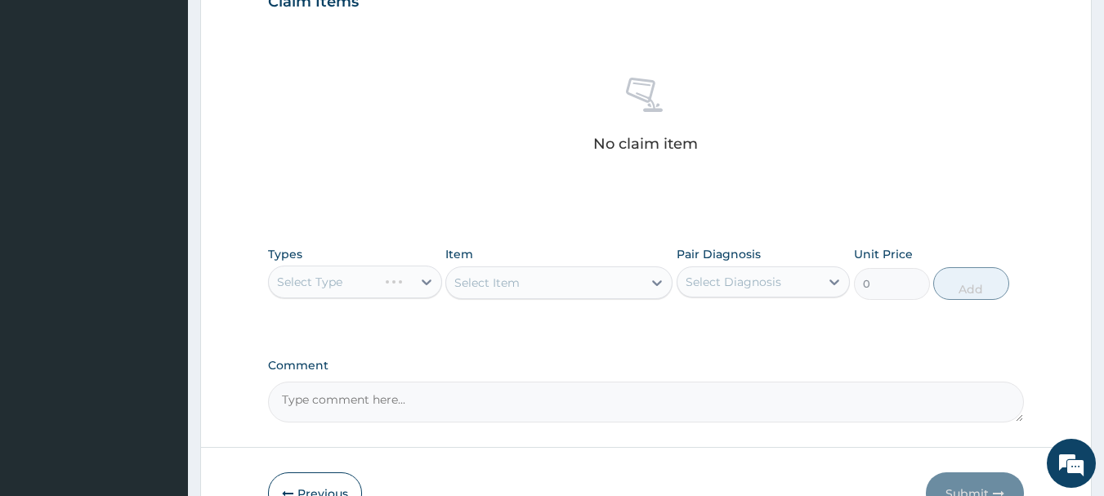
click at [421, 284] on div "Select Type" at bounding box center [355, 282] width 174 height 33
click at [427, 281] on div "Select Type" at bounding box center [355, 282] width 174 height 33
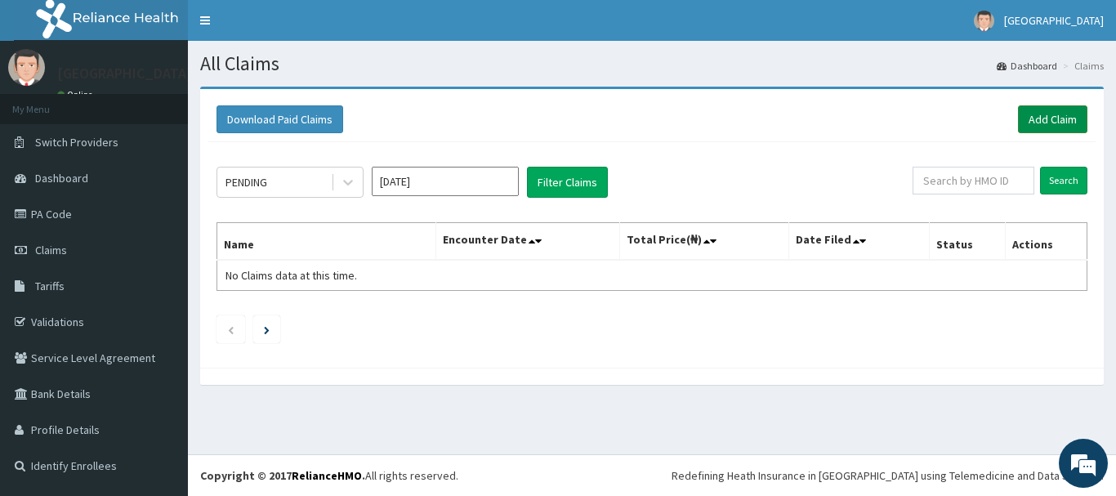
click at [1056, 116] on link "Add Claim" at bounding box center [1052, 119] width 69 height 28
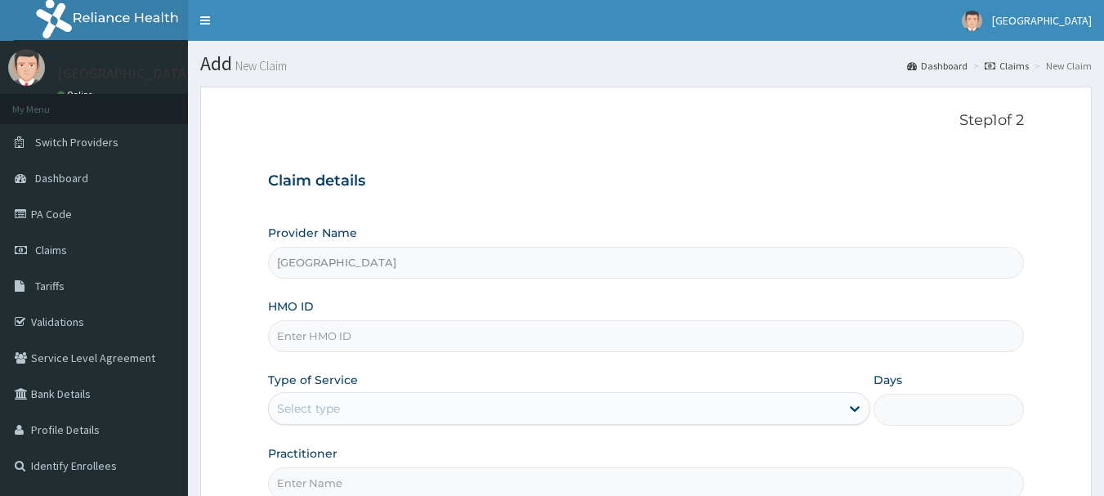
type input "[GEOGRAPHIC_DATA]"
click at [507, 334] on input "HMO ID" at bounding box center [646, 336] width 757 height 32
type input "ISL/10016/A"
click at [854, 411] on icon at bounding box center [855, 410] width 10 height 6
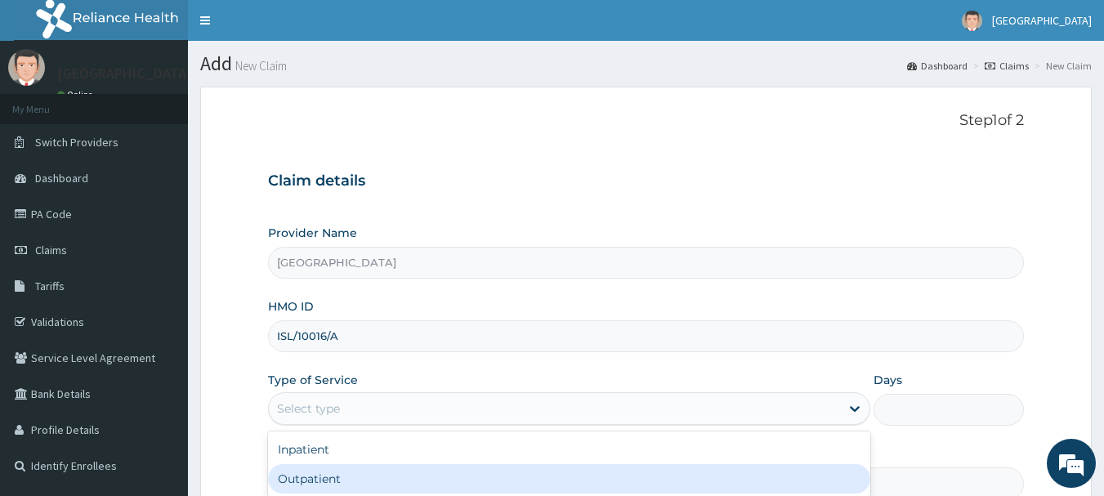
click at [614, 480] on div "Outpatient" at bounding box center [569, 478] width 602 height 29
type input "1"
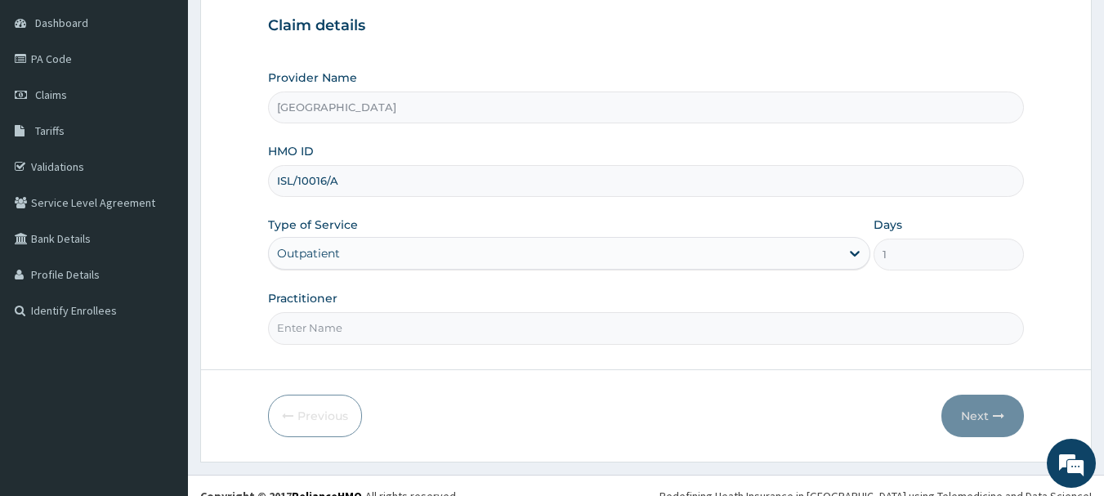
scroll to position [163, 0]
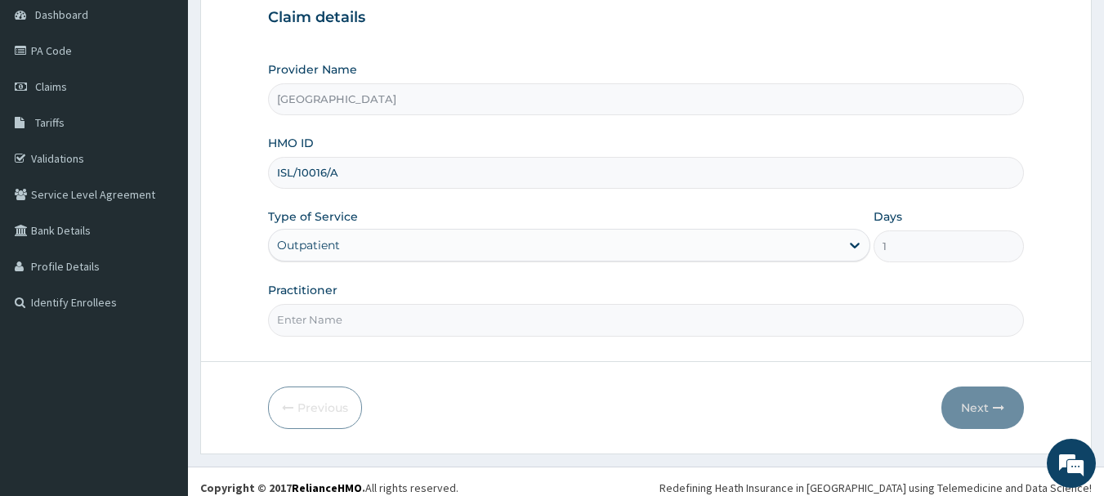
click at [532, 310] on input "Practitioner" at bounding box center [646, 320] width 757 height 32
type input "AKINDE"
click at [990, 401] on button "Next" at bounding box center [982, 407] width 83 height 42
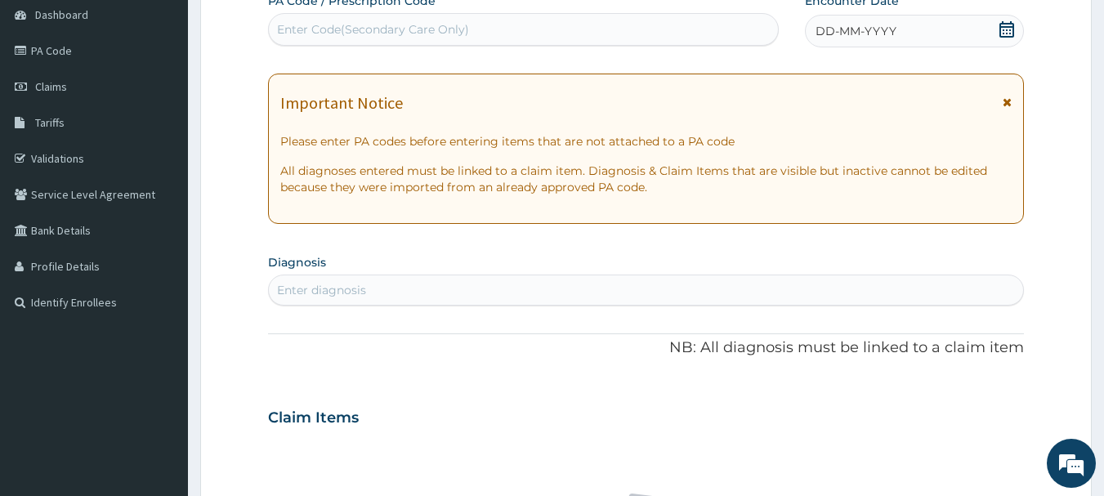
click at [998, 27] on icon at bounding box center [1006, 29] width 16 height 16
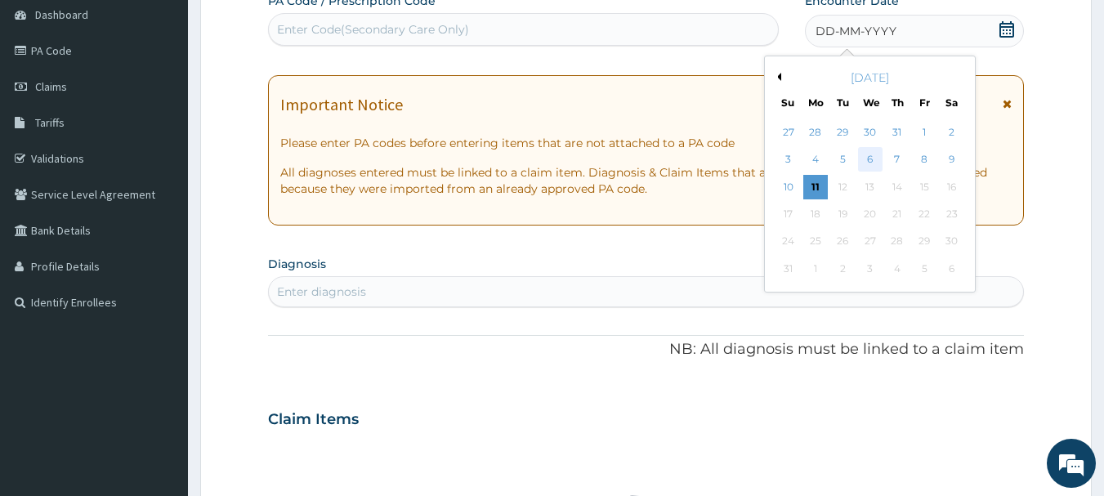
click at [867, 158] on div "6" at bounding box center [870, 160] width 25 height 25
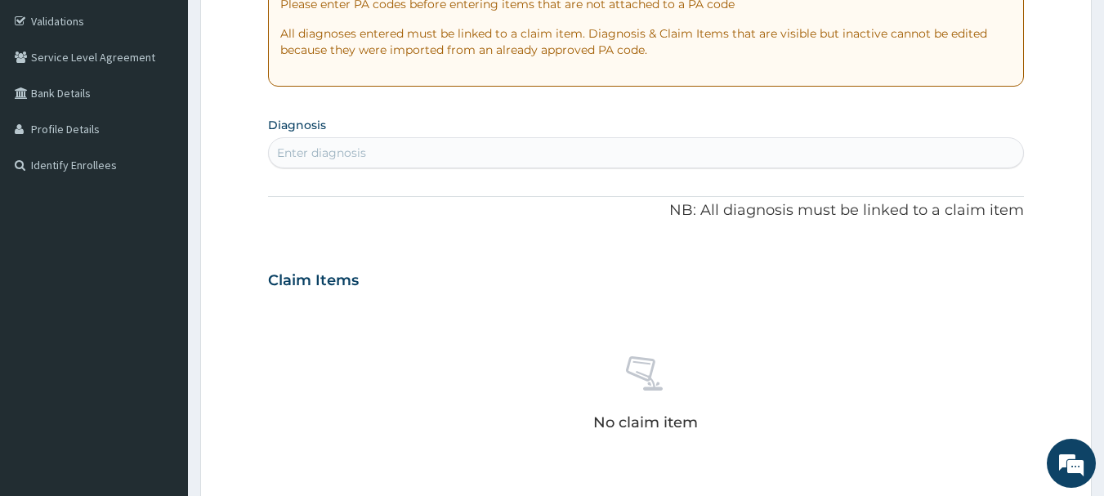
scroll to position [327, 0]
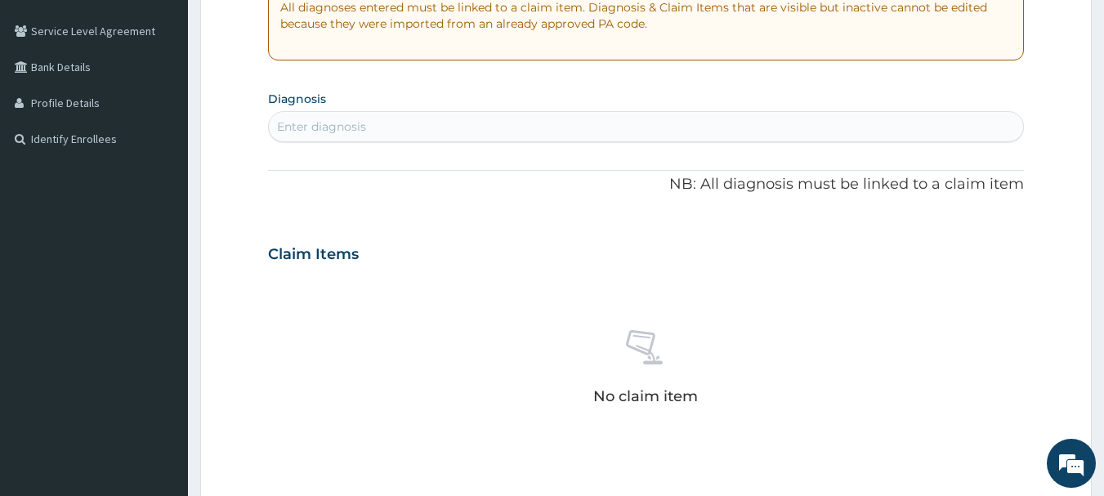
click at [451, 117] on div "Enter diagnosis" at bounding box center [646, 127] width 755 height 26
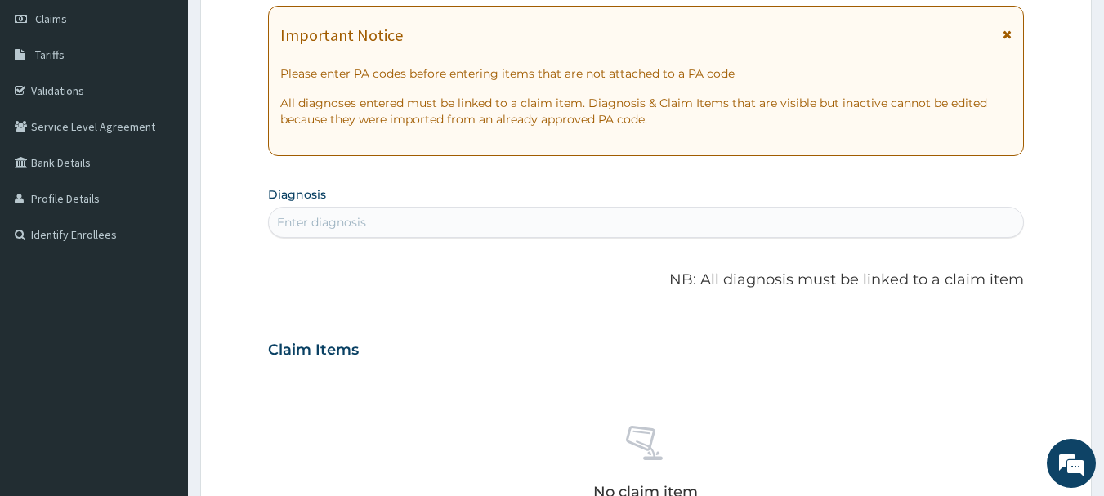
scroll to position [187, 0]
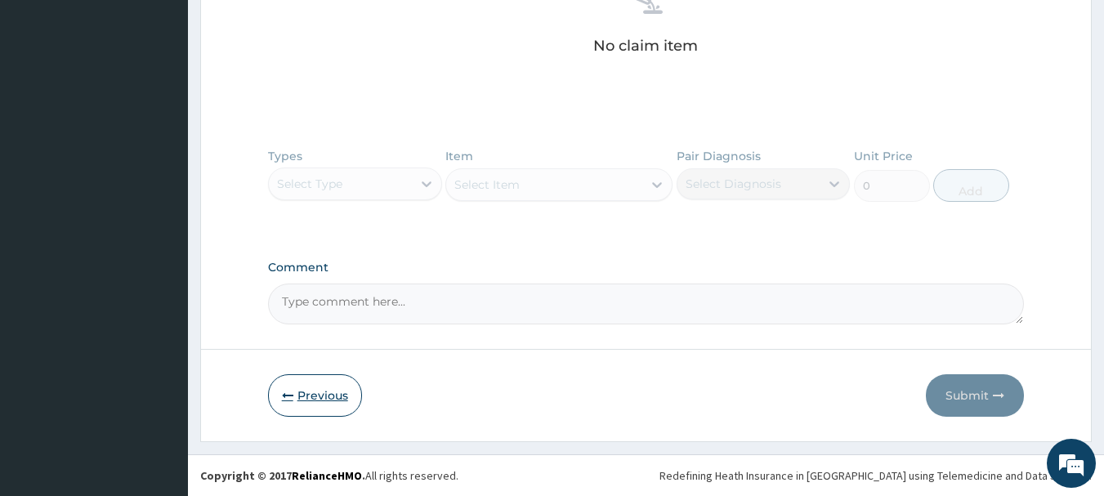
click at [327, 403] on button "Previous" at bounding box center [315, 395] width 94 height 42
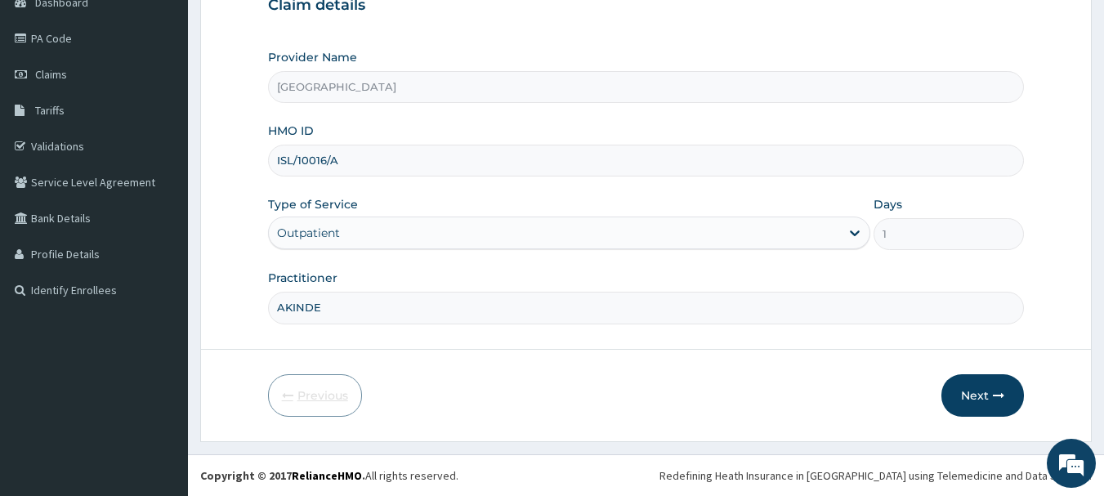
scroll to position [176, 0]
click at [971, 388] on button "Next" at bounding box center [982, 395] width 83 height 42
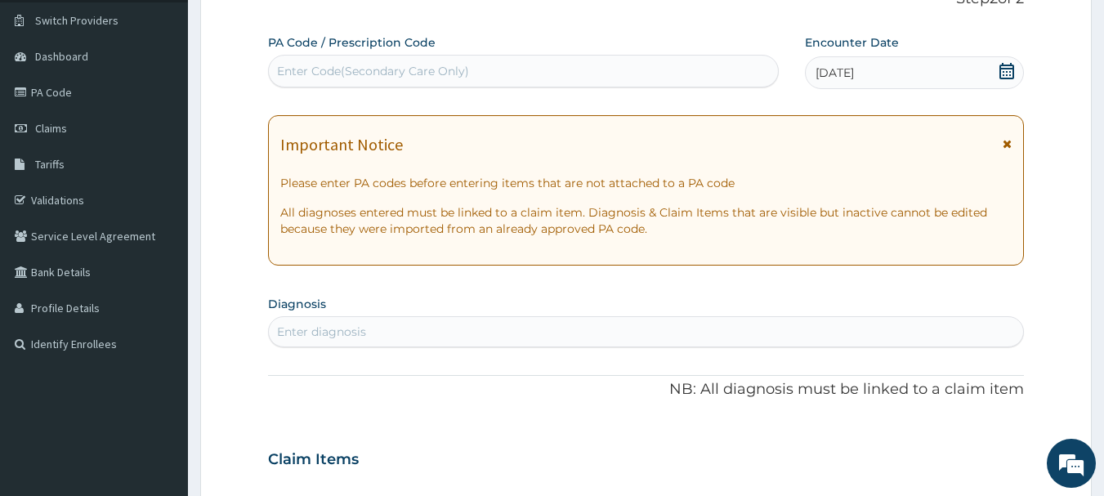
scroll to position [94, 0]
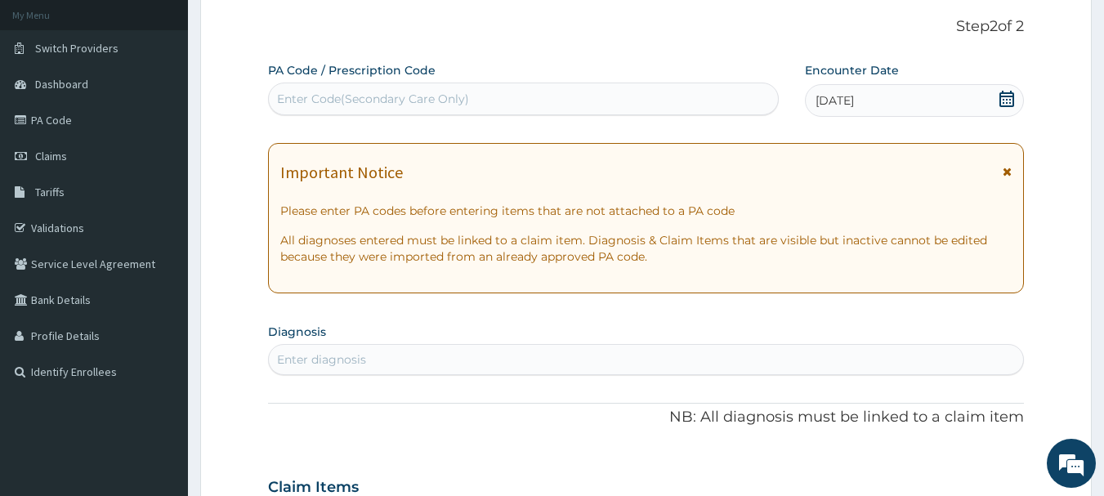
click at [474, 96] on div "Enter Code(Secondary Care Only)" at bounding box center [524, 99] width 510 height 26
click at [433, 353] on div "Enter diagnosis" at bounding box center [646, 359] width 755 height 26
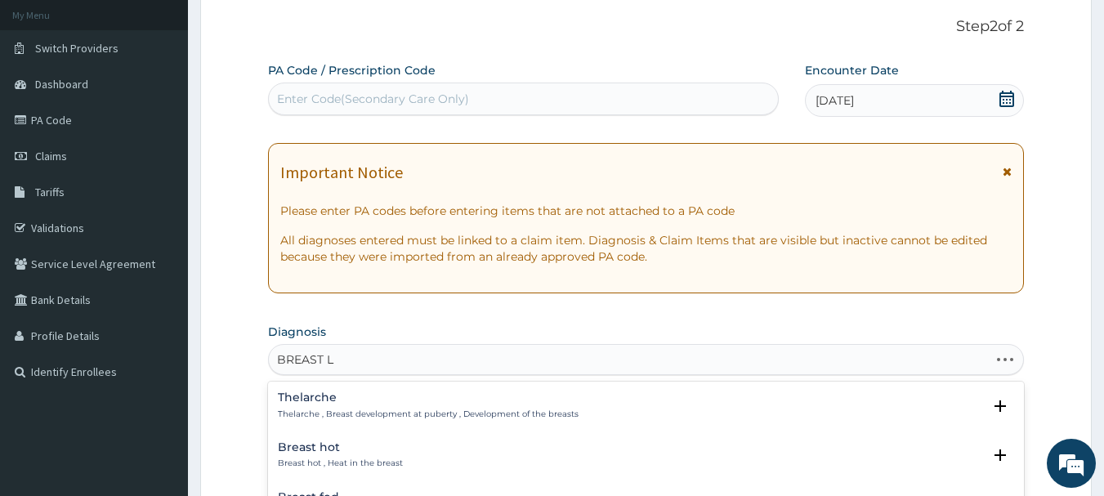
type input "BREAST LU"
click at [346, 395] on h4 "Breast lump" at bounding box center [491, 397] width 427 height 12
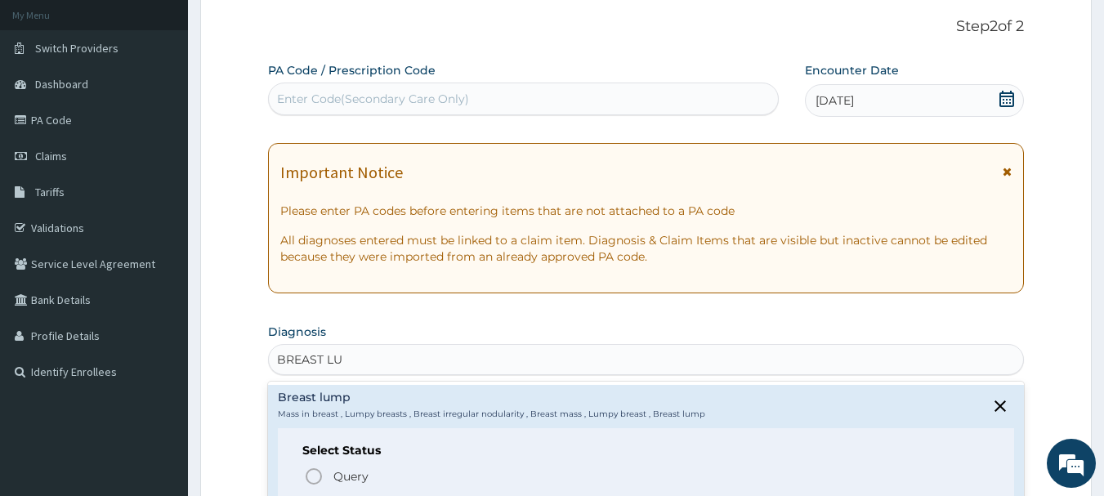
scroll to position [176, 0]
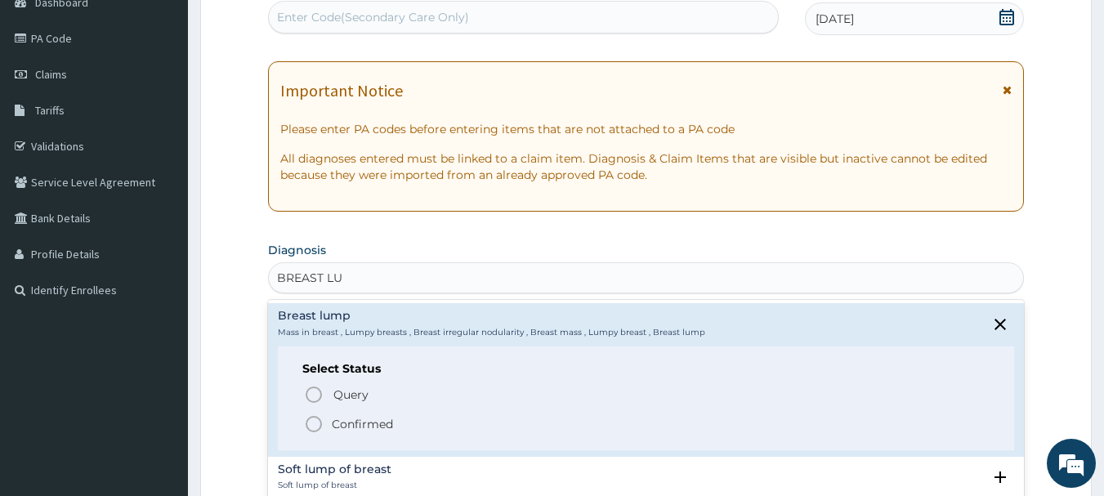
click at [313, 424] on icon "status option filled" at bounding box center [314, 424] width 20 height 20
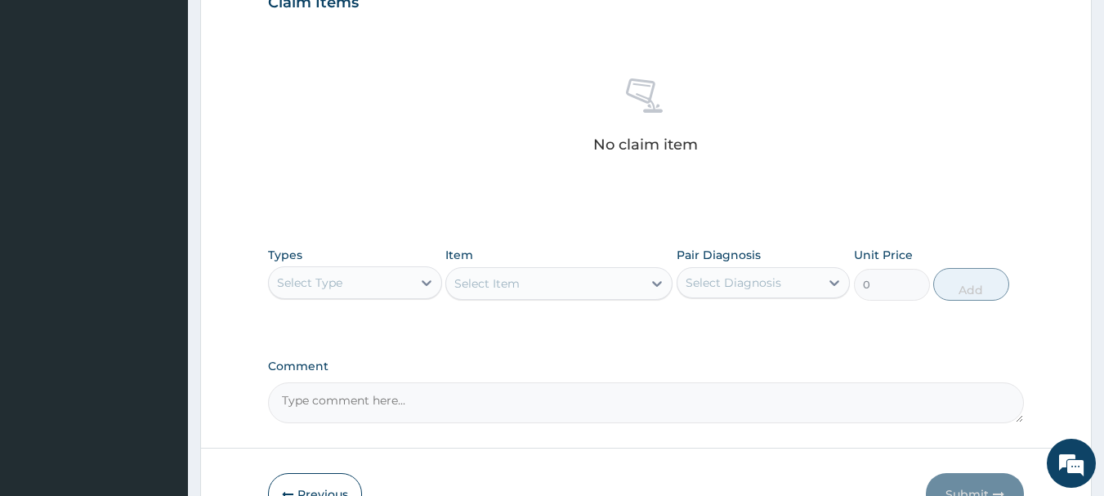
scroll to position [584, 0]
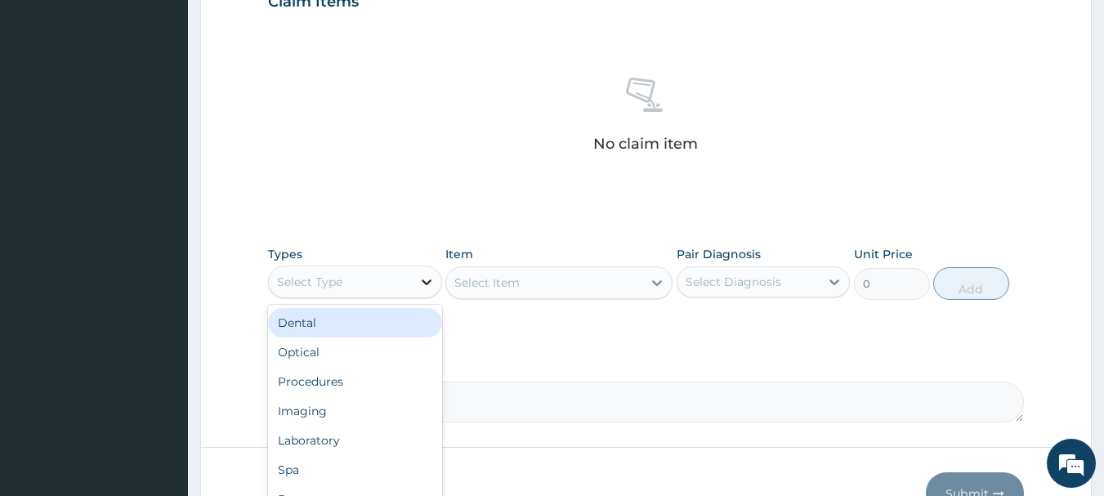
click at [424, 282] on icon at bounding box center [427, 282] width 10 height 6
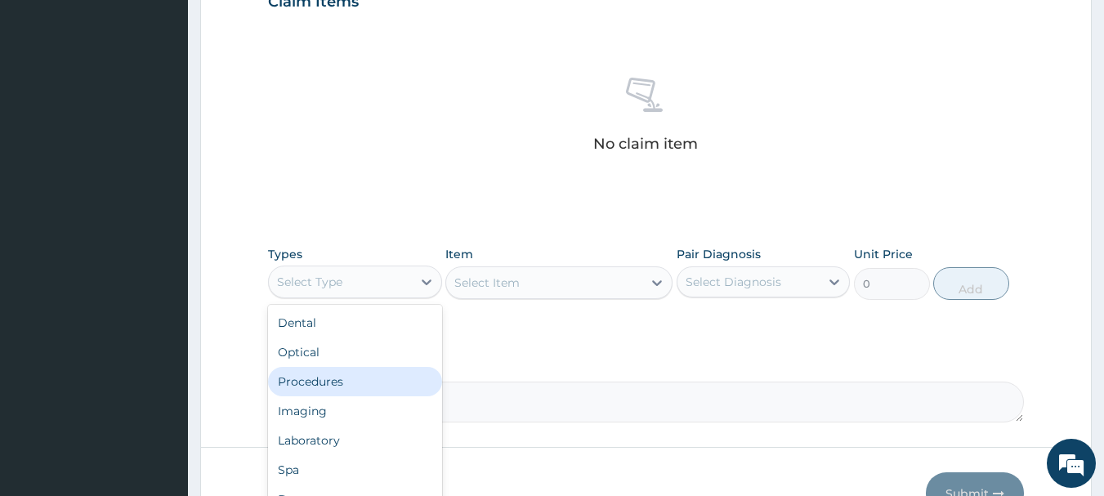
click at [369, 382] on div "Procedures" at bounding box center [355, 381] width 174 height 29
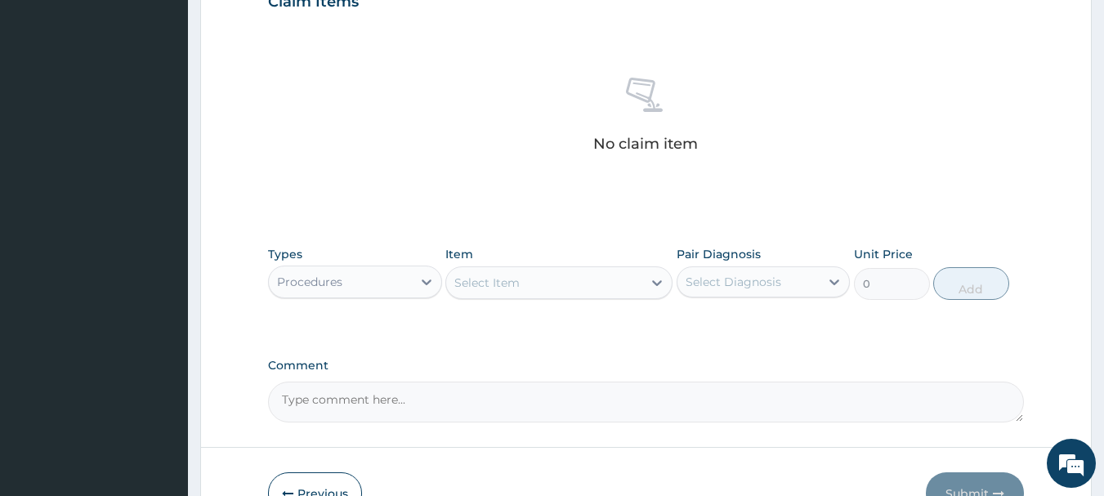
click at [655, 282] on icon at bounding box center [657, 283] width 16 height 16
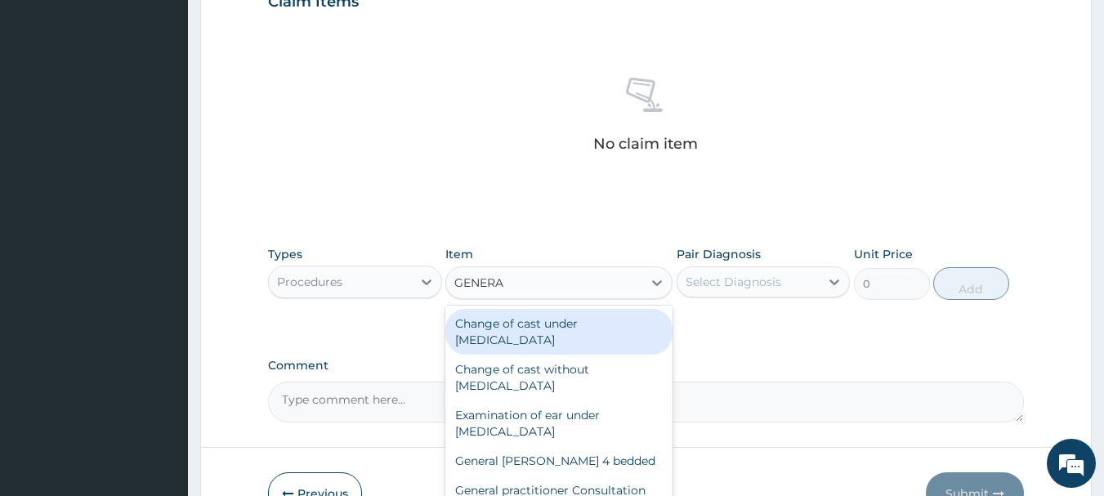
type input "GENERAL"
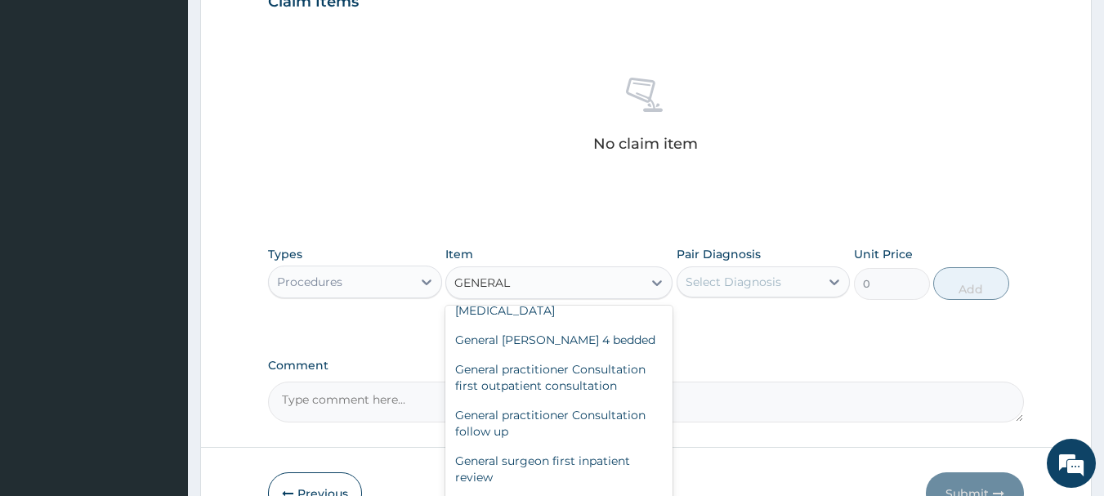
scroll to position [163, 0]
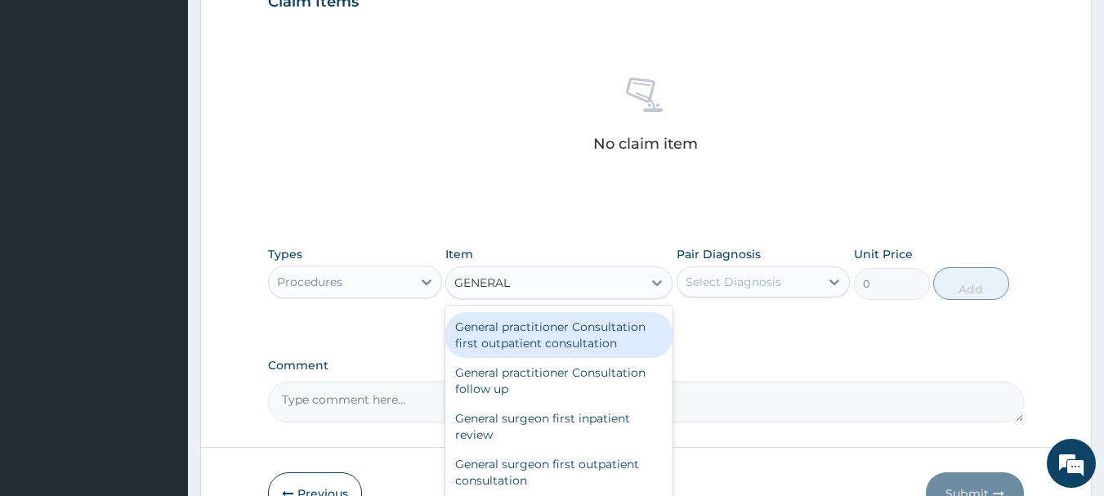
click at [579, 327] on div "General practitioner Consultation first outpatient consultation" at bounding box center [558, 335] width 227 height 46
type input "3547.5"
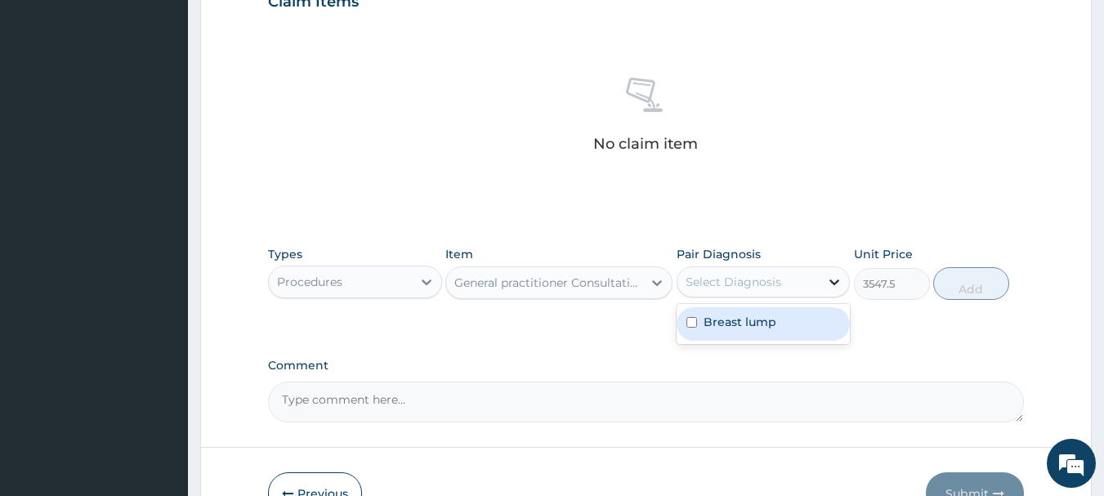
drag, startPoint x: 837, startPoint y: 283, endPoint x: 830, endPoint y: 288, distance: 8.7
click at [836, 283] on icon at bounding box center [835, 282] width 10 height 6
click at [806, 328] on div "Breast lump" at bounding box center [763, 323] width 174 height 33
checkbox input "true"
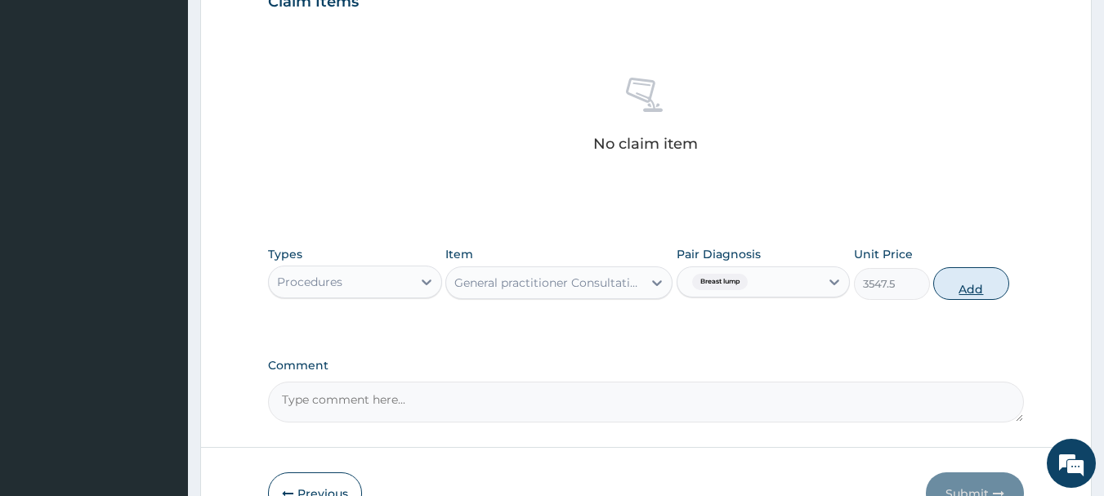
click at [965, 280] on button "Add" at bounding box center [971, 283] width 76 height 33
type input "0"
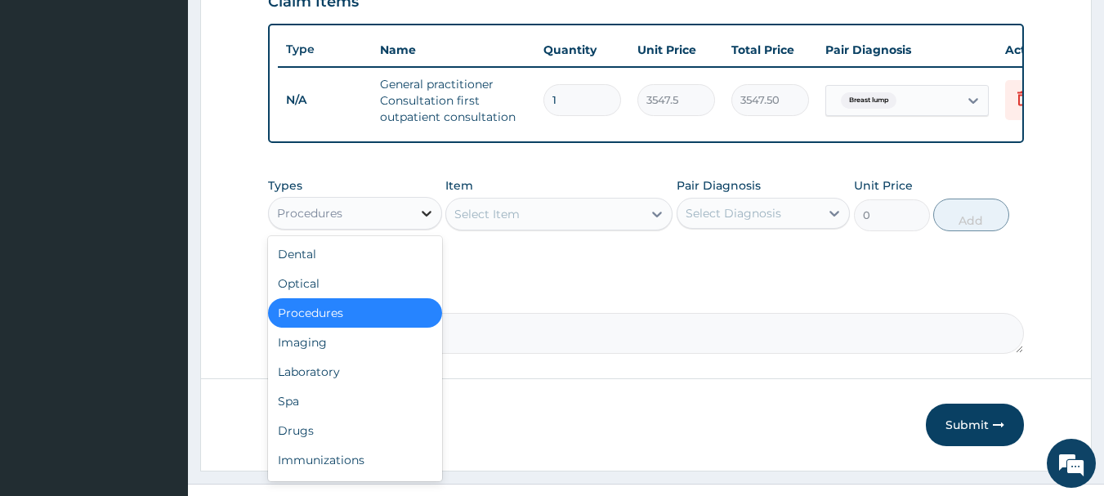
click at [426, 221] on icon at bounding box center [426, 213] width 16 height 16
click at [350, 381] on div "Laboratory" at bounding box center [355, 371] width 174 height 29
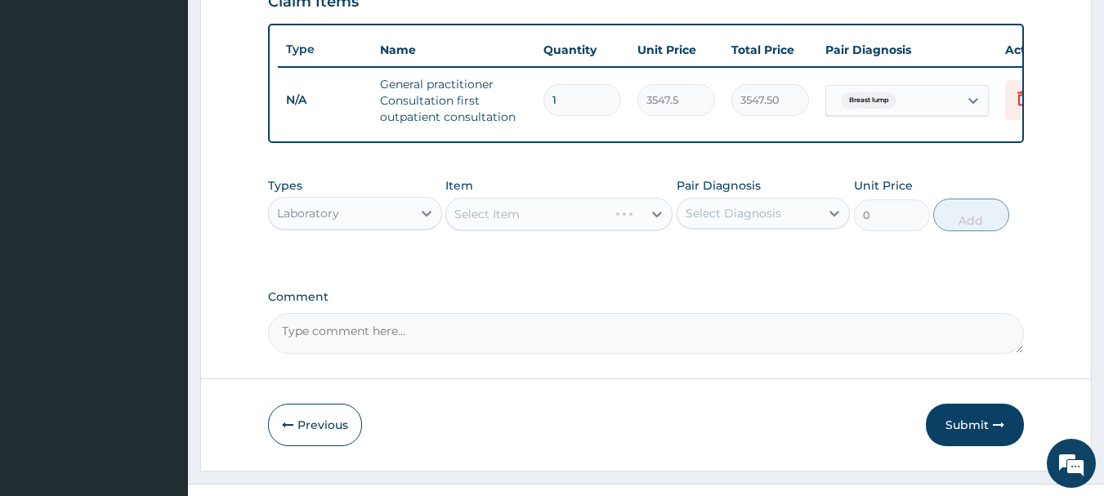
click at [652, 219] on div "Select Item" at bounding box center [558, 214] width 227 height 33
click at [653, 222] on icon at bounding box center [657, 214] width 16 height 16
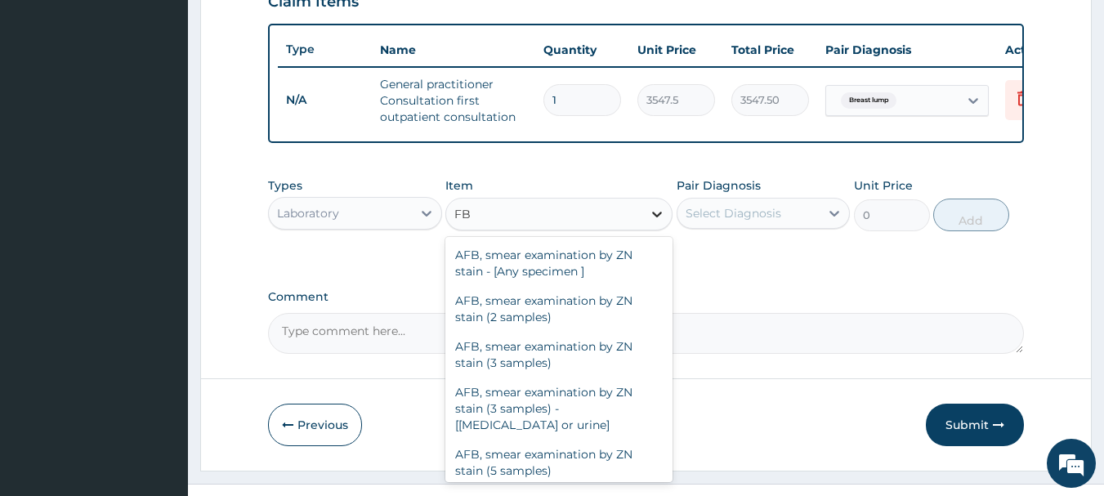
type input "F"
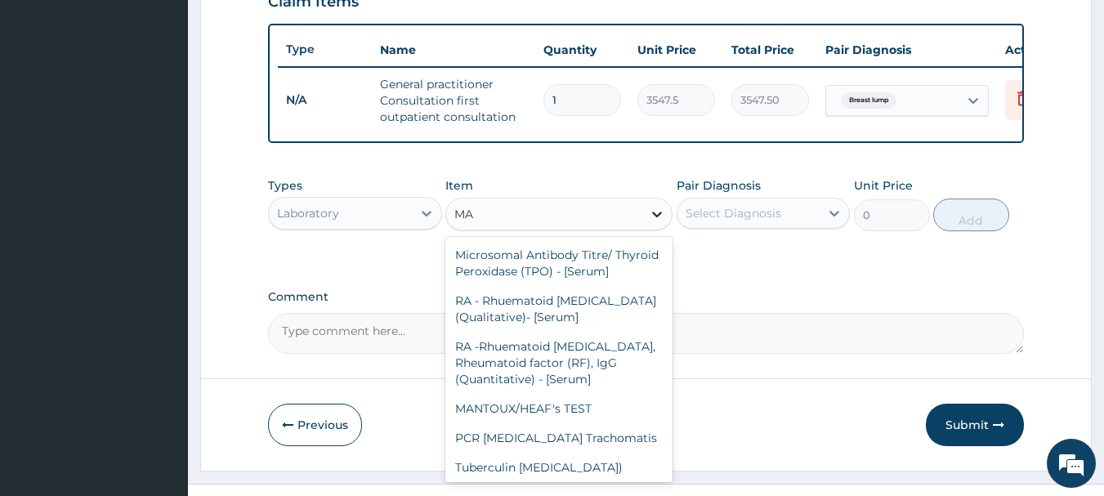
type input "M"
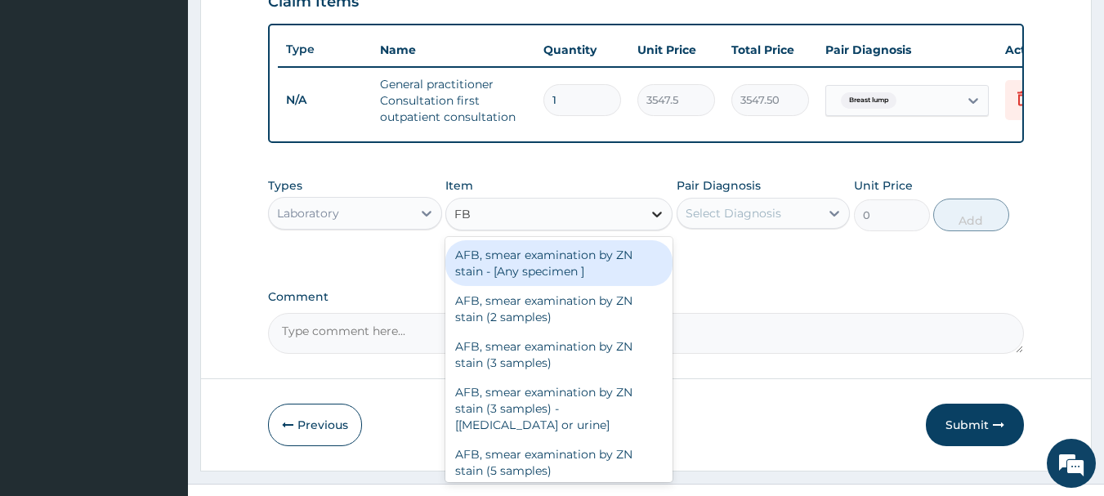
type input "FBC"
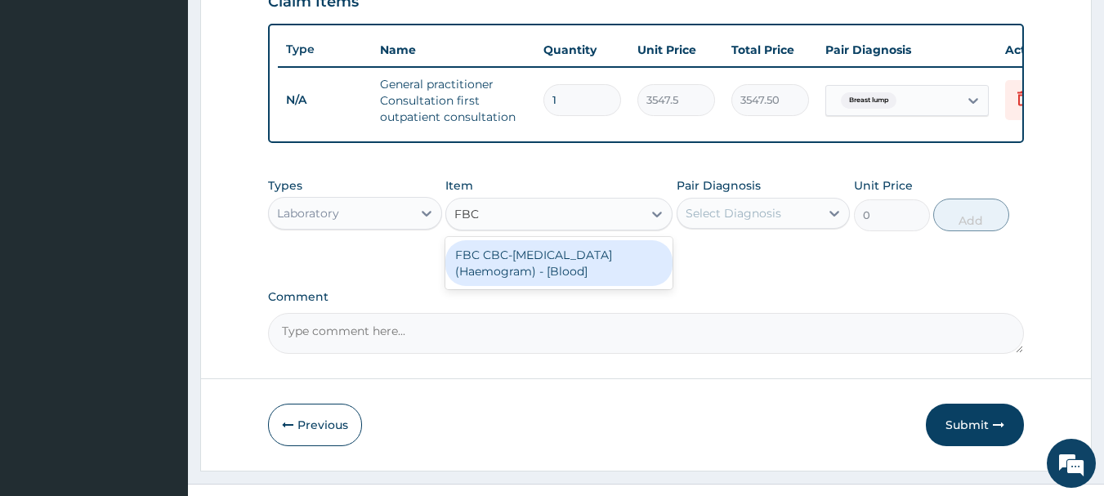
click at [606, 270] on div "FBC CBC-[MEDICAL_DATA] (Haemogram) - [Blood]" at bounding box center [558, 263] width 227 height 46
type input "4300"
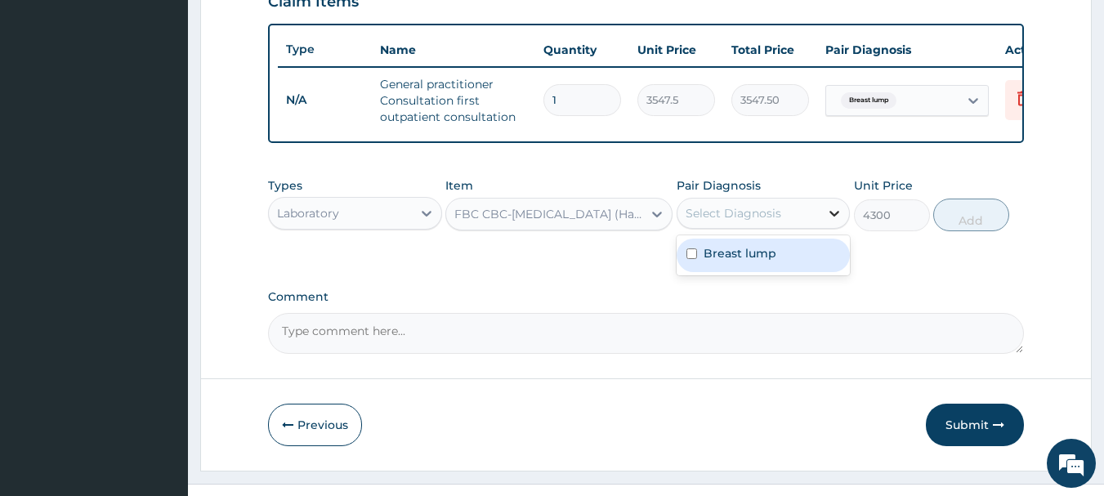
click at [844, 221] on div at bounding box center [833, 213] width 29 height 29
click at [776, 272] on div "Breast lump" at bounding box center [763, 255] width 174 height 33
checkbox input "true"
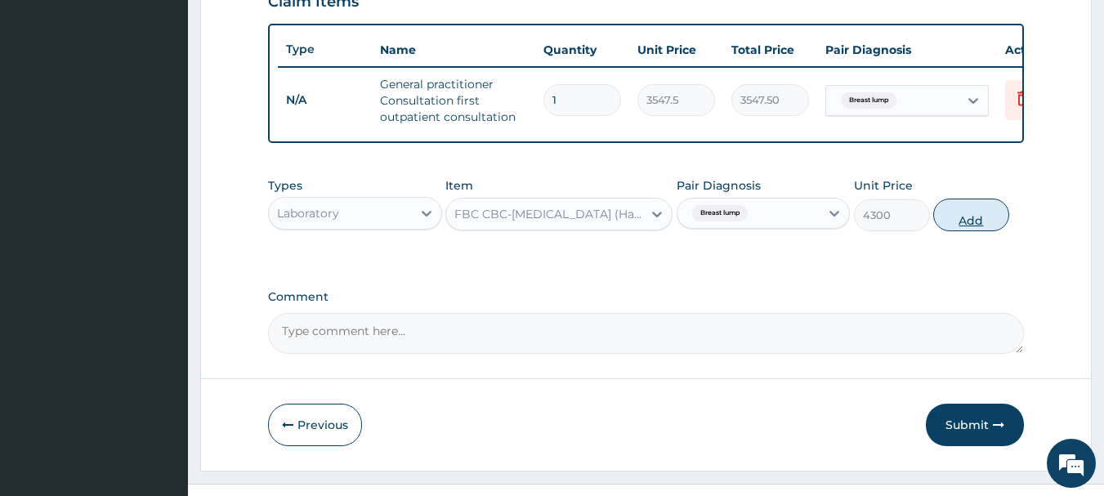
click at [968, 231] on button "Add" at bounding box center [971, 215] width 76 height 33
type input "0"
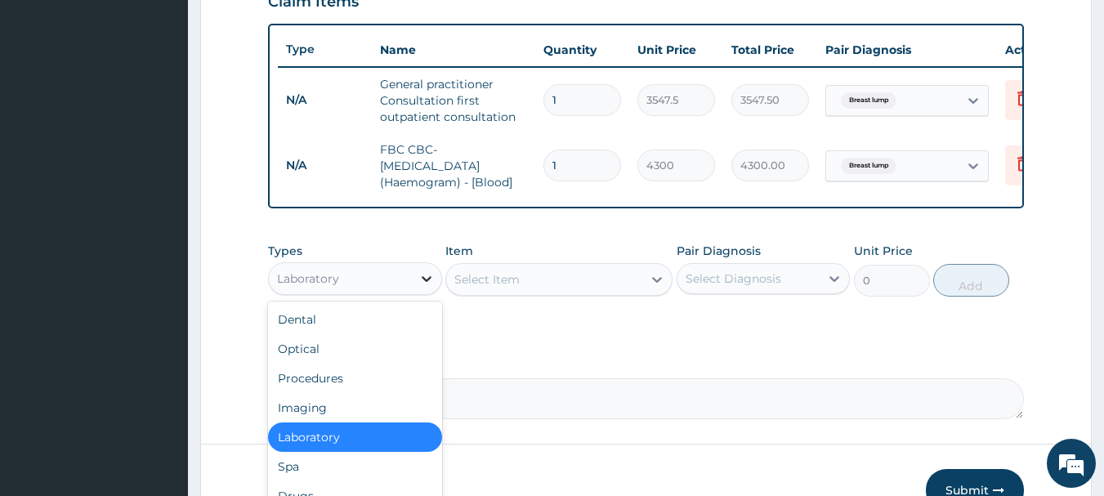
click at [430, 287] on icon at bounding box center [426, 278] width 16 height 16
click at [384, 391] on div "Procedures" at bounding box center [355, 378] width 174 height 29
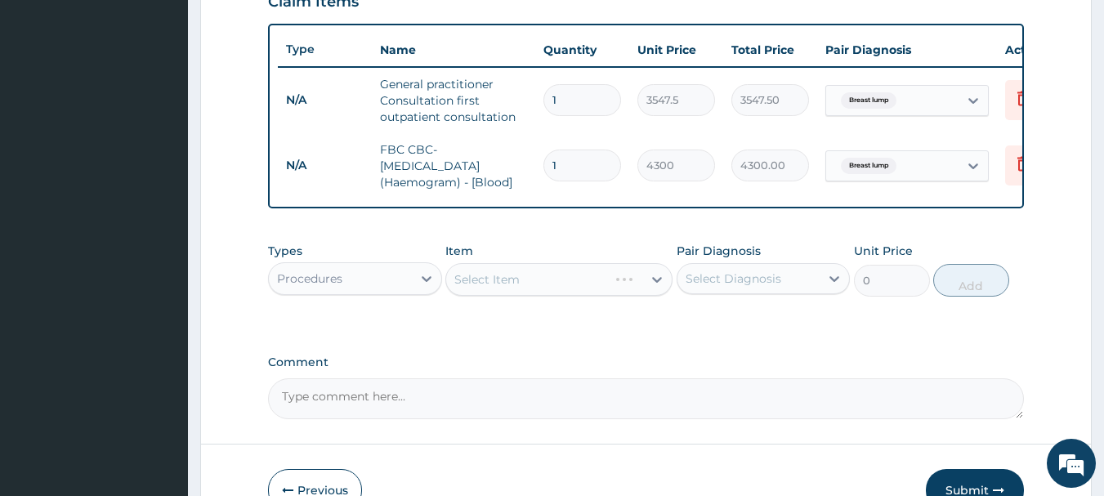
click at [652, 284] on div "Select Item" at bounding box center [558, 279] width 227 height 33
click at [659, 283] on icon at bounding box center [657, 280] width 10 height 6
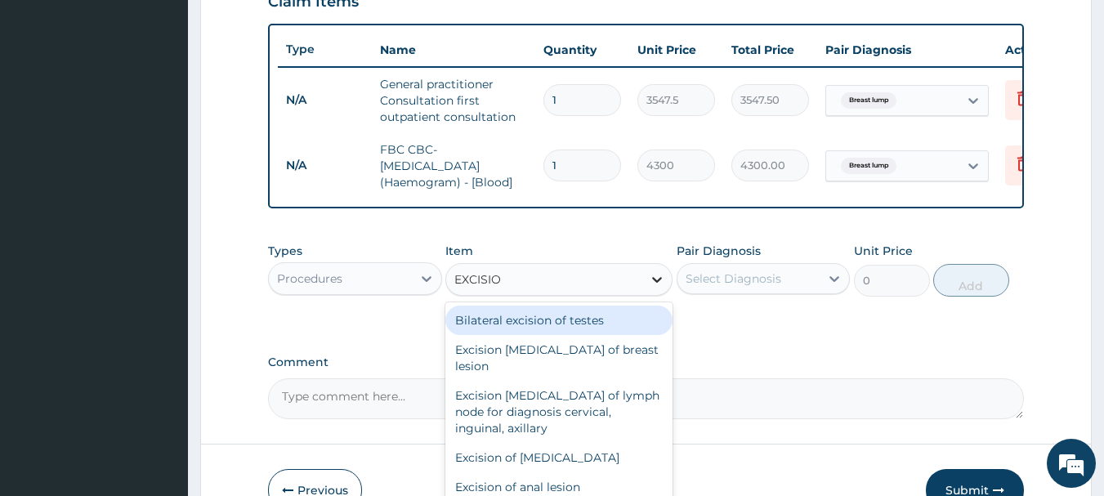
type input "EXCISION"
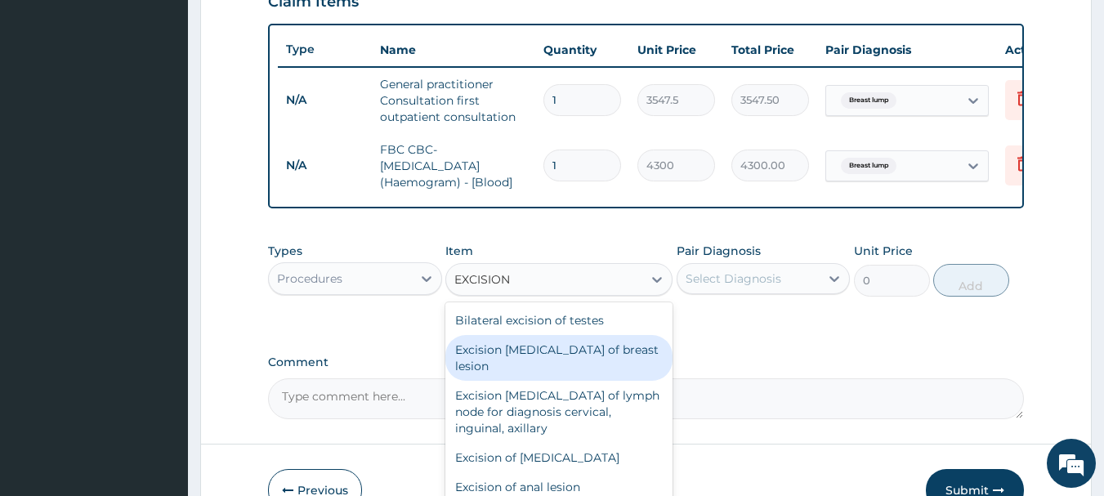
click at [595, 353] on div "Excision [MEDICAL_DATA] of breast lesion" at bounding box center [558, 358] width 227 height 46
type input "43000"
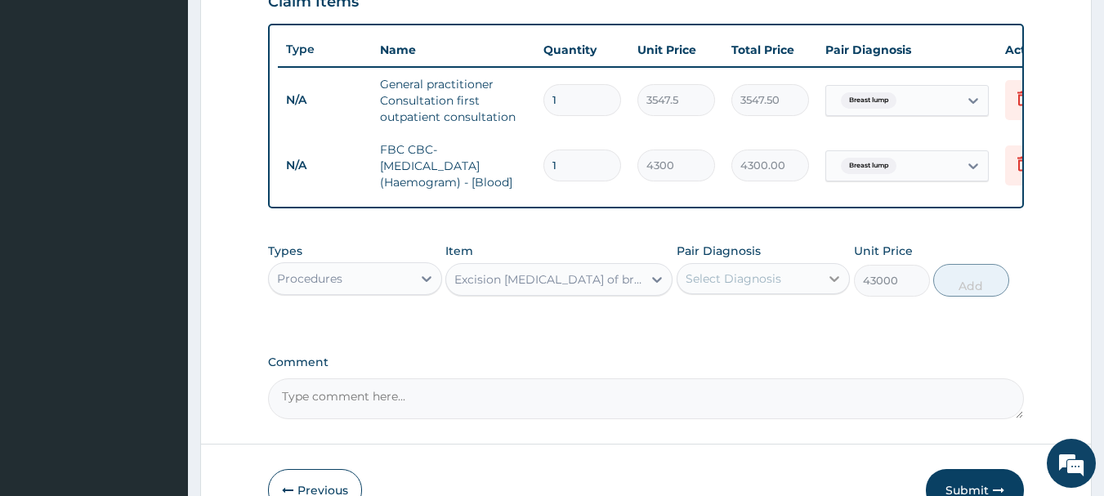
click at [833, 285] on icon at bounding box center [834, 278] width 16 height 16
click at [784, 337] on div "Breast lump" at bounding box center [763, 320] width 174 height 33
checkbox input "true"
click at [970, 297] on button "Add" at bounding box center [971, 280] width 76 height 33
type input "0"
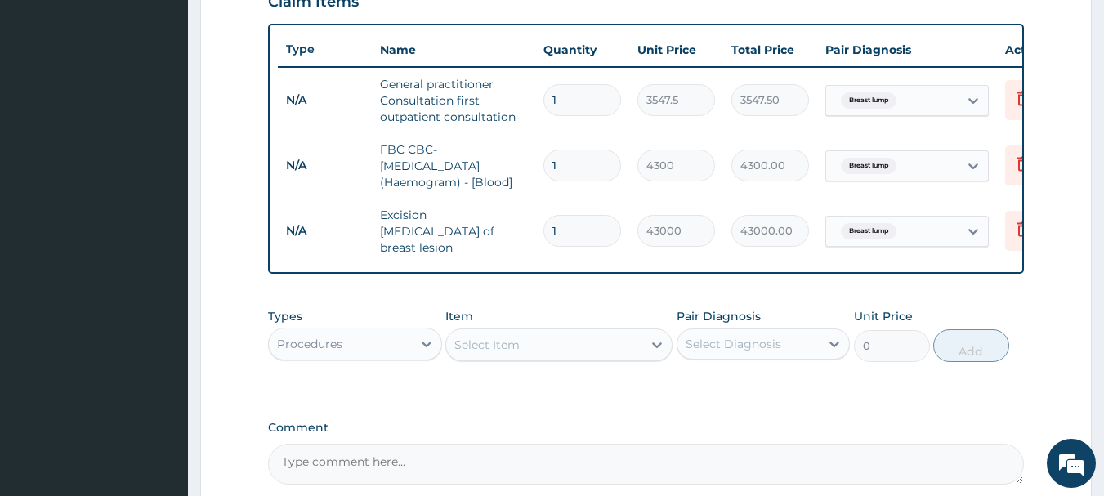
scroll to position [748, 0]
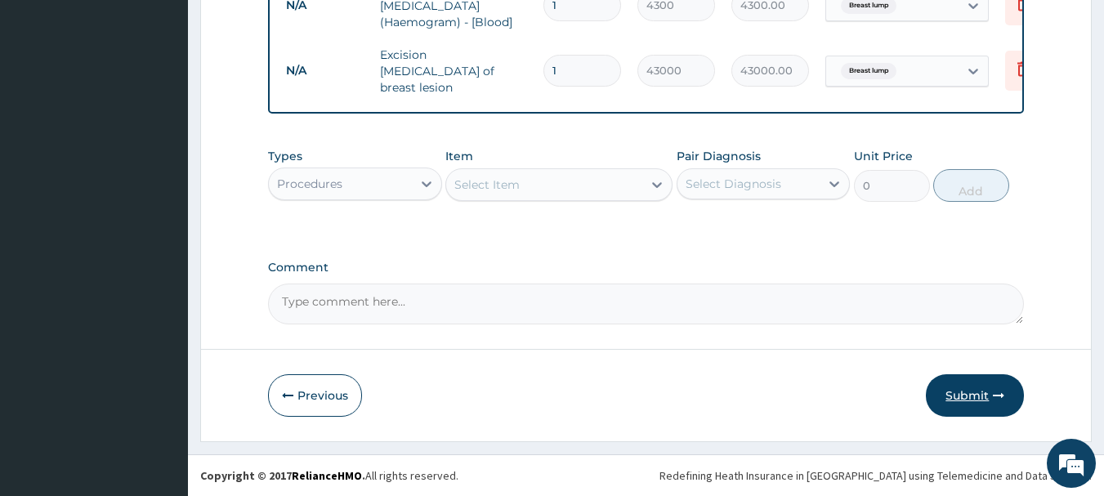
click at [987, 401] on button "Submit" at bounding box center [975, 395] width 98 height 42
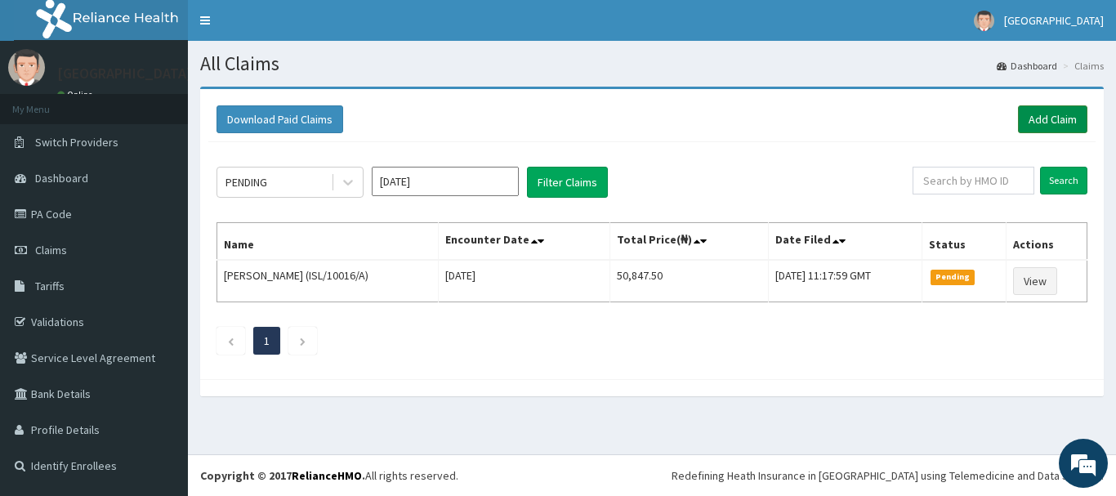
click at [1081, 118] on link "Add Claim" at bounding box center [1052, 119] width 69 height 28
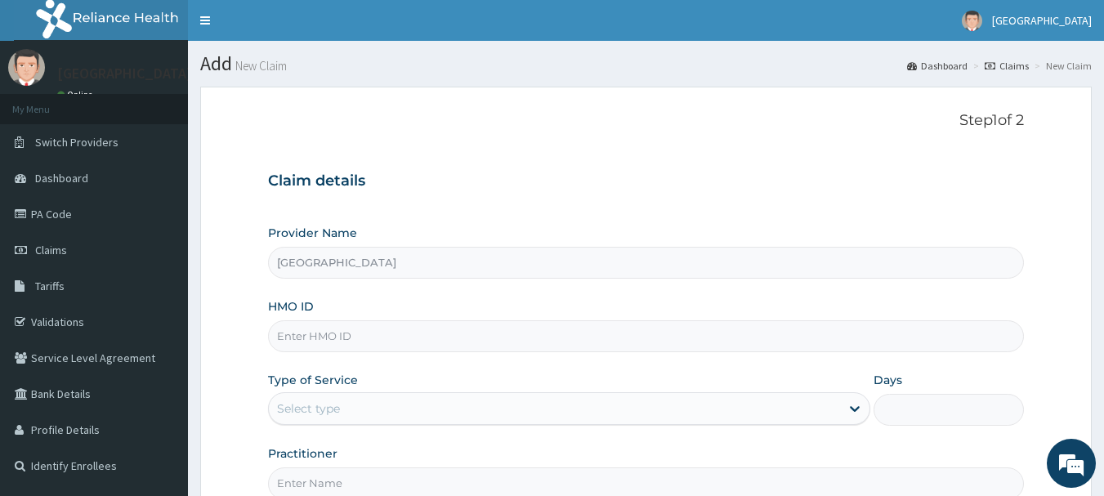
type input "[GEOGRAPHIC_DATA]"
drag, startPoint x: 440, startPoint y: 346, endPoint x: 419, endPoint y: 351, distance: 21.8
click at [440, 346] on input "HMO ID" at bounding box center [646, 336] width 757 height 32
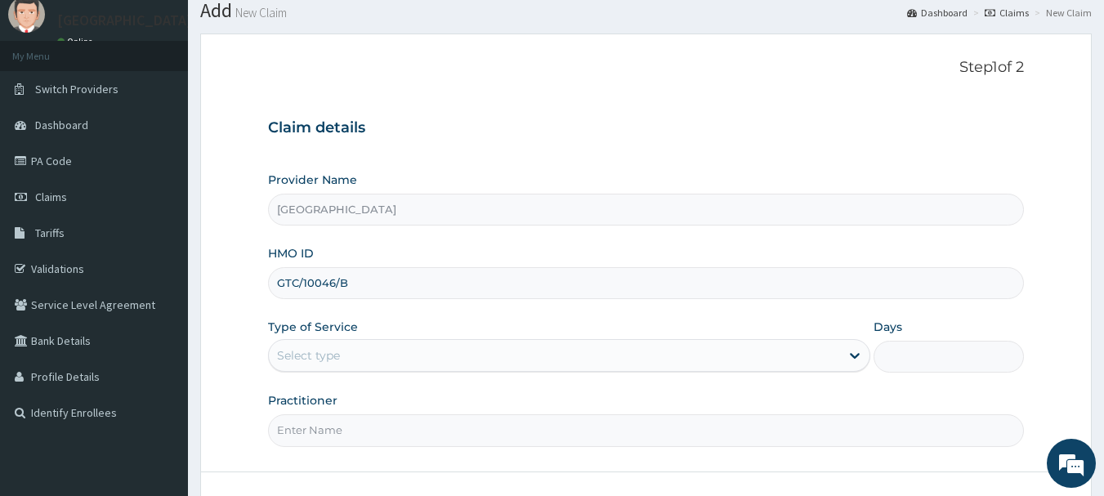
scroll to position [82, 0]
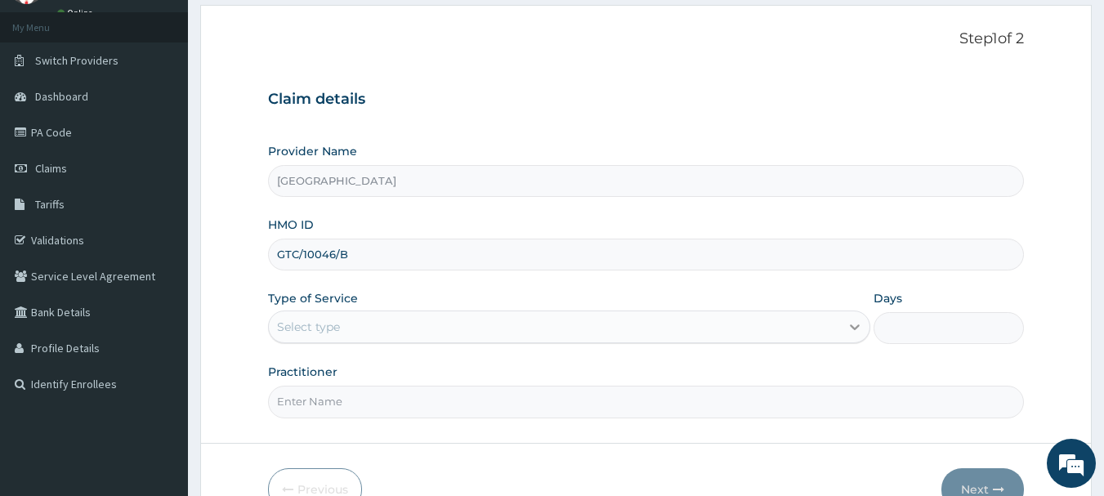
type input "GTC/10046/B"
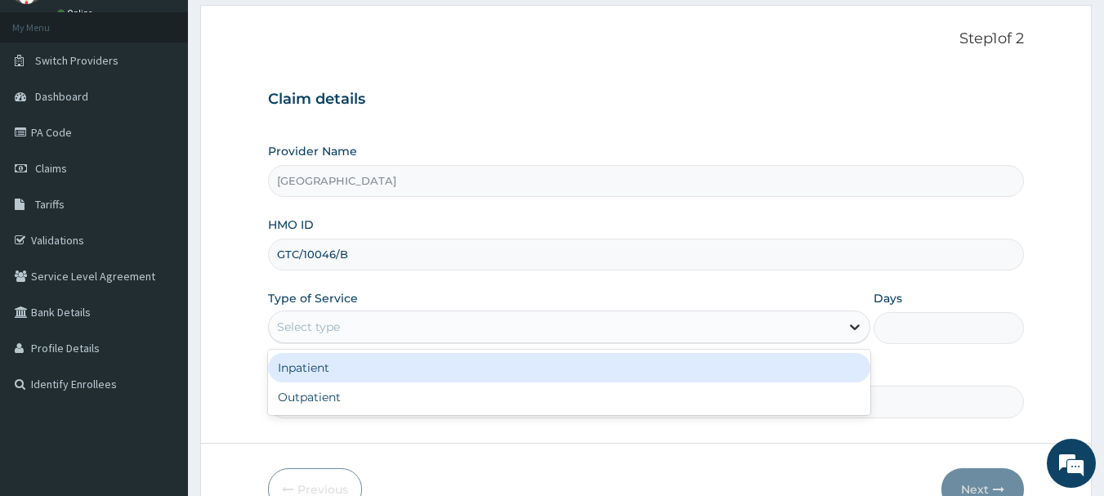
click at [846, 326] on icon at bounding box center [854, 327] width 16 height 16
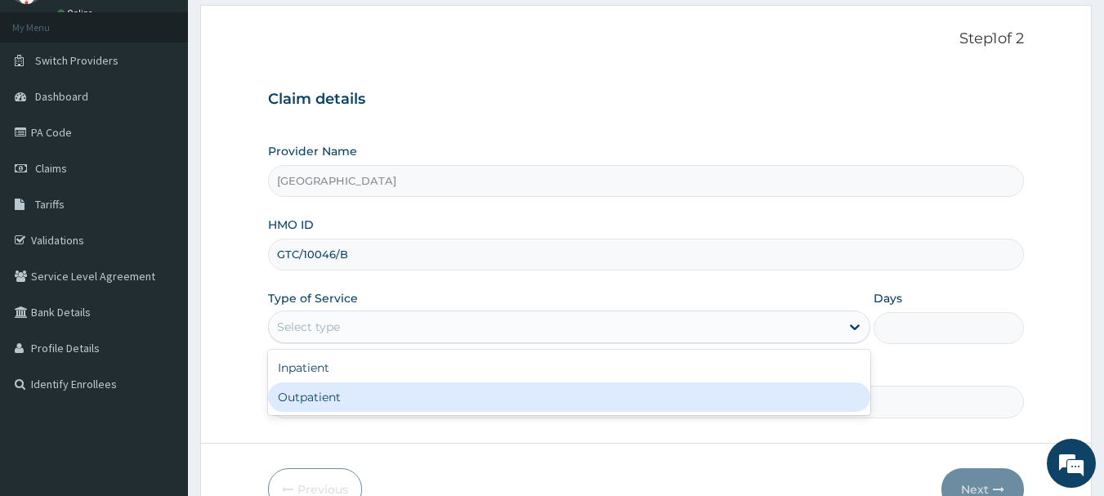
click at [572, 394] on div "Outpatient" at bounding box center [569, 396] width 602 height 29
type input "1"
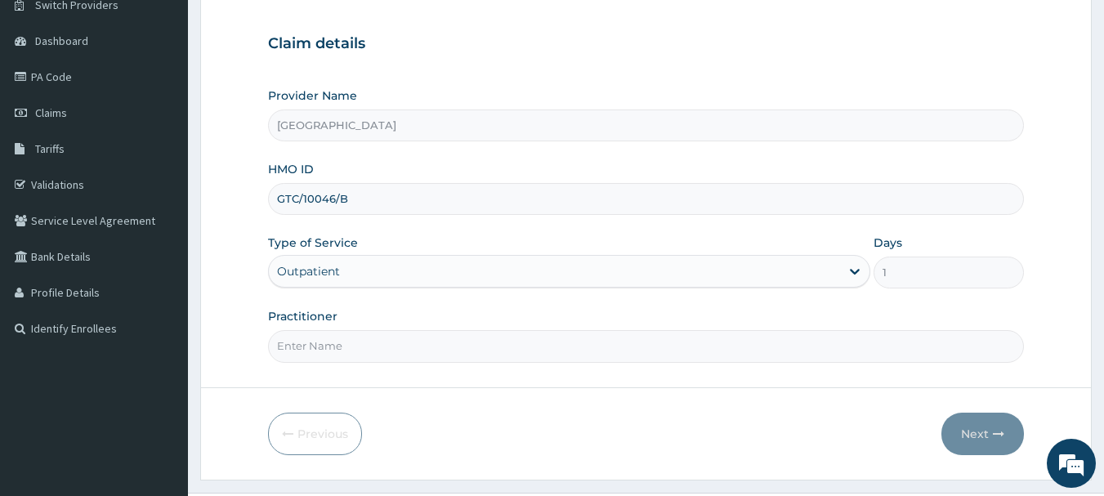
scroll to position [176, 0]
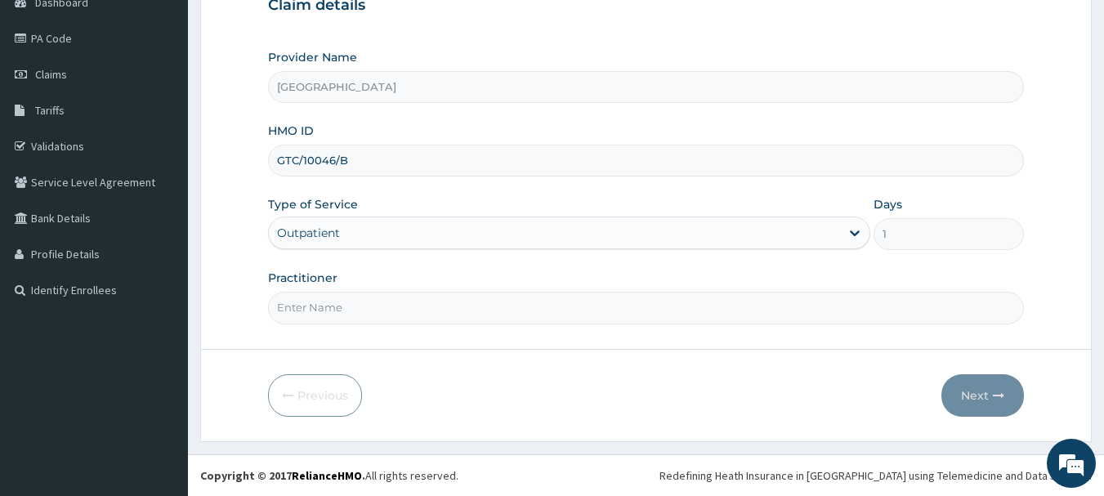
click at [514, 309] on input "Practitioner" at bounding box center [646, 308] width 757 height 32
type input "AKINDE"
click at [998, 386] on button "Next" at bounding box center [982, 395] width 83 height 42
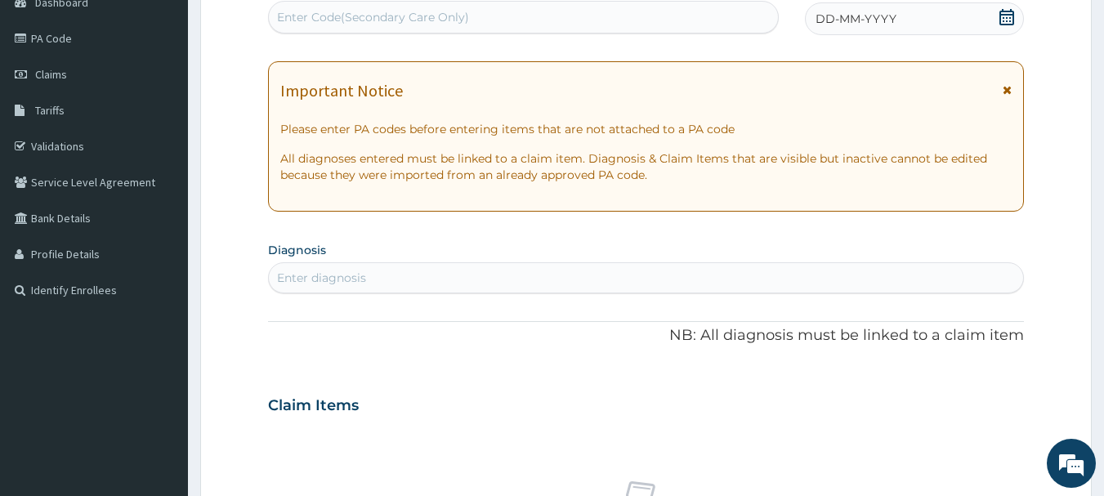
click at [1007, 19] on icon at bounding box center [1006, 17] width 16 height 16
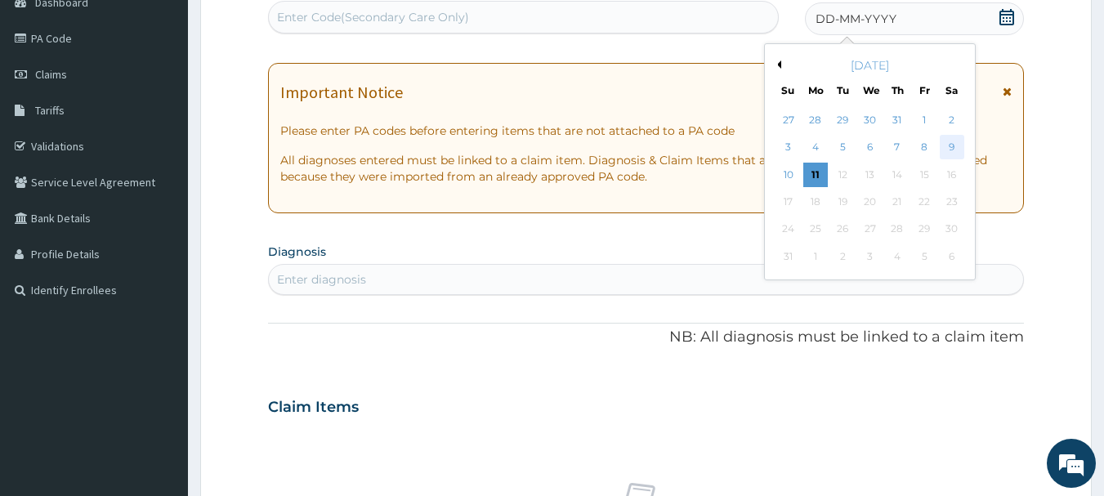
click at [954, 148] on div "9" at bounding box center [952, 148] width 25 height 25
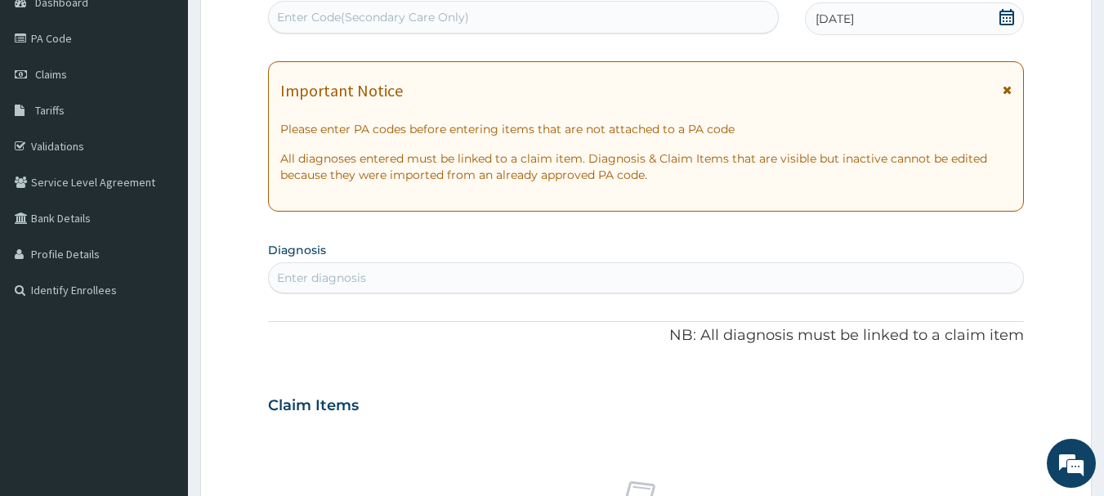
scroll to position [257, 0]
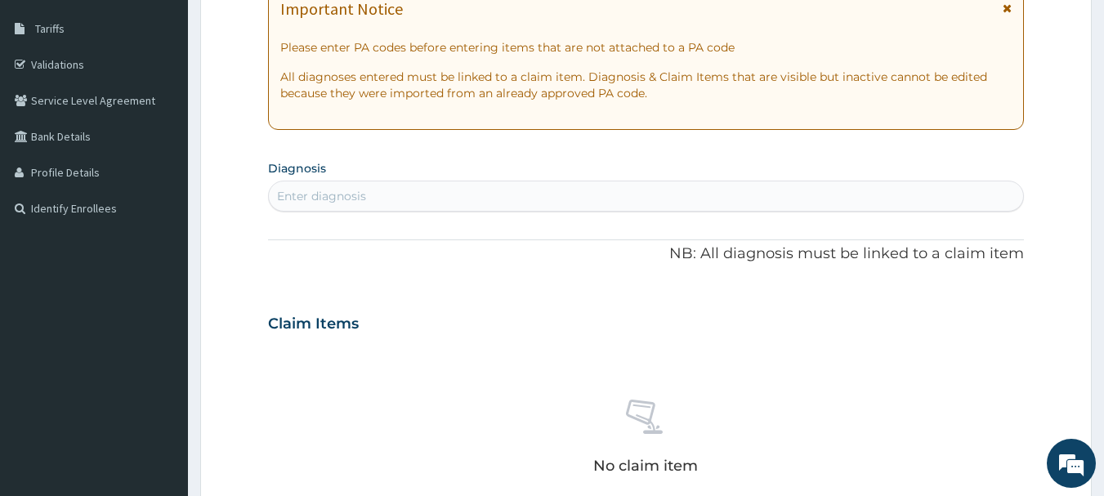
click at [355, 190] on div "Enter diagnosis" at bounding box center [321, 196] width 89 height 16
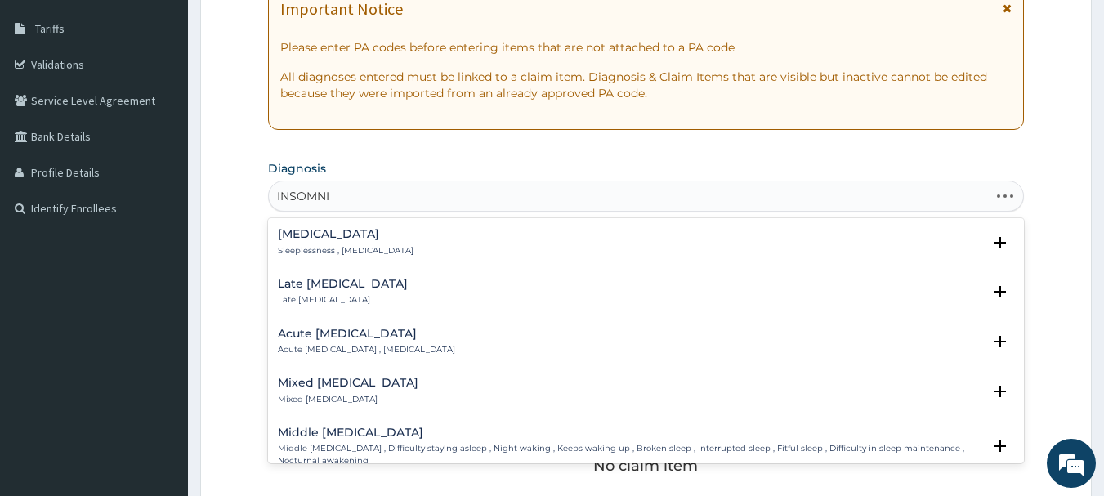
type input "[MEDICAL_DATA]"
click at [323, 230] on h4 "Insomnia" at bounding box center [346, 234] width 136 height 12
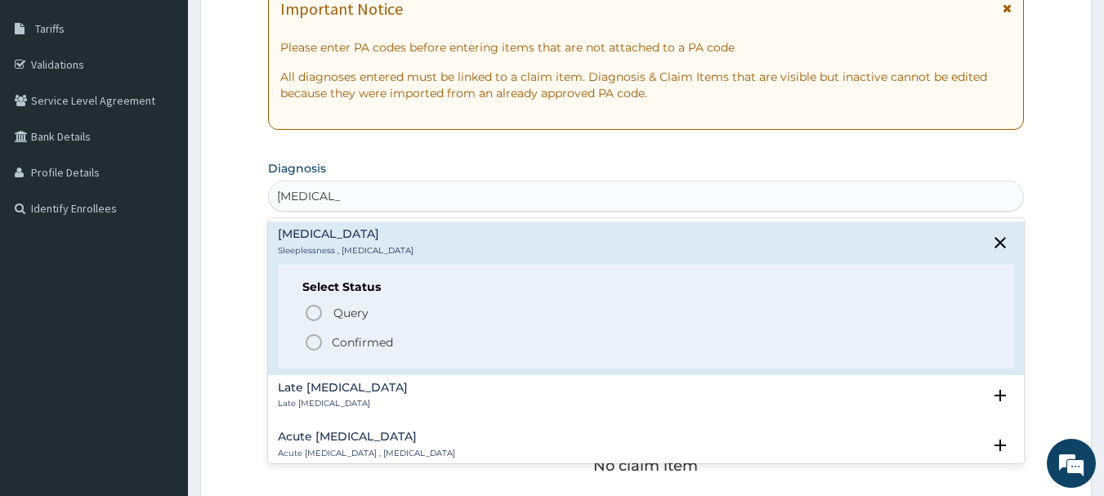
click at [309, 335] on icon "status option filled" at bounding box center [314, 343] width 20 height 20
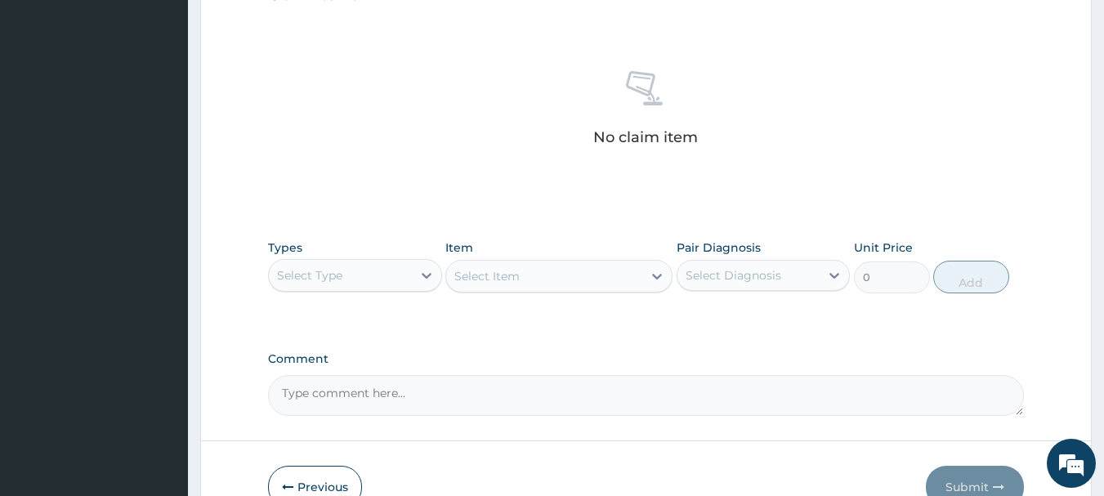
scroll to position [666, 0]
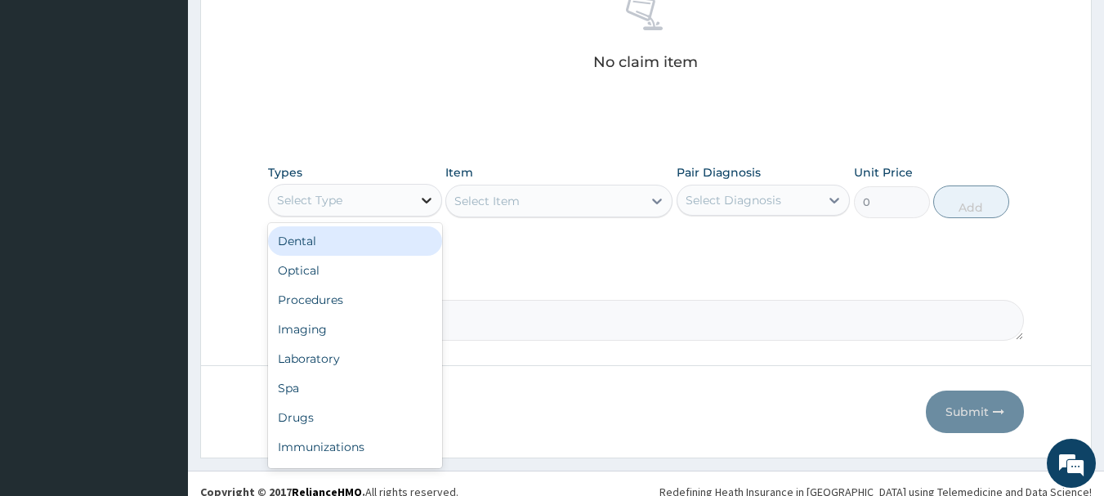
click at [427, 199] on icon at bounding box center [426, 200] width 16 height 16
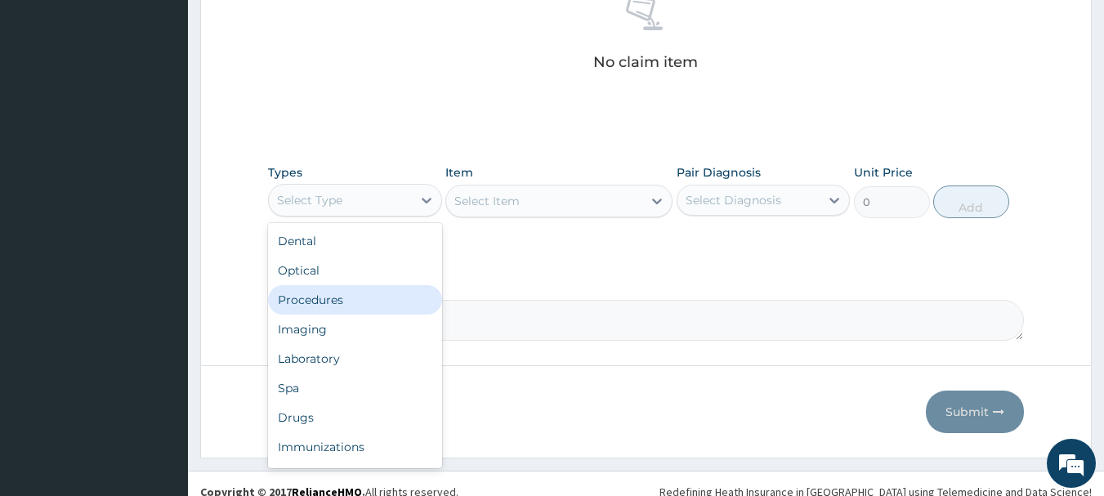
click at [350, 301] on div "Procedures" at bounding box center [355, 299] width 174 height 29
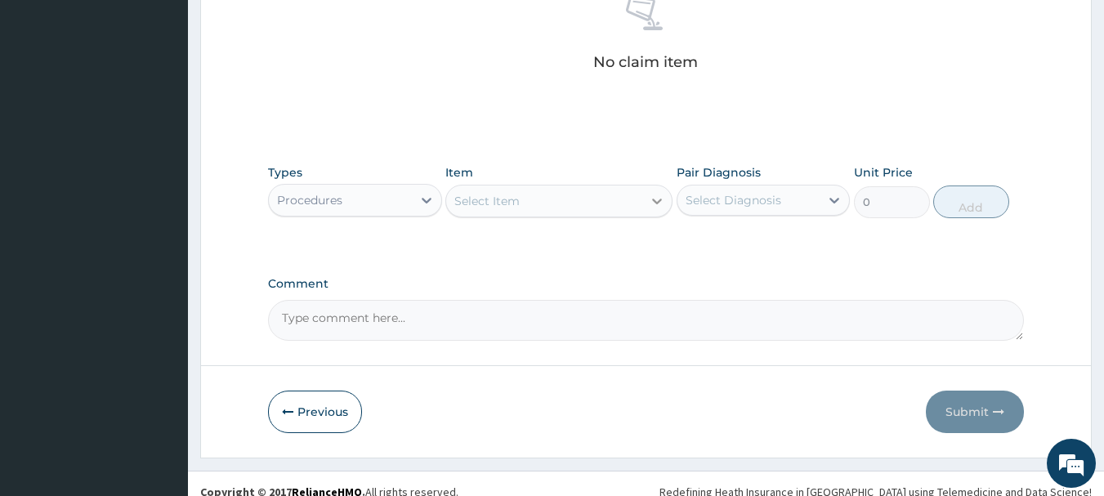
click at [663, 202] on icon at bounding box center [657, 201] width 16 height 16
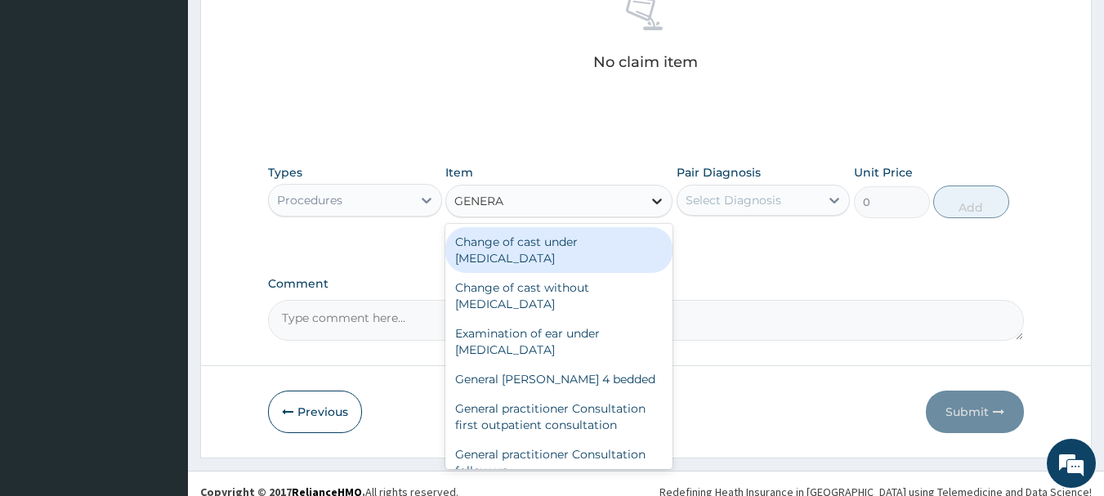
type input "GENERAL"
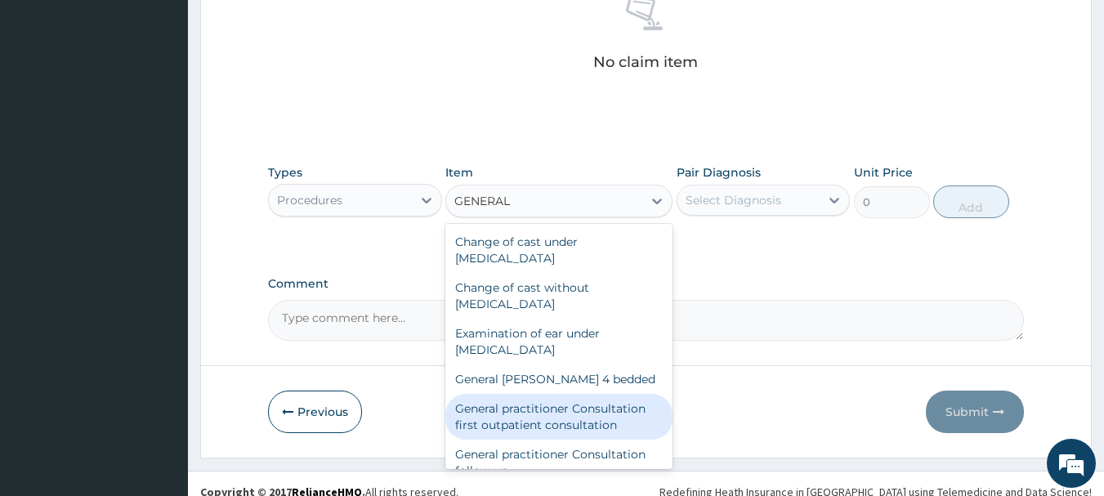
click at [609, 411] on div "General practitioner Consultation first outpatient consultation" at bounding box center [558, 417] width 227 height 46
type input "3547.5"
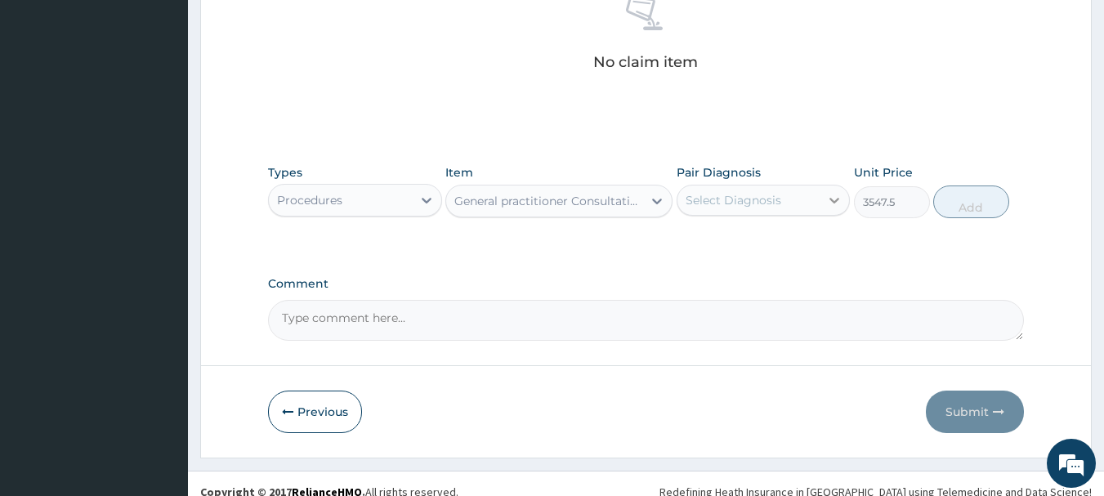
click at [834, 196] on icon at bounding box center [834, 200] width 16 height 16
click at [810, 234] on div "Insomnia" at bounding box center [763, 241] width 174 height 33
checkbox input "true"
click at [966, 194] on button "Add" at bounding box center [971, 201] width 76 height 33
type input "0"
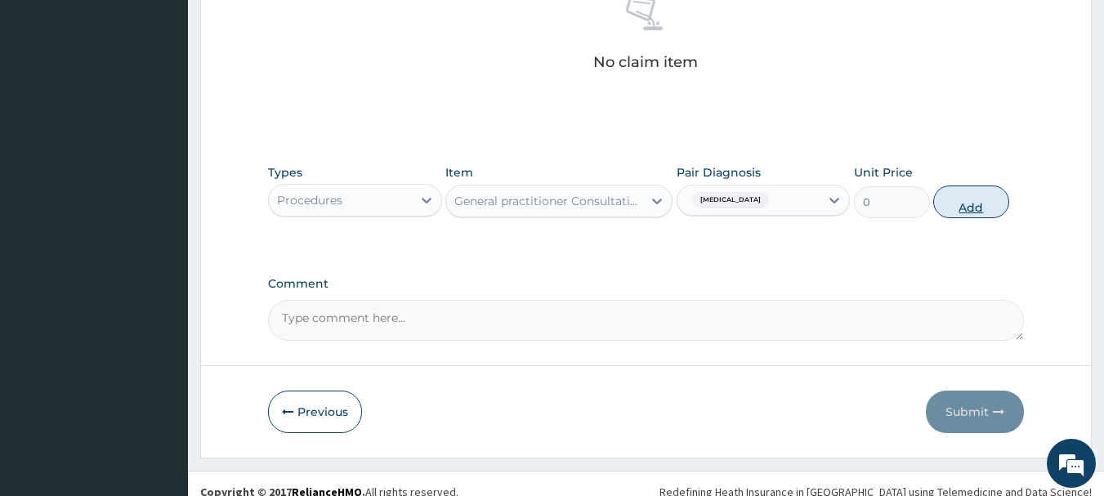
scroll to position [626, 0]
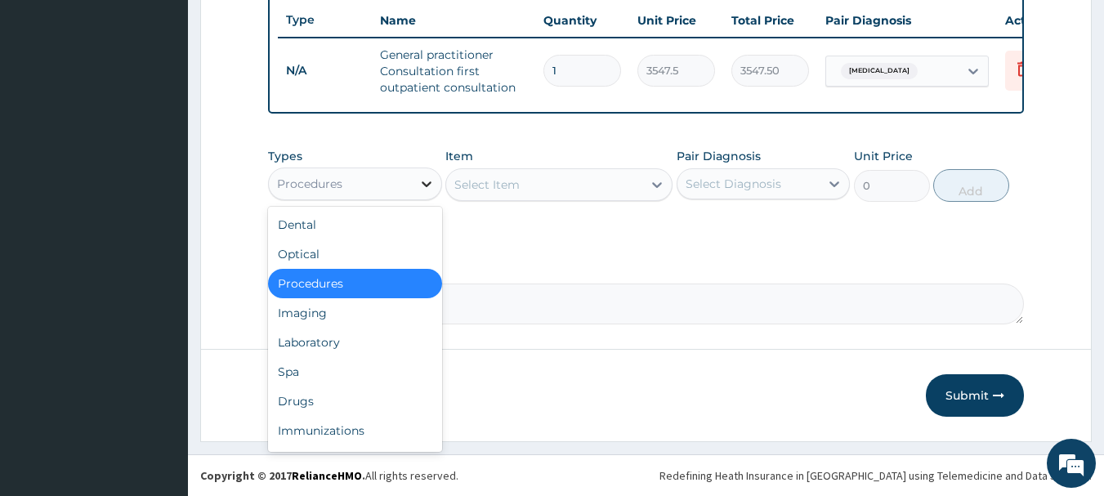
click at [427, 187] on icon at bounding box center [426, 184] width 16 height 16
click at [346, 391] on div "Drugs" at bounding box center [355, 400] width 174 height 29
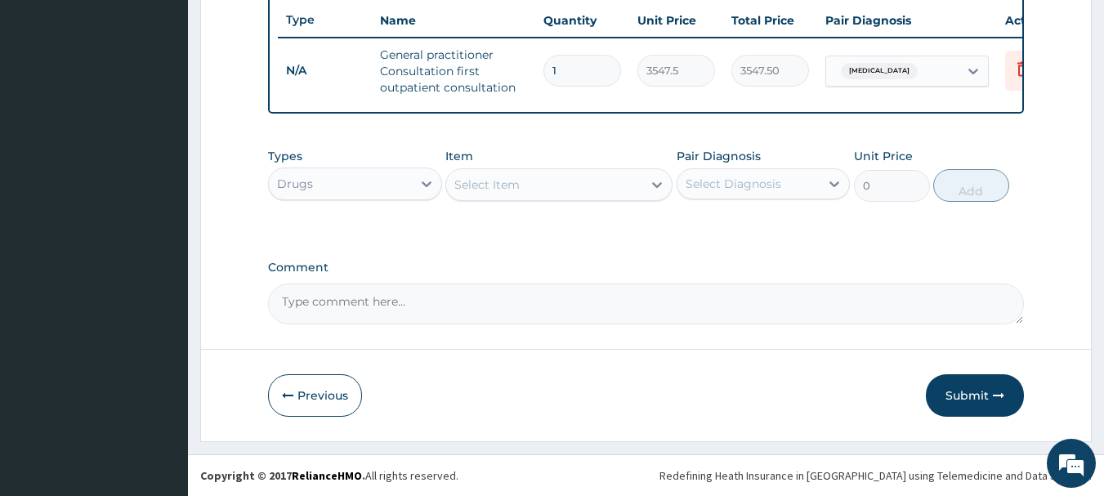
click at [659, 181] on icon at bounding box center [657, 184] width 16 height 16
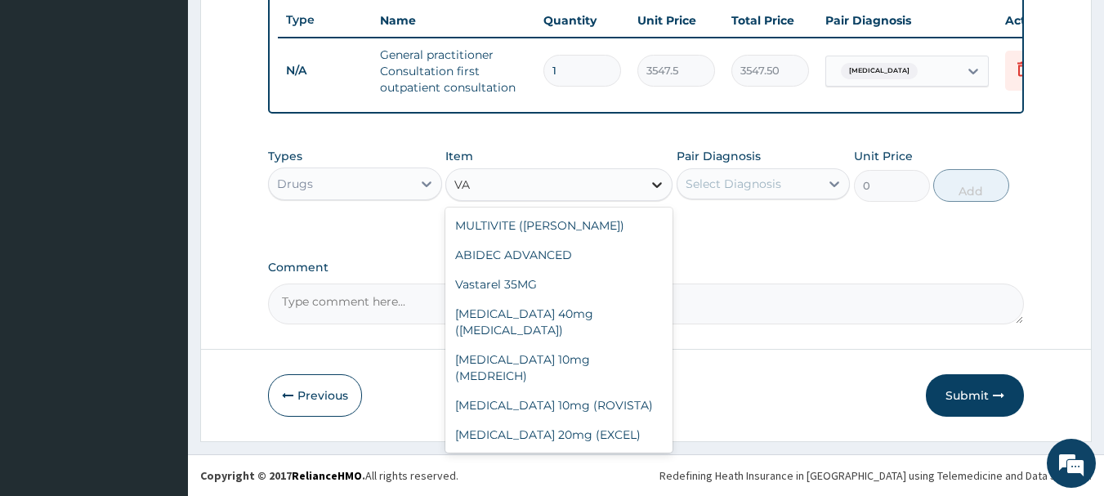
type input "V"
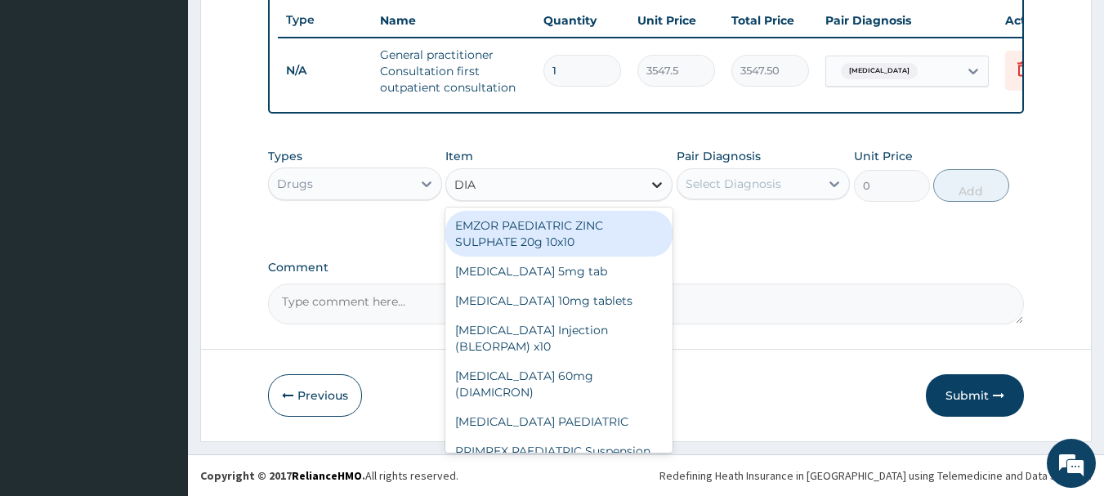
type input "DIAZ"
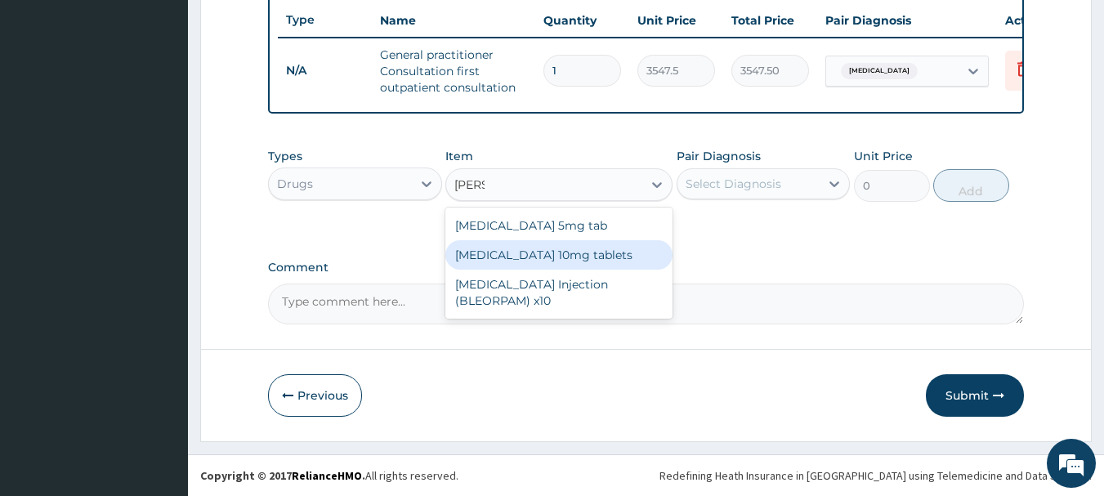
click at [578, 257] on div "Diazepam 10mg tablets" at bounding box center [558, 254] width 227 height 29
type input "35.475"
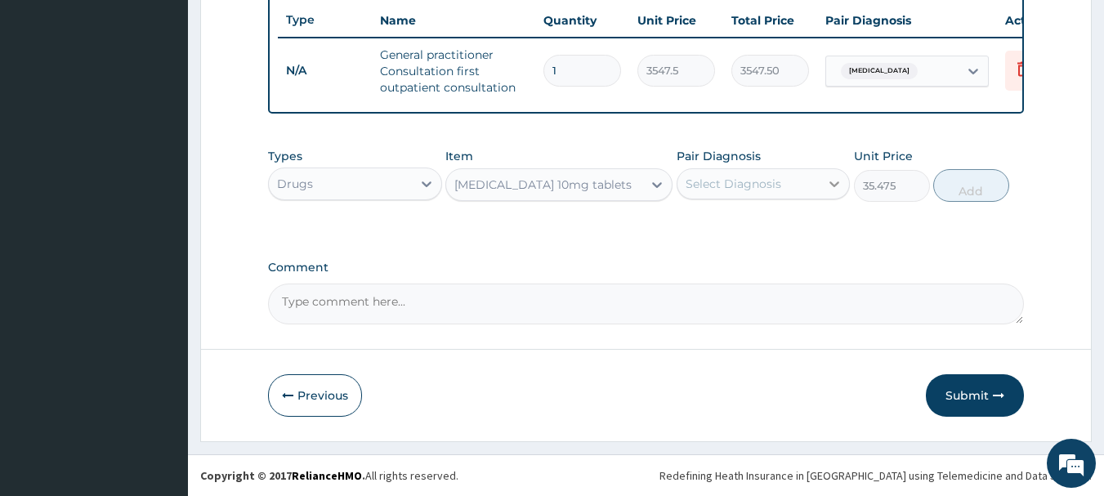
click at [842, 181] on icon at bounding box center [834, 184] width 16 height 16
click at [777, 230] on div "Insomnia" at bounding box center [763, 225] width 174 height 33
checkbox input "true"
click at [981, 186] on button "Add" at bounding box center [971, 185] width 76 height 33
type input "0"
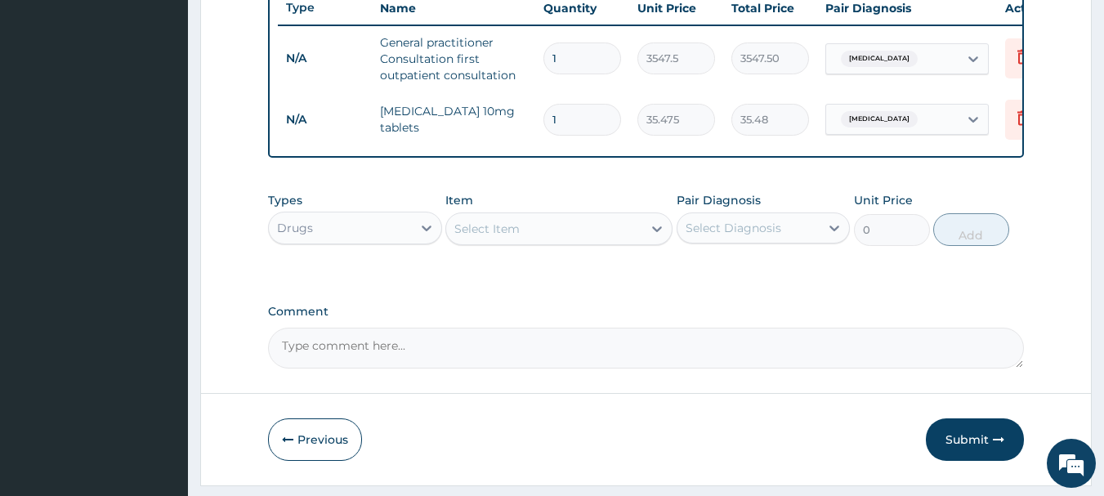
type input "0.00"
type input "5"
type input "177.38"
type input "5"
click at [654, 237] on icon at bounding box center [657, 229] width 16 height 16
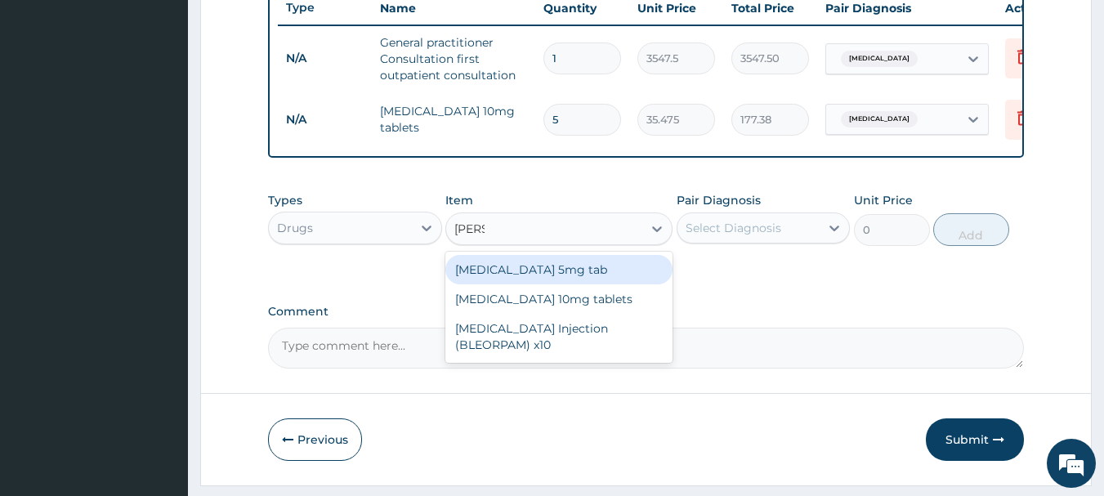
type input "DIAZE"
click at [599, 276] on div "Diazepam 5mg tab" at bounding box center [558, 269] width 227 height 29
type input "23.65"
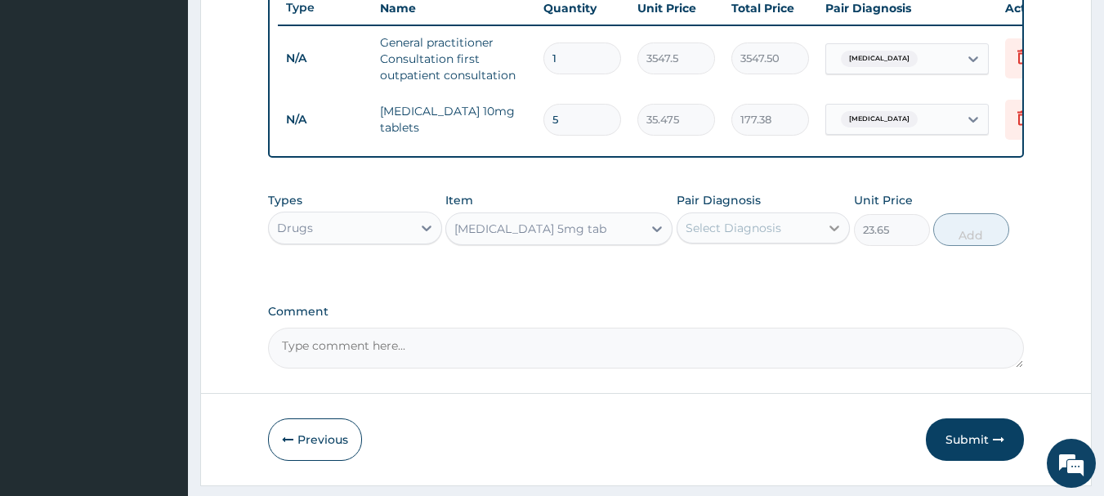
click at [833, 236] on icon at bounding box center [834, 228] width 16 height 16
click at [806, 275] on div "Insomnia" at bounding box center [763, 269] width 174 height 33
checkbox input "true"
click at [958, 234] on button "Add" at bounding box center [971, 229] width 76 height 33
type input "0"
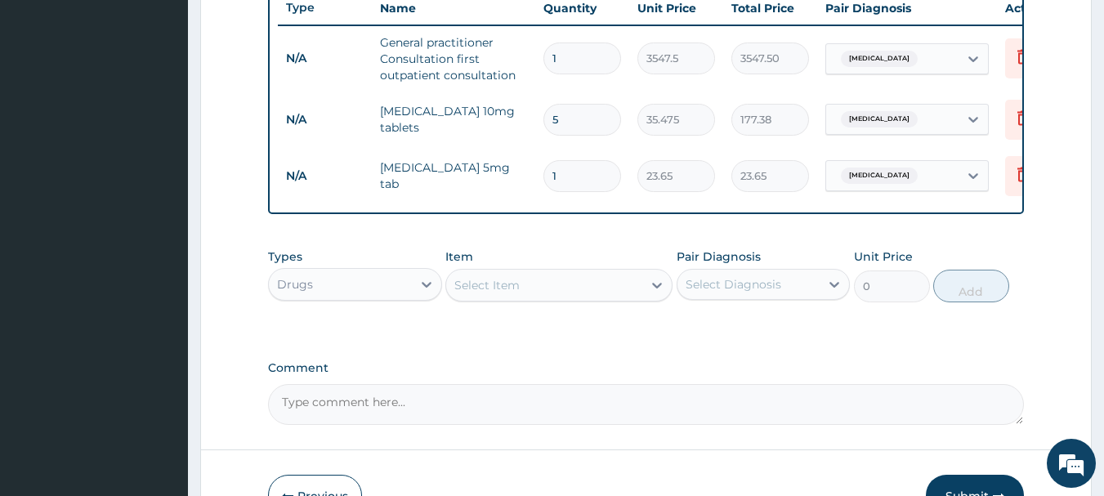
type input "0.00"
type input "5"
type input "118.25"
type input "5"
click at [1011, 171] on icon at bounding box center [1023, 176] width 36 height 40
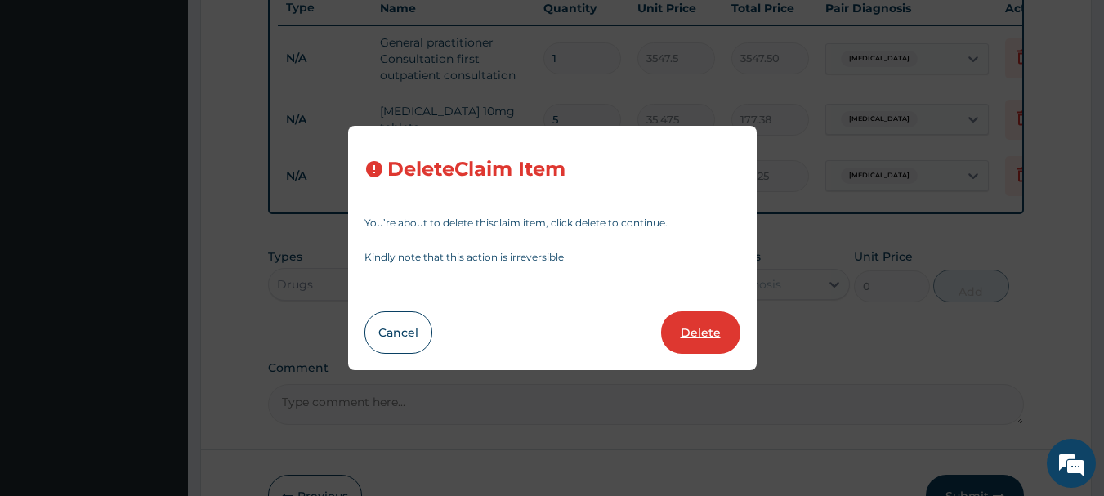
click at [698, 317] on button "Delete" at bounding box center [700, 332] width 79 height 42
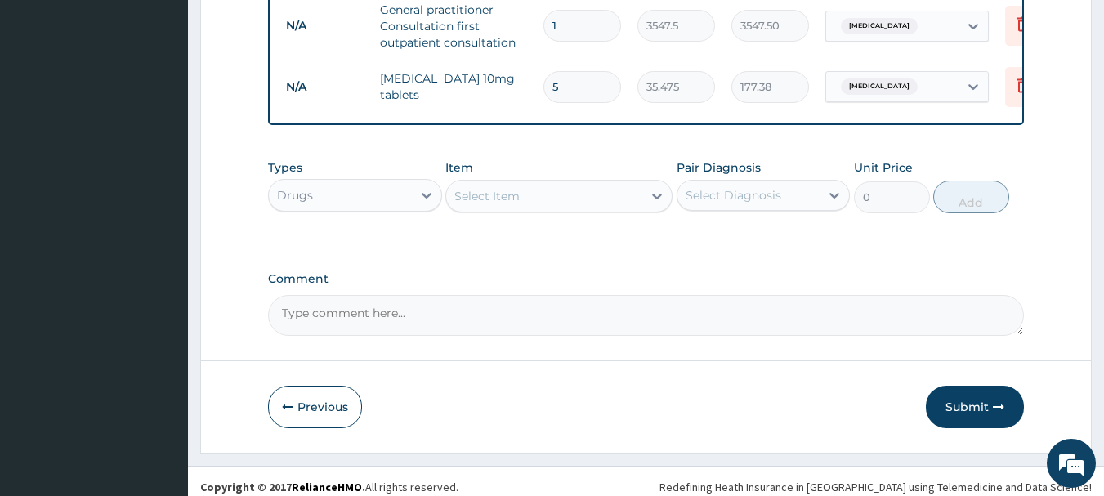
scroll to position [682, 0]
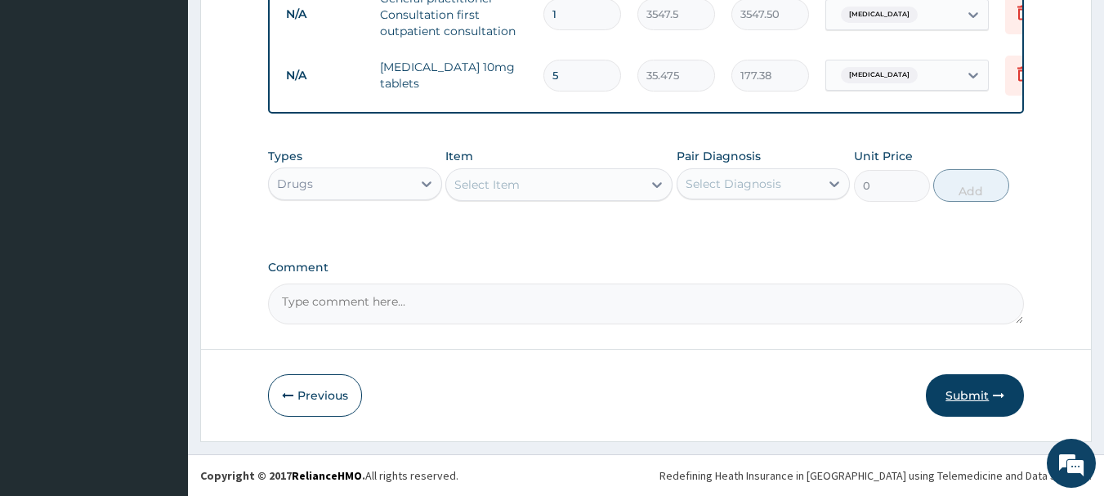
click at [958, 386] on button "Submit" at bounding box center [975, 395] width 98 height 42
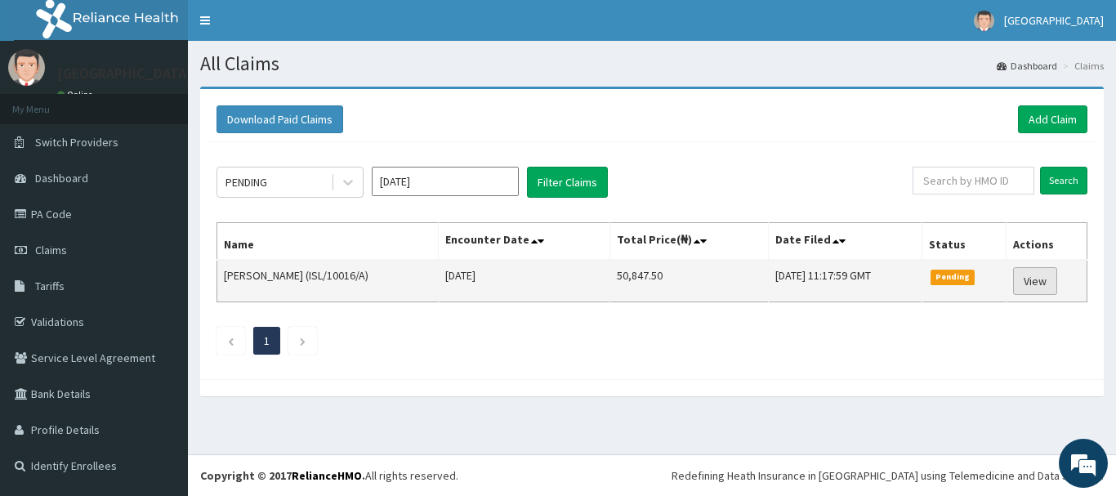
click at [1040, 280] on link "View" at bounding box center [1035, 281] width 44 height 28
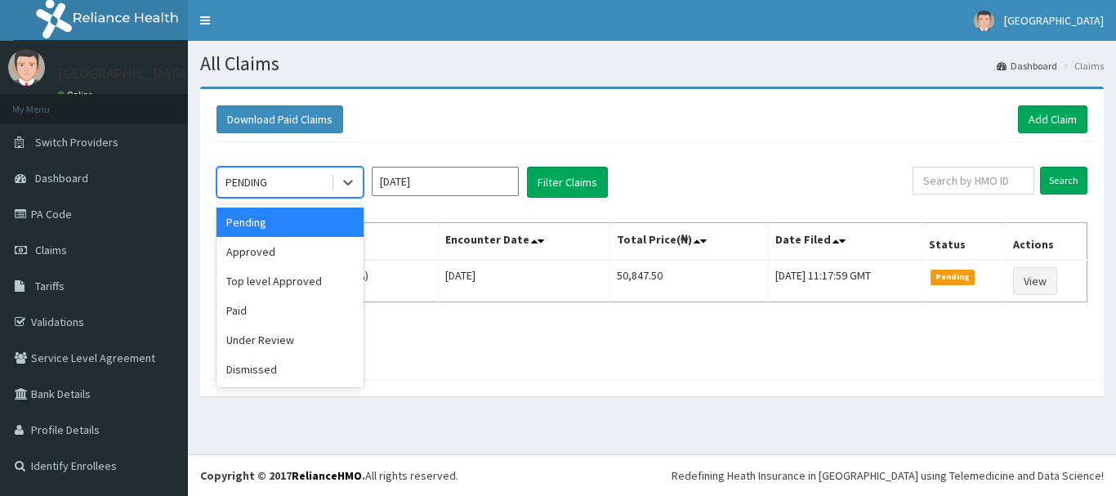
click at [341, 182] on icon at bounding box center [348, 182] width 16 height 16
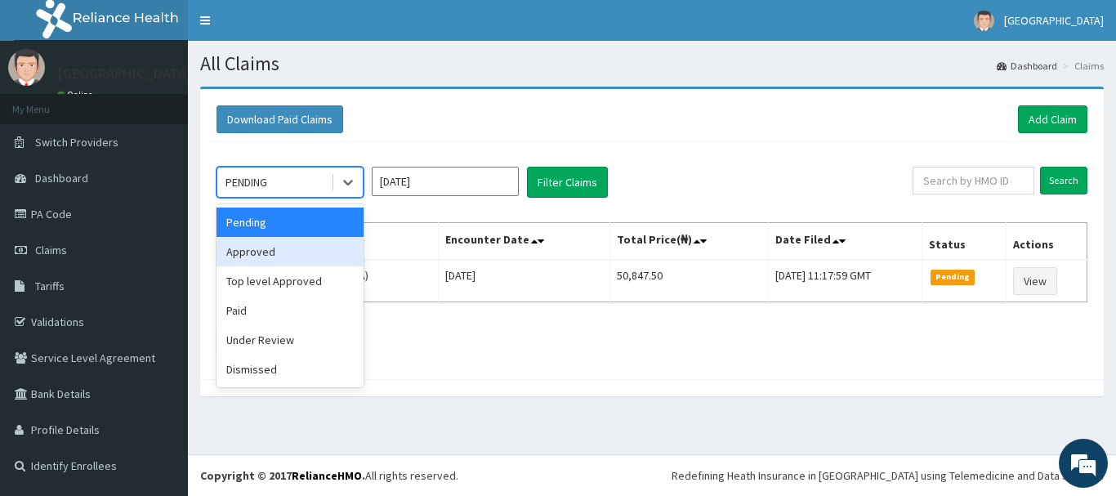
click at [319, 247] on div "Approved" at bounding box center [290, 251] width 147 height 29
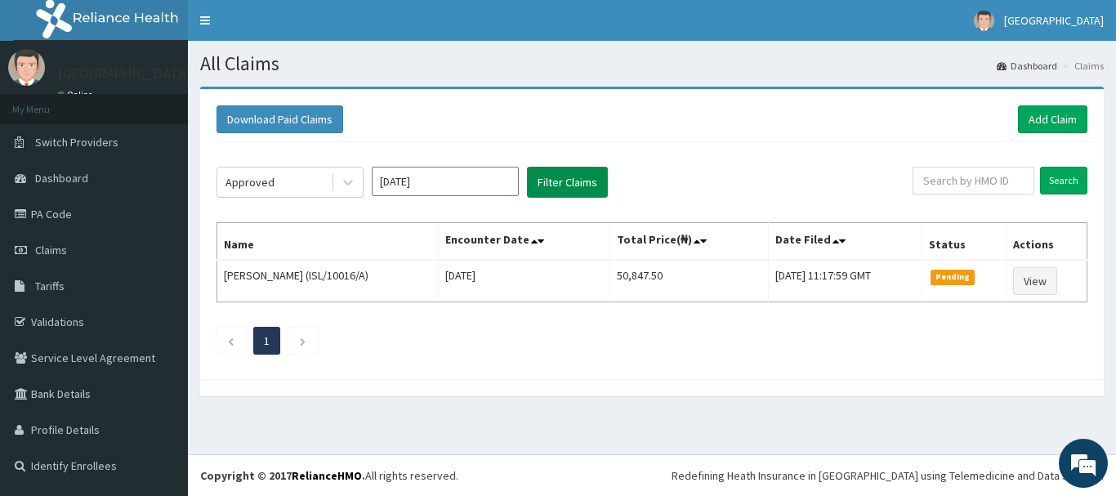
click at [574, 181] on button "Filter Claims" at bounding box center [567, 182] width 81 height 31
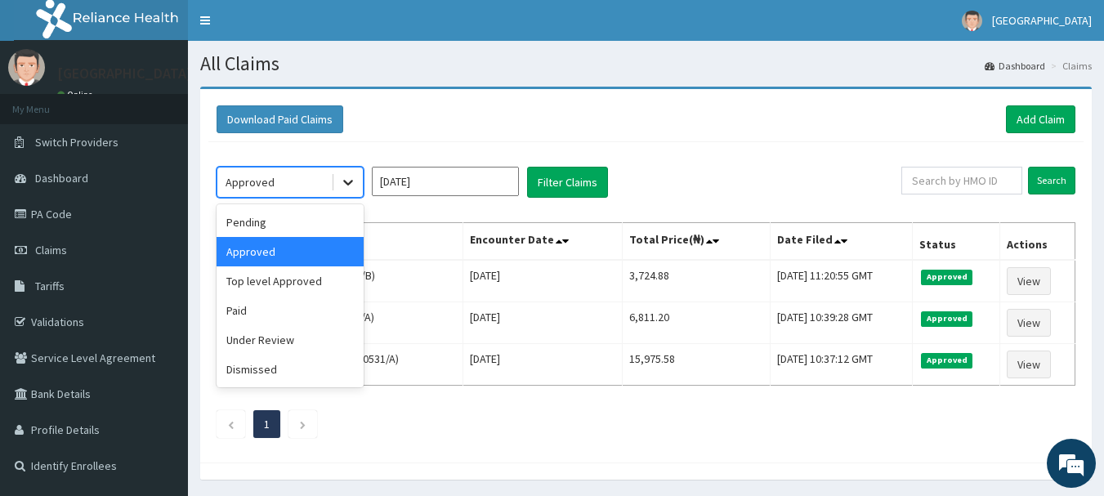
click at [350, 177] on icon at bounding box center [348, 182] width 16 height 16
click at [343, 217] on div "Pending" at bounding box center [290, 222] width 147 height 29
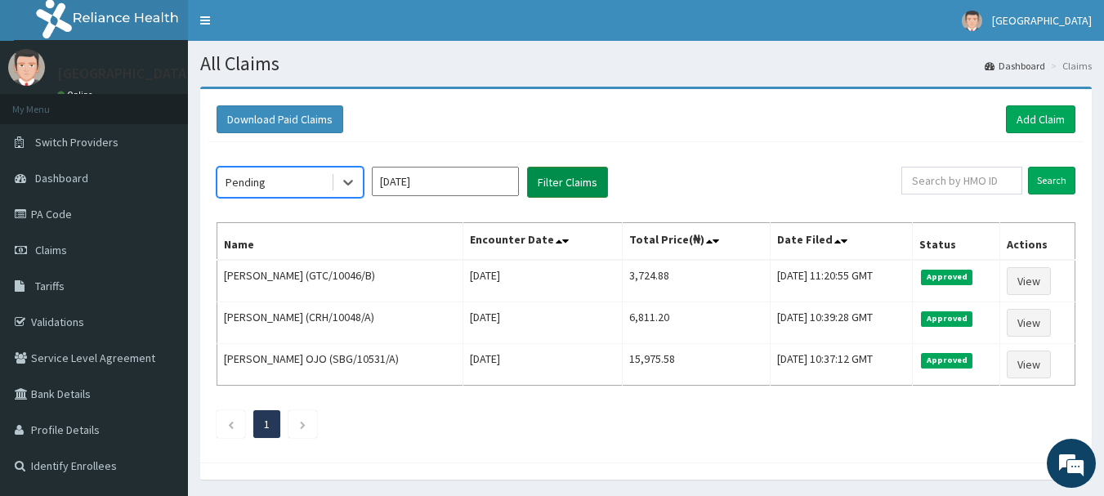
click at [547, 183] on button "Filter Claims" at bounding box center [567, 182] width 81 height 31
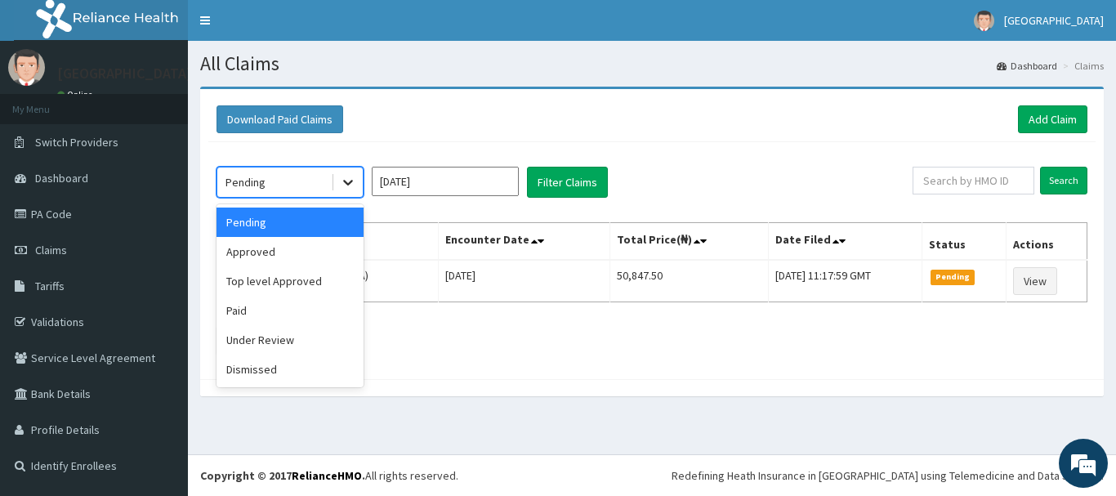
click at [342, 175] on icon at bounding box center [348, 182] width 16 height 16
click at [303, 274] on div "Top level Approved" at bounding box center [290, 280] width 147 height 29
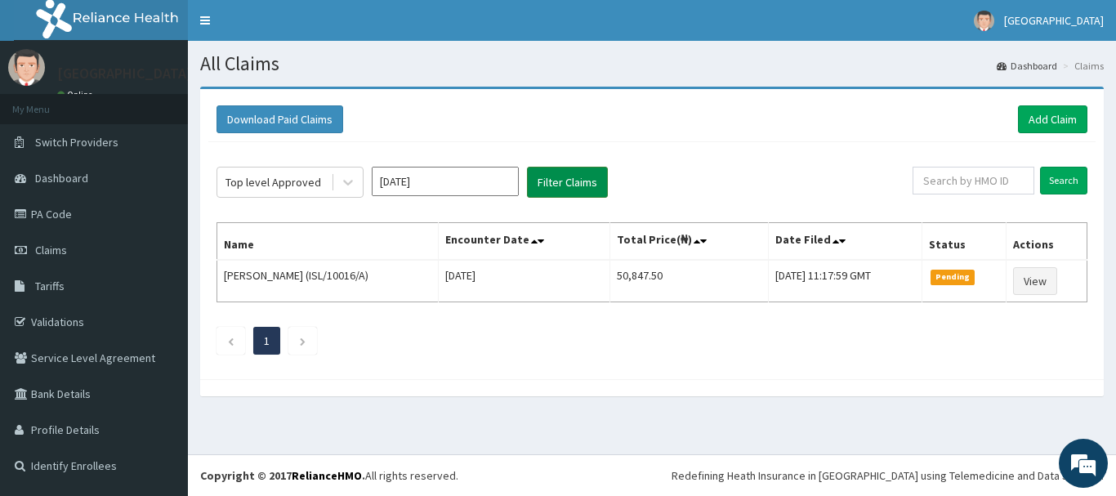
click at [560, 183] on button "Filter Claims" at bounding box center [567, 182] width 81 height 31
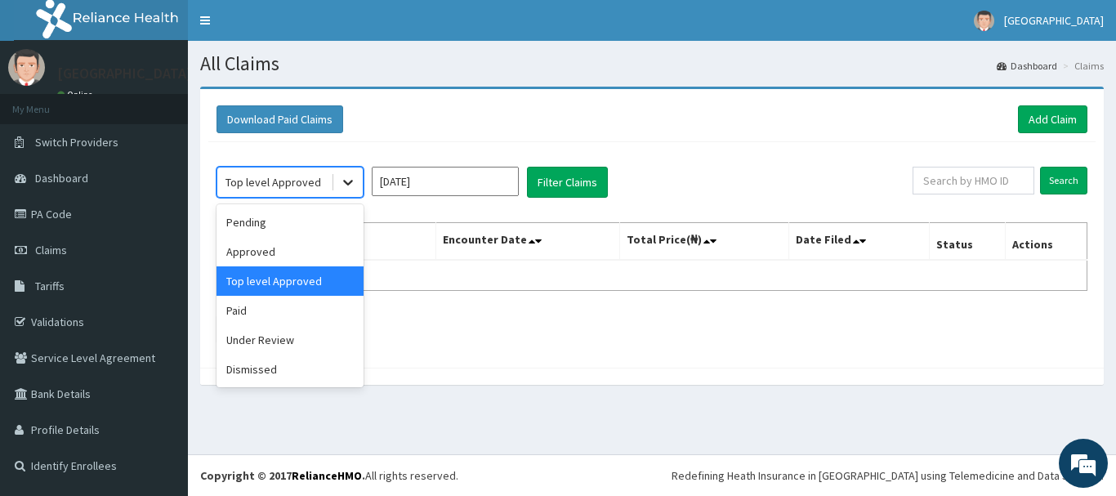
drag, startPoint x: 348, startPoint y: 182, endPoint x: 345, endPoint y: 190, distance: 8.8
click at [348, 184] on icon at bounding box center [348, 182] width 16 height 16
click at [325, 333] on div "Under Review" at bounding box center [290, 339] width 147 height 29
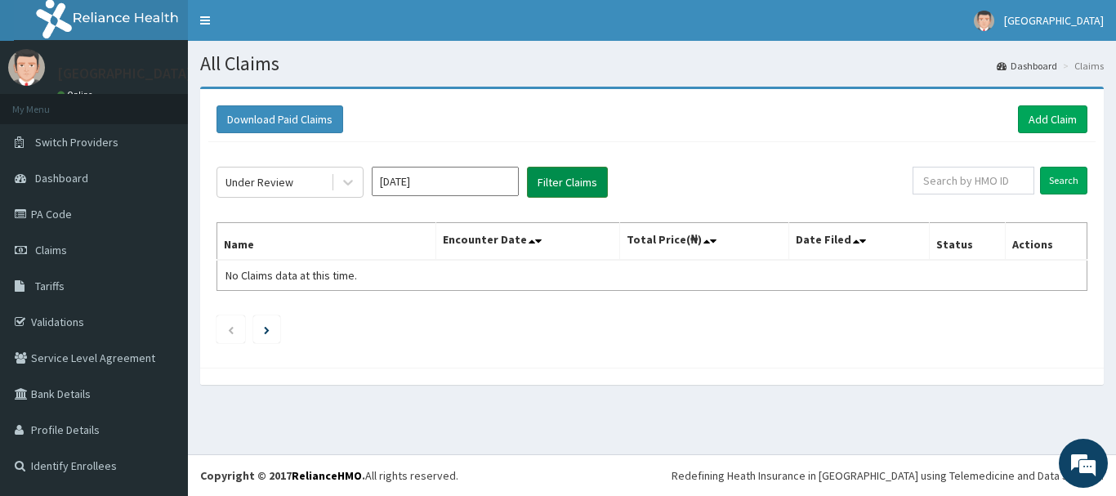
click at [554, 185] on button "Filter Claims" at bounding box center [567, 182] width 81 height 31
click at [553, 179] on button "Filter Claims" at bounding box center [567, 182] width 81 height 31
click at [357, 175] on div at bounding box center [347, 181] width 29 height 29
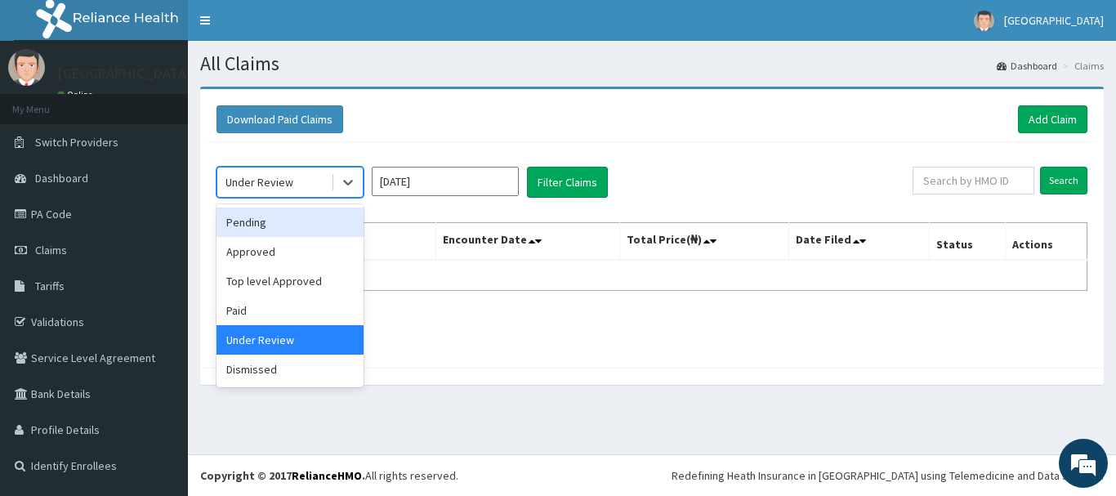
click at [320, 225] on div "Pending" at bounding box center [290, 222] width 147 height 29
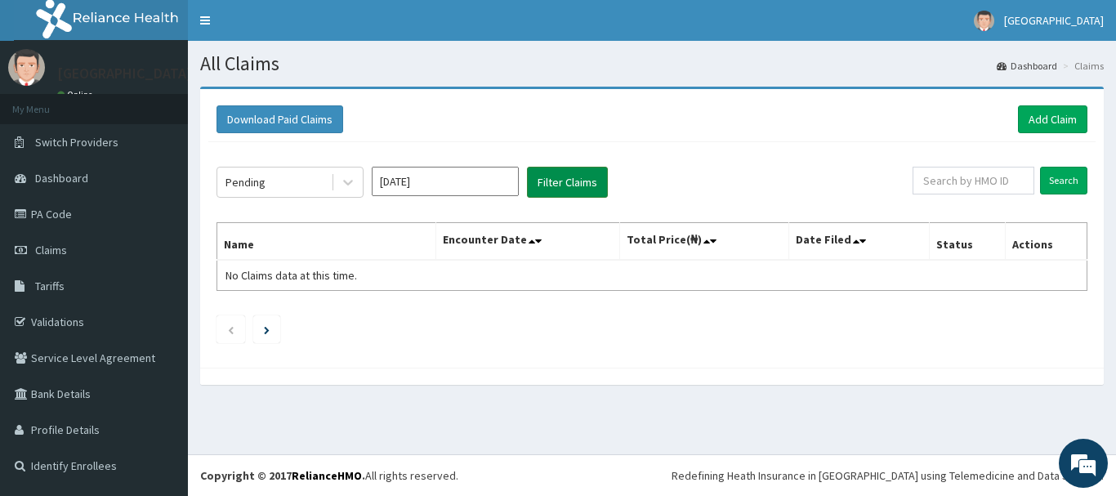
click at [561, 167] on button "Filter Claims" at bounding box center [567, 182] width 81 height 31
click at [562, 174] on button "Filter Claims" at bounding box center [567, 182] width 81 height 31
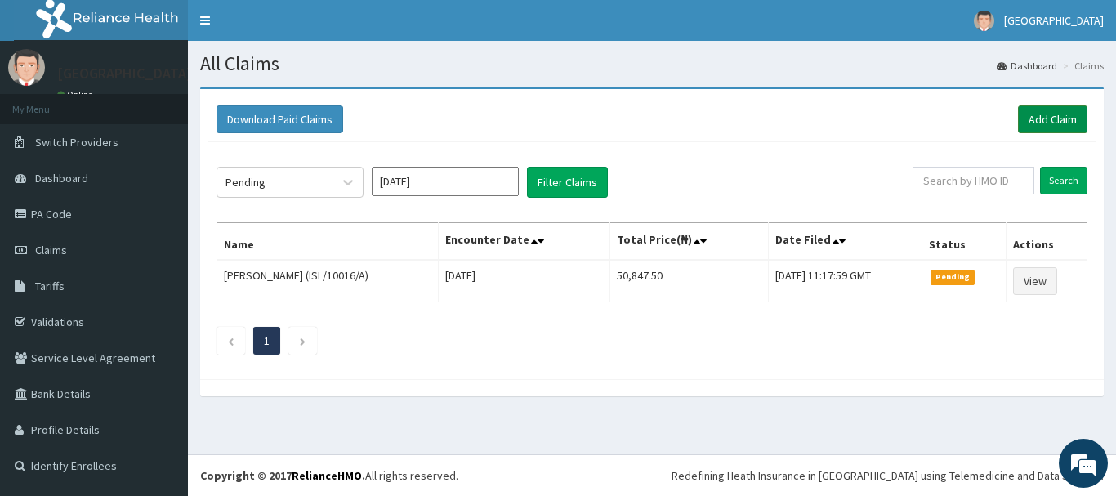
drag, startPoint x: 1063, startPoint y: 105, endPoint x: 1061, endPoint y: 118, distance: 14.0
click at [1063, 107] on div "Download Paid Claims Add Claim" at bounding box center [651, 119] width 887 height 45
click at [1061, 119] on link "Add Claim" at bounding box center [1052, 119] width 69 height 28
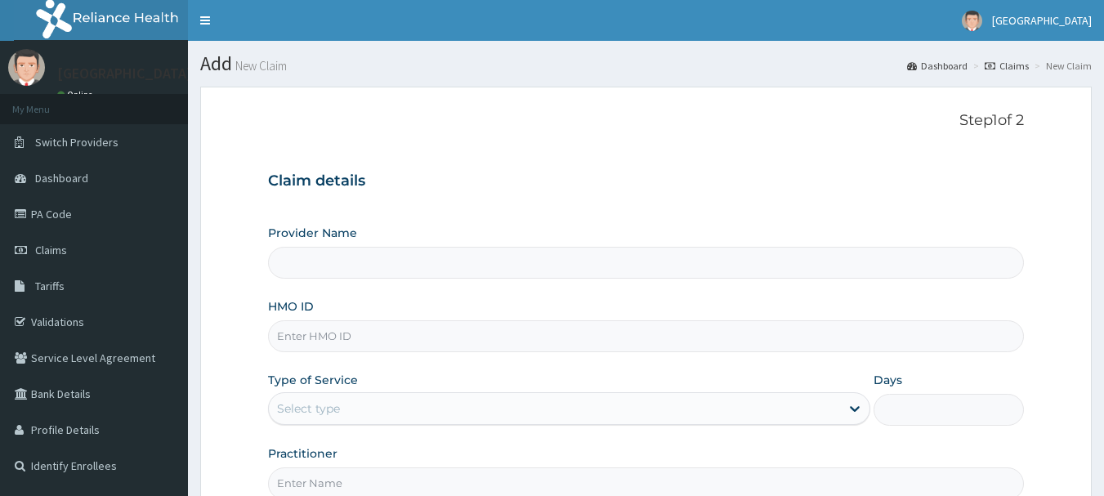
type input "[GEOGRAPHIC_DATA]"
click at [348, 333] on input "HMO ID" at bounding box center [646, 336] width 757 height 32
type input "ELF/10032/D"
click at [859, 406] on icon at bounding box center [854, 408] width 16 height 16
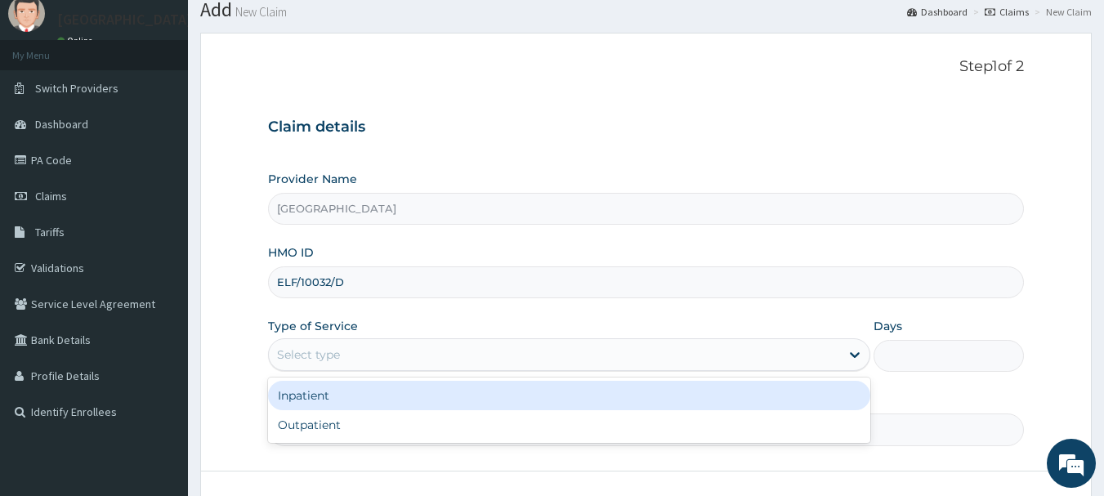
scroll to position [82, 0]
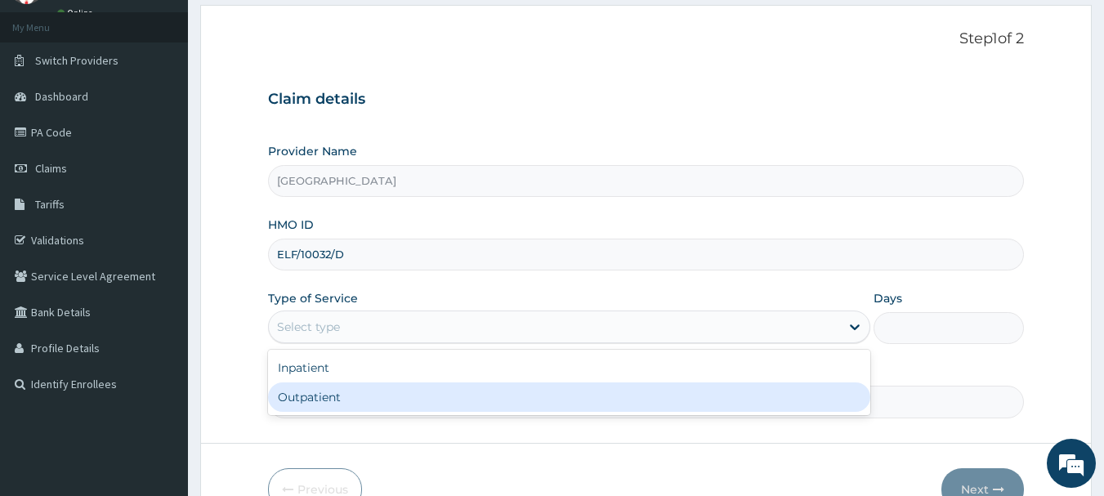
click at [532, 391] on div "Outpatient" at bounding box center [569, 396] width 602 height 29
type input "1"
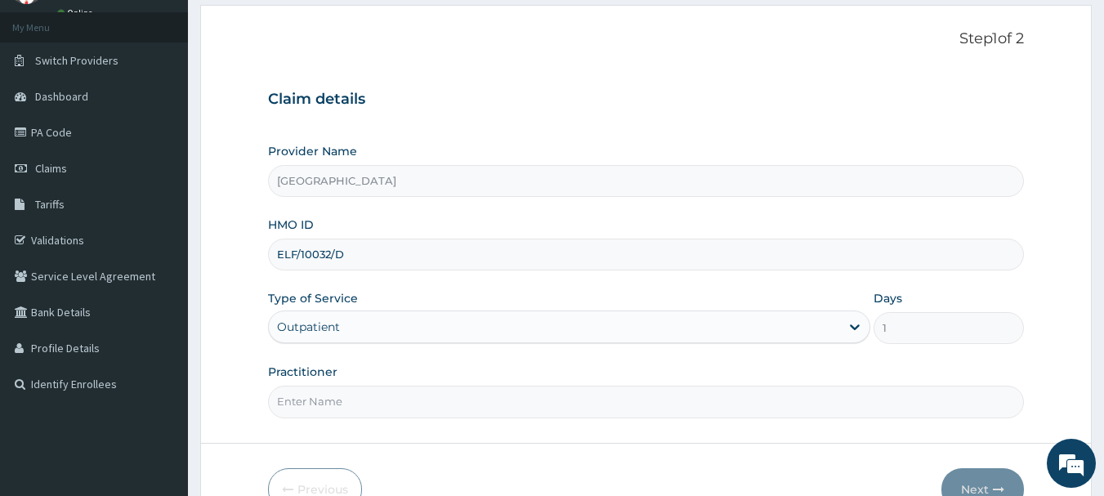
click at [542, 397] on input "Practitioner" at bounding box center [646, 402] width 757 height 32
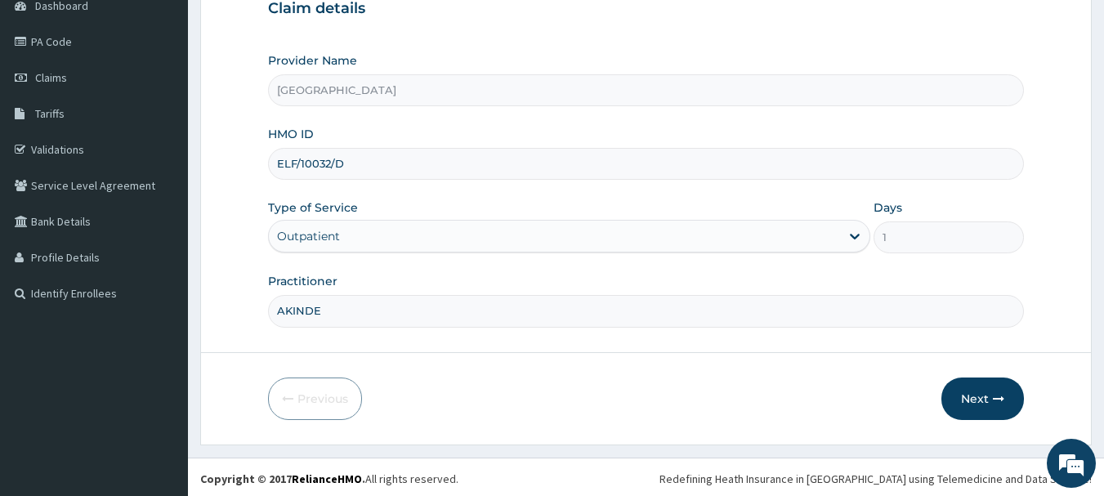
scroll to position [176, 0]
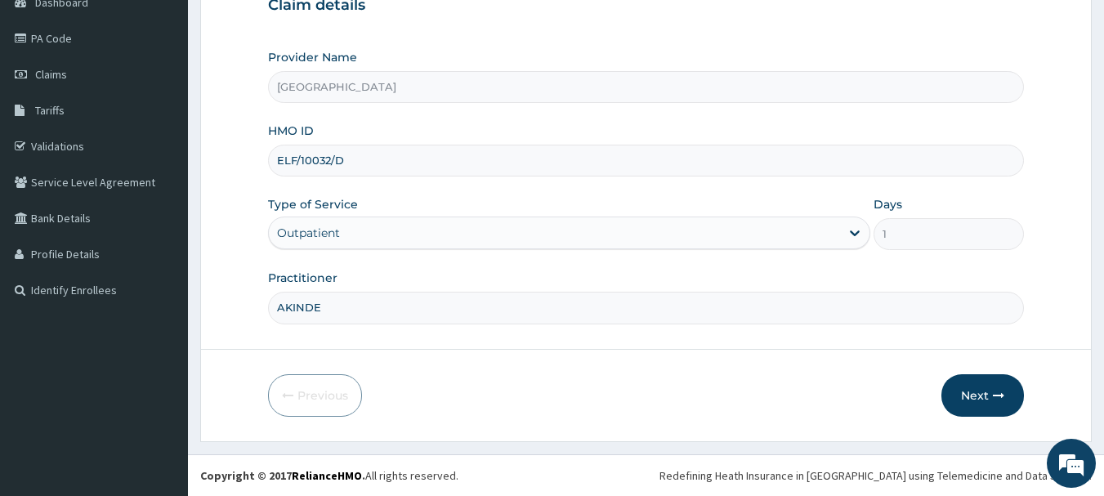
type input "AKINDE"
drag, startPoint x: 1002, startPoint y: 373, endPoint x: 1002, endPoint y: 381, distance: 8.2
click at [1002, 374] on form "Step 1 of 2 Claim details Provider Name Living Spring Hospital HMO ID ELF/10032…" at bounding box center [645, 176] width 891 height 530
click at [1001, 388] on button "Next" at bounding box center [982, 395] width 83 height 42
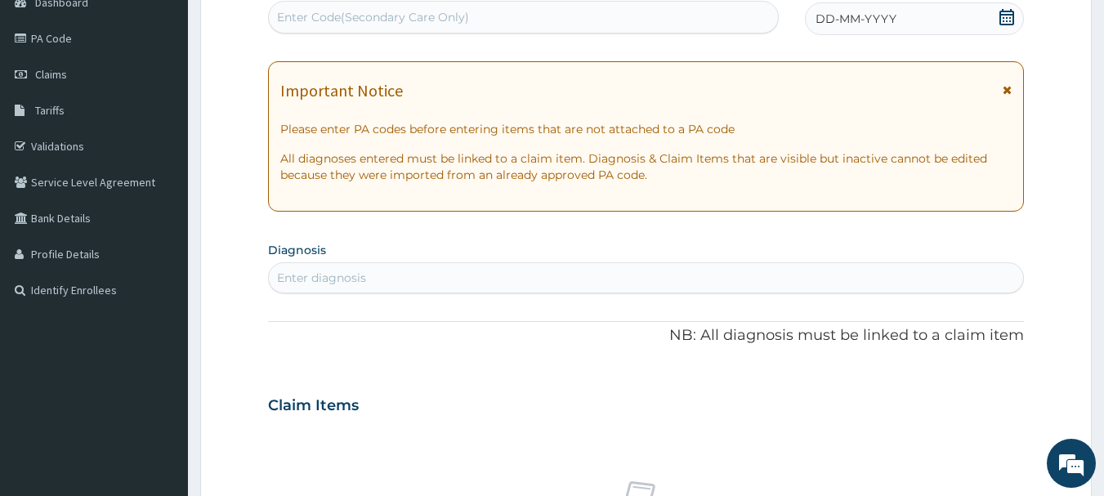
click at [1007, 19] on icon at bounding box center [1006, 17] width 16 height 16
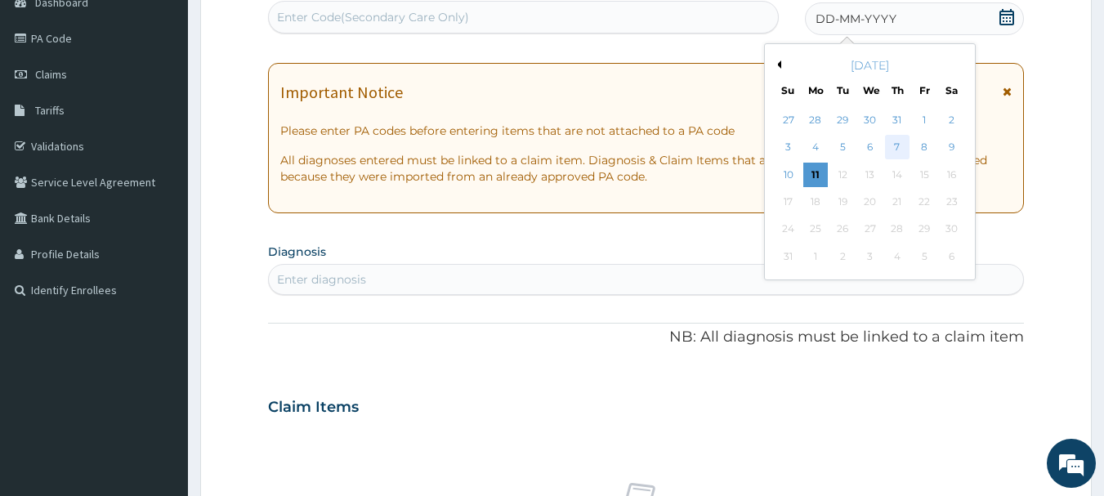
click at [892, 144] on div "7" at bounding box center [897, 148] width 25 height 25
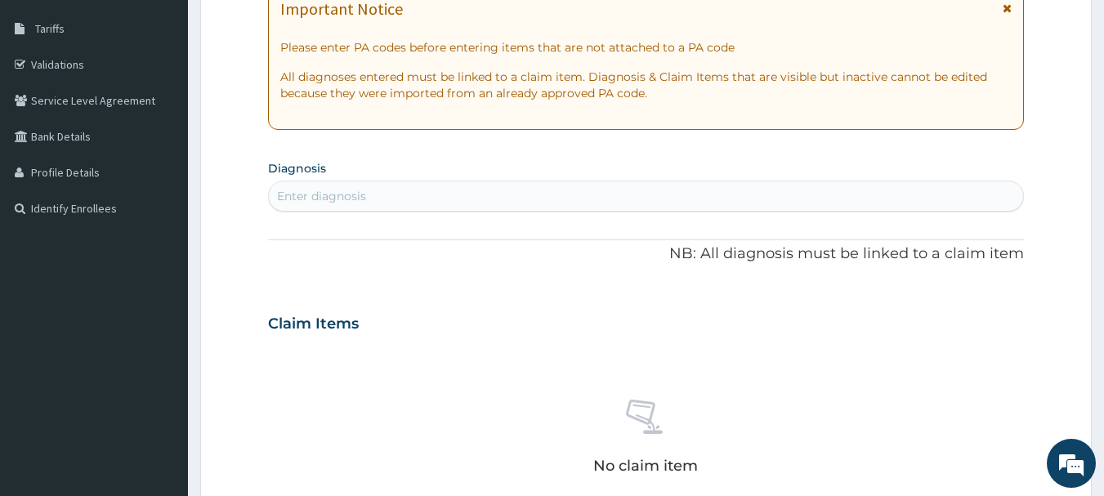
scroll to position [339, 0]
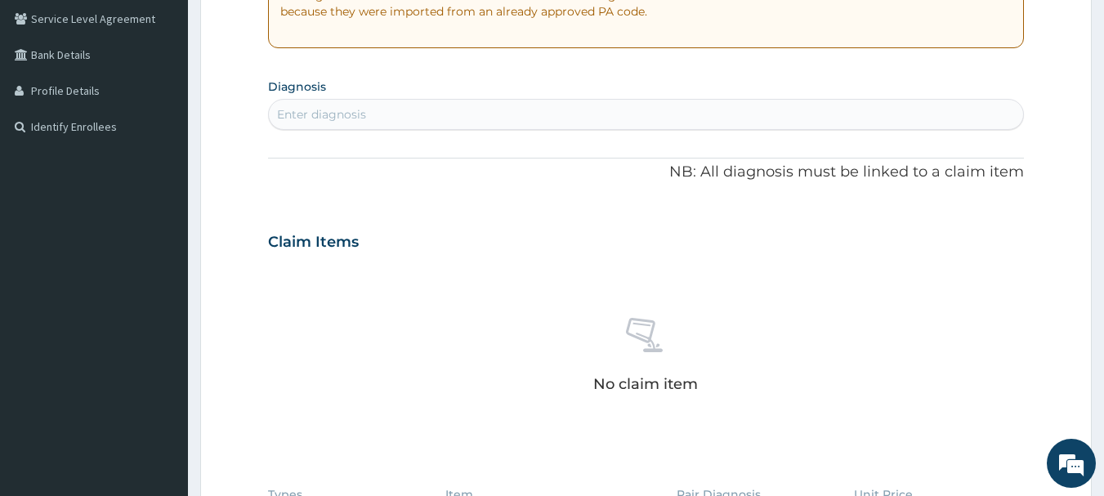
click at [516, 108] on div "Enter diagnosis" at bounding box center [646, 114] width 755 height 26
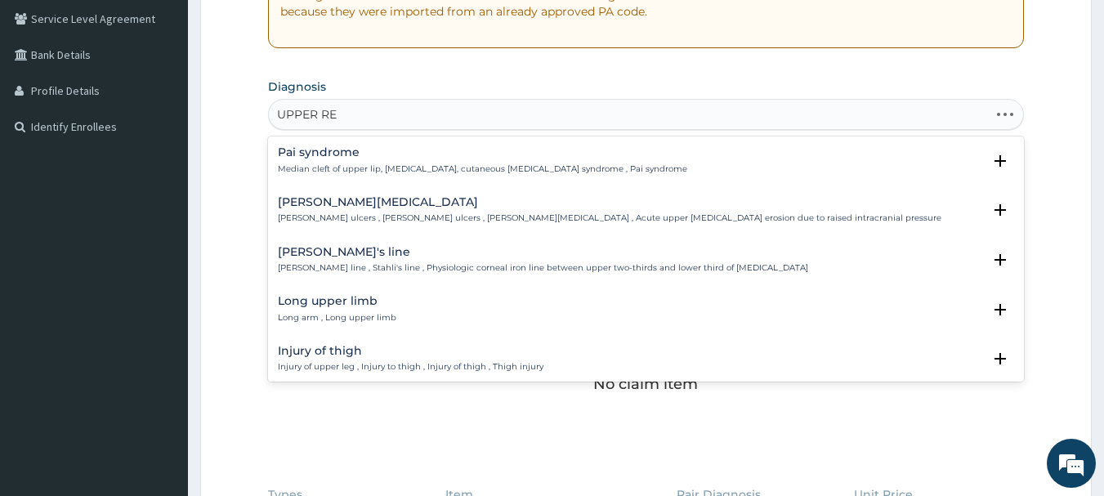
type input "UPPER RES"
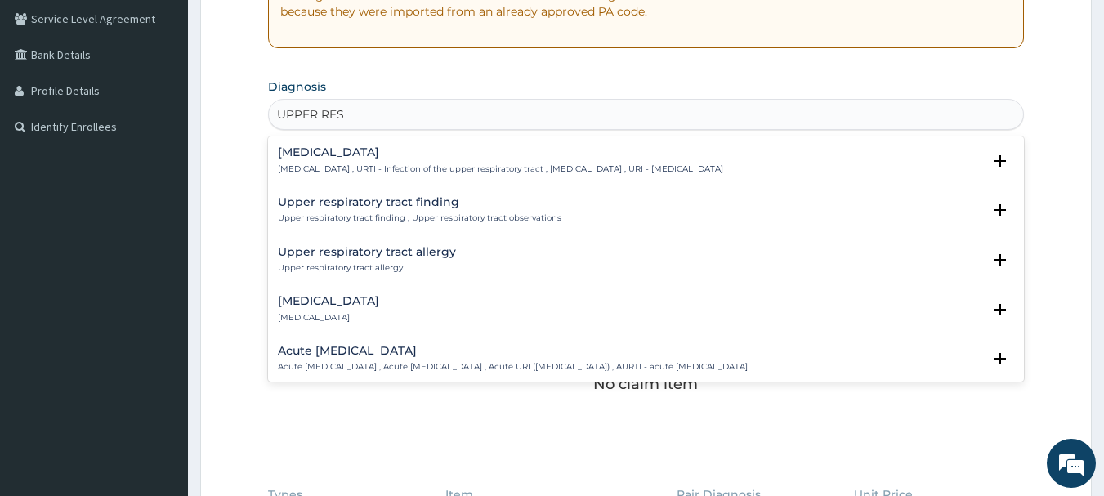
click at [391, 157] on h4 "Upper respiratory infection" at bounding box center [500, 152] width 445 height 12
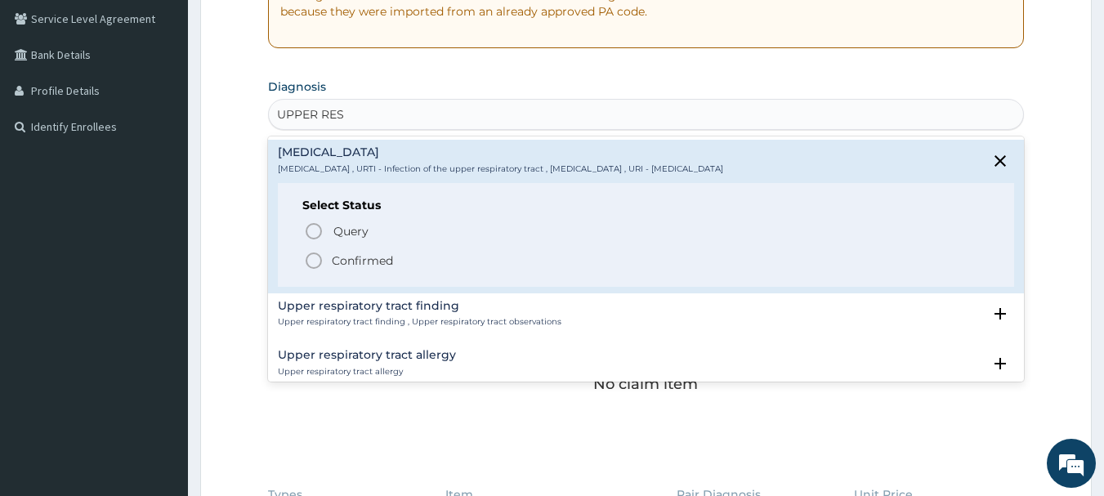
click at [320, 259] on circle "status option filled" at bounding box center [313, 260] width 15 height 15
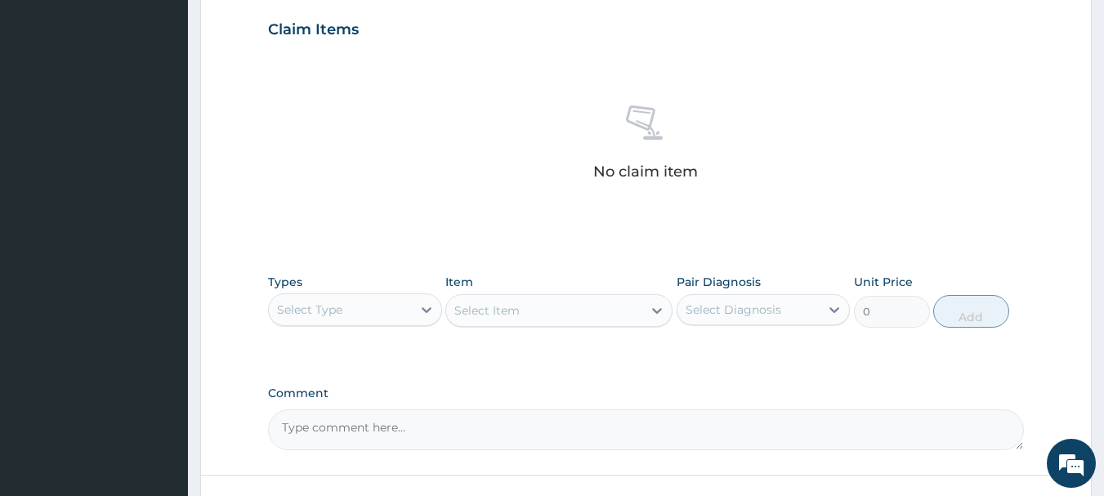
scroll to position [584, 0]
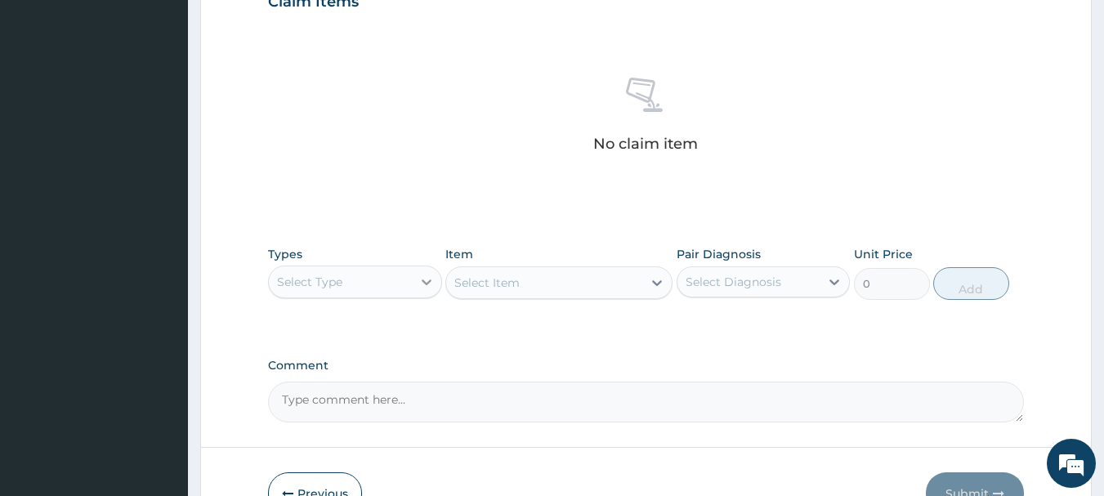
click at [425, 286] on icon at bounding box center [426, 282] width 16 height 16
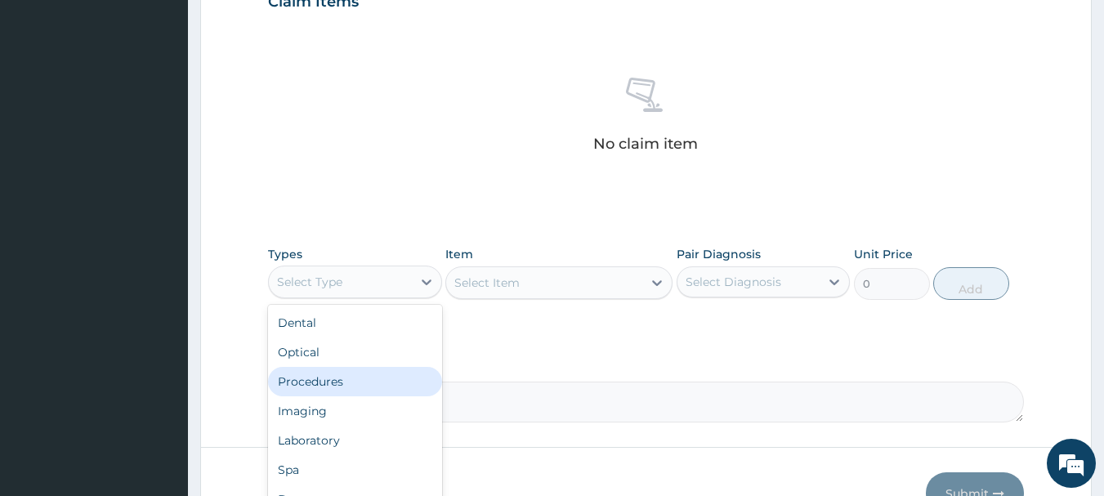
click at [360, 375] on div "Procedures" at bounding box center [355, 381] width 174 height 29
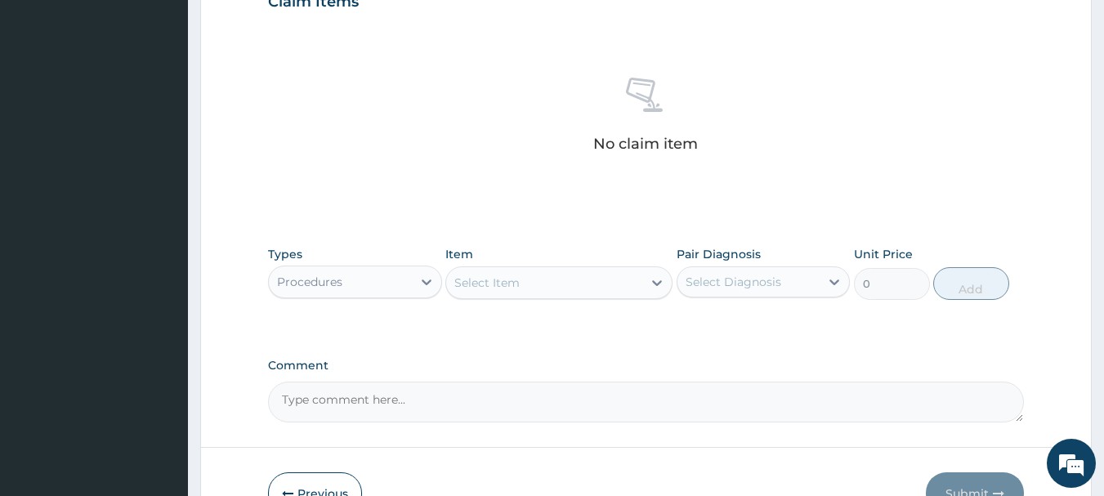
click at [661, 282] on icon at bounding box center [657, 283] width 10 height 6
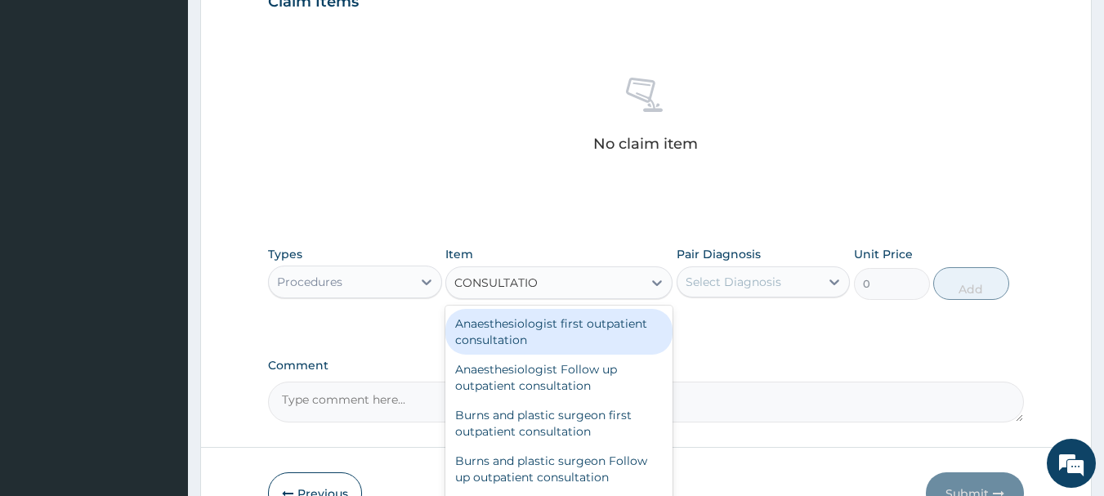
type input "CONSULTATION"
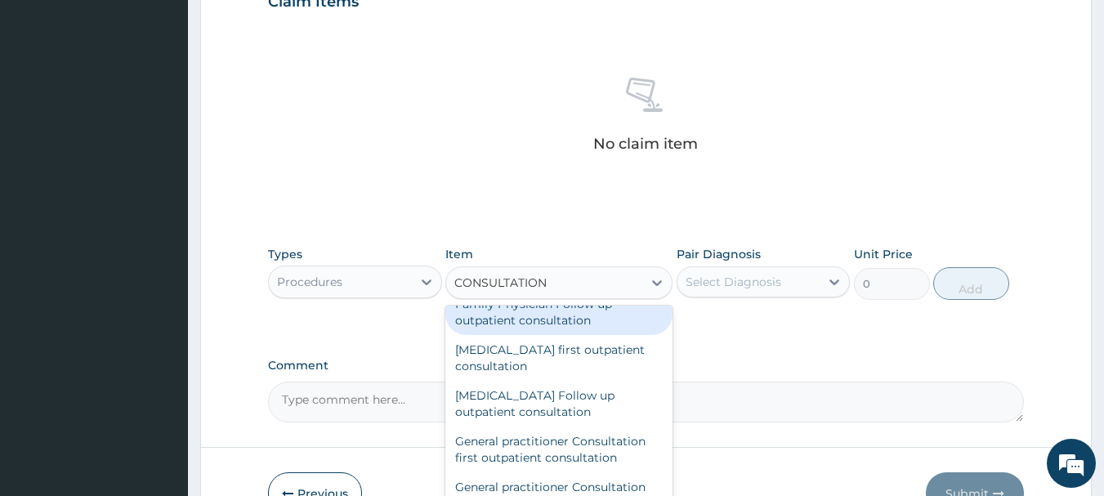
scroll to position [817, 0]
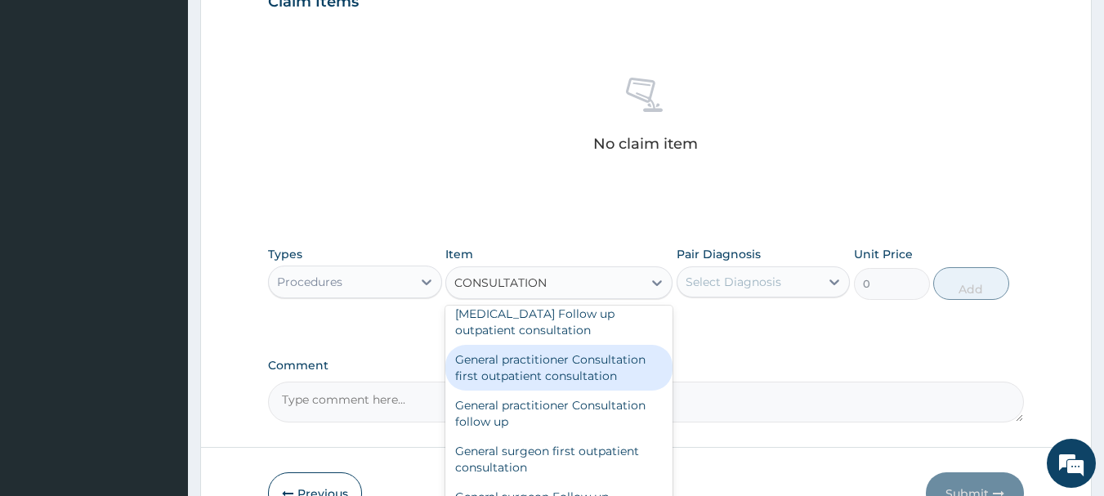
click at [588, 359] on div "General practitioner Consultation first outpatient consultation" at bounding box center [558, 368] width 227 height 46
type input "3547.5"
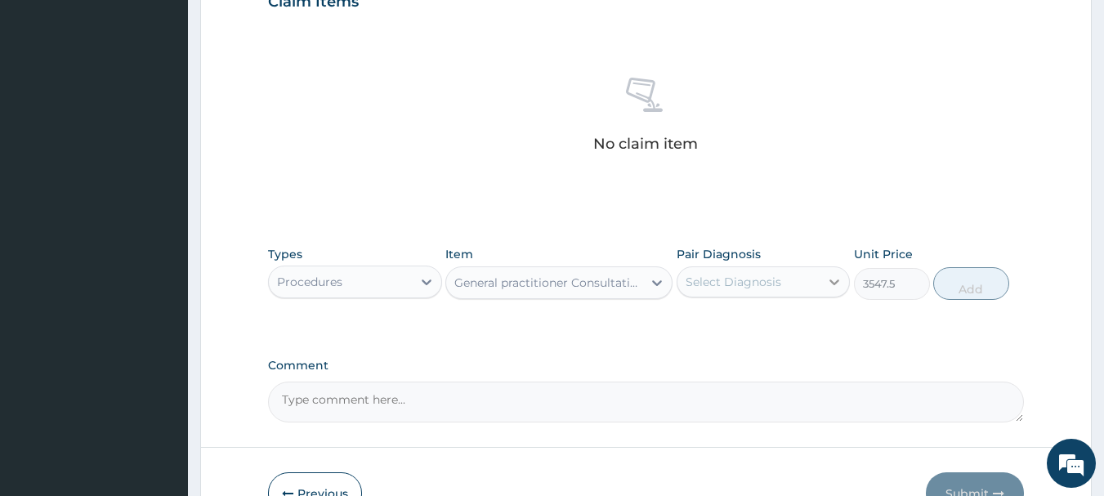
click at [832, 285] on icon at bounding box center [834, 282] width 16 height 16
click at [772, 330] on label "Upper respiratory infection" at bounding box center [753, 322] width 101 height 16
checkbox input "true"
click at [972, 288] on button "Add" at bounding box center [971, 283] width 76 height 33
type input "0"
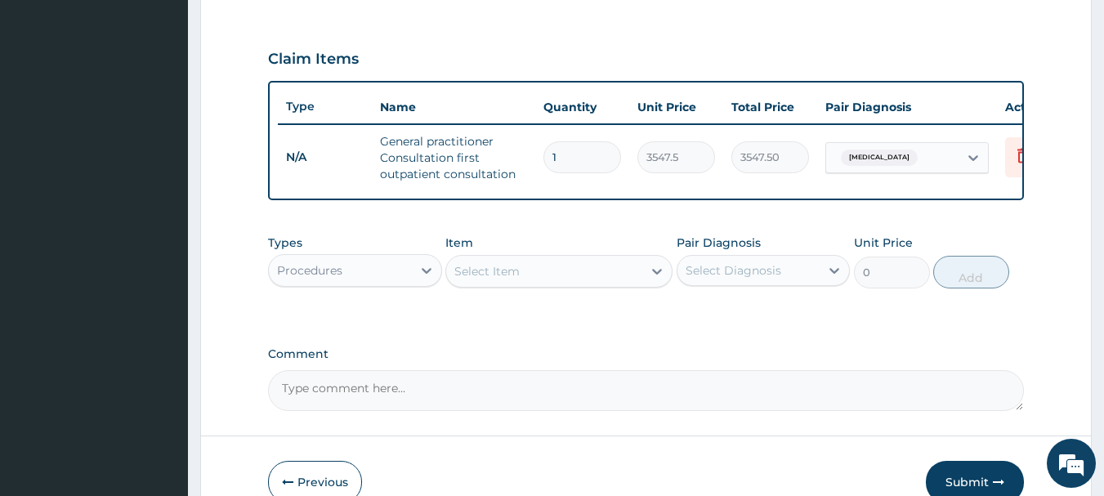
scroll to position [502, 0]
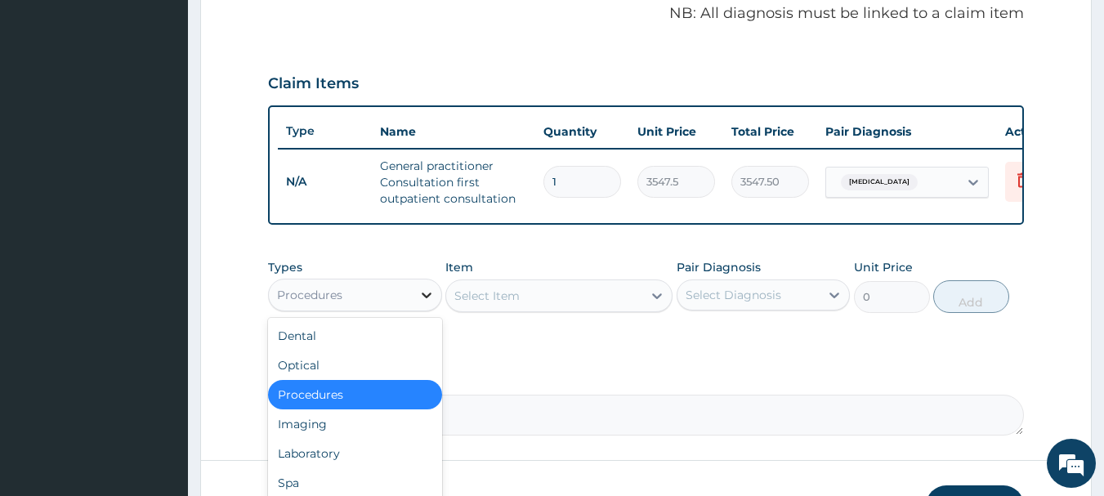
click at [432, 303] on icon at bounding box center [426, 295] width 16 height 16
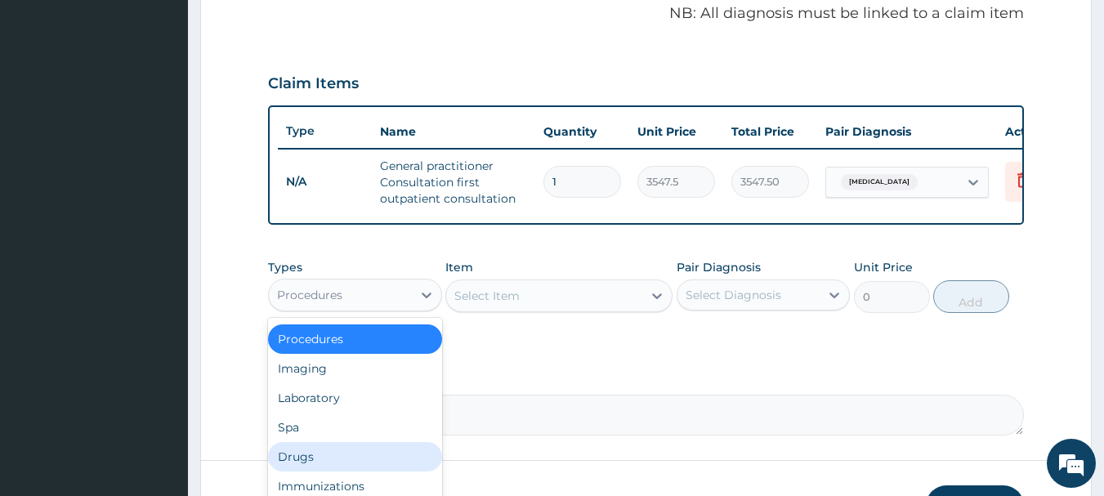
click at [295, 467] on div "Drugs" at bounding box center [355, 456] width 174 height 29
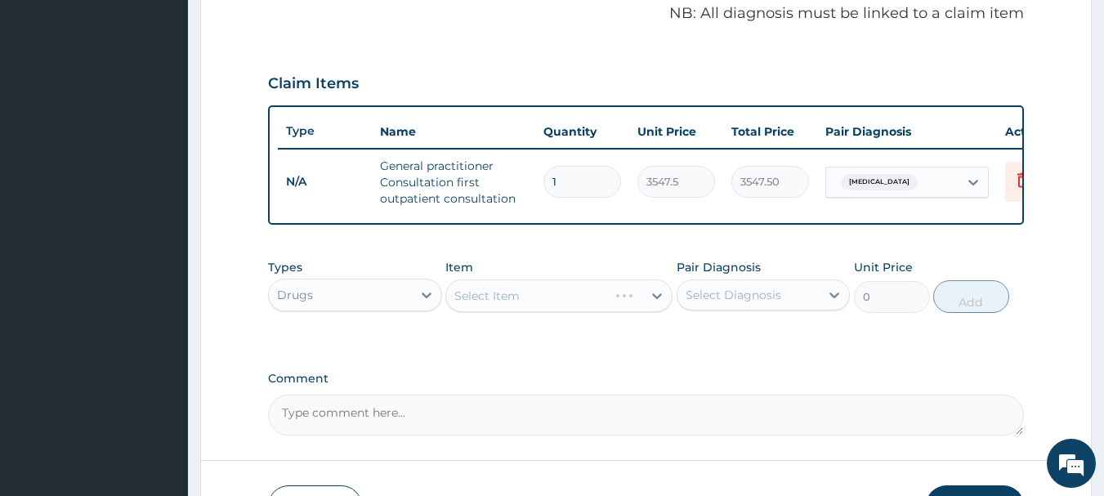
click at [650, 307] on div "Select Item" at bounding box center [558, 295] width 227 height 33
click at [656, 304] on icon at bounding box center [657, 296] width 16 height 16
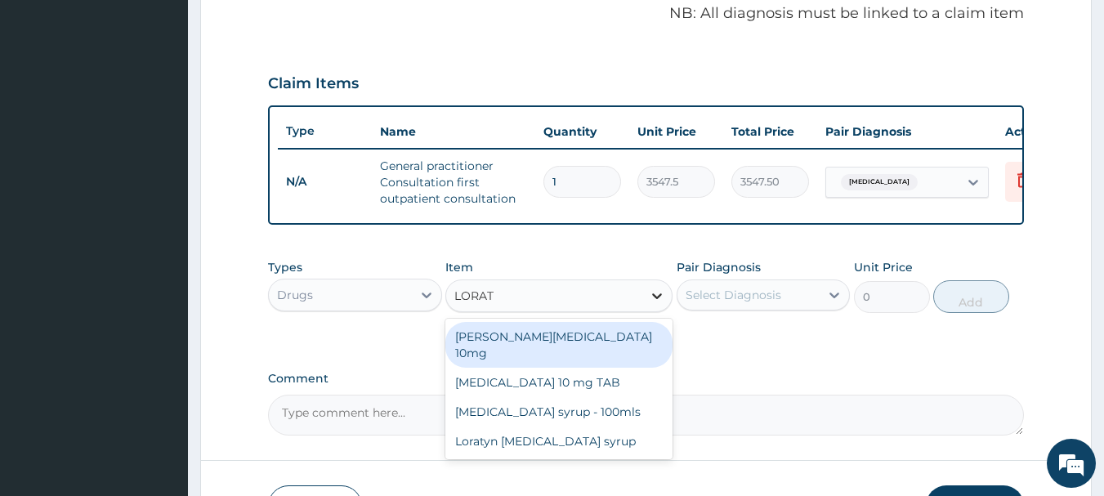
type input "LORATA"
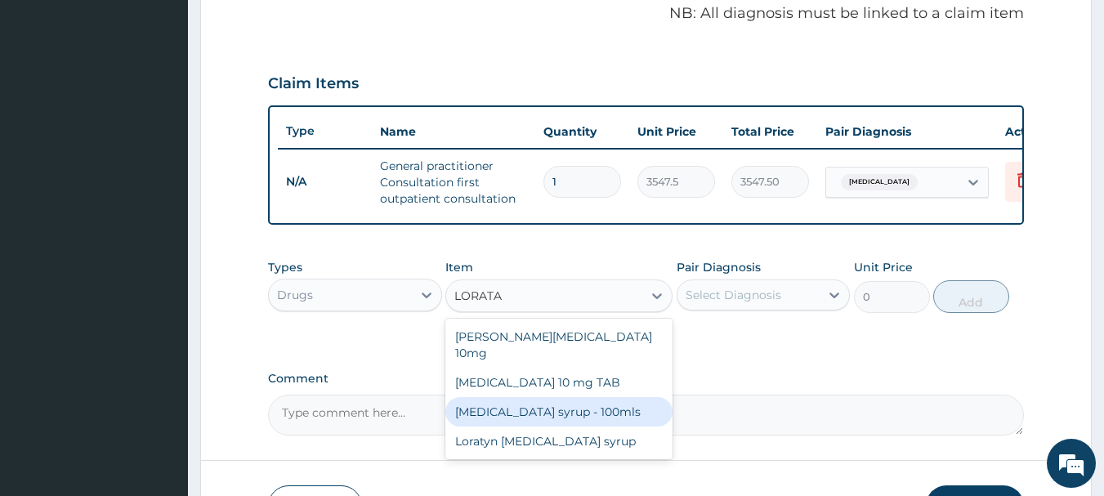
click at [569, 403] on div "Loratadine syrup - 100mls" at bounding box center [558, 411] width 227 height 29
type input "1182.5"
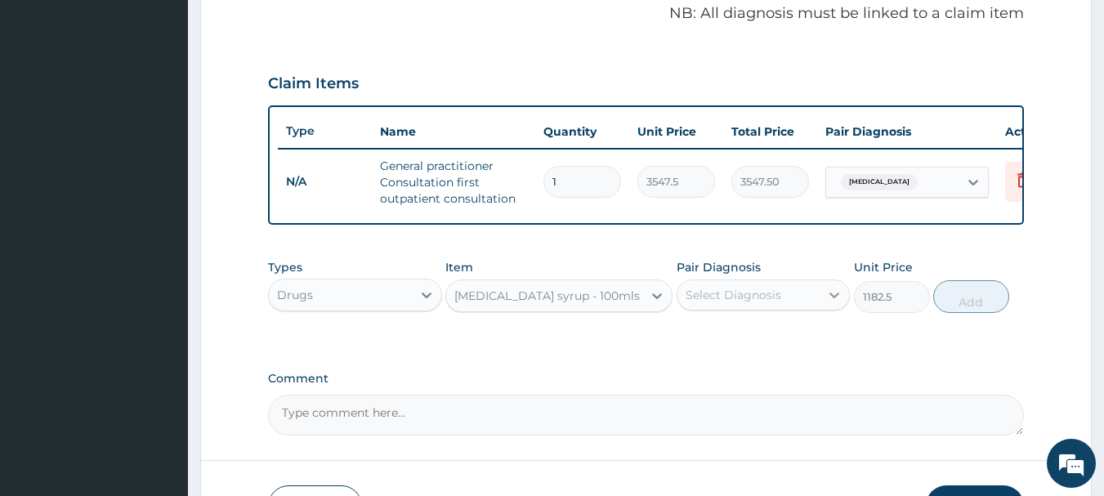
click at [839, 303] on icon at bounding box center [834, 295] width 16 height 16
click at [784, 343] on label "Upper respiratory infection" at bounding box center [753, 335] width 101 height 16
checkbox input "true"
drag, startPoint x: 954, startPoint y: 302, endPoint x: 979, endPoint y: 299, distance: 24.7
click at [976, 298] on button "Add" at bounding box center [971, 296] width 76 height 33
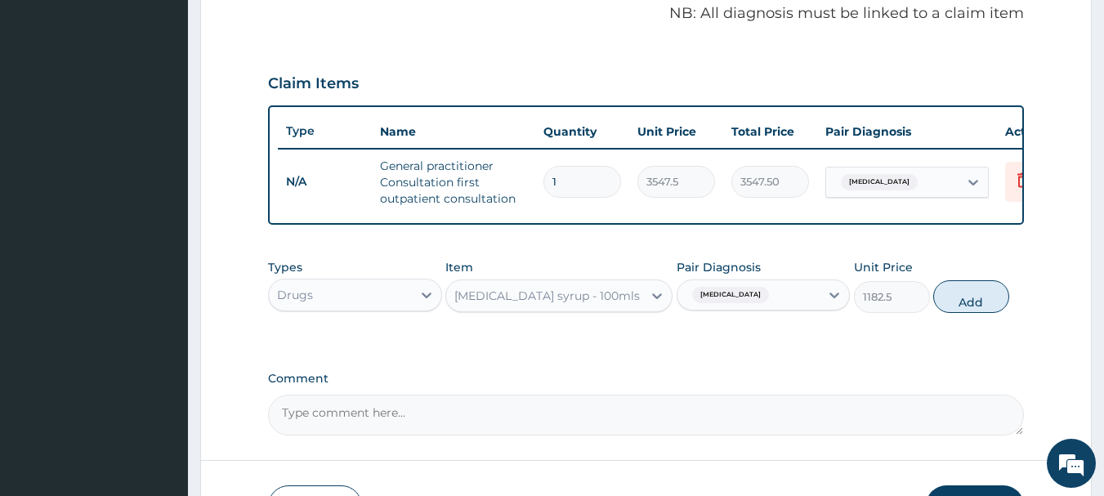
type input "0"
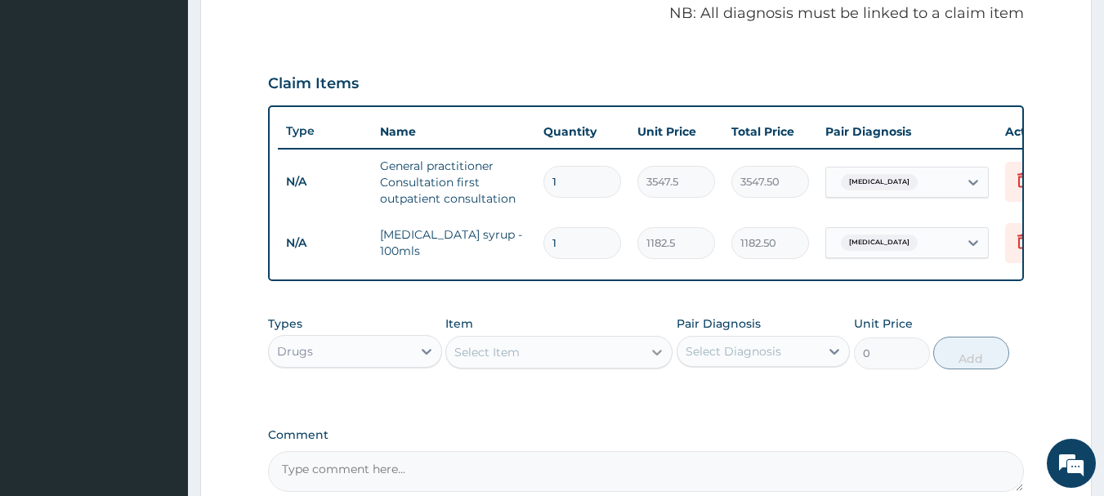
click at [654, 360] on icon at bounding box center [657, 352] width 16 height 16
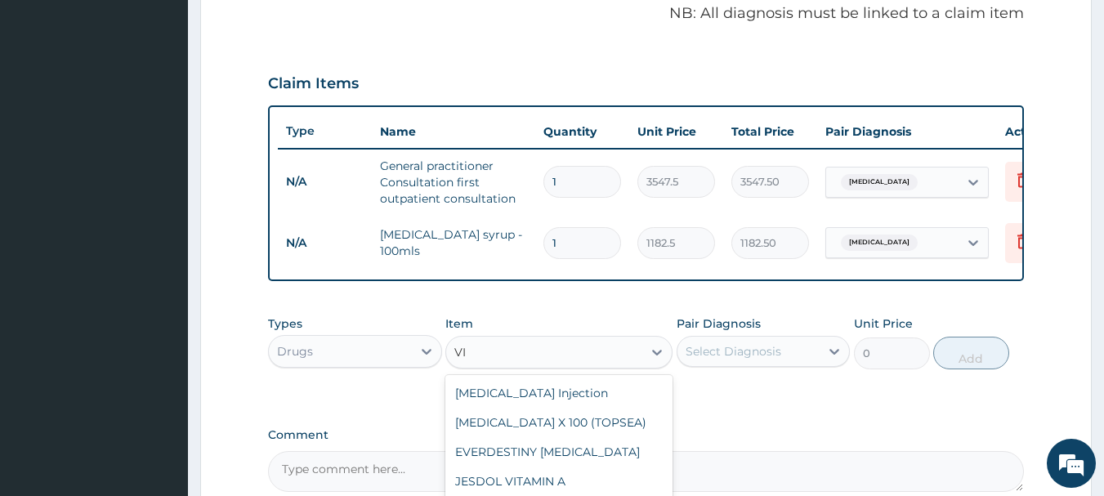
type input "V"
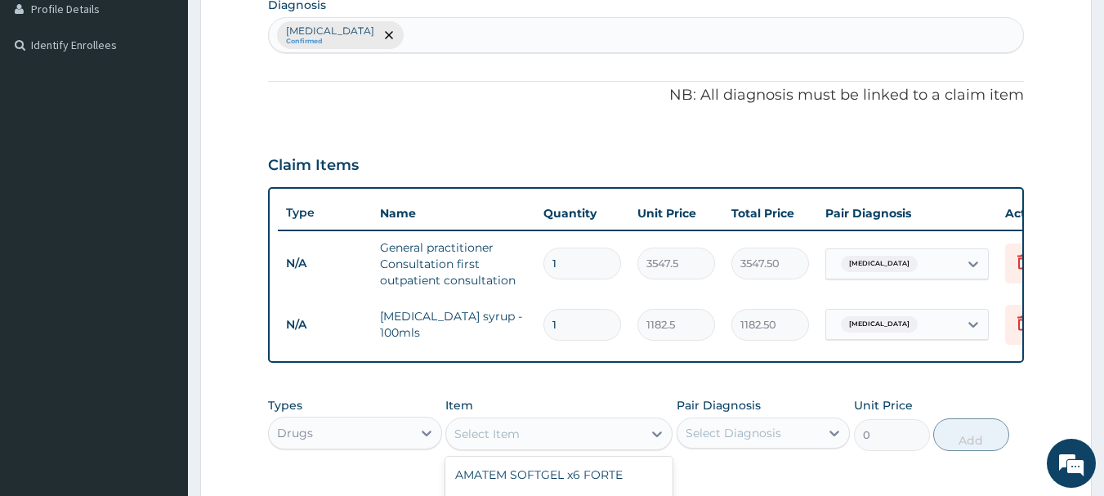
scroll to position [666, 0]
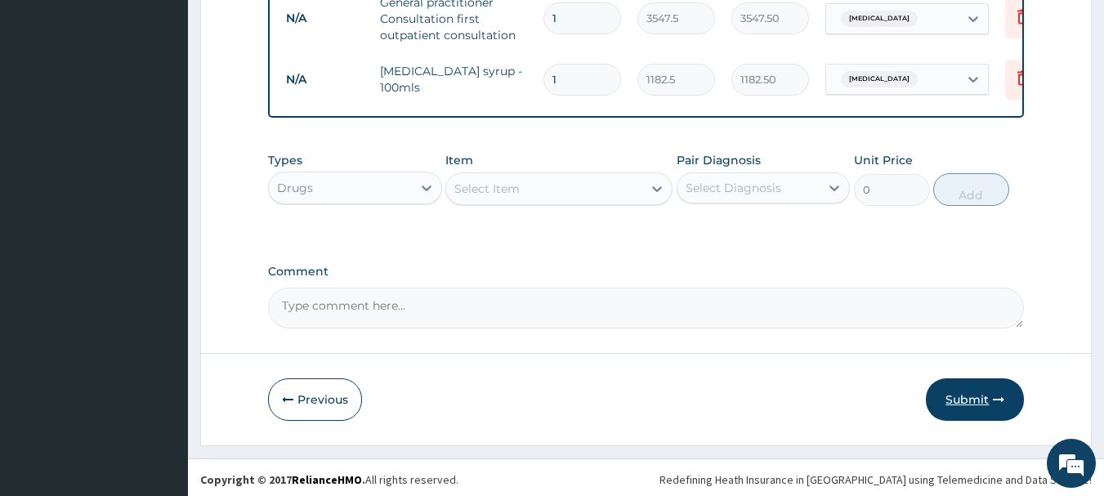
click at [982, 414] on button "Submit" at bounding box center [975, 399] width 98 height 42
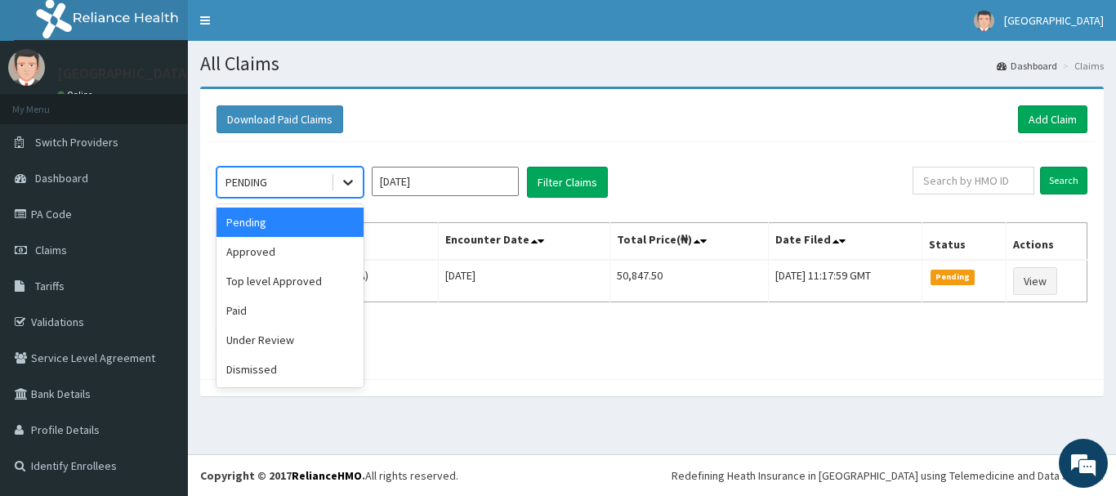
drag, startPoint x: 349, startPoint y: 186, endPoint x: 333, endPoint y: 195, distance: 17.9
click at [346, 186] on icon at bounding box center [348, 182] width 16 height 16
drag, startPoint x: 331, startPoint y: 243, endPoint x: 319, endPoint y: 248, distance: 12.4
click at [323, 247] on div "Approved" at bounding box center [290, 251] width 147 height 29
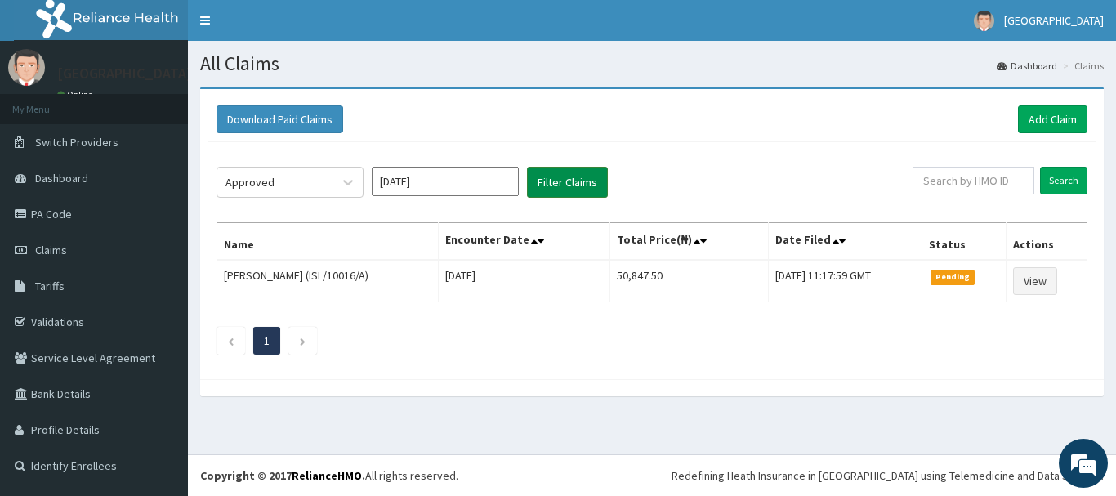
click at [556, 187] on button "Filter Claims" at bounding box center [567, 182] width 81 height 31
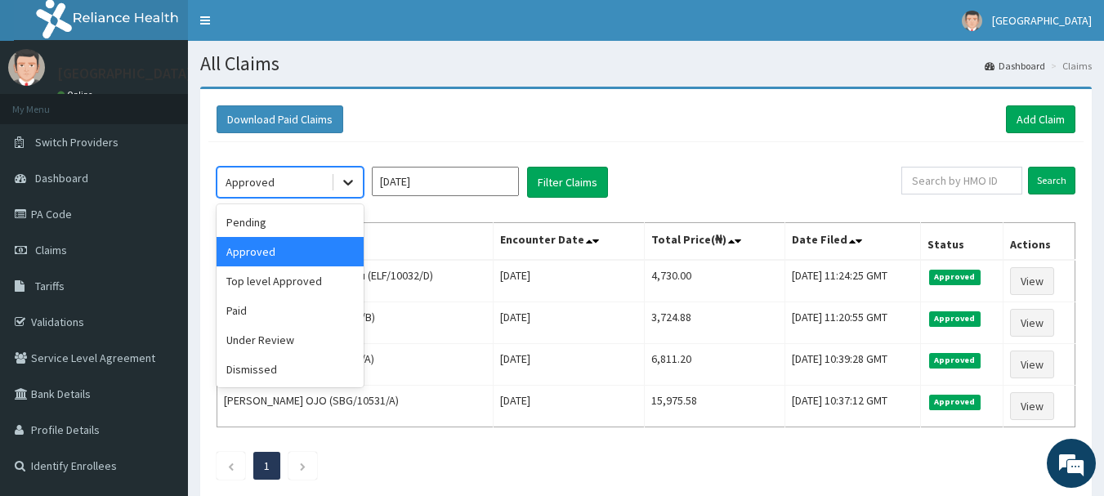
click at [350, 173] on div at bounding box center [347, 181] width 29 height 29
click at [319, 222] on div "Pending" at bounding box center [290, 222] width 147 height 29
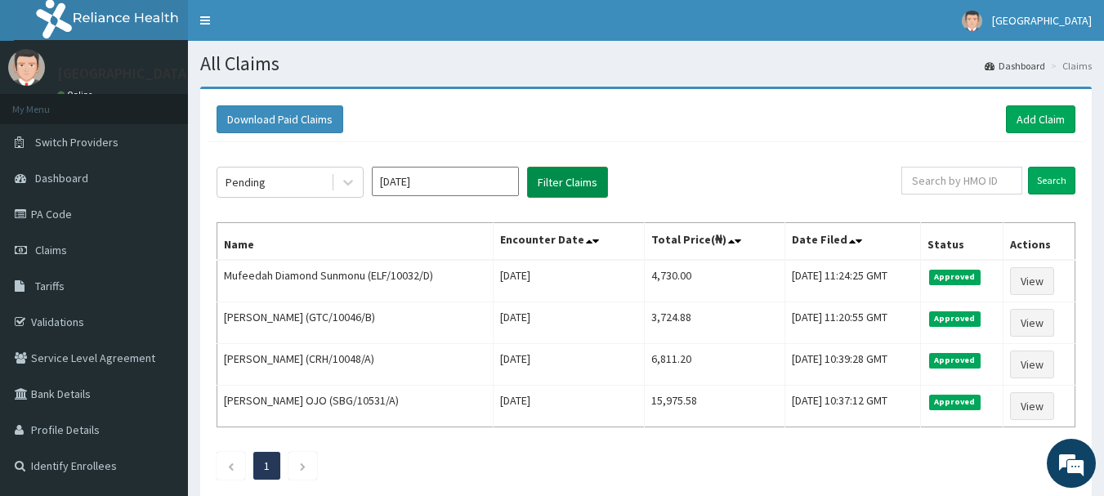
click at [550, 188] on button "Filter Claims" at bounding box center [567, 182] width 81 height 31
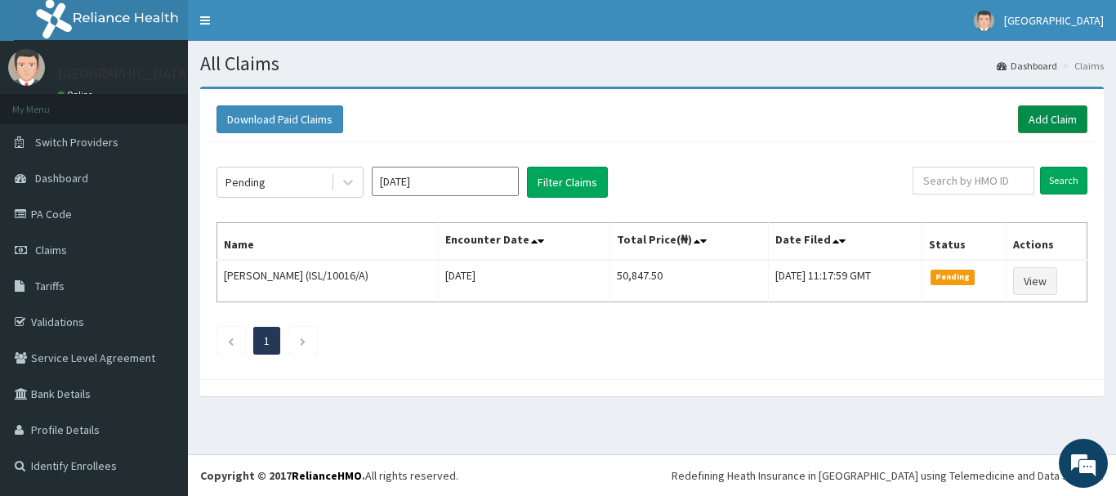
click at [1084, 112] on link "Add Claim" at bounding box center [1052, 119] width 69 height 28
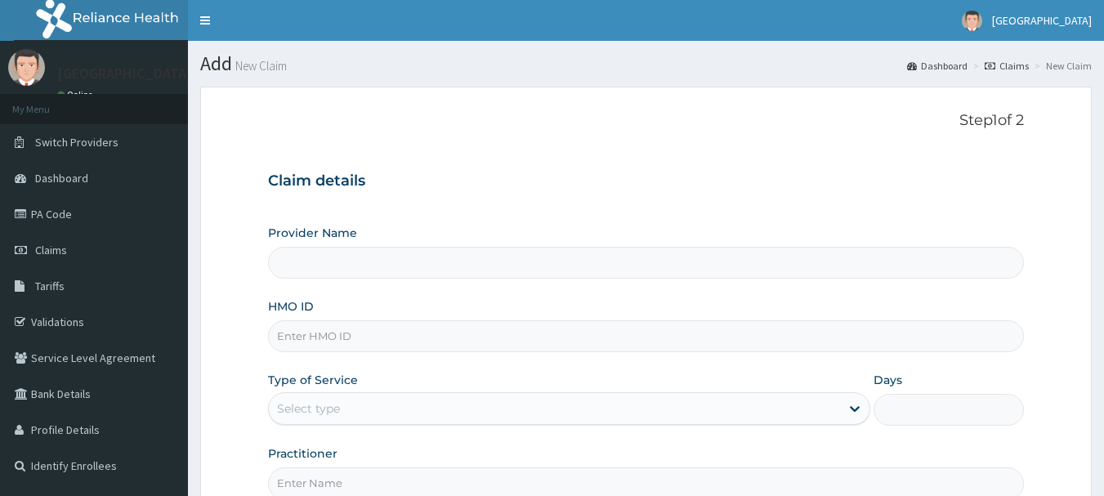
type input "[GEOGRAPHIC_DATA]"
click at [349, 335] on input "HMO ID" at bounding box center [646, 336] width 757 height 32
type input "HPN/10201/A"
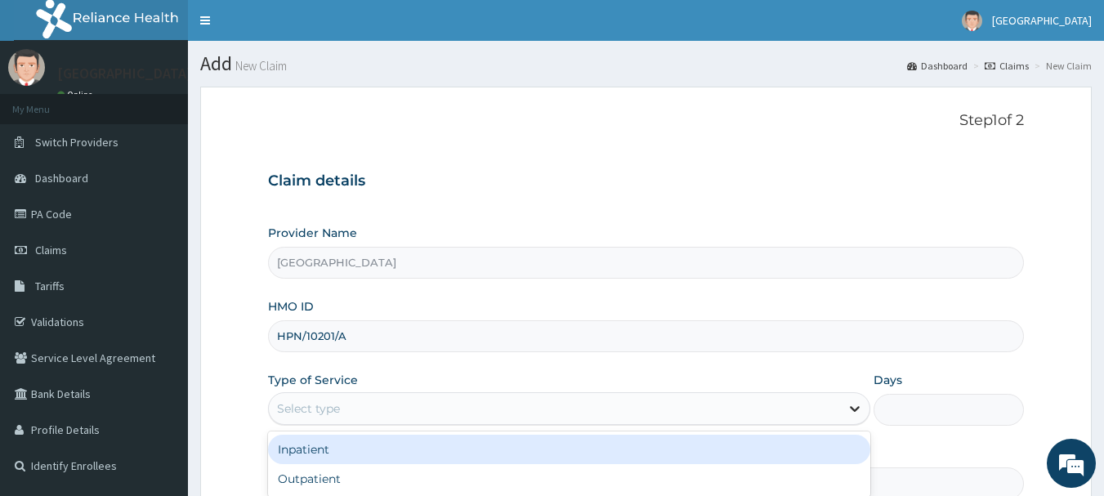
click at [855, 409] on icon at bounding box center [854, 408] width 16 height 16
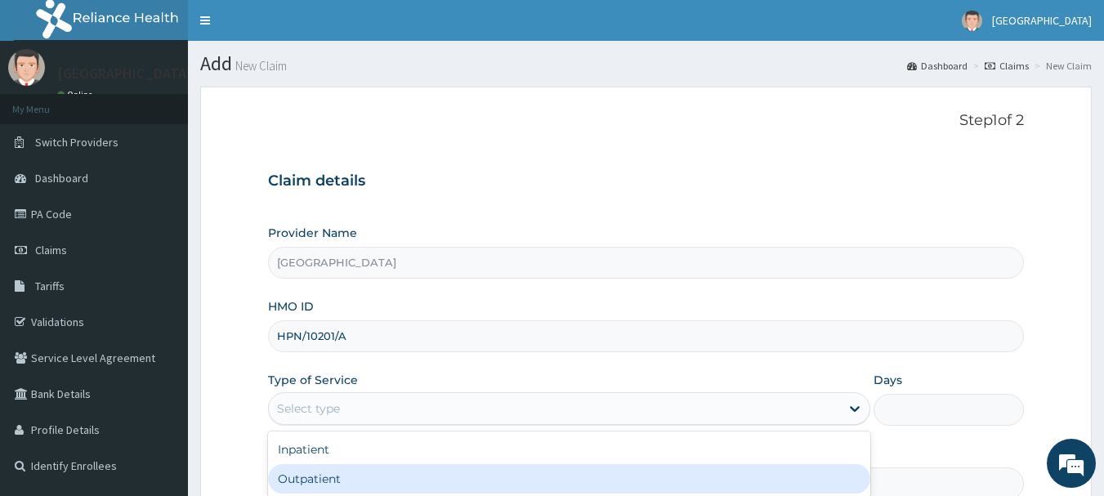
click at [658, 472] on div "Outpatient" at bounding box center [569, 478] width 602 height 29
type input "1"
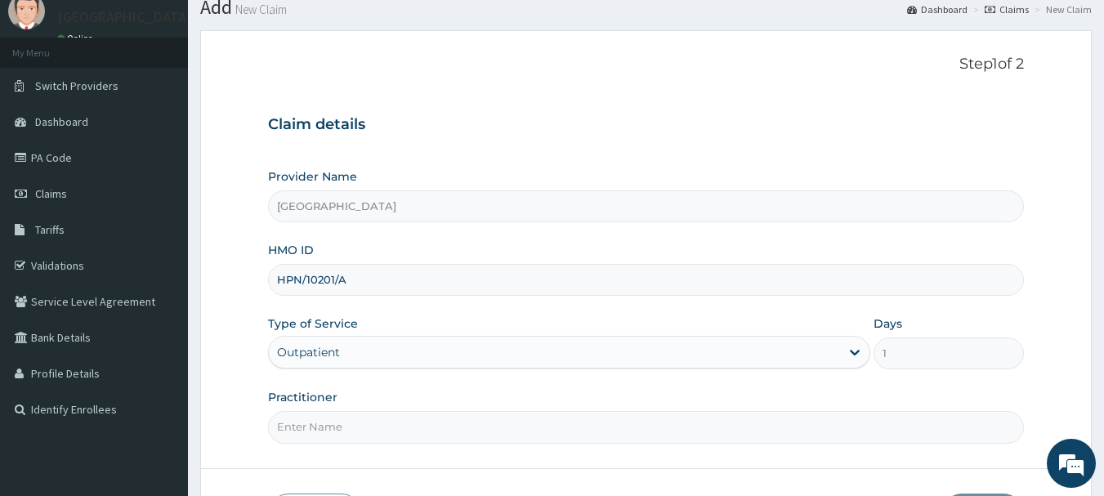
scroll to position [163, 0]
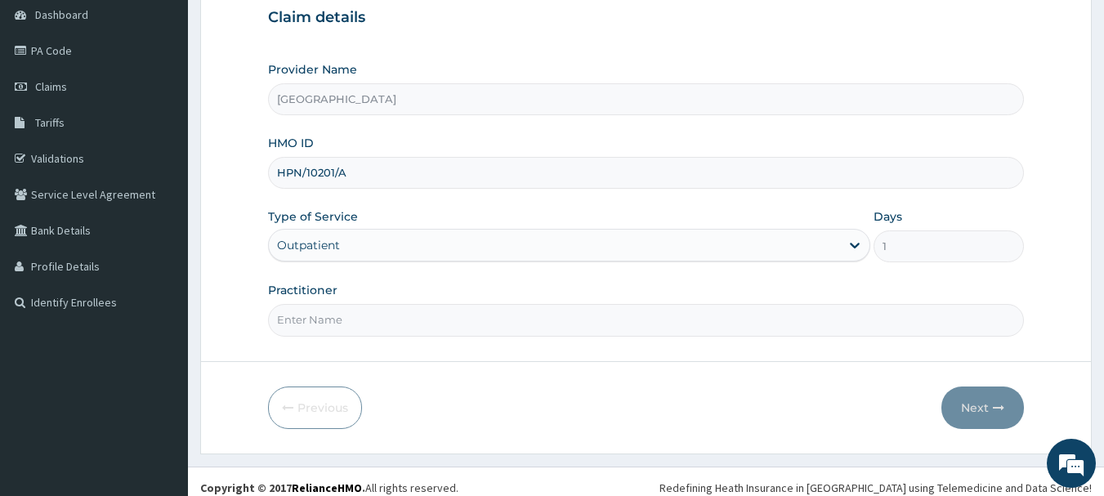
click at [467, 324] on input "Practitioner" at bounding box center [646, 320] width 757 height 32
type input "AKINDE"
click at [1038, 406] on form "Step 1 of 2 Claim details Provider Name Living Spring Hospital HMO ID HPN/10201…" at bounding box center [645, 188] width 891 height 530
click at [1019, 408] on button "Next" at bounding box center [982, 407] width 83 height 42
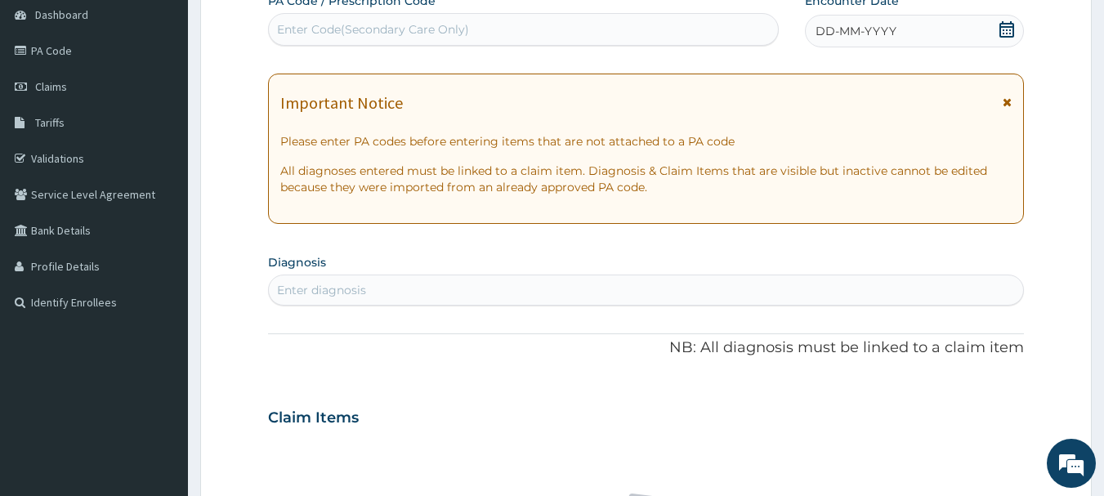
drag, startPoint x: 1007, startPoint y: 30, endPoint x: 996, endPoint y: 34, distance: 12.1
click at [1007, 30] on icon at bounding box center [1006, 29] width 15 height 16
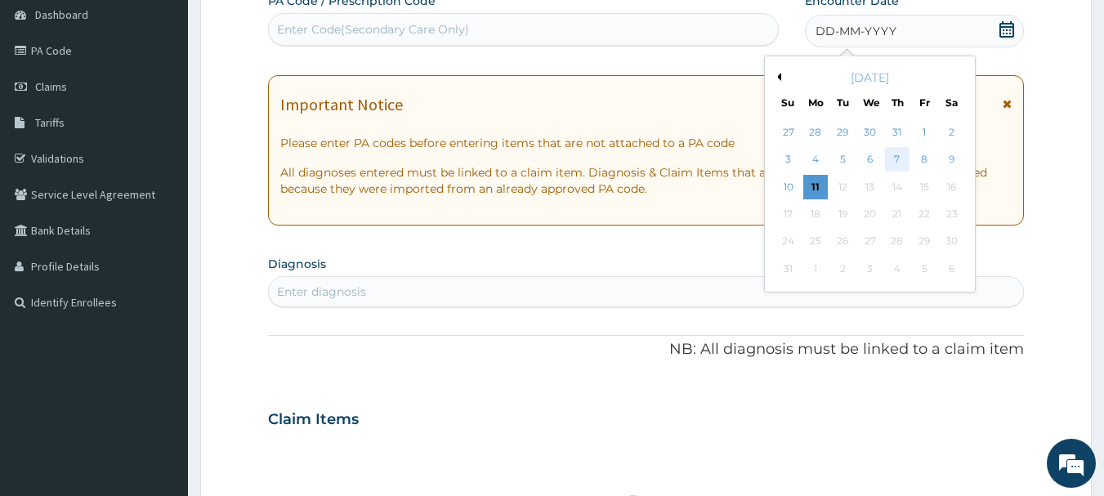
click at [903, 159] on div "7" at bounding box center [897, 160] width 25 height 25
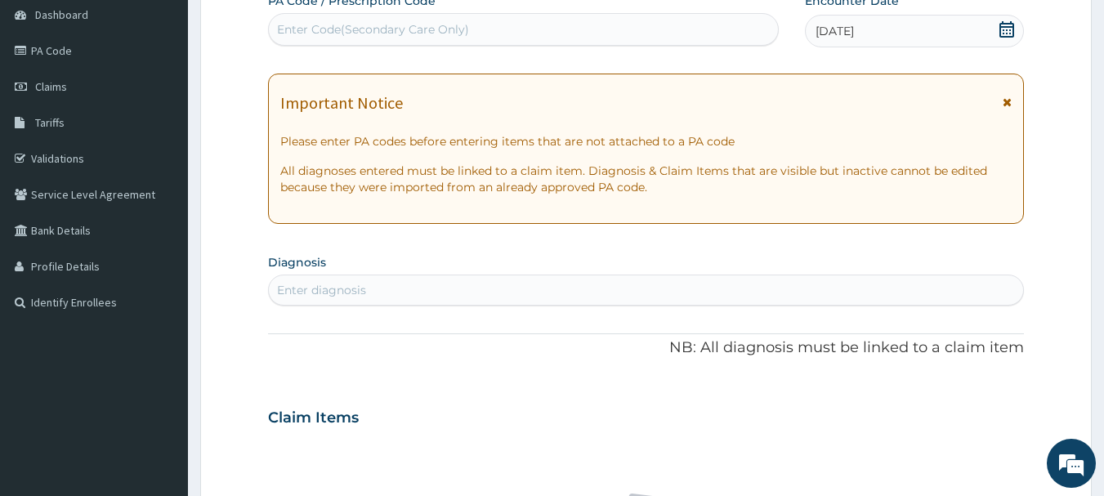
click at [440, 289] on div "Enter diagnosis" at bounding box center [646, 290] width 755 height 26
type input "MALARIA"
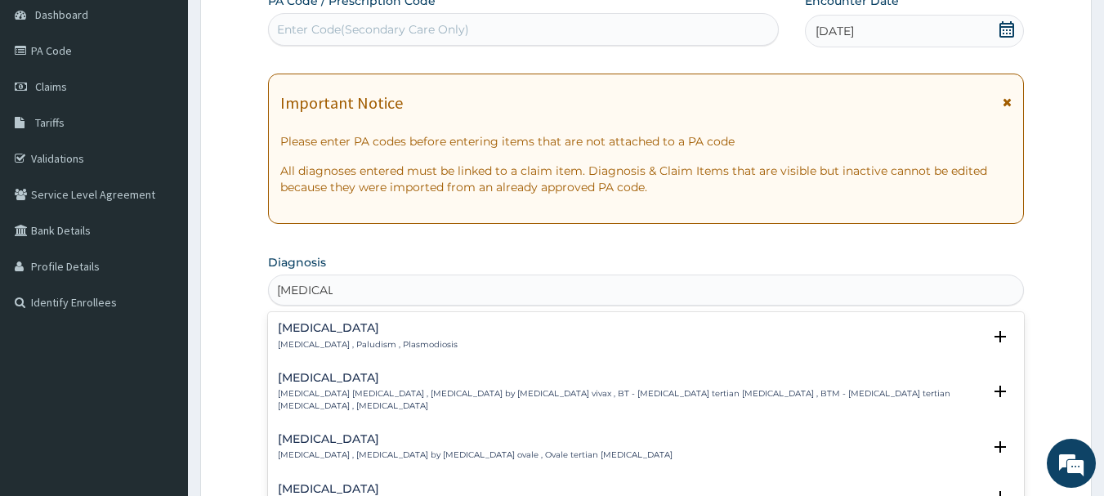
click at [301, 333] on h4 "Malaria" at bounding box center [368, 328] width 180 height 12
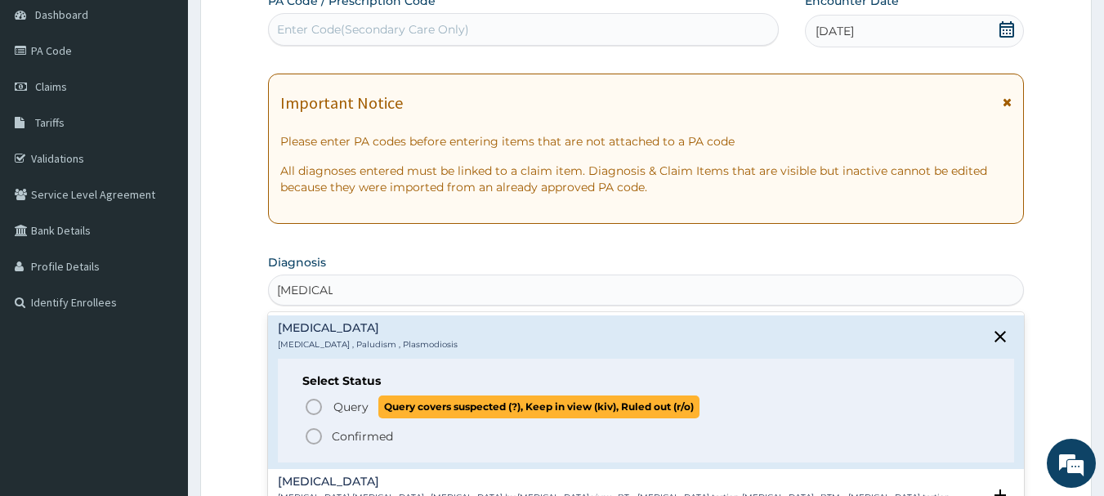
click at [310, 402] on icon "status option query" at bounding box center [314, 407] width 20 height 20
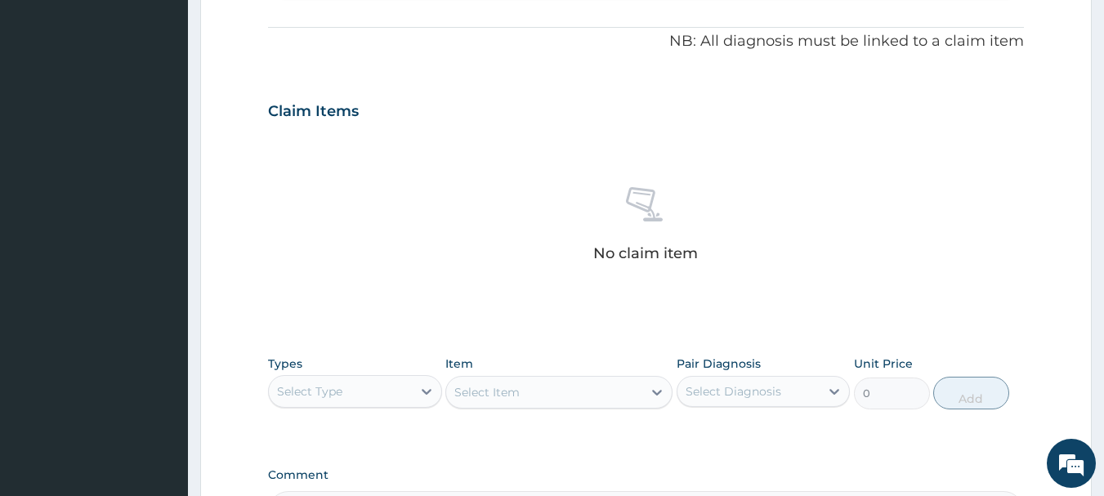
scroll to position [572, 0]
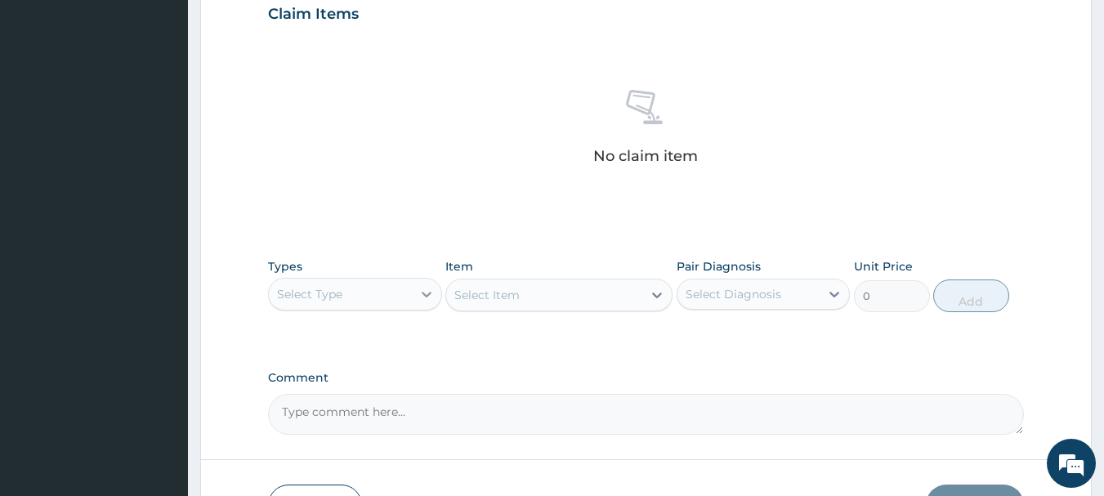
click at [426, 295] on icon at bounding box center [427, 295] width 10 height 6
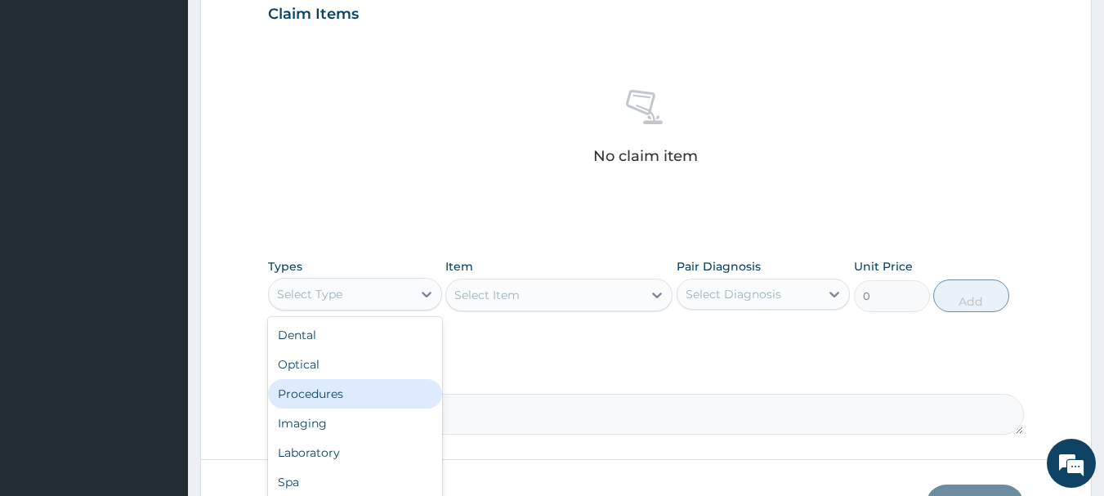
click at [368, 386] on div "Procedures" at bounding box center [355, 393] width 174 height 29
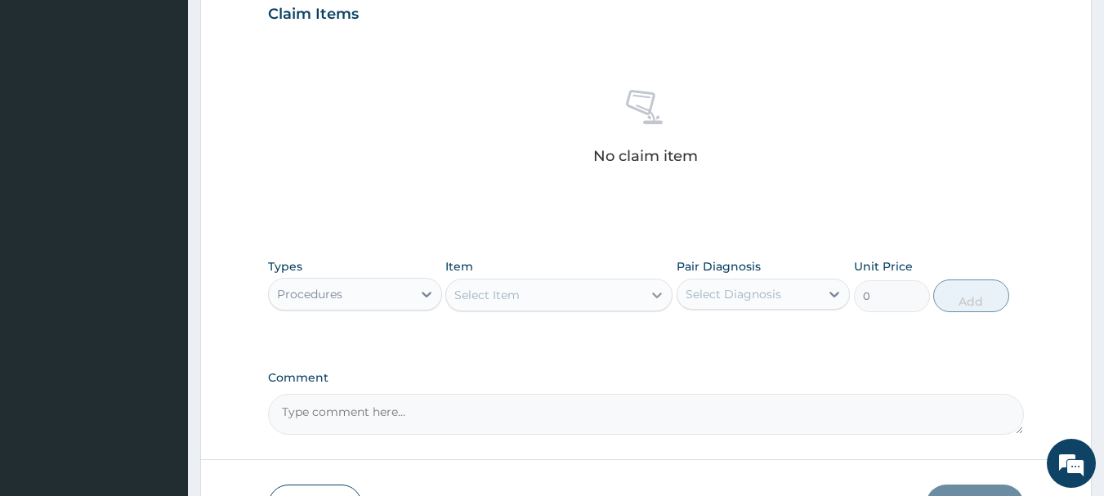
click at [659, 291] on icon at bounding box center [657, 295] width 16 height 16
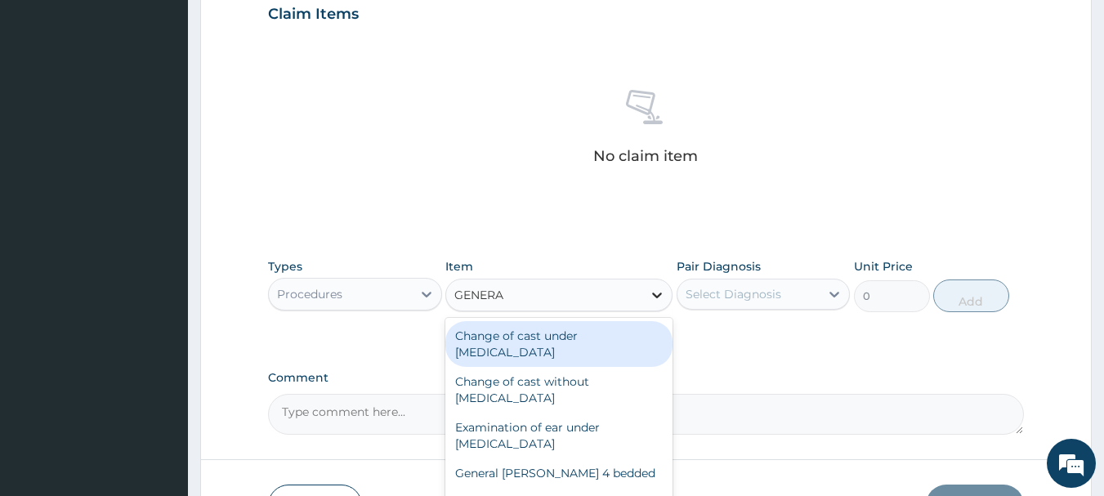
type input "GENERAL"
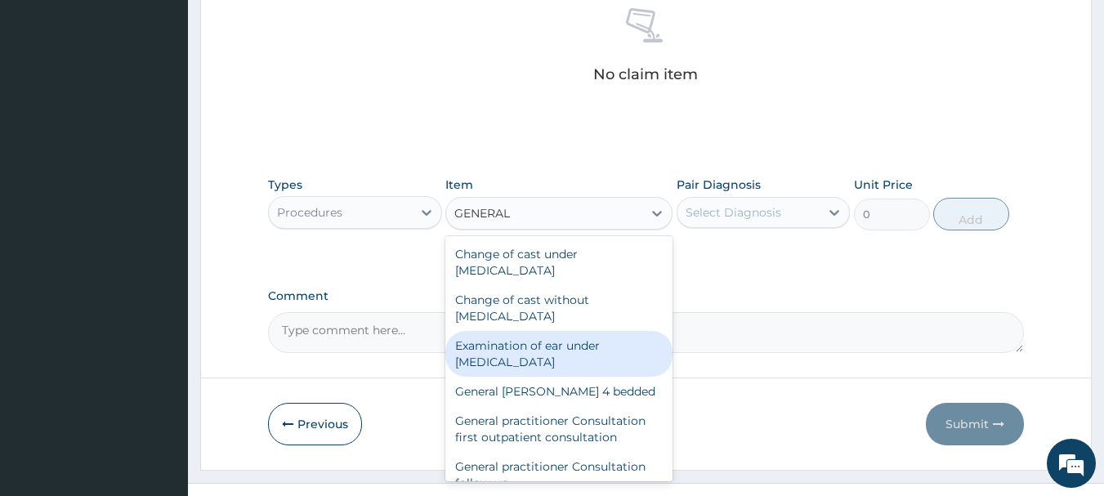
scroll to position [82, 0]
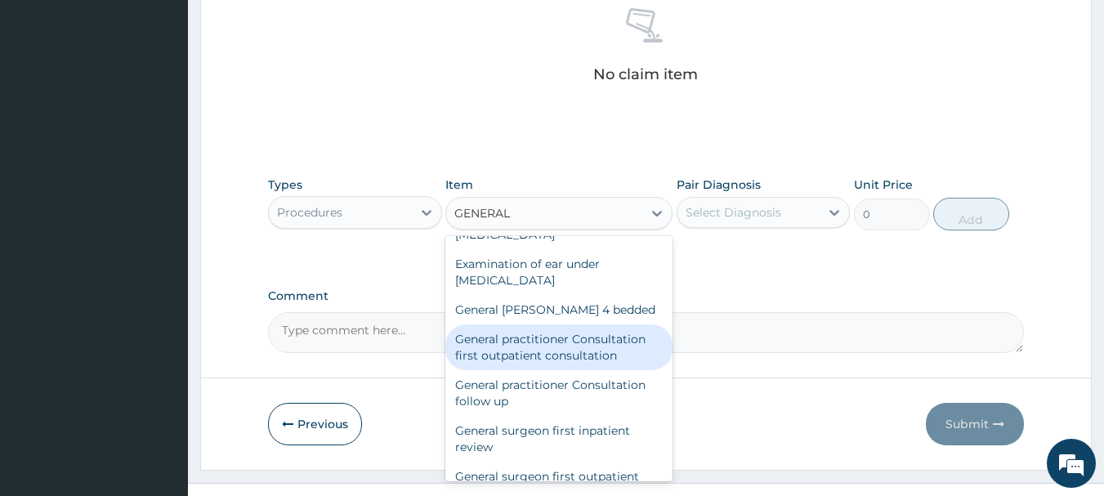
click at [605, 352] on div "General practitioner Consultation first outpatient consultation" at bounding box center [558, 347] width 227 height 46
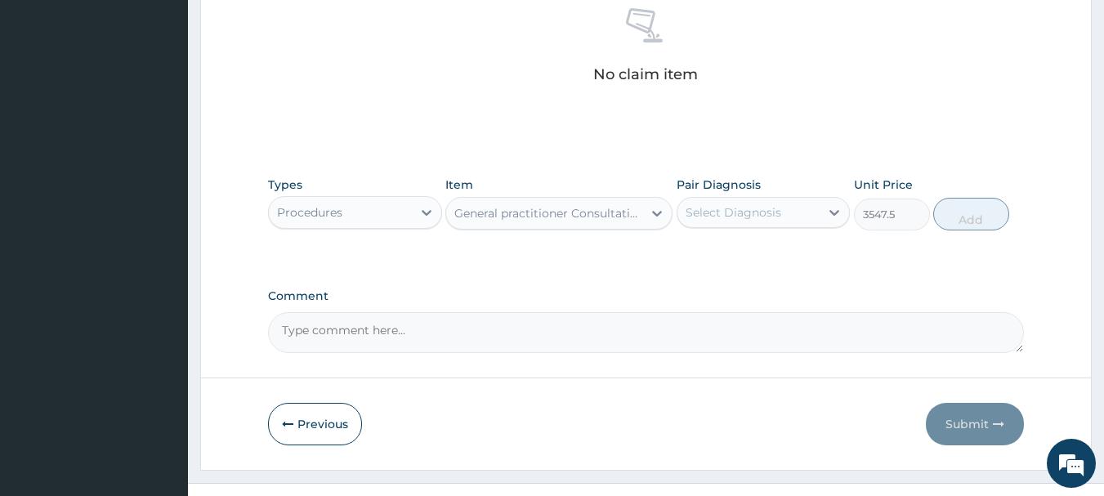
type input "3547.5"
click at [840, 209] on icon at bounding box center [834, 212] width 16 height 16
click at [791, 242] on div "Malaria" at bounding box center [763, 254] width 174 height 33
checkbox input "true"
click at [956, 213] on button "Add" at bounding box center [971, 214] width 76 height 33
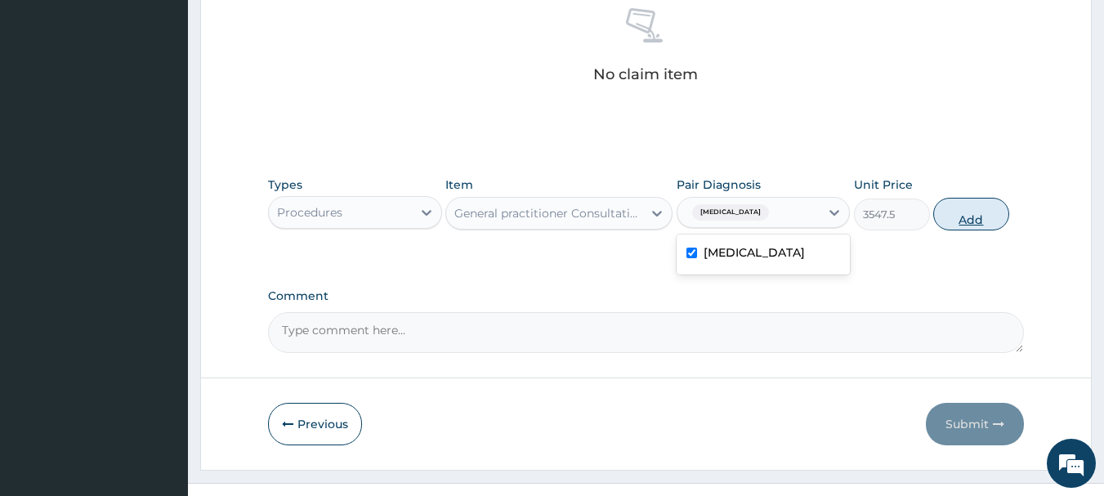
type input "0"
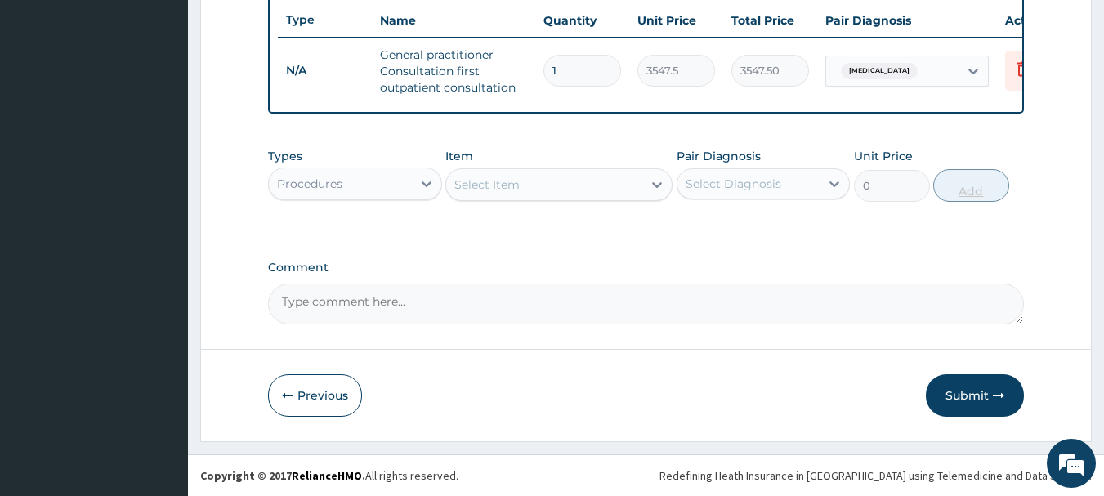
scroll to position [626, 0]
click at [996, 396] on icon "button" at bounding box center [998, 395] width 11 height 11
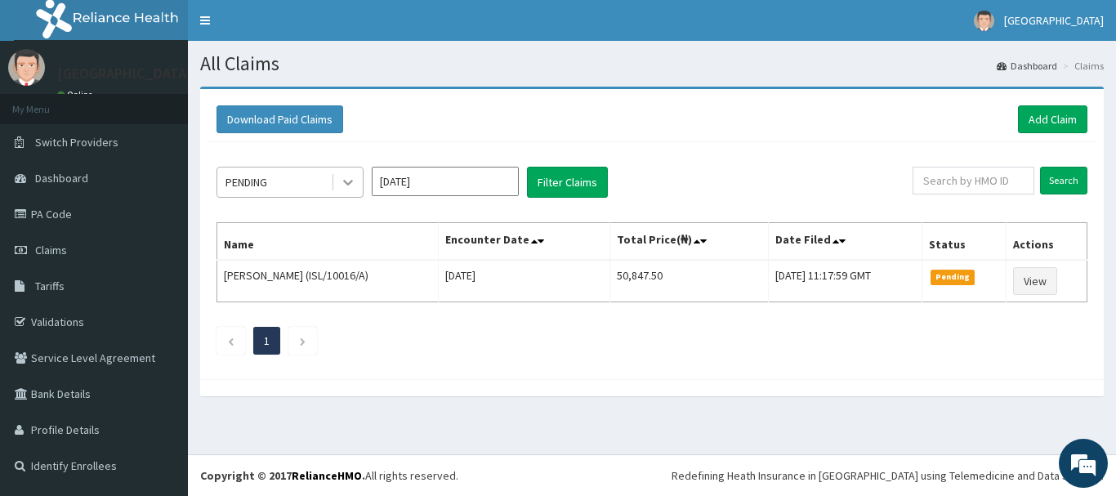
click at [351, 180] on icon at bounding box center [348, 182] width 16 height 16
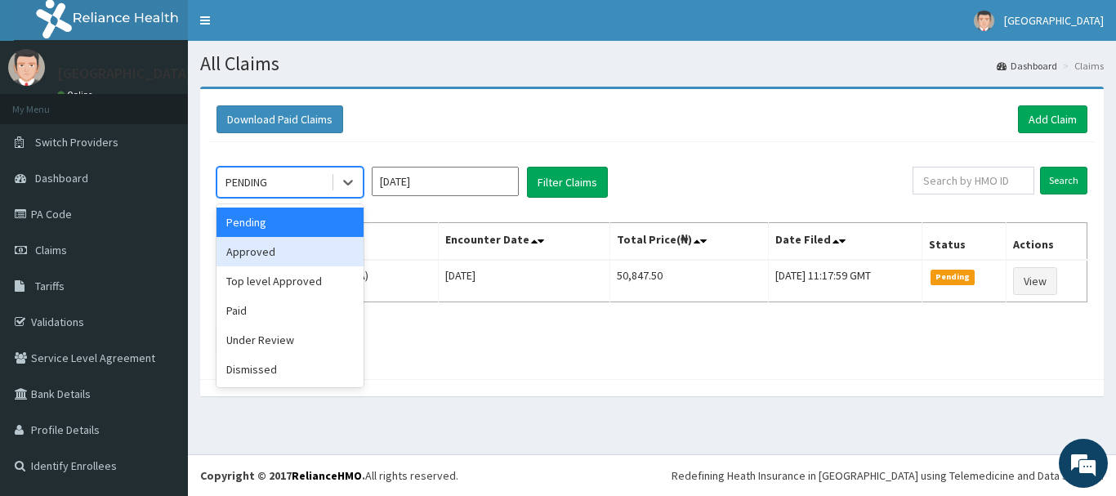
click at [318, 251] on div "Approved" at bounding box center [290, 251] width 147 height 29
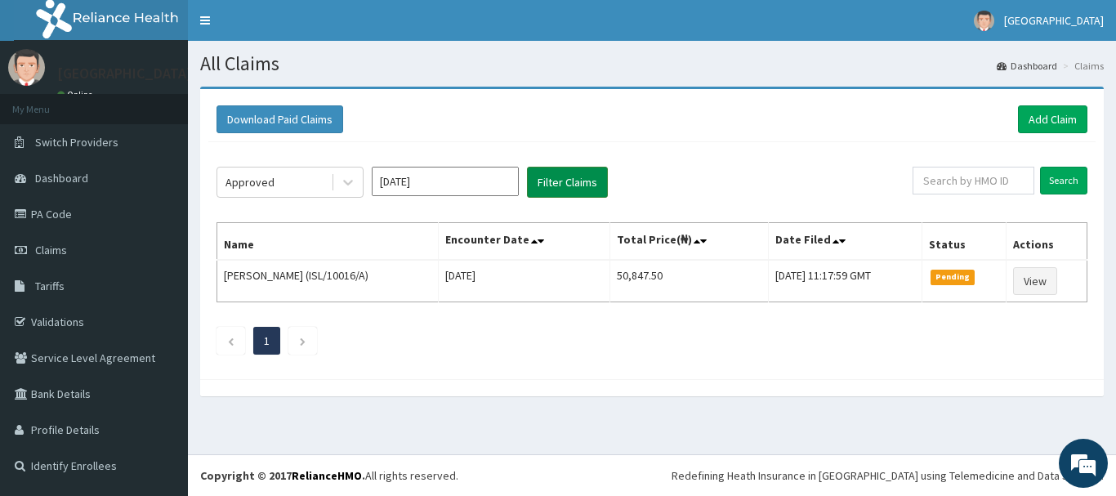
click at [559, 186] on button "Filter Claims" at bounding box center [567, 182] width 81 height 31
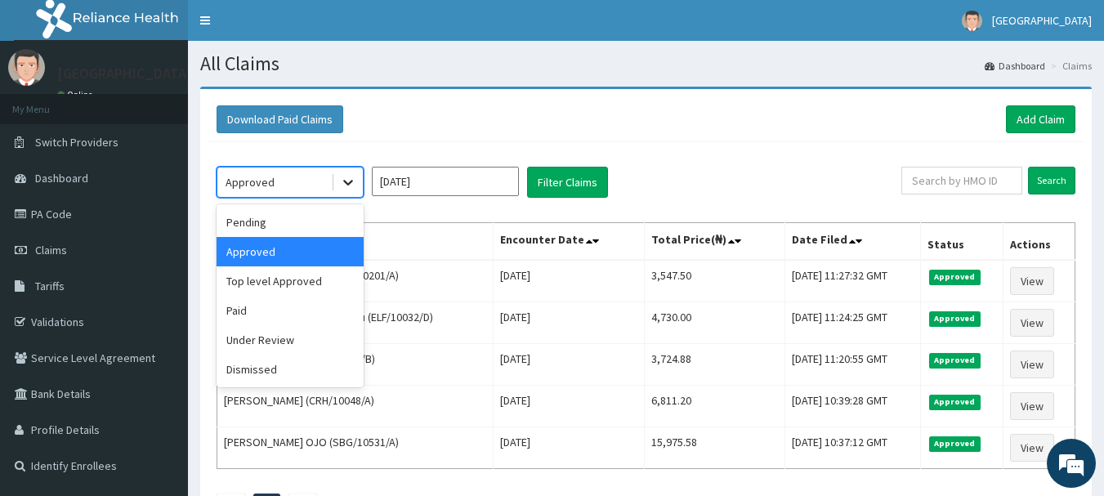
click at [345, 179] on icon at bounding box center [348, 182] width 16 height 16
click at [319, 307] on div "Paid" at bounding box center [290, 310] width 147 height 29
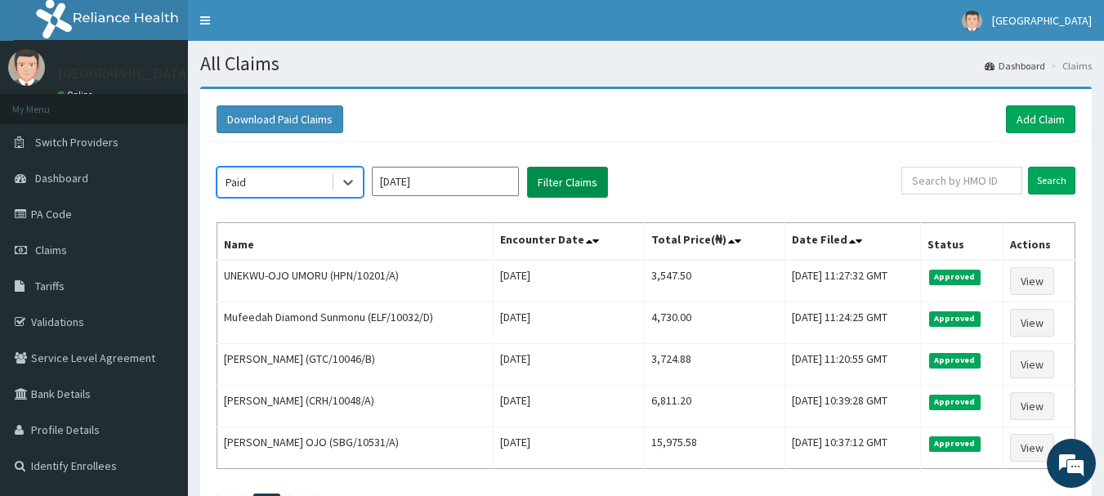
click at [590, 187] on button "Filter Claims" at bounding box center [567, 182] width 81 height 31
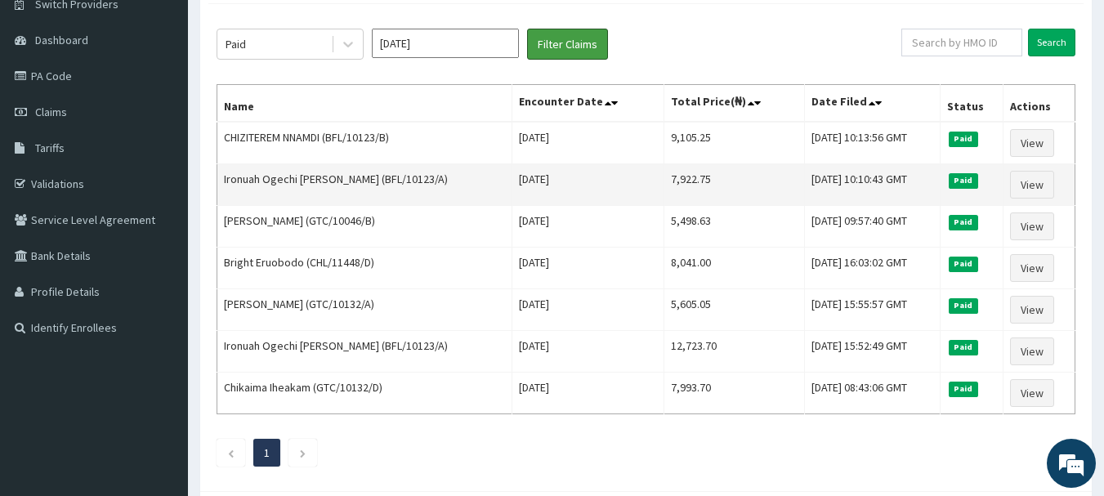
scroll to position [163, 0]
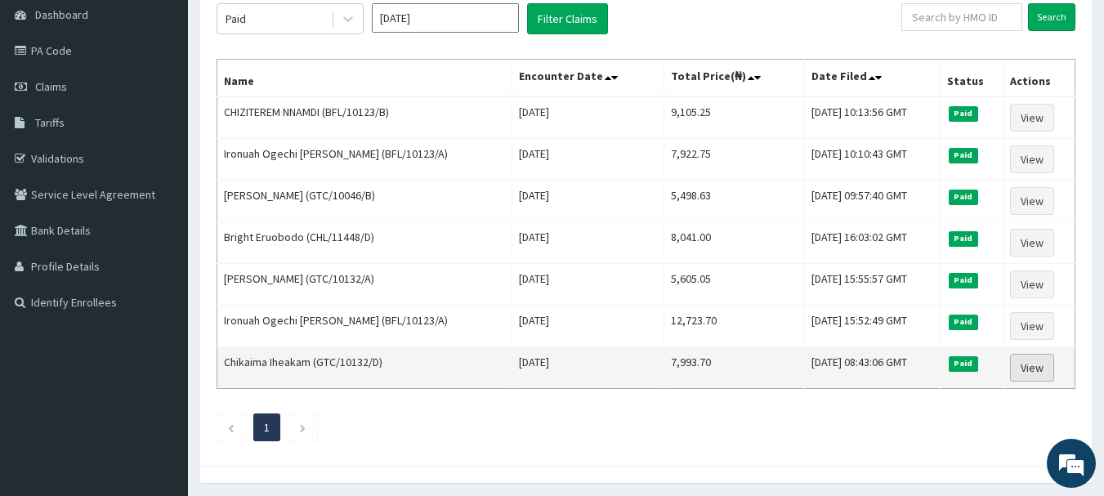
click at [1031, 361] on link "View" at bounding box center [1032, 368] width 44 height 28
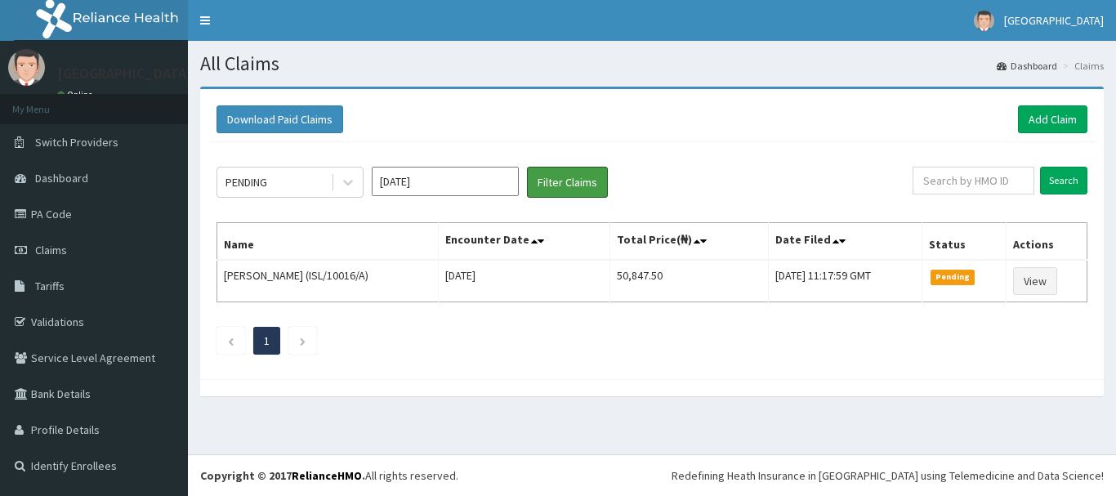
click at [555, 186] on button "Filter Claims" at bounding box center [567, 182] width 81 height 31
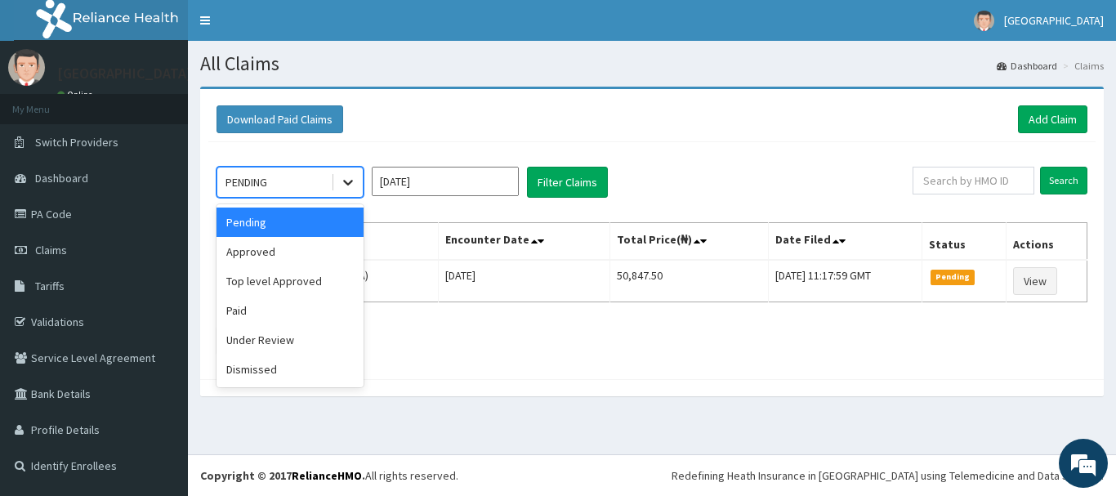
click at [346, 184] on icon at bounding box center [348, 182] width 16 height 16
click at [304, 310] on div "Paid" at bounding box center [290, 310] width 147 height 29
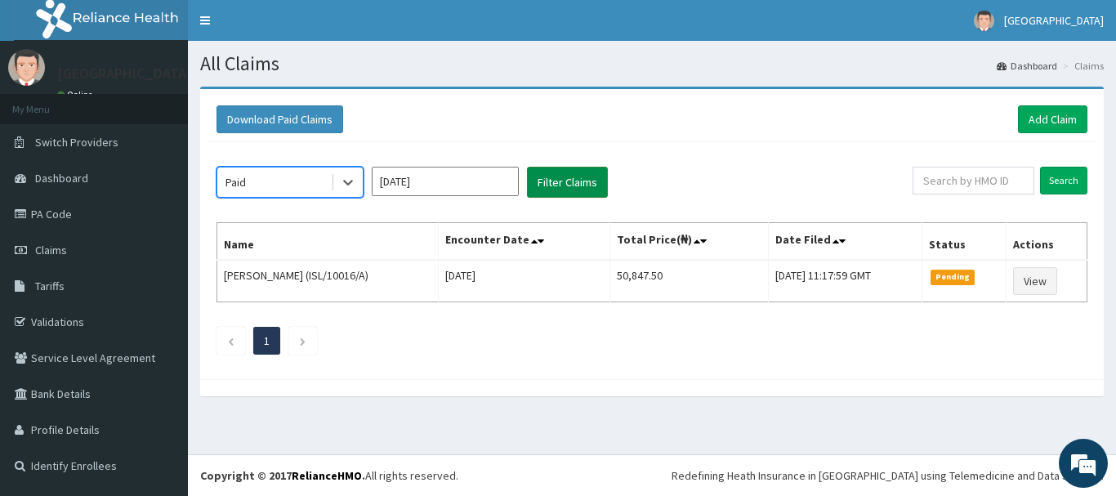
click at [550, 177] on button "Filter Claims" at bounding box center [567, 182] width 81 height 31
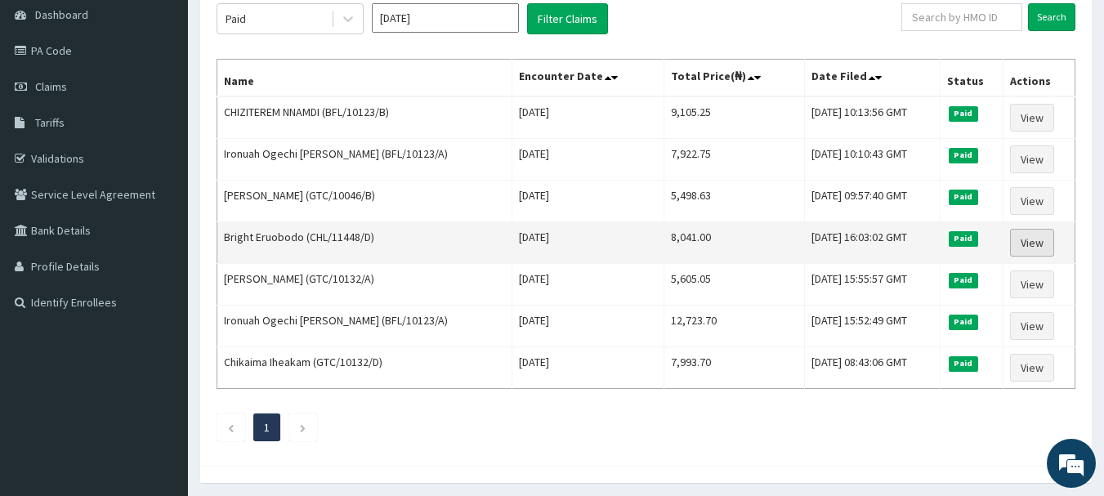
click at [1026, 247] on link "View" at bounding box center [1032, 243] width 44 height 28
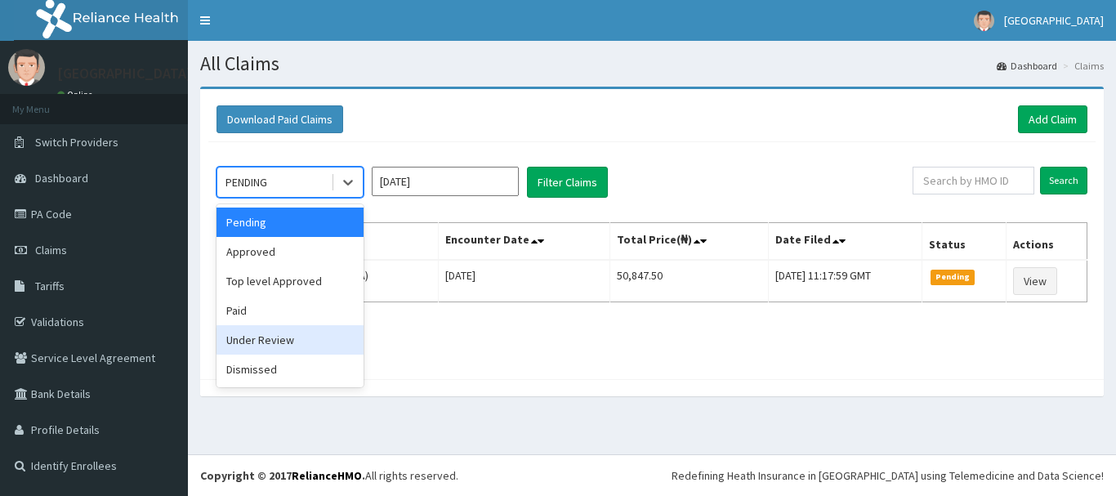
click at [306, 312] on div "Paid" at bounding box center [290, 310] width 147 height 29
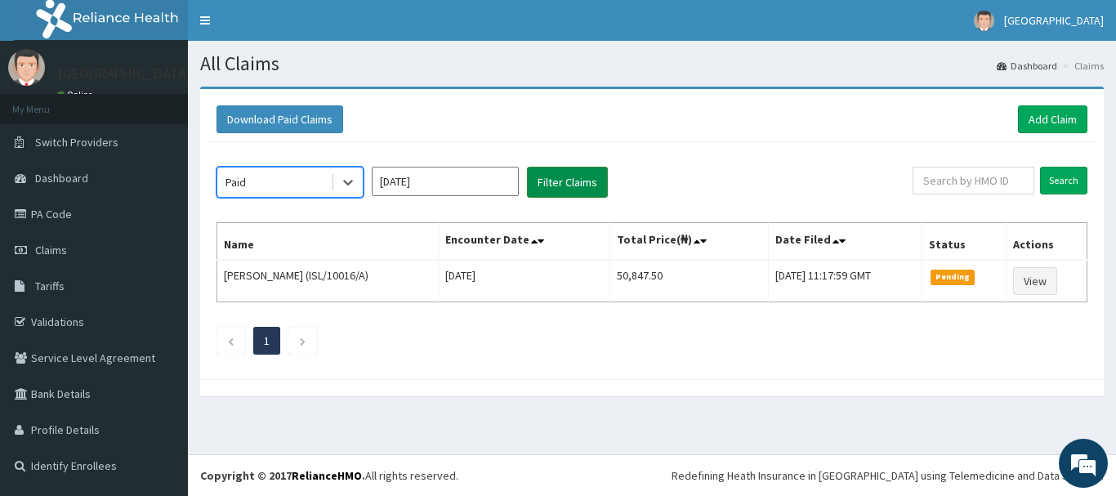
click at [595, 183] on button "Filter Claims" at bounding box center [567, 182] width 81 height 31
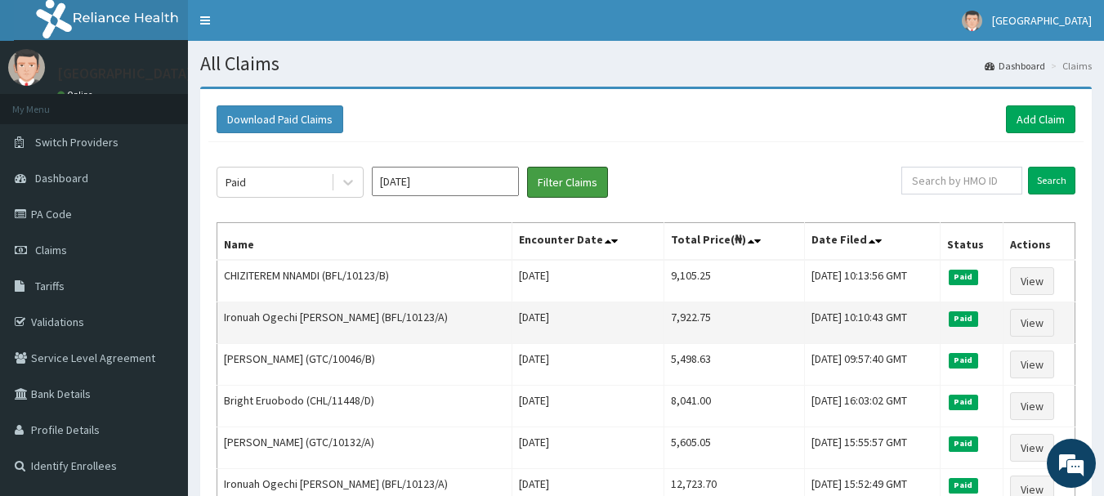
scroll to position [82, 0]
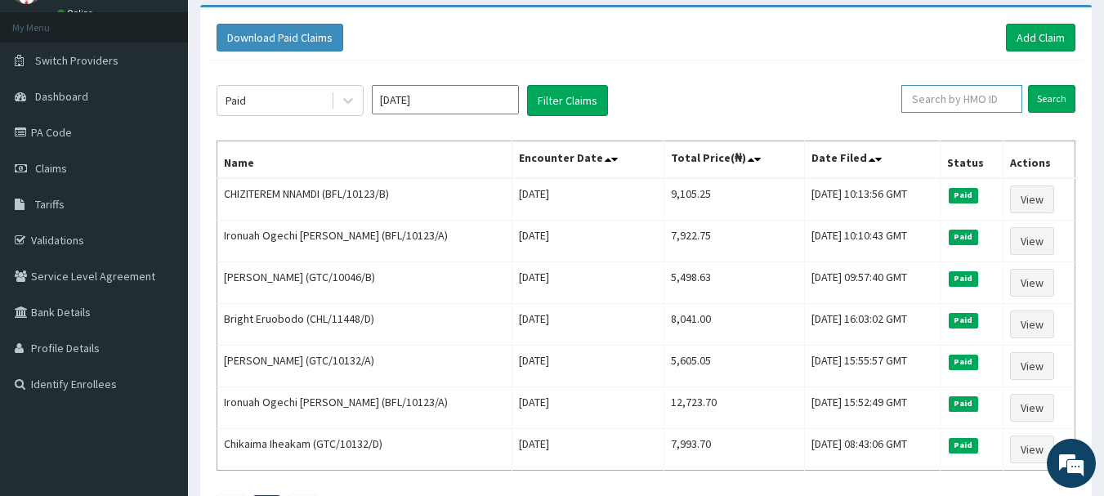
click at [957, 94] on input "text" at bounding box center [961, 99] width 121 height 28
type input "GTC/10132"
click at [1069, 99] on input "Search" at bounding box center [1051, 99] width 47 height 28
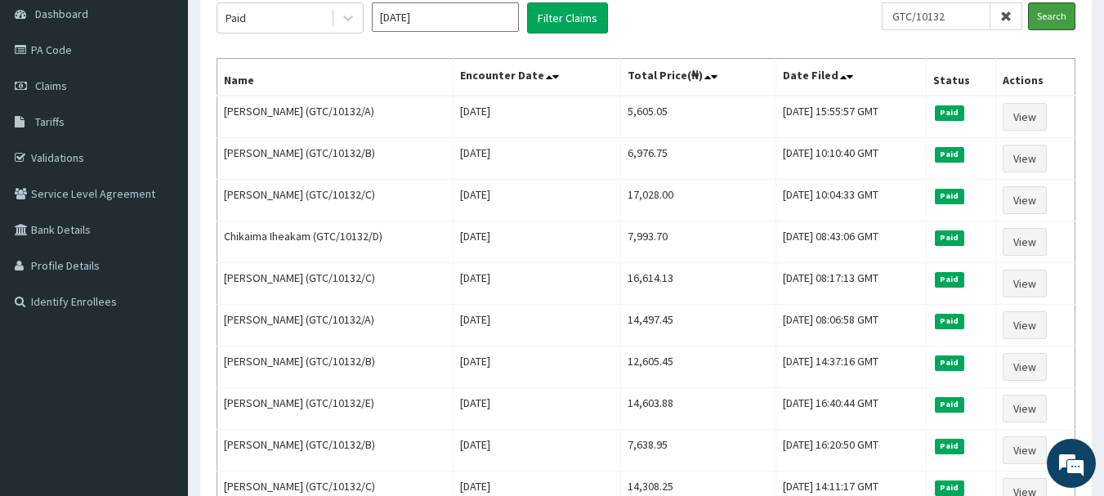
scroll to position [163, 0]
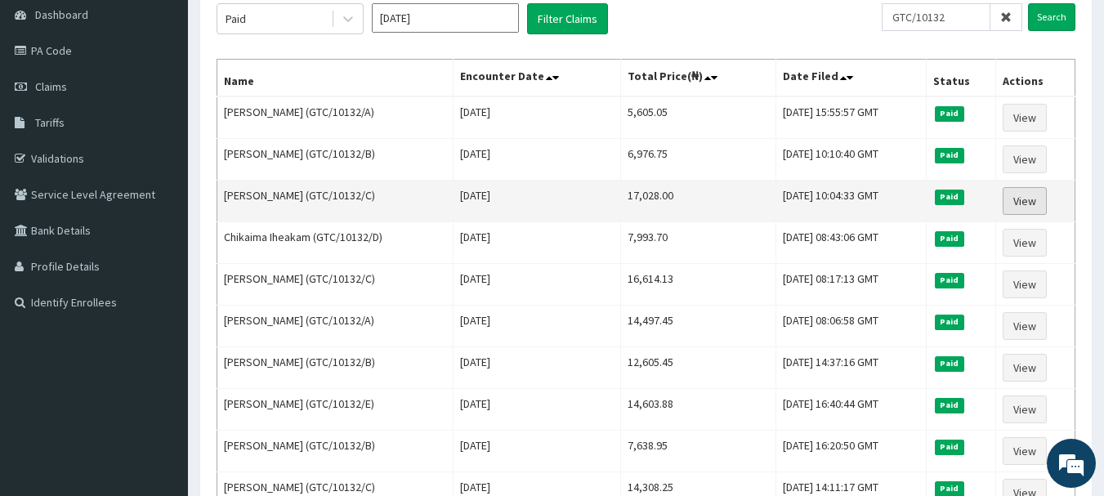
click at [1028, 198] on link "View" at bounding box center [1024, 201] width 44 height 28
